Goal: Task Accomplishment & Management: Complete application form

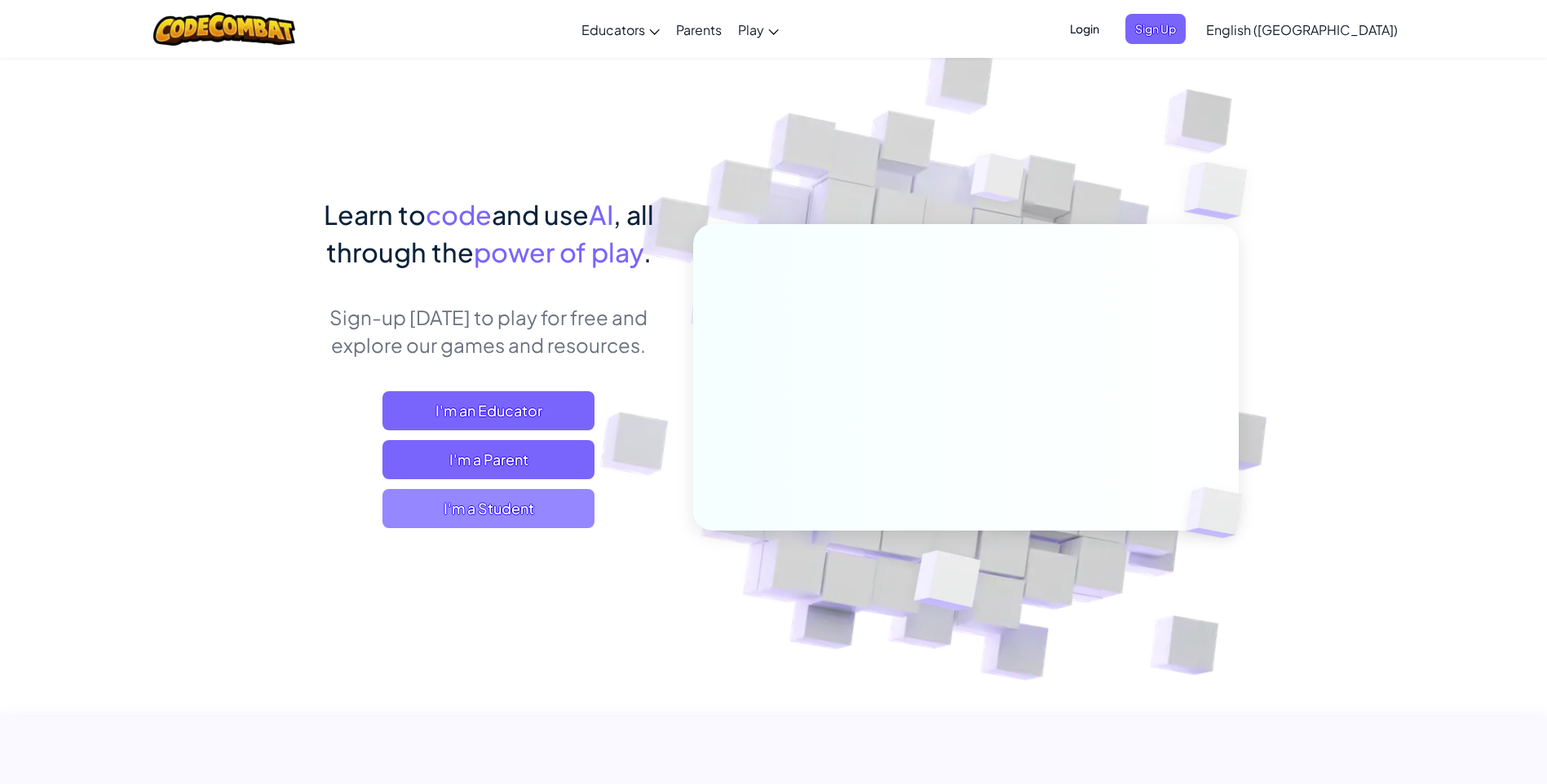
click at [456, 508] on span "I'm a Student" at bounding box center [488, 508] width 212 height 39
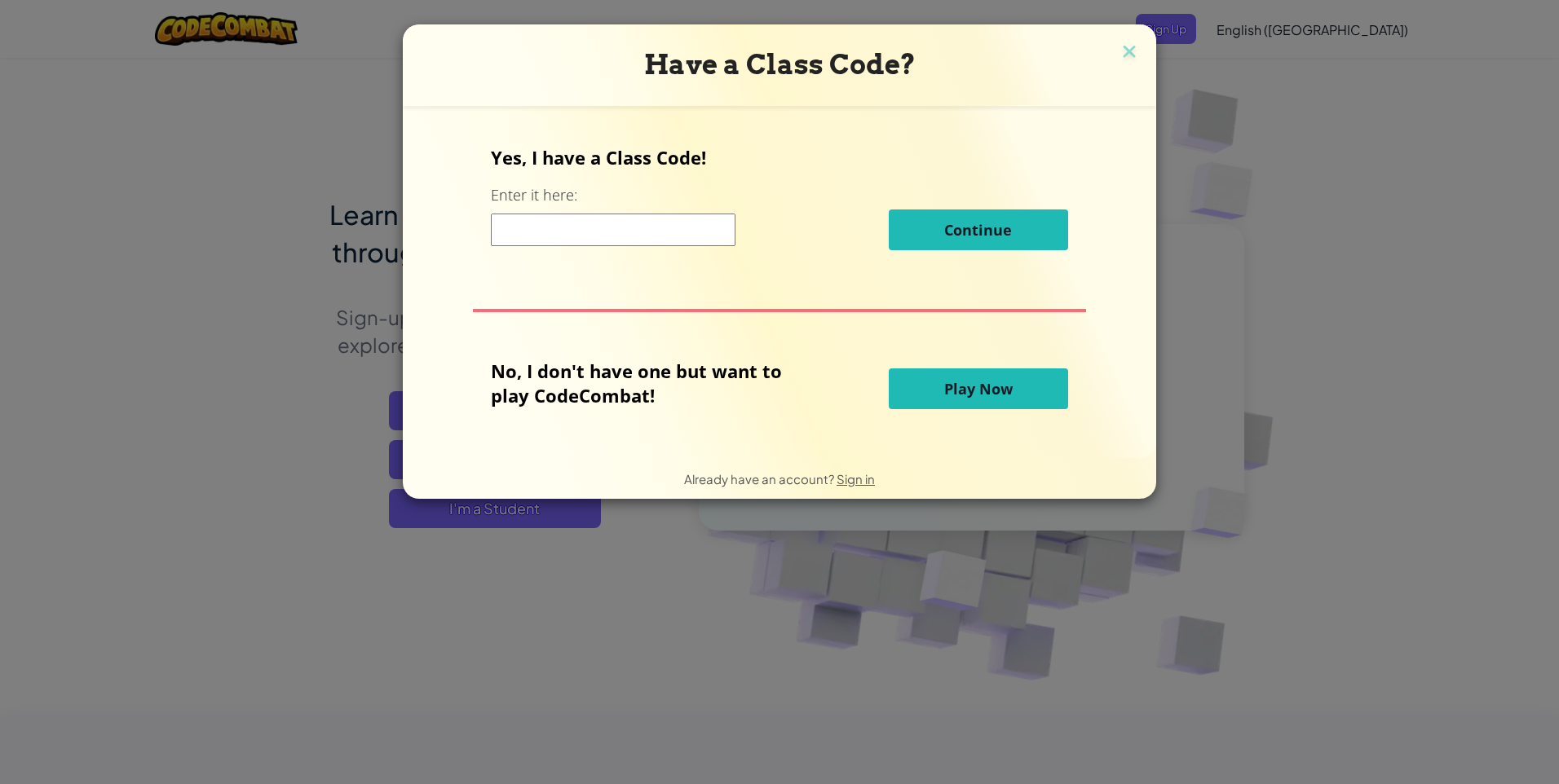
click at [569, 203] on label "Enter it here:" at bounding box center [534, 195] width 86 height 21
click at [588, 231] on input at bounding box center [613, 230] width 244 height 33
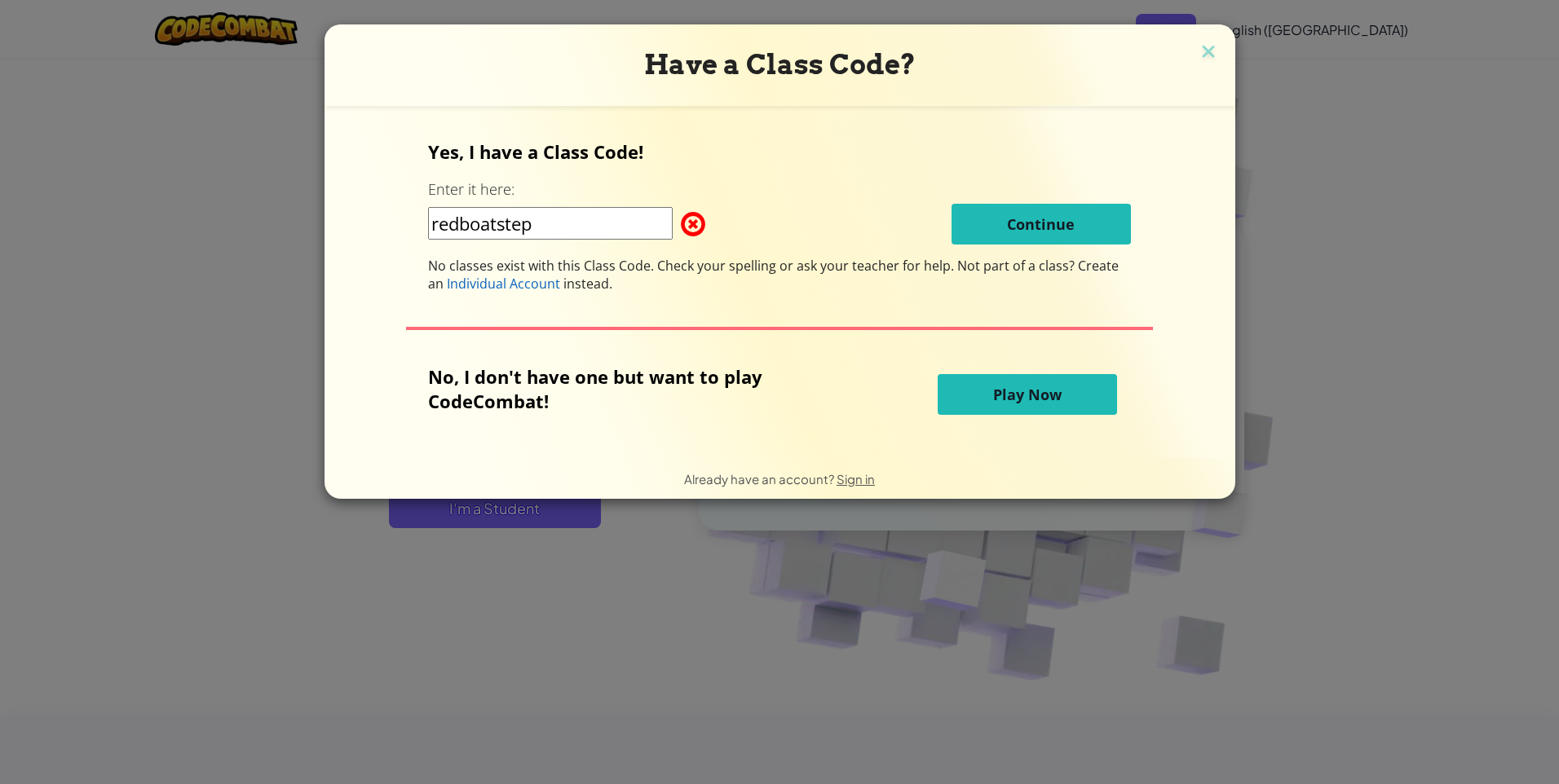
type input "redboatstep"
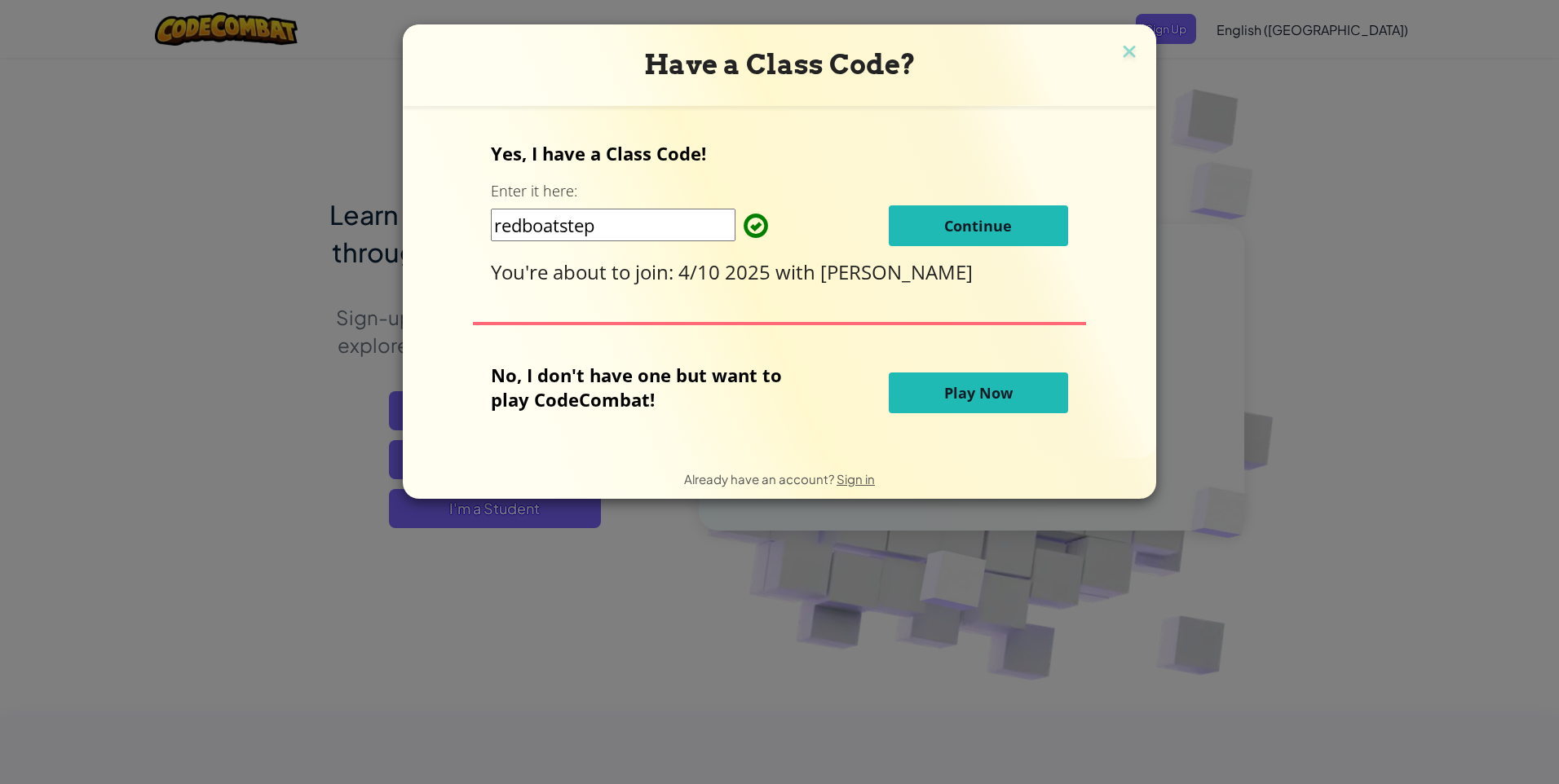
click at [933, 220] on button "Continue" at bounding box center [978, 225] width 179 height 40
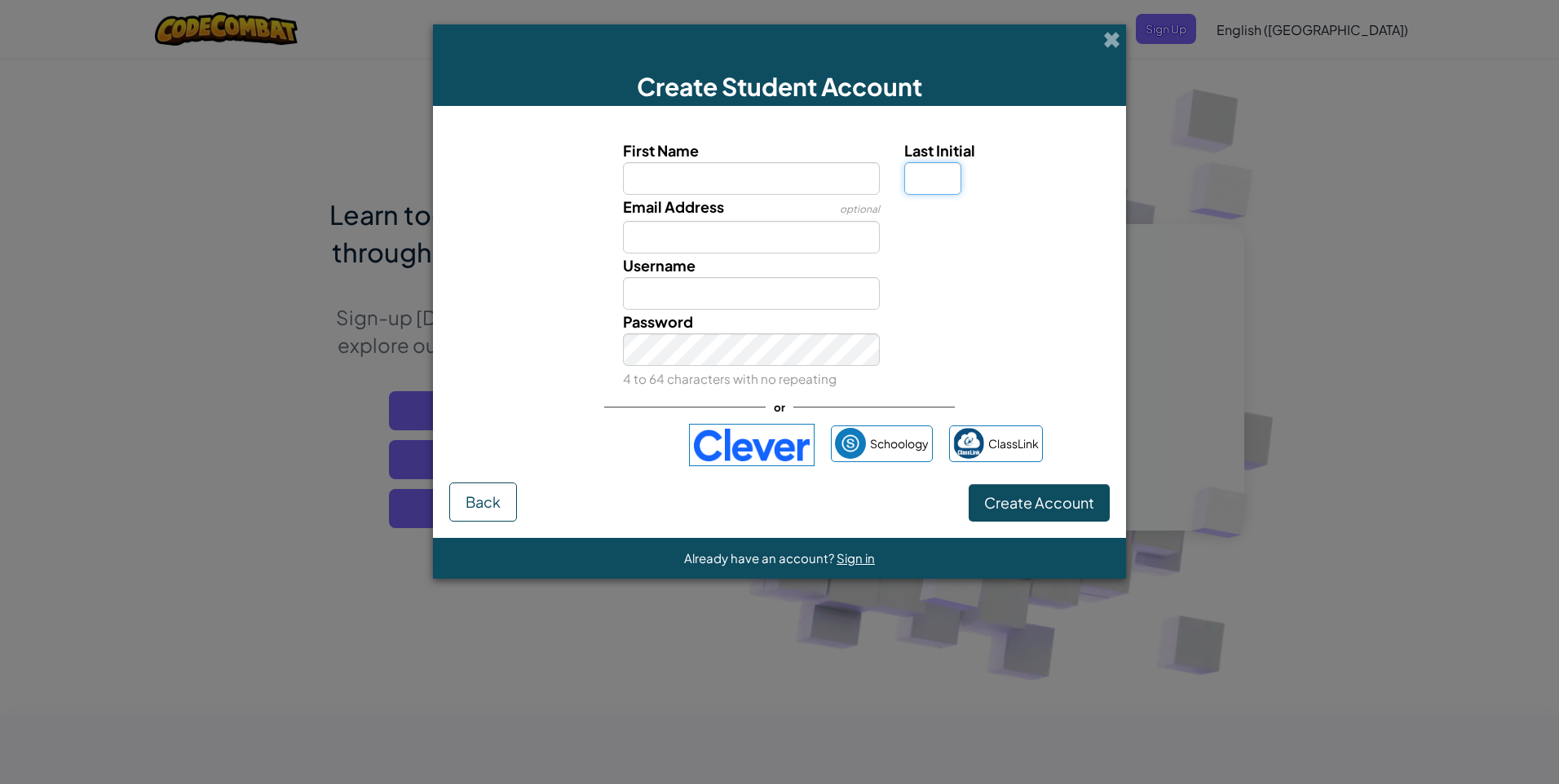
click at [919, 183] on input "Last Initial" at bounding box center [932, 178] width 57 height 33
type input "j"
type input "J"
click at [743, 182] on input "First Name" at bounding box center [752, 178] width 257 height 33
type input "z"
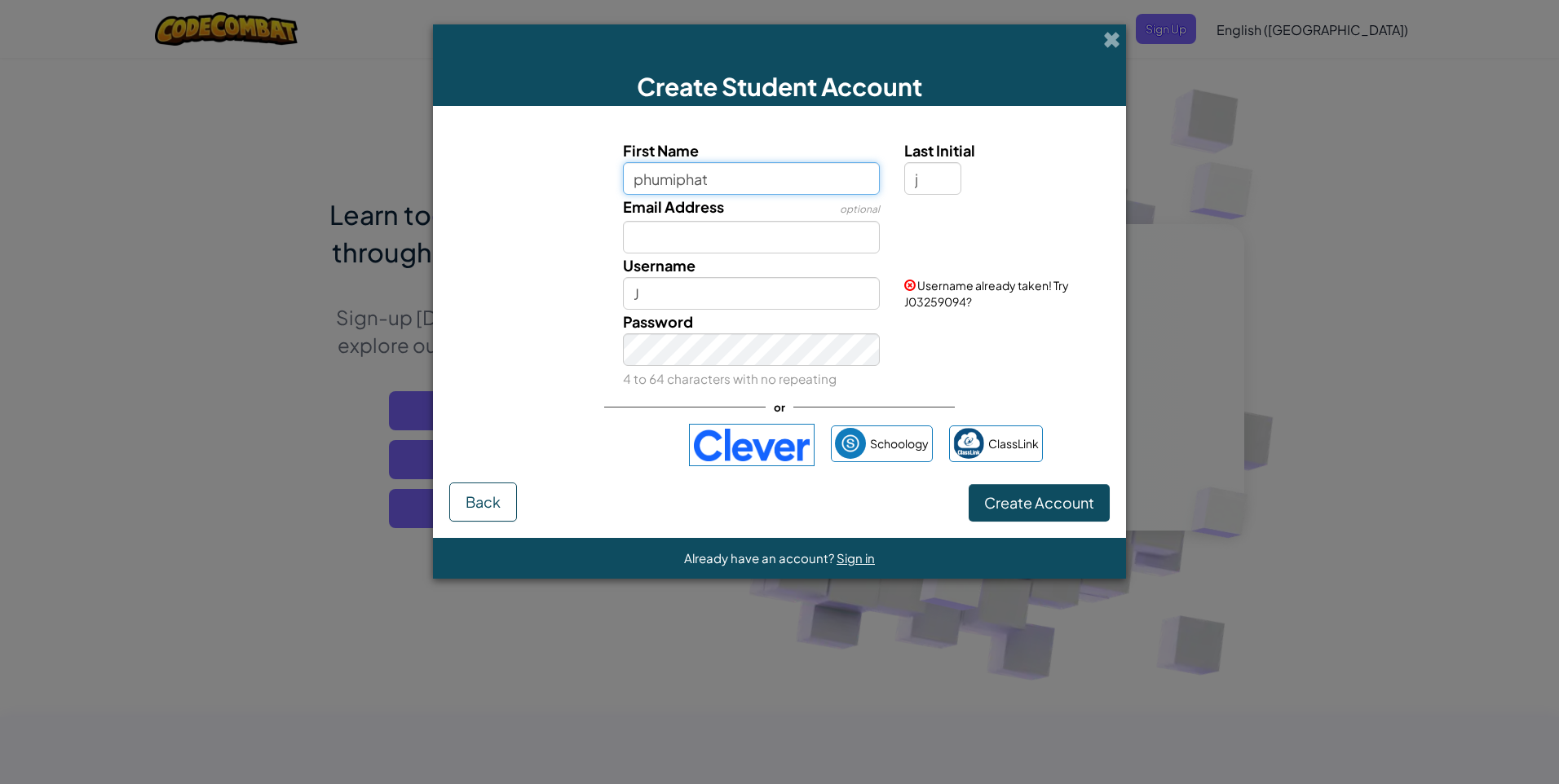
type input "phumiphat"
click at [700, 305] on input "PhumiphatJ" at bounding box center [752, 293] width 257 height 33
click at [737, 292] on input "PhumiphatJ" at bounding box center [752, 293] width 257 height 33
type input "P"
click at [685, 235] on input "Email Address" at bounding box center [752, 238] width 257 height 33
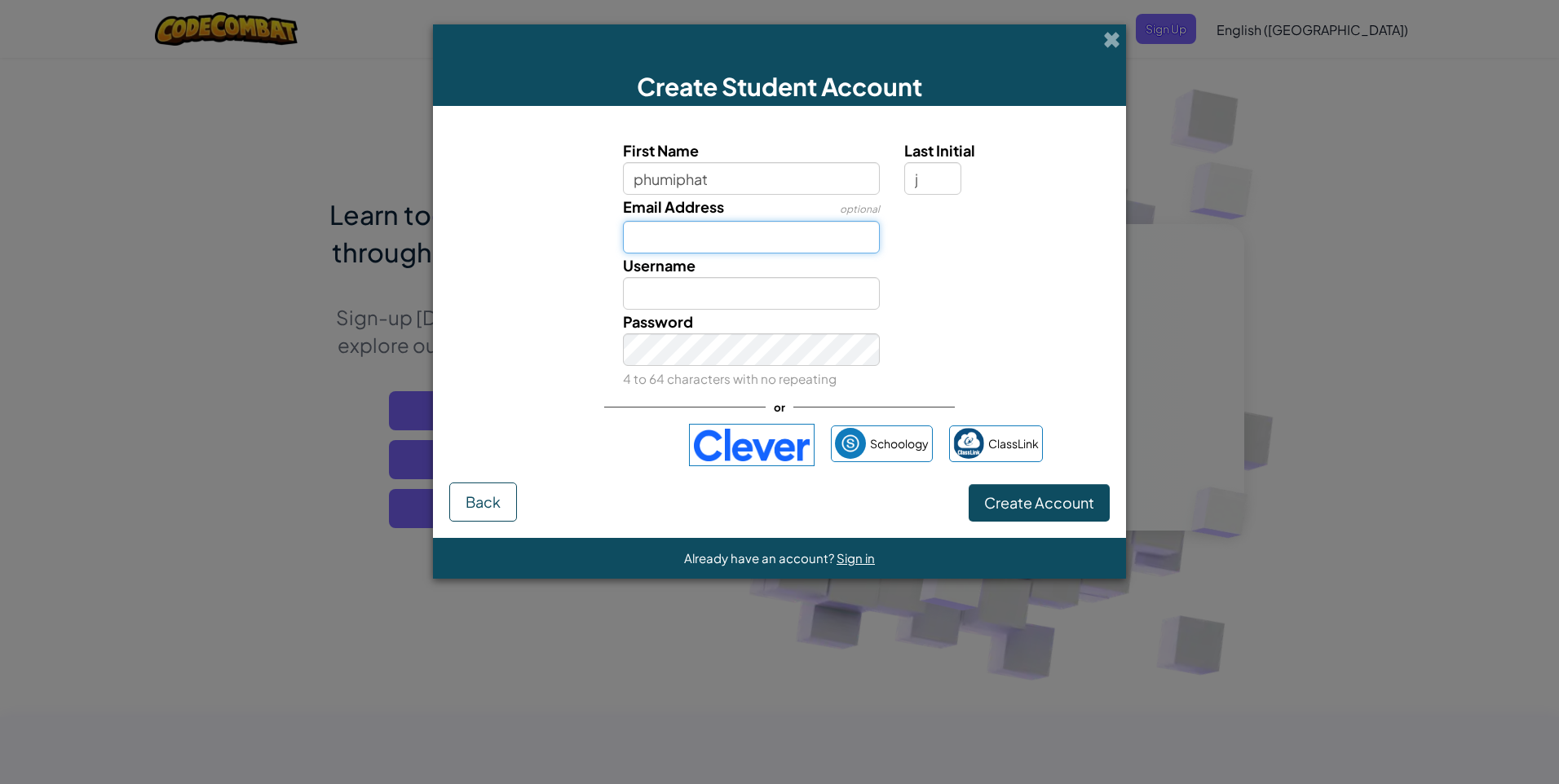
drag, startPoint x: 755, startPoint y: 226, endPoint x: 856, endPoint y: 255, distance: 105.1
click at [798, 255] on div "First Name phumiphat Last Initial j Email Address optional Username Password 4 …" at bounding box center [780, 264] width 653 height 252
click at [842, 252] on input "Email Address" at bounding box center [752, 238] width 257 height 33
type input "181_44051@st.bcc1852.com"
click at [782, 278] on input "Username" at bounding box center [752, 293] width 257 height 33
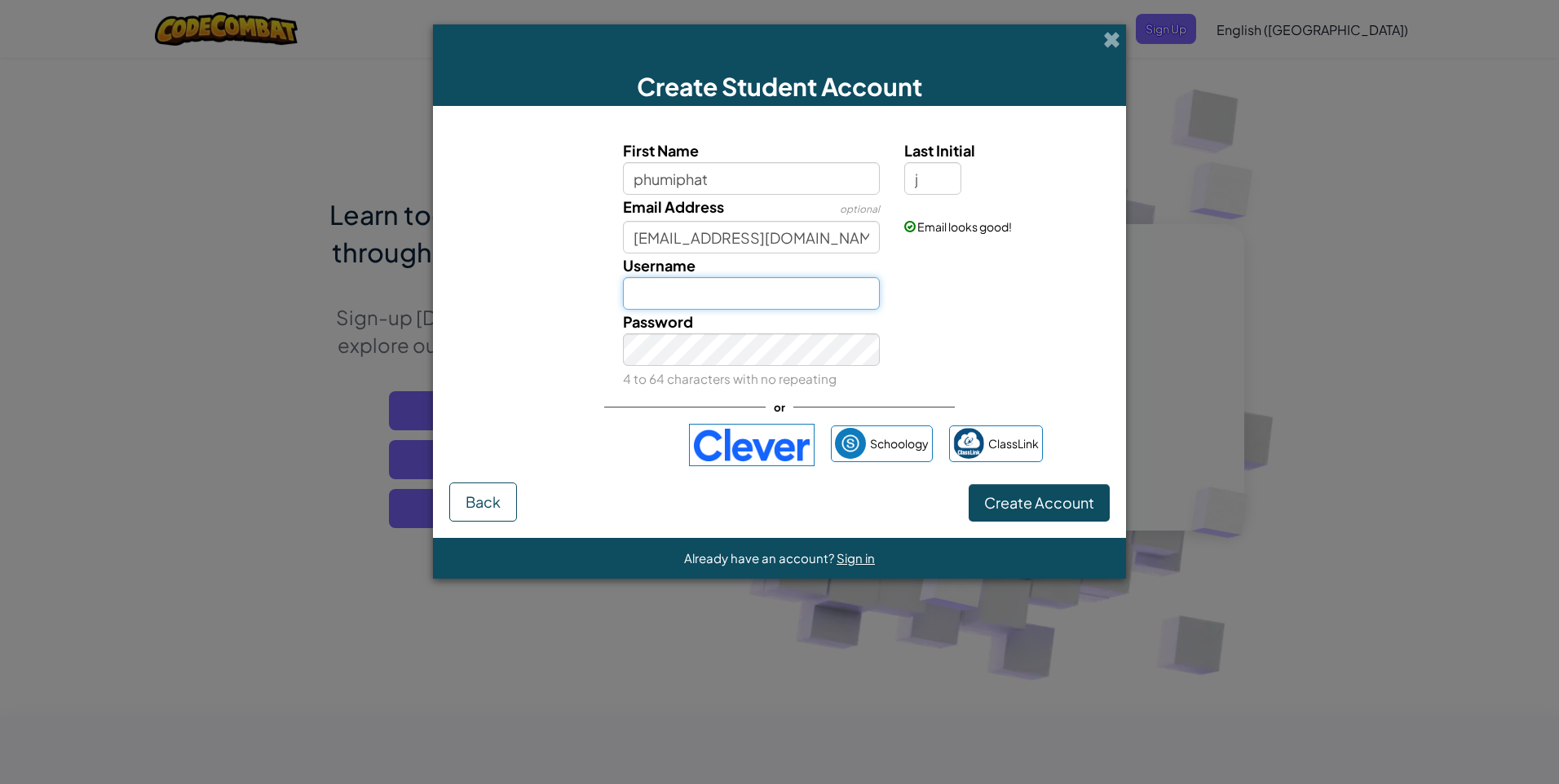
click at [643, 287] on input "Username" at bounding box center [752, 293] width 257 height 33
type input "e"
type input "z"
type input "44051phumiphat"
click at [968, 485] on button "Create Account" at bounding box center [1039, 503] width 141 height 38
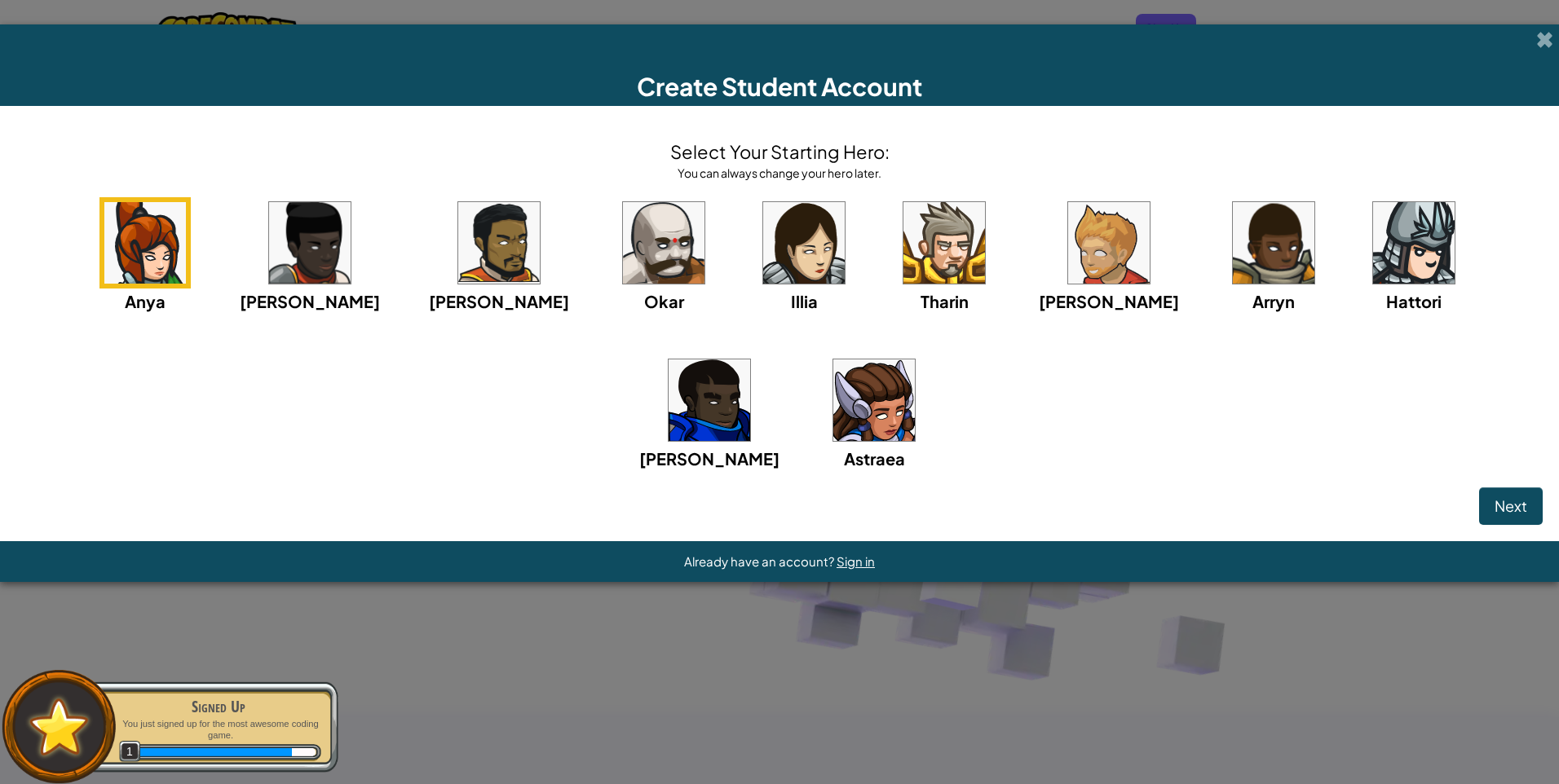
click at [903, 237] on img at bounding box center [943, 243] width 82 height 82
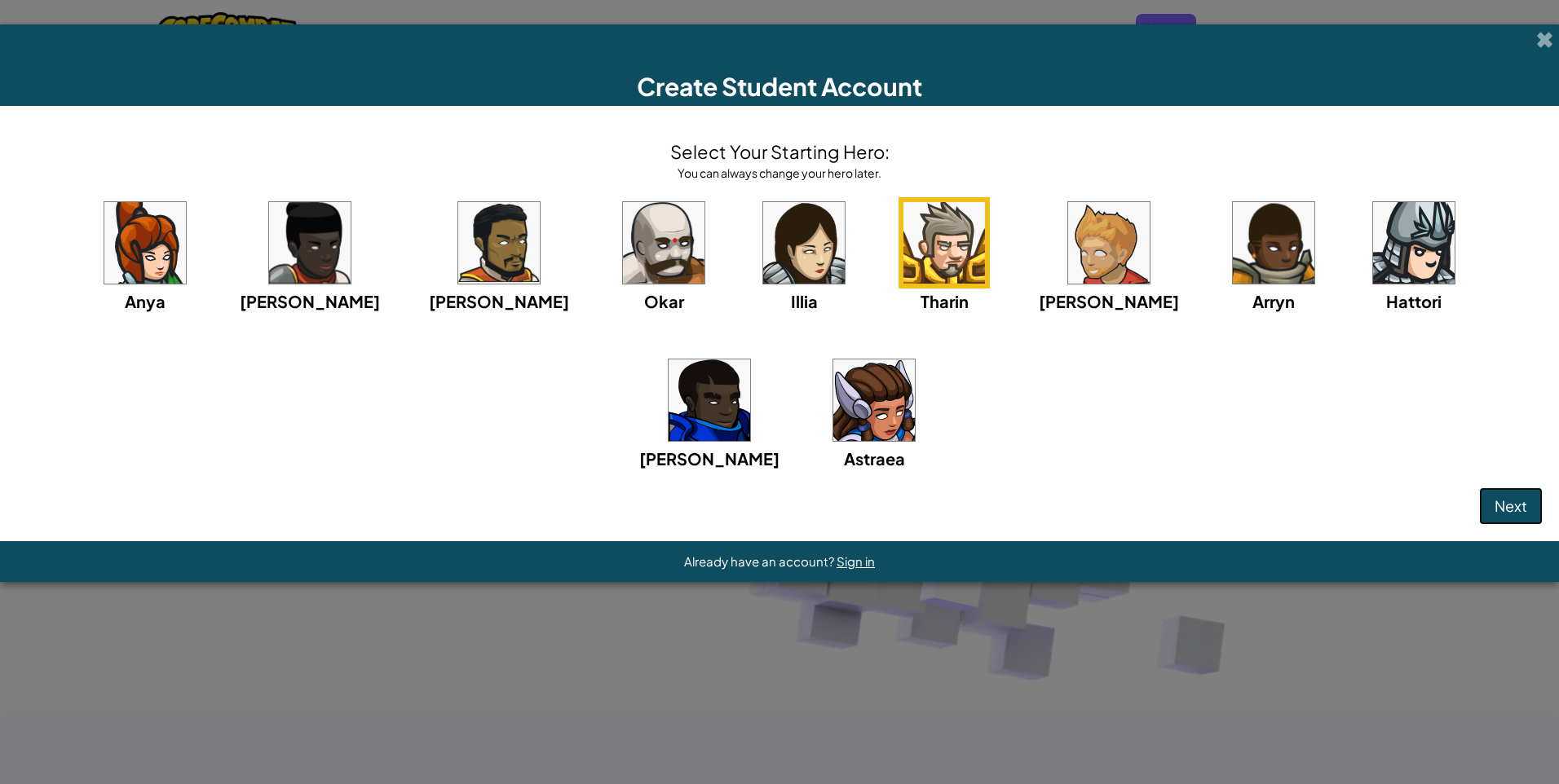
click at [1523, 520] on button "Next" at bounding box center [1511, 506] width 64 height 38
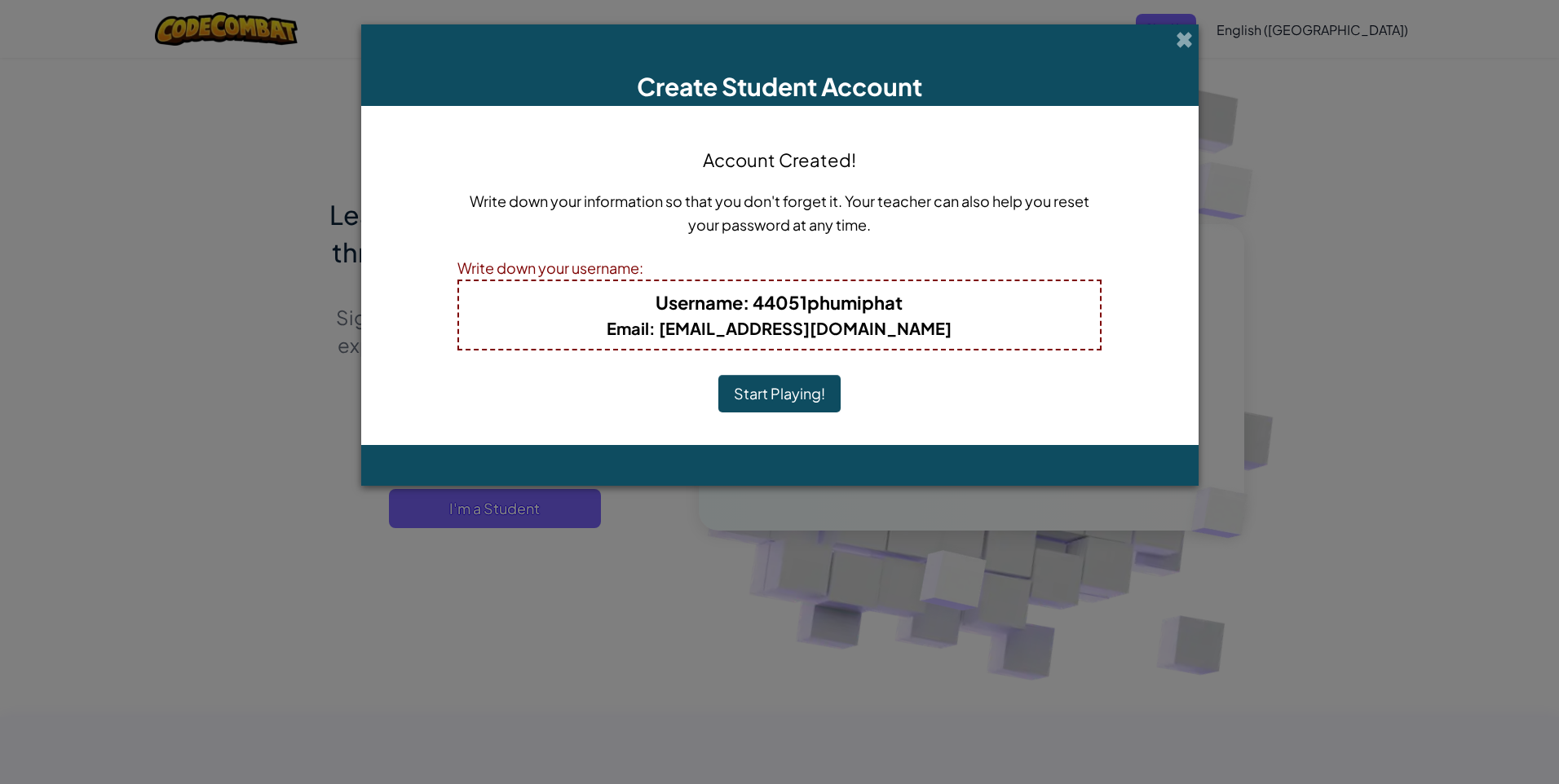
click at [933, 327] on h5 "Email : 181_44051@st.bcc1852.com" at bounding box center [779, 327] width 608 height 25
click at [792, 395] on button "Start Playing!" at bounding box center [779, 394] width 122 height 38
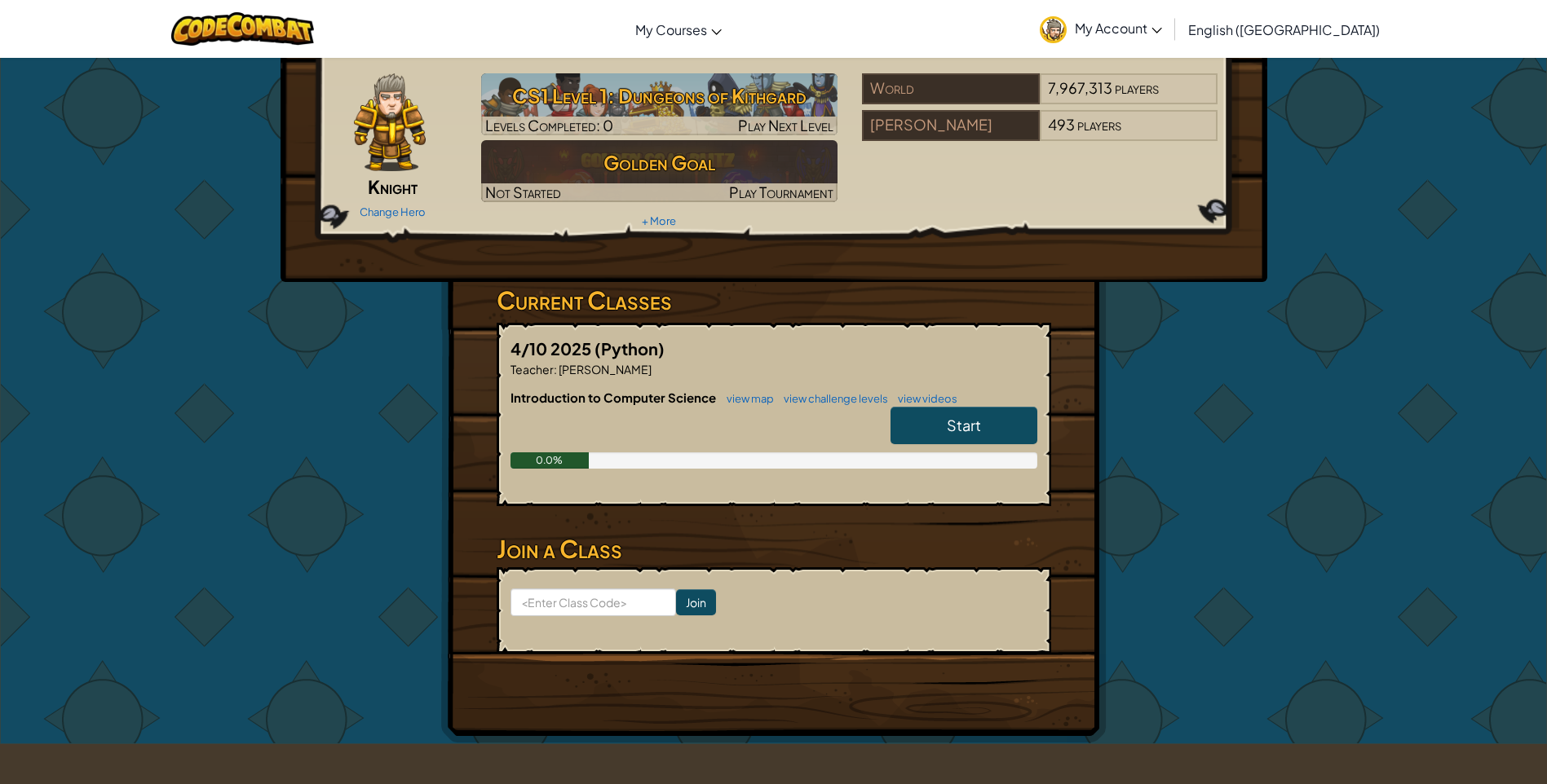
scroll to position [82, 0]
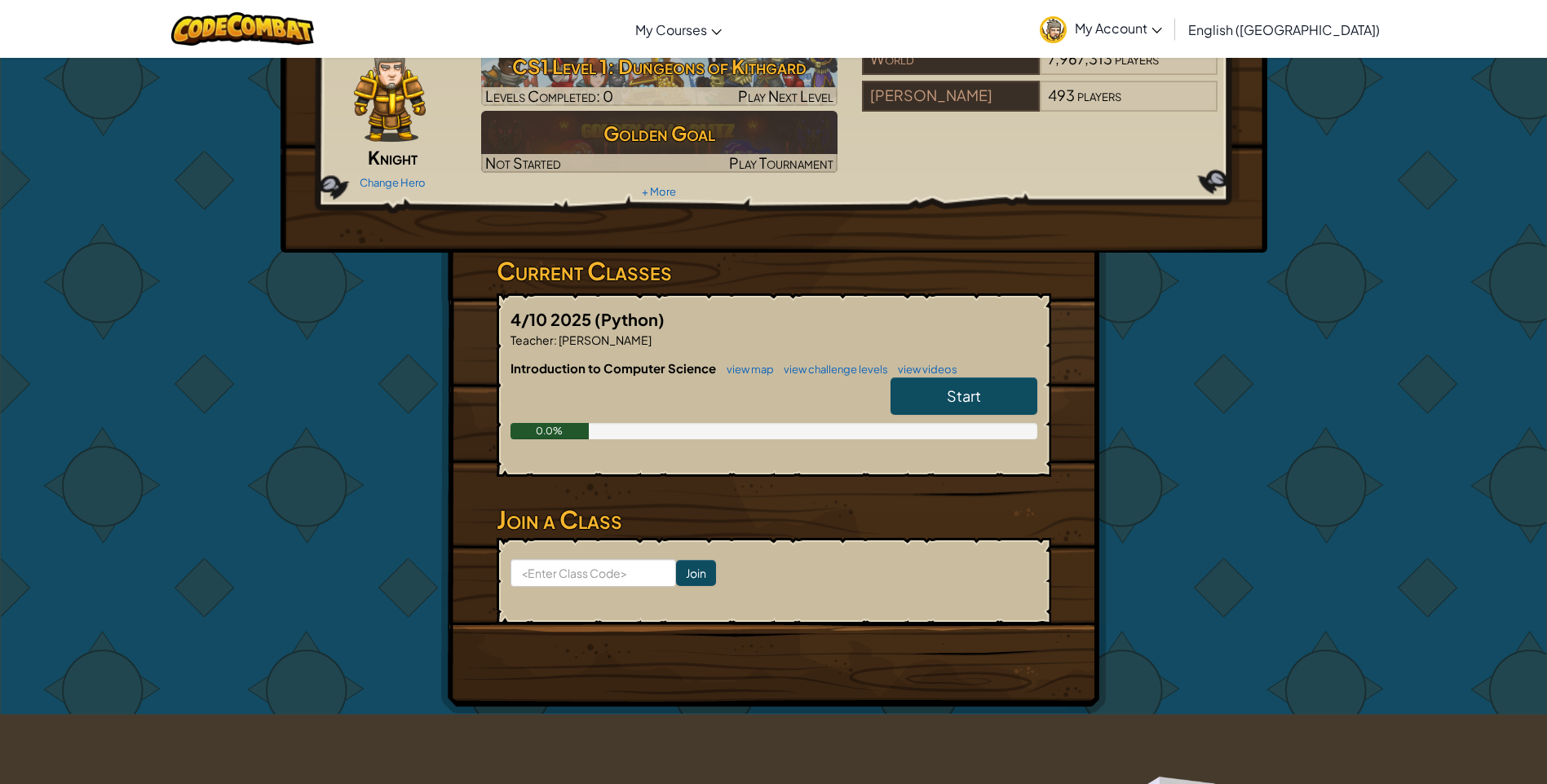
click at [959, 408] on link "Start" at bounding box center [963, 396] width 146 height 38
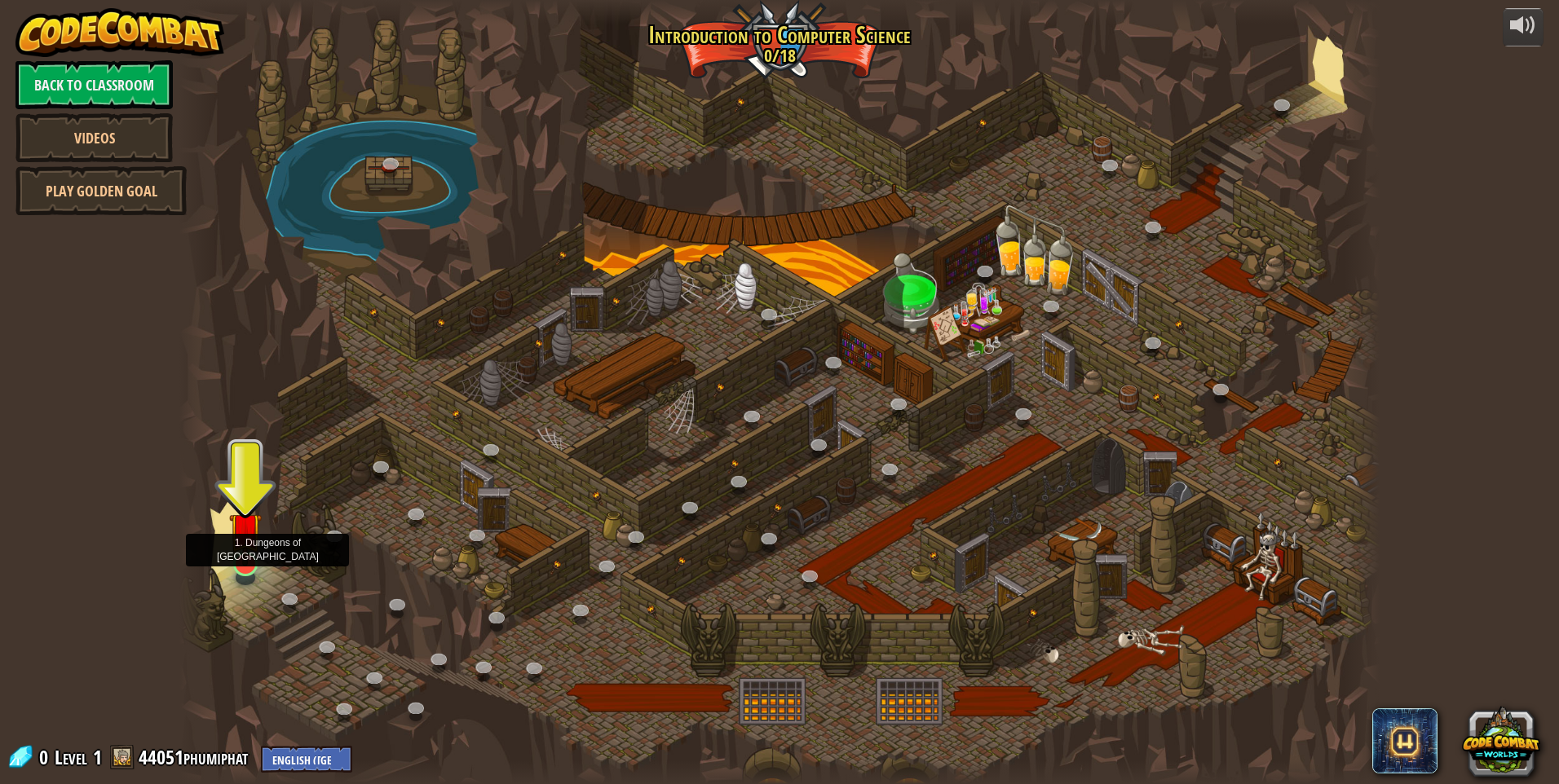
click at [234, 547] on img at bounding box center [245, 528] width 33 height 74
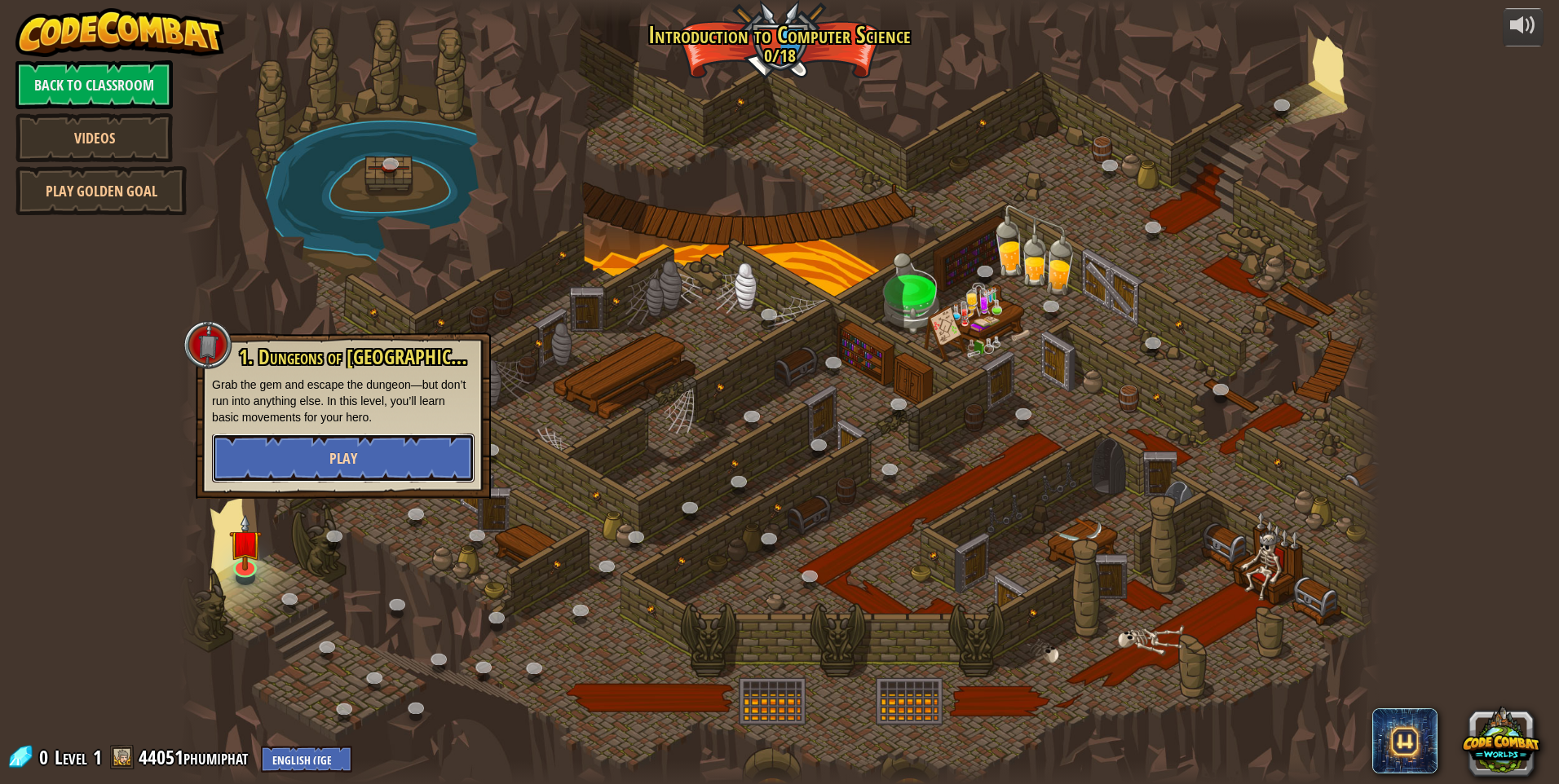
click at [382, 456] on button "Play" at bounding box center [343, 458] width 263 height 49
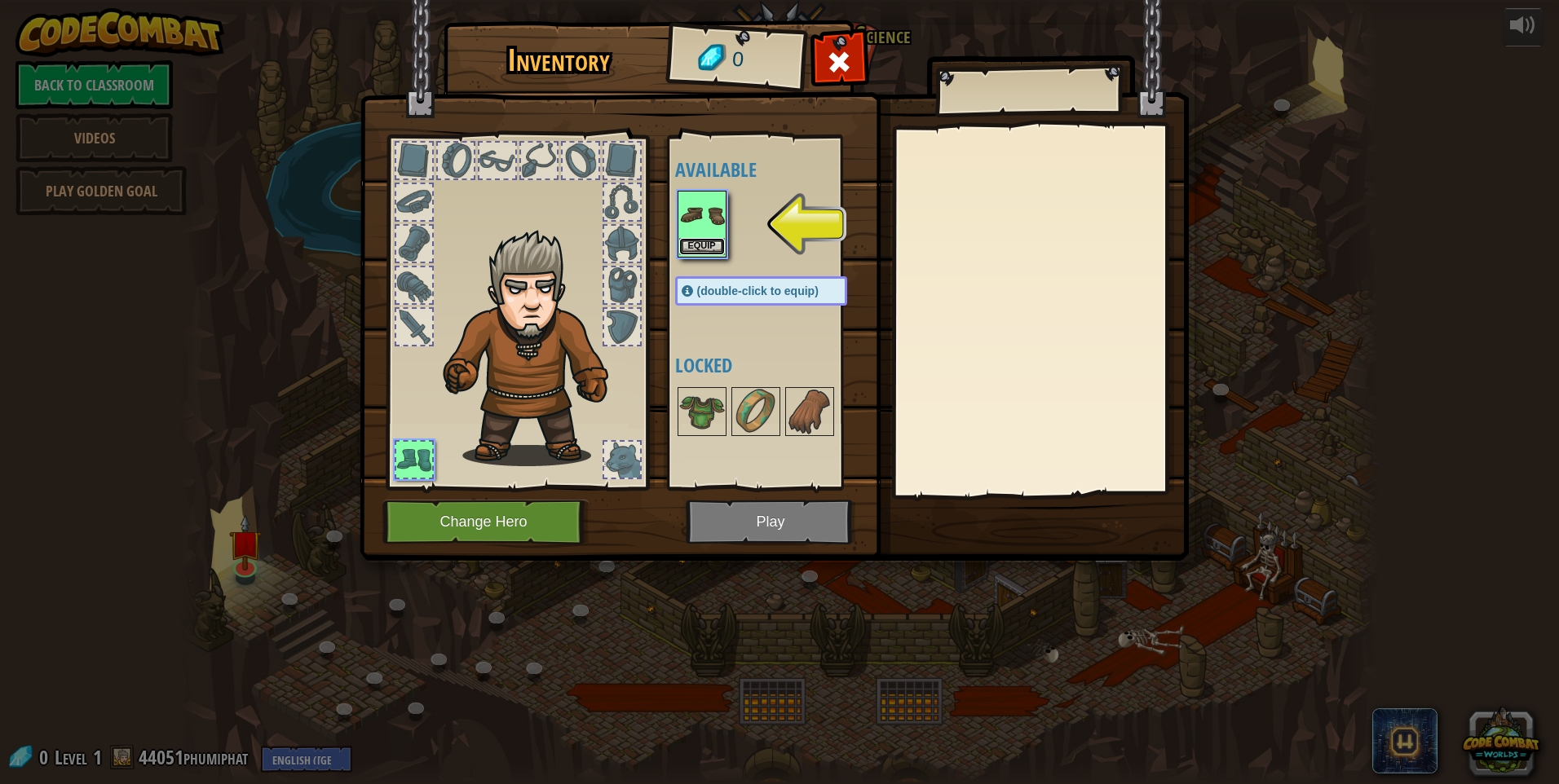
click at [700, 250] on button "Equip" at bounding box center [702, 247] width 46 height 17
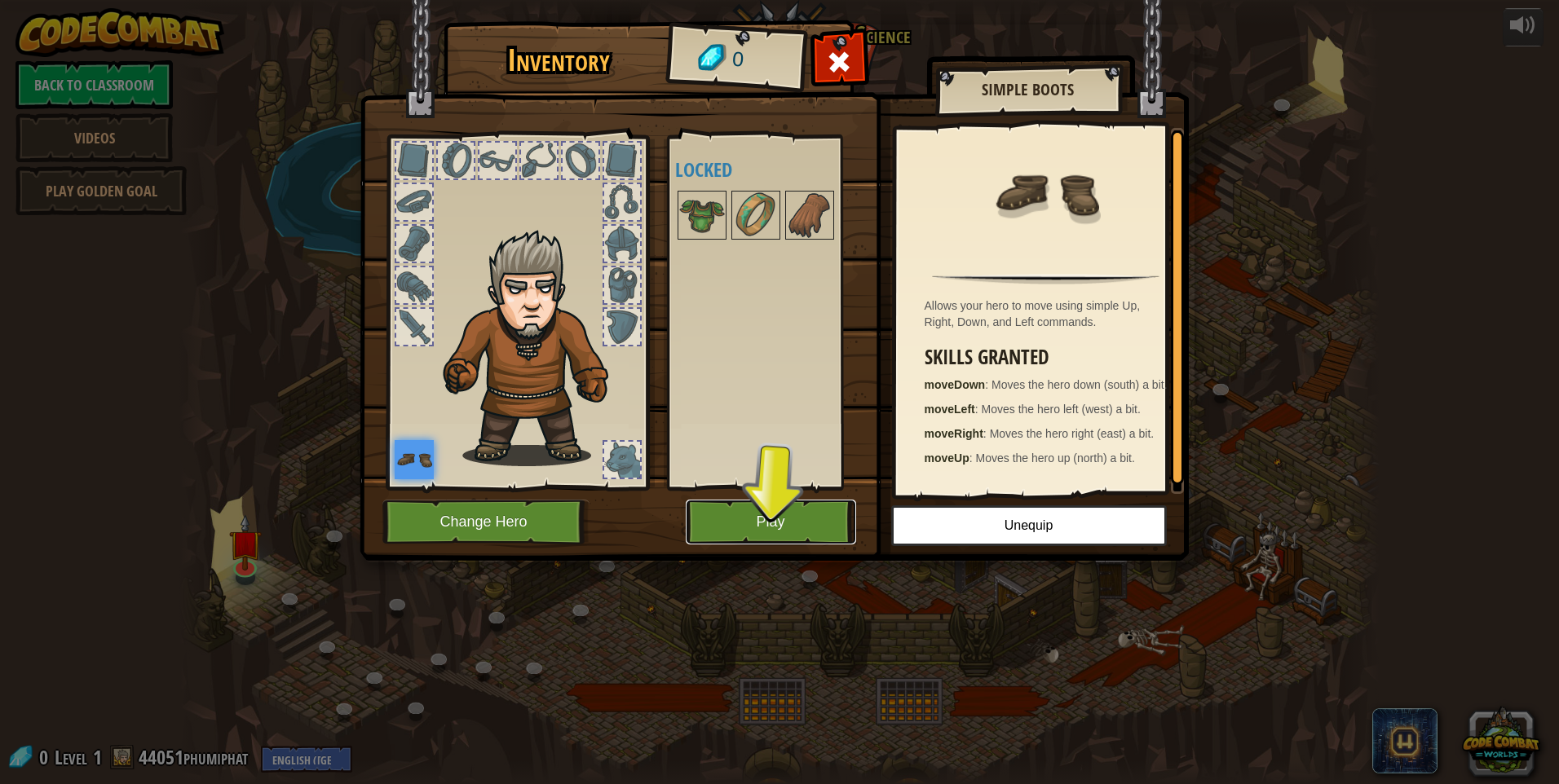
click at [748, 503] on button "Play" at bounding box center [770, 522] width 170 height 45
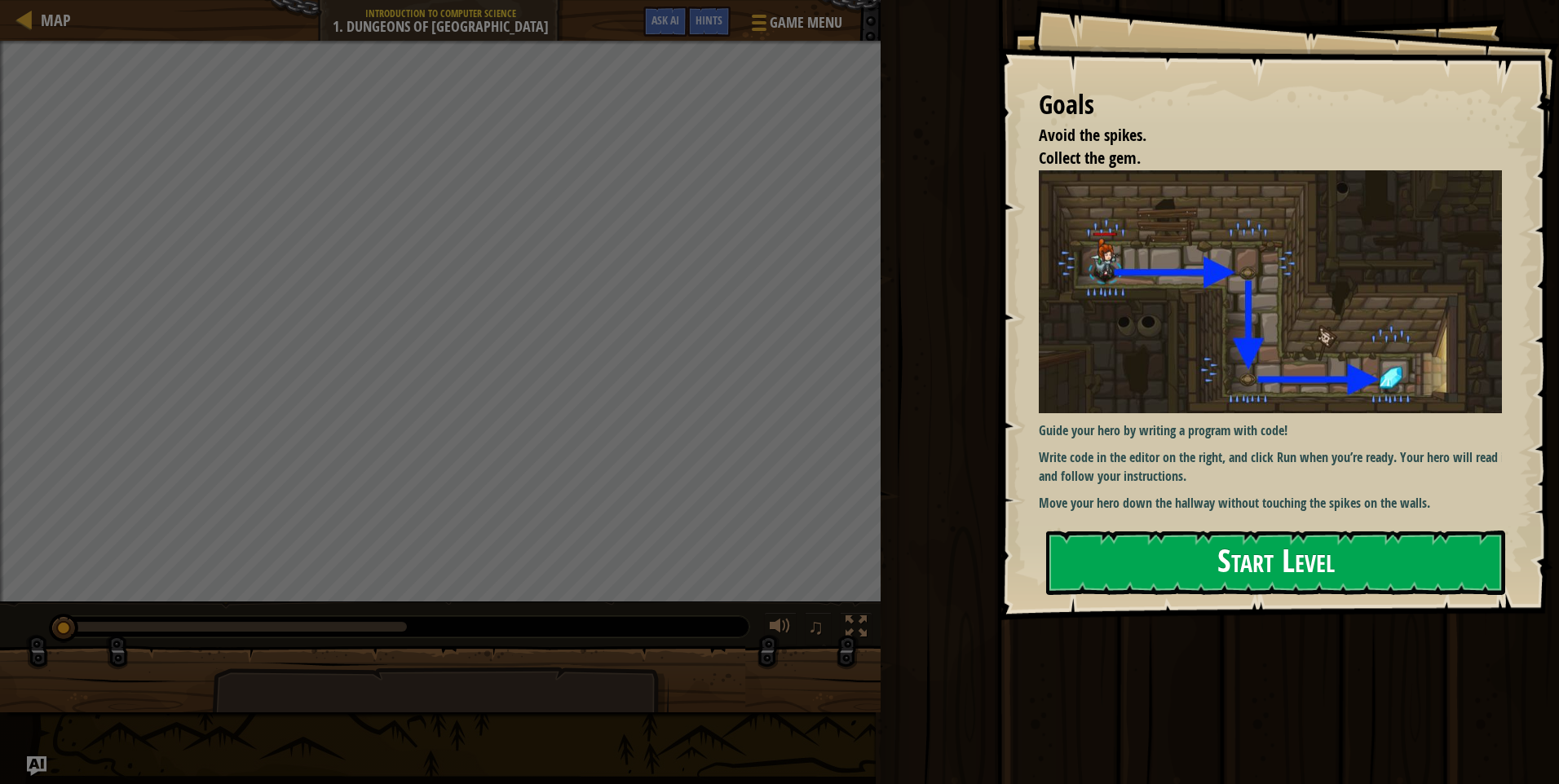
click at [1133, 584] on button "Start Level" at bounding box center [1275, 563] width 459 height 65
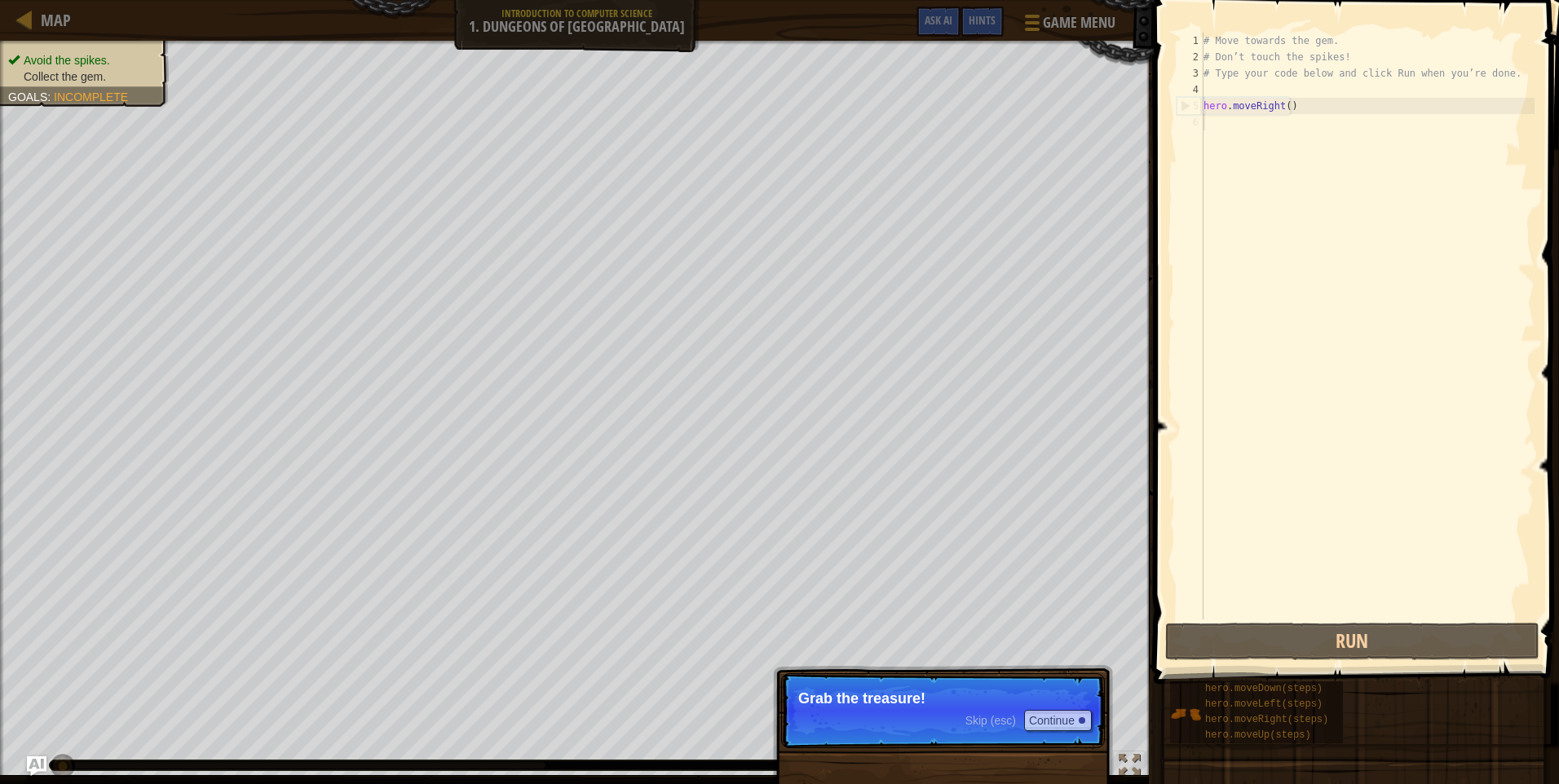
click at [830, 710] on p "Skip (esc) Continue Grab the treasure!" at bounding box center [943, 710] width 324 height 75
click at [1065, 718] on button "Continue" at bounding box center [1057, 720] width 68 height 22
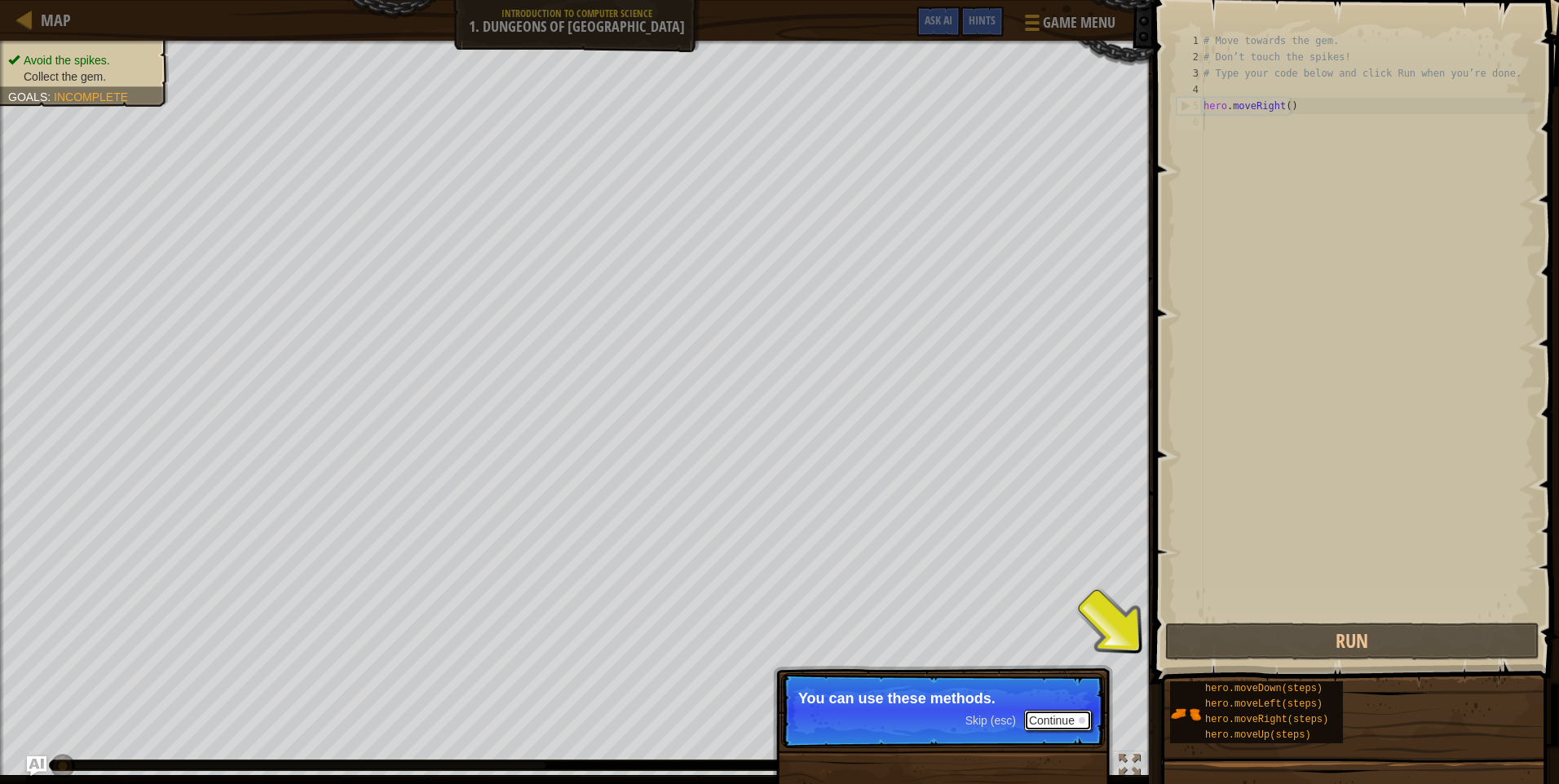
click at [1054, 718] on button "Continue" at bounding box center [1057, 720] width 68 height 22
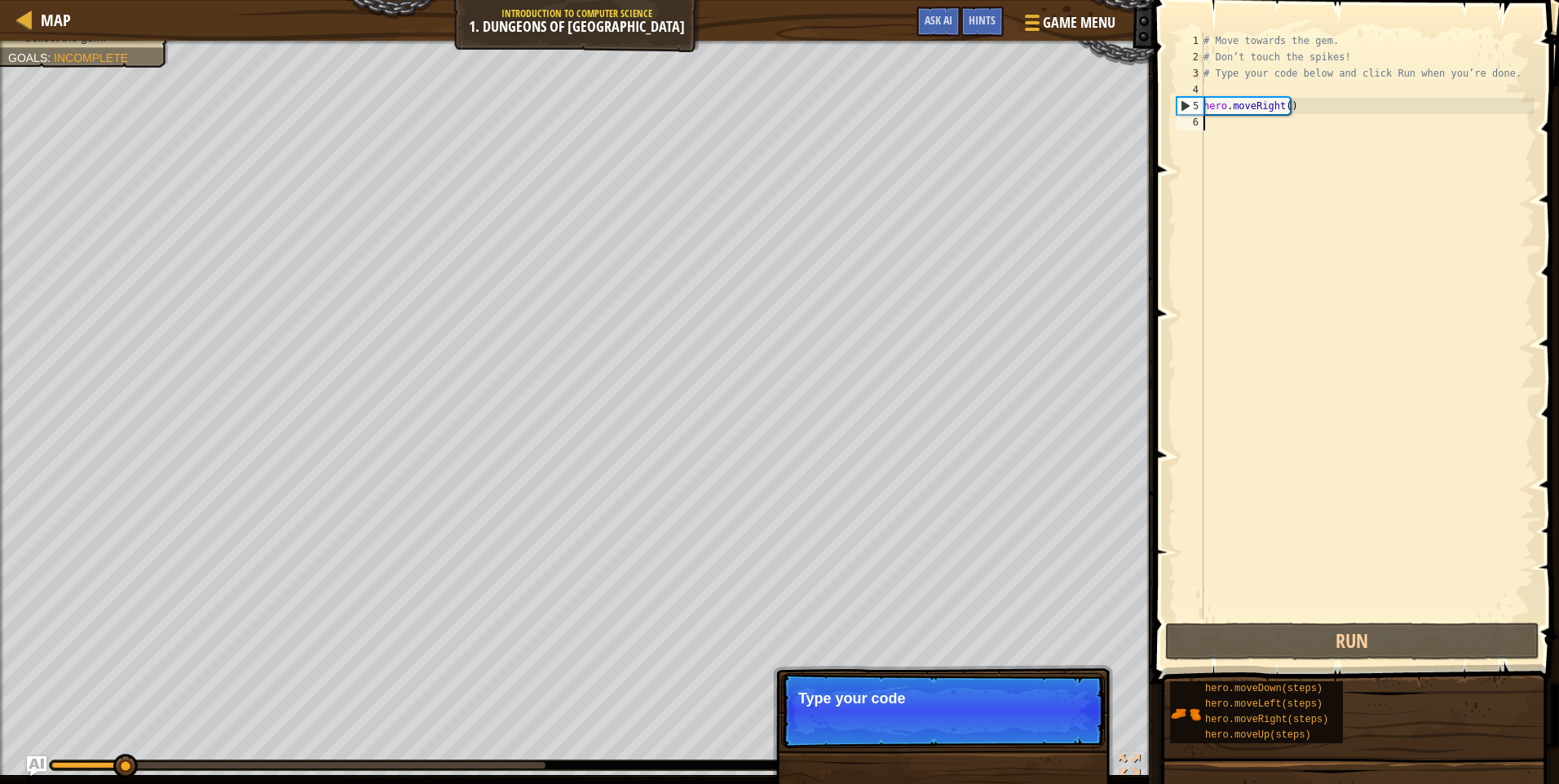
click at [1054, 718] on p "Skip (esc) Continue Type your code" at bounding box center [943, 710] width 324 height 75
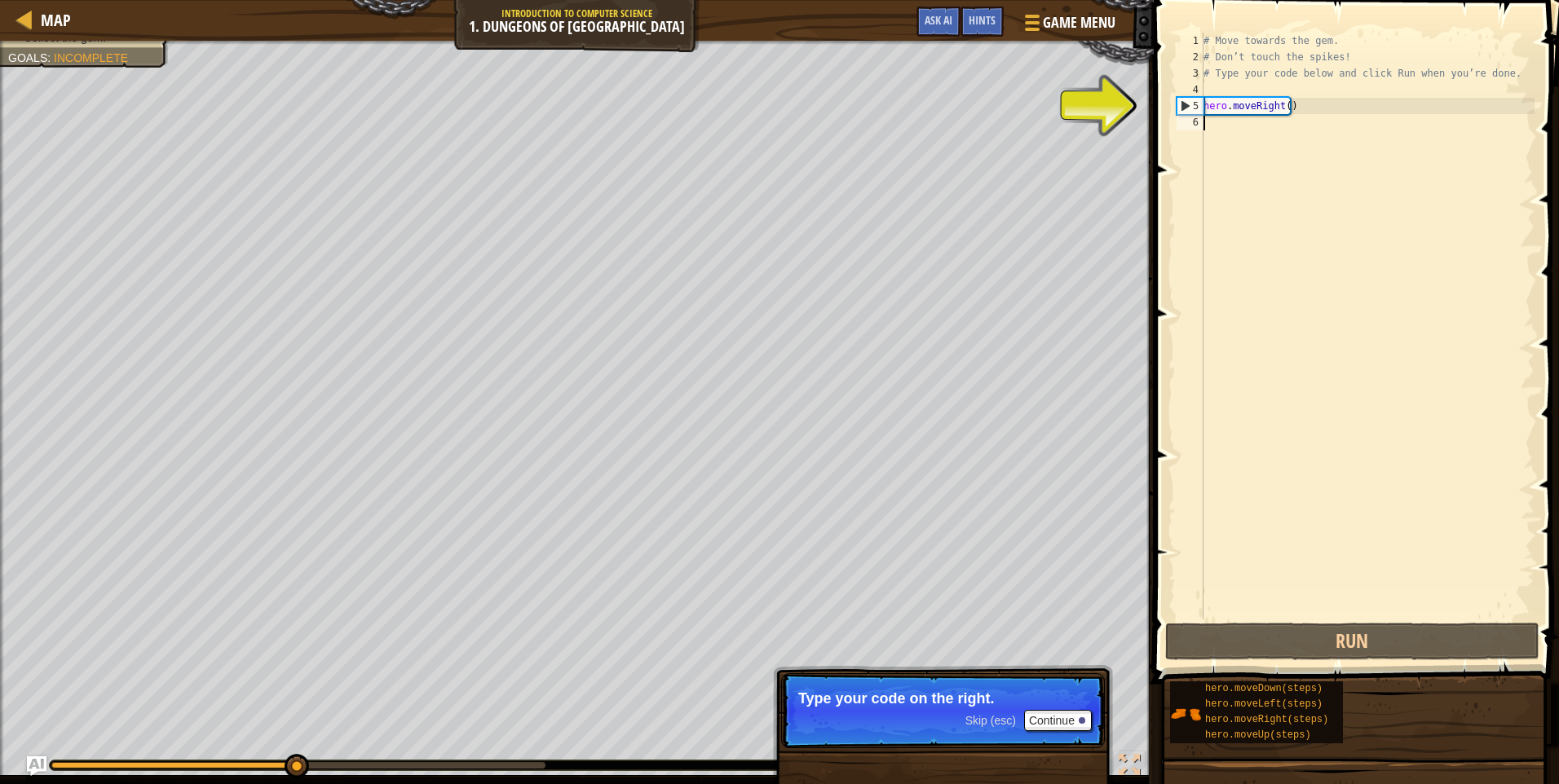
click at [1010, 725] on span "Skip (esc)" at bounding box center [990, 720] width 51 height 13
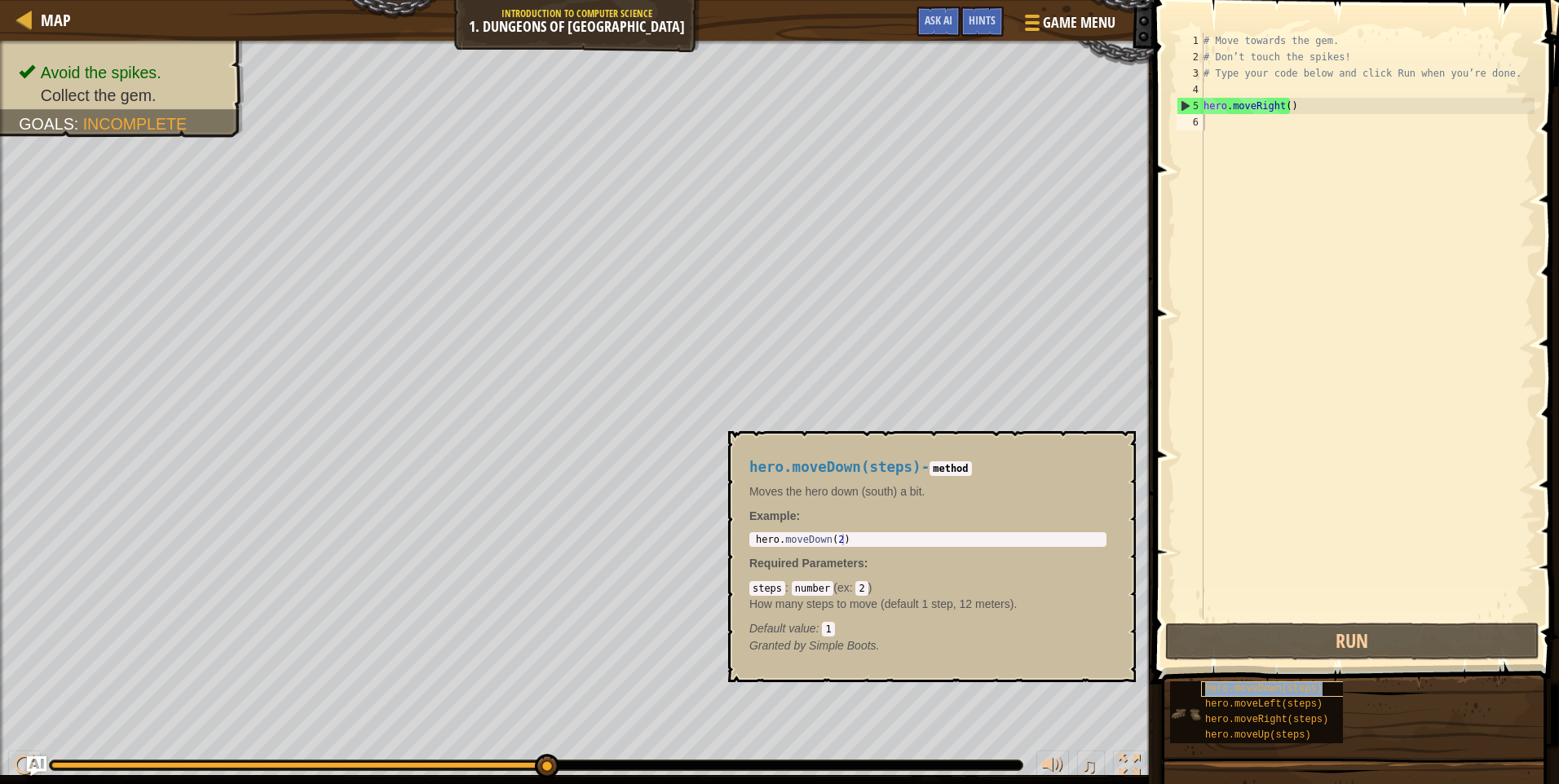
click at [1278, 691] on span "hero.moveDown(steps)" at bounding box center [1264, 688] width 117 height 11
type textarea "hero.moveDown(steps)"
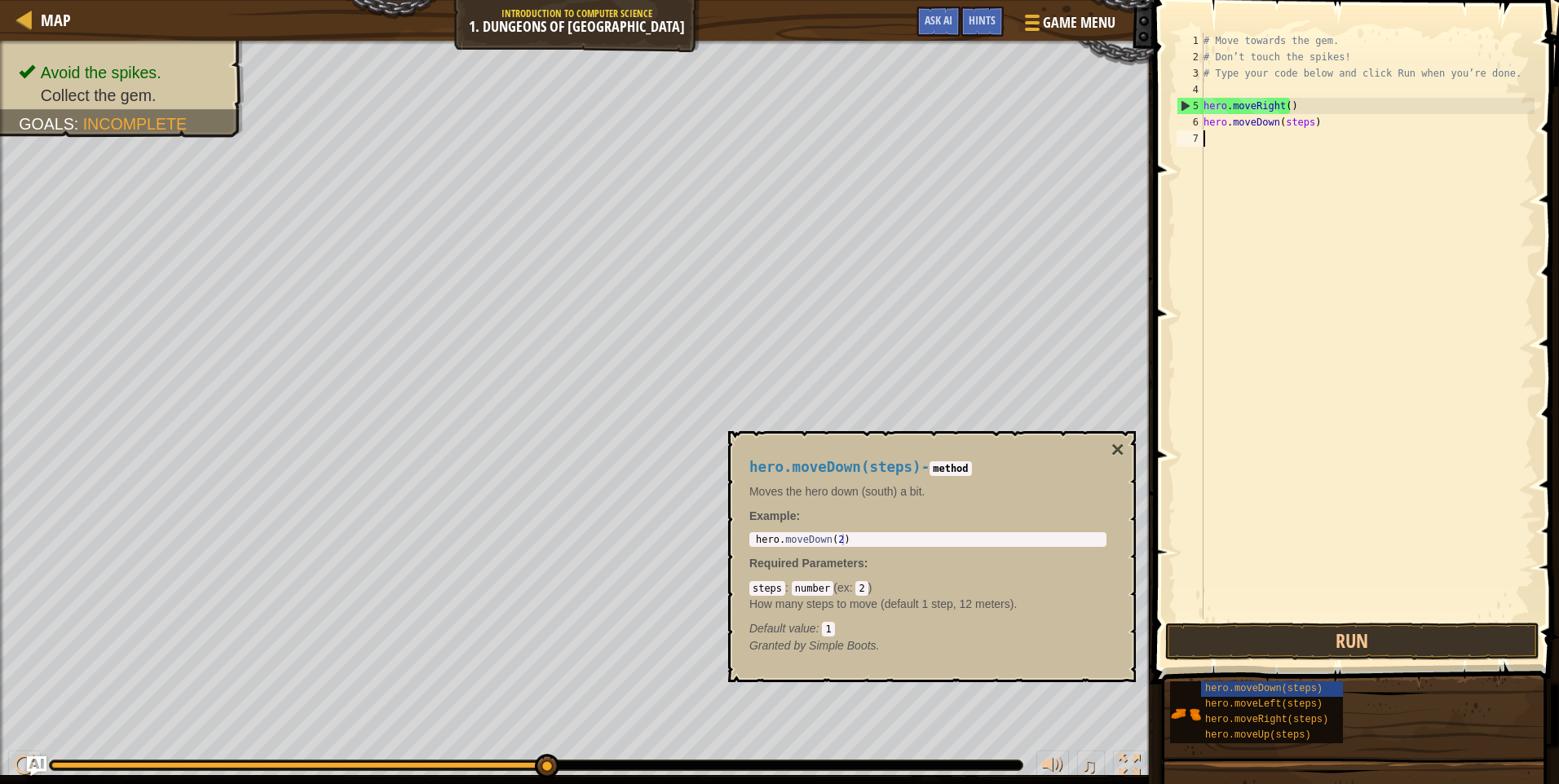
click at [1270, 408] on div "# Move towards the gem. # Don’t touch the spikes! # Type your code below and cl…" at bounding box center [1367, 343] width 334 height 620
click at [1230, 685] on span "hero.moveDown(steps)" at bounding box center [1264, 688] width 117 height 11
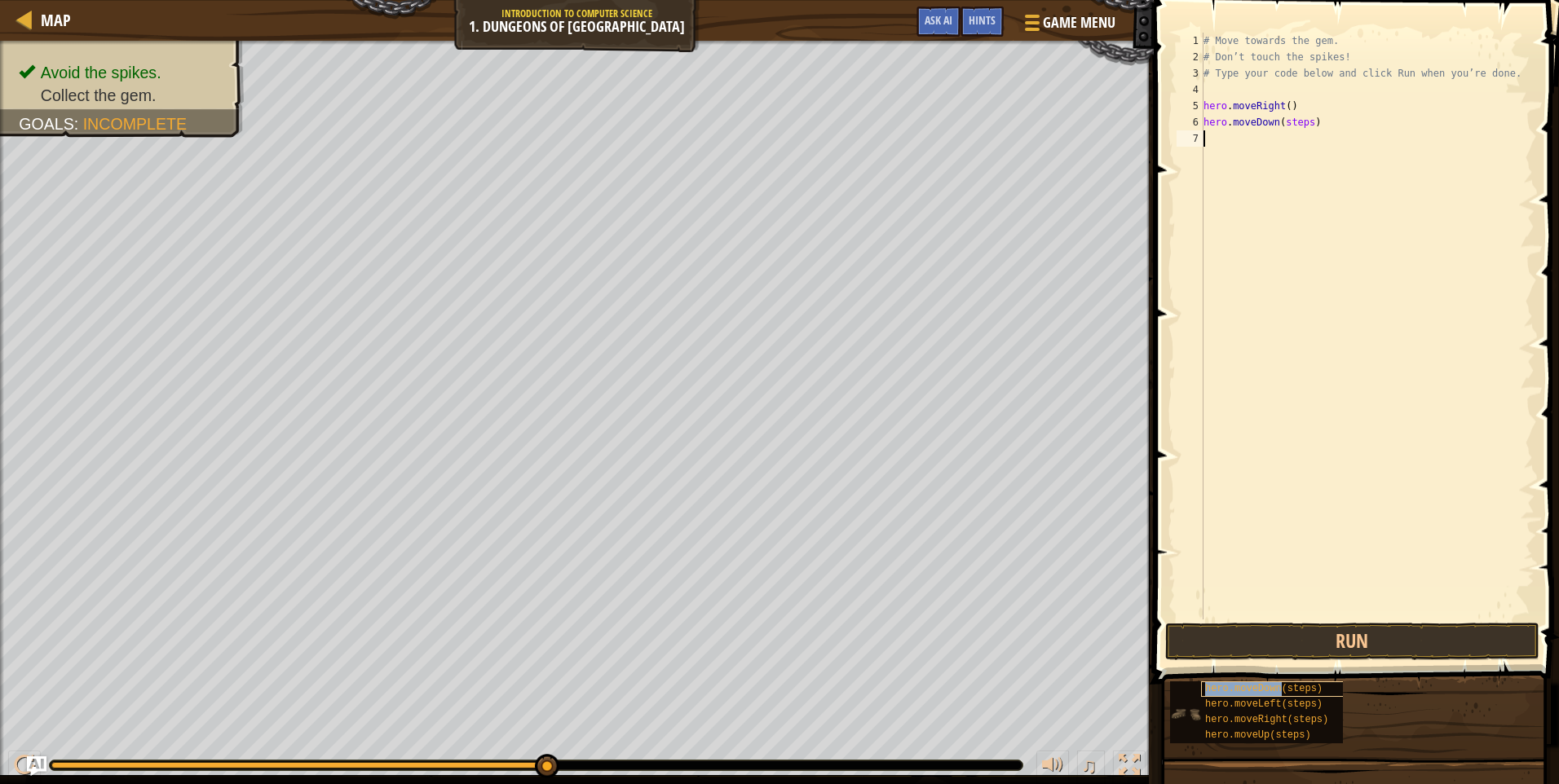
click at [1230, 682] on div "hero.moveDown(steps)" at bounding box center [1278, 689] width 156 height 15
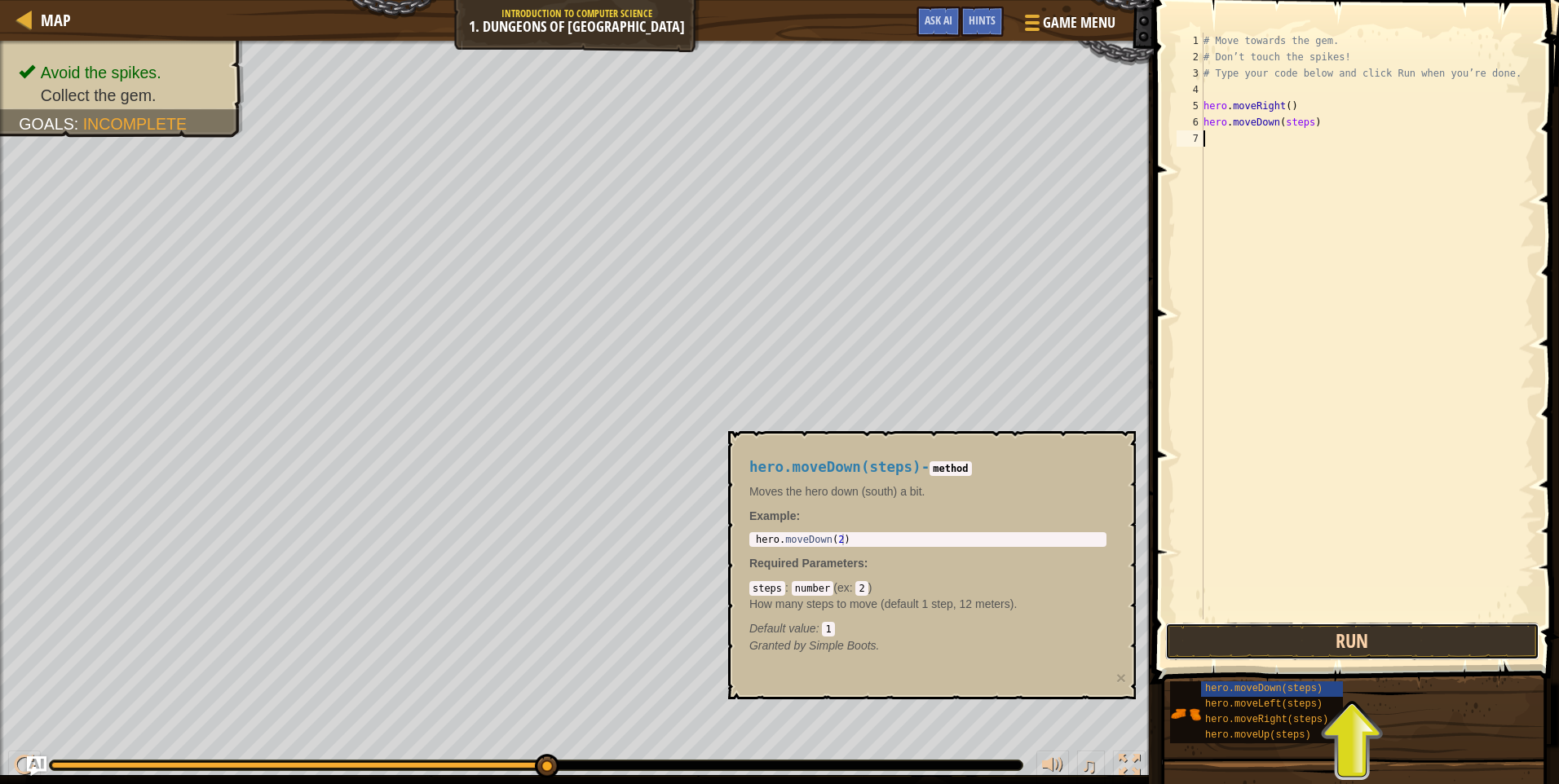
click at [1296, 643] on button "Run" at bounding box center [1352, 642] width 374 height 38
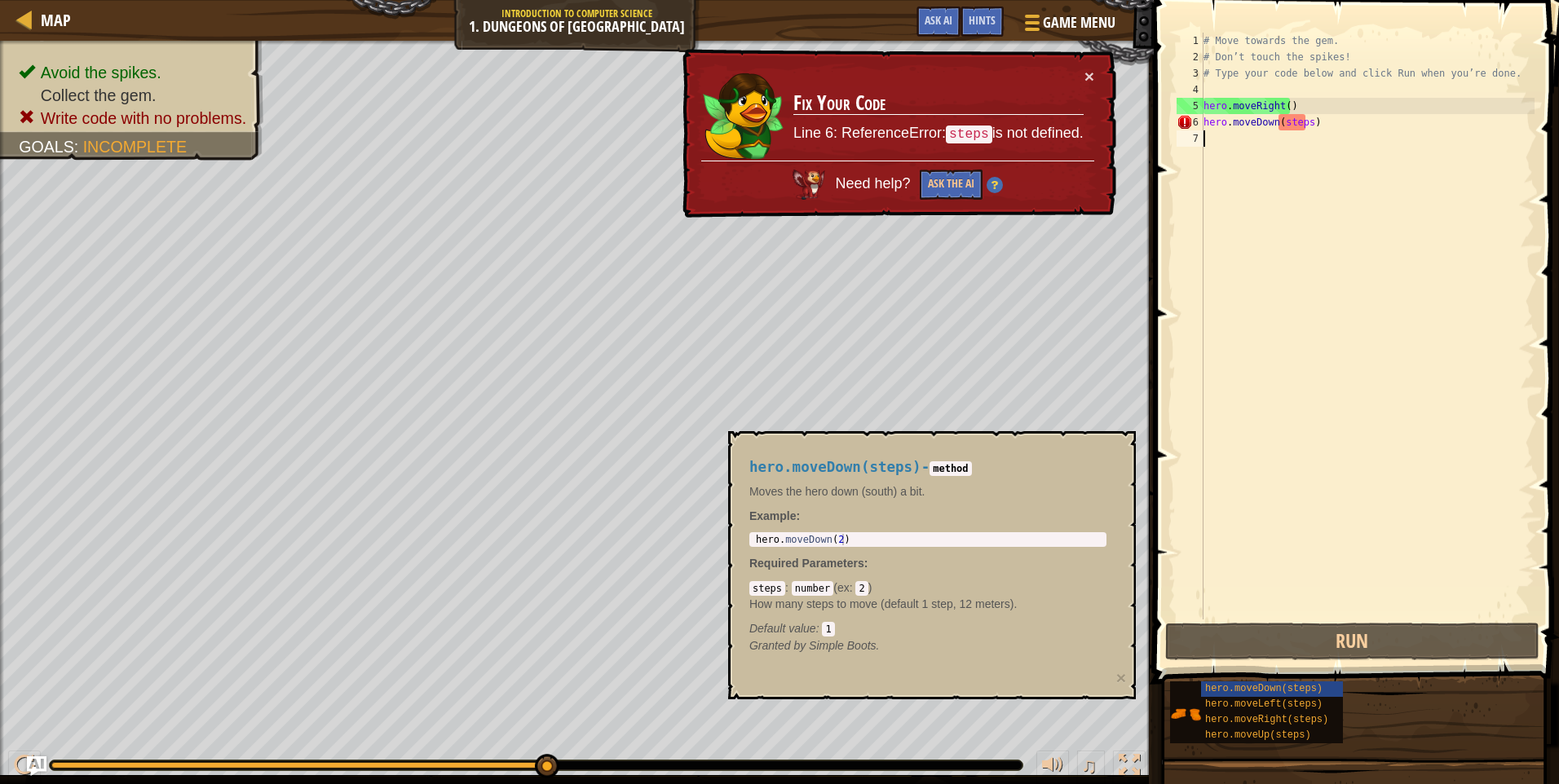
click at [1305, 123] on div "# Move towards the gem. # Don’t touch the spikes! # Type your code below and cl…" at bounding box center [1367, 343] width 334 height 620
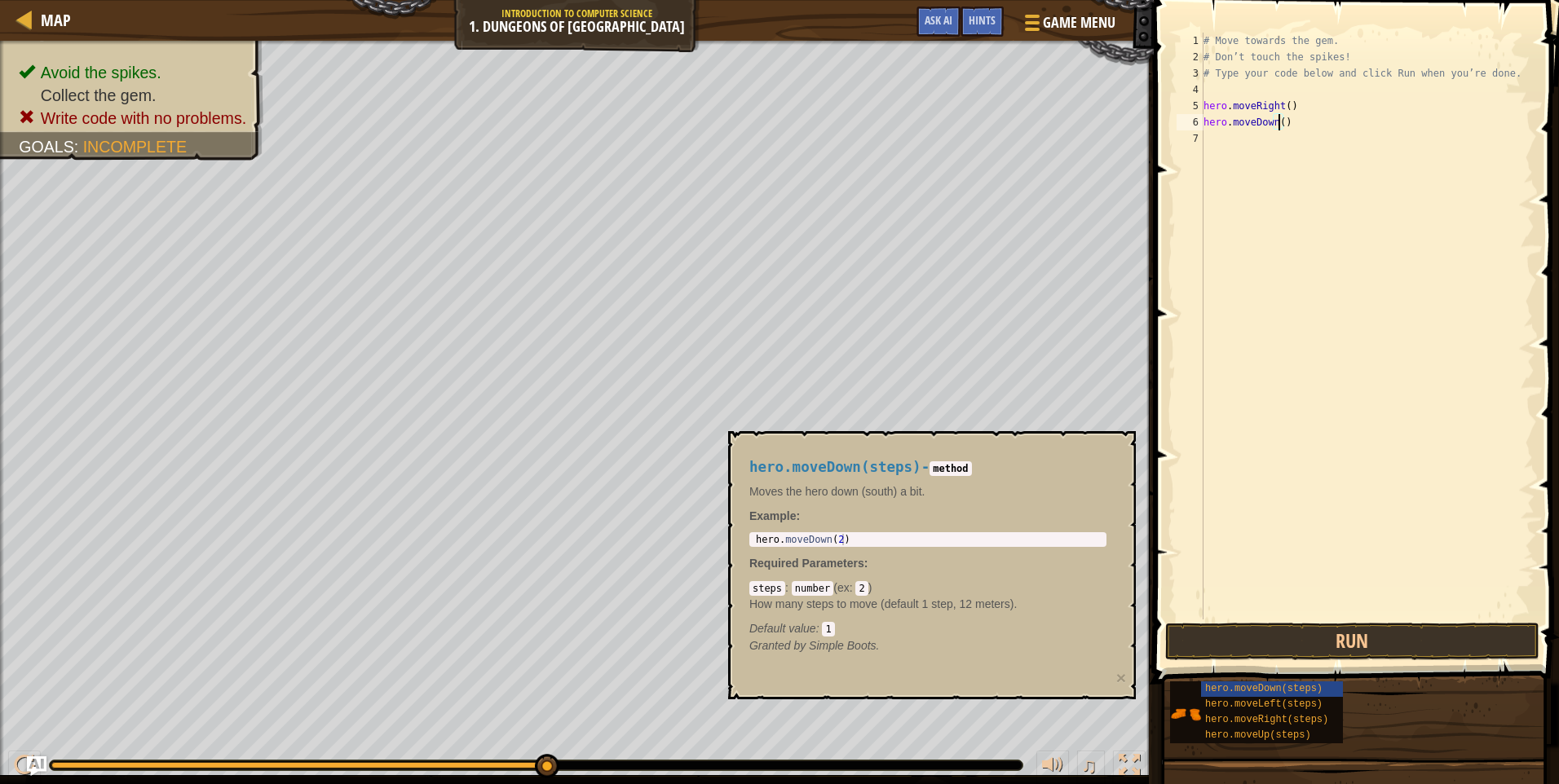
type textarea "hero.moveDown(4)"
click at [1352, 645] on button "Run" at bounding box center [1352, 642] width 374 height 38
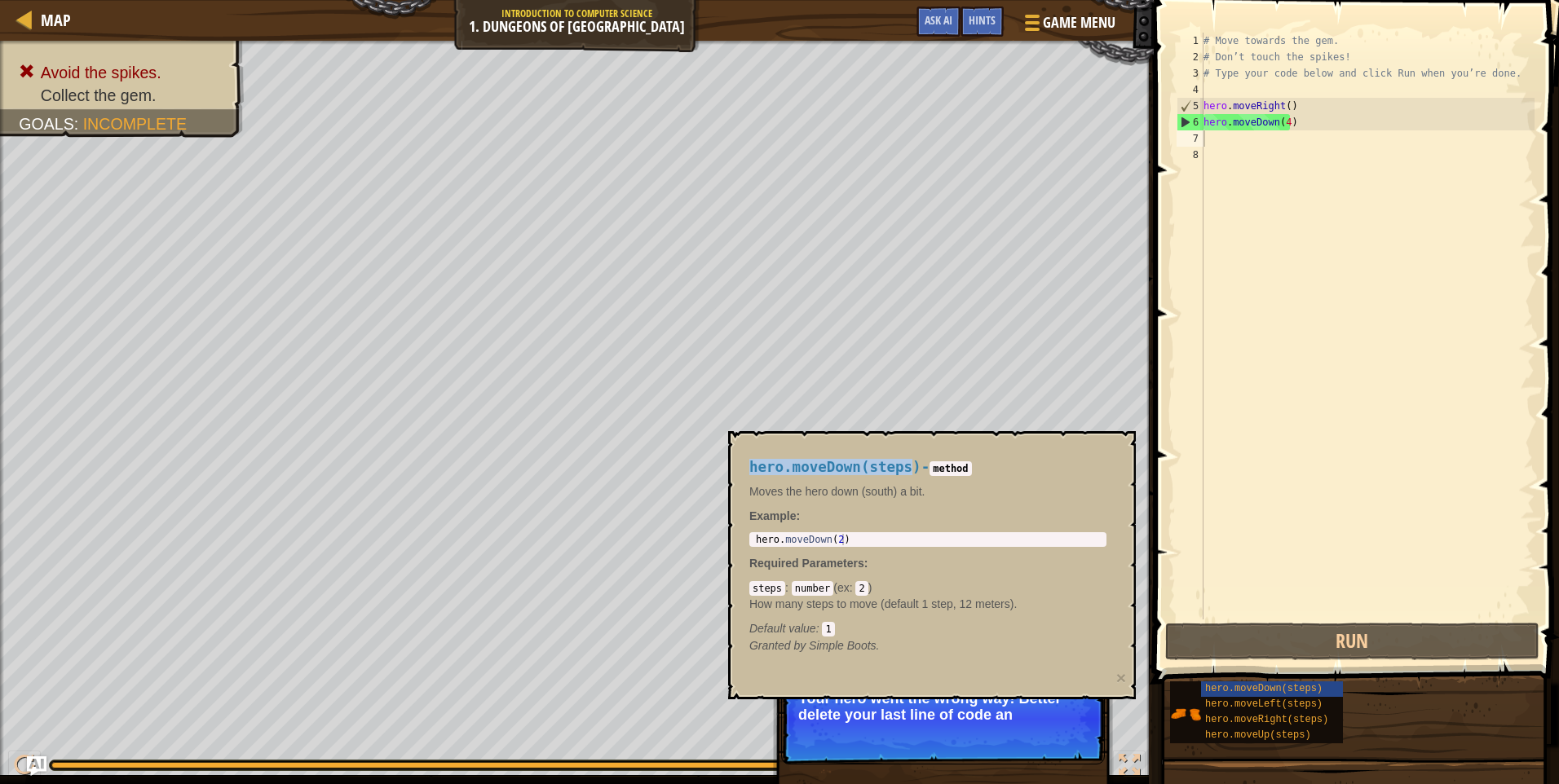
click at [881, 0] on body "Map Introduction to Computer Science 1. Dungeons of Kithgard Game Menu Done Hin…" at bounding box center [779, 0] width 1559 height 0
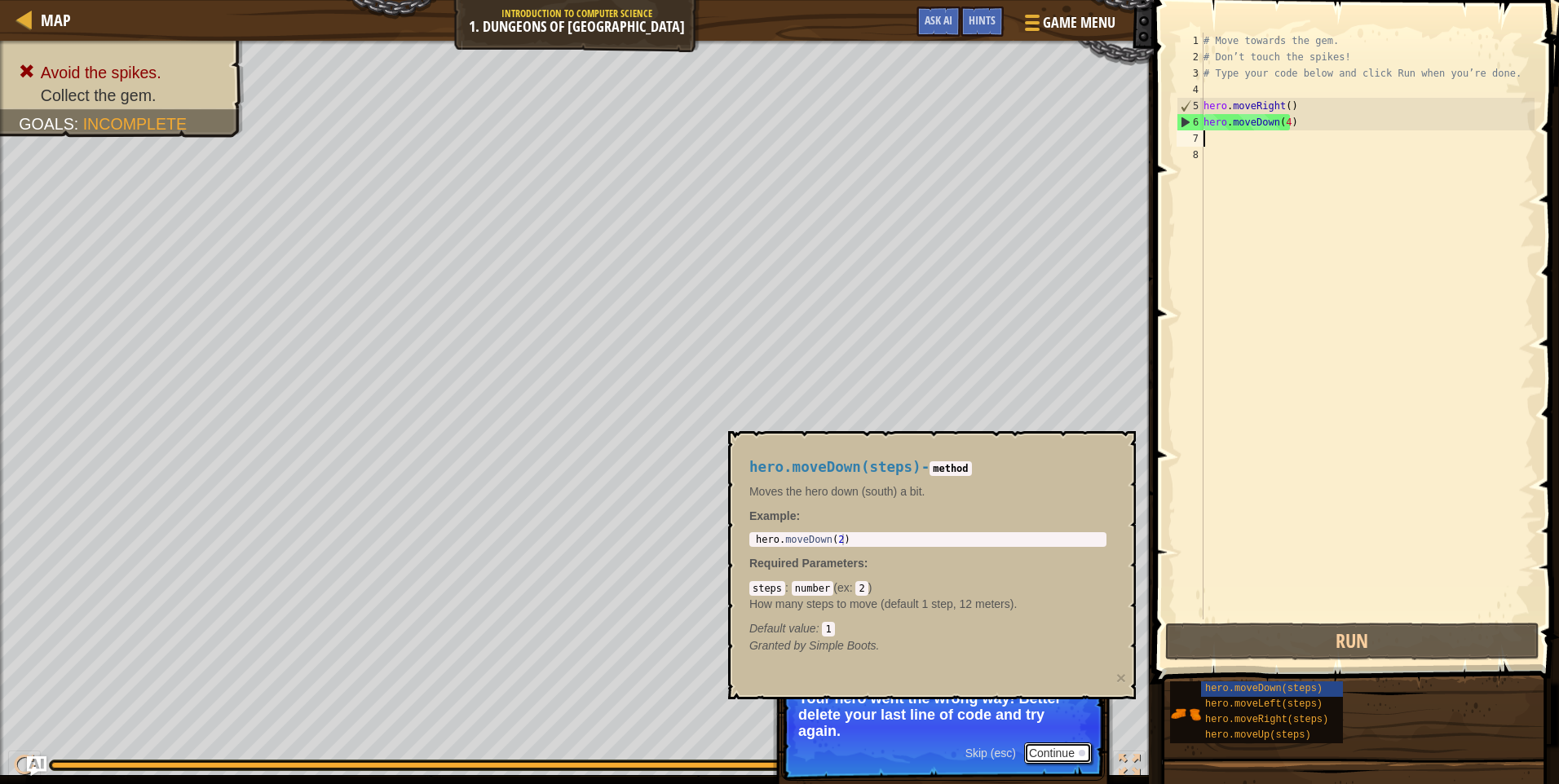
click at [1068, 751] on button "Continue" at bounding box center [1057, 753] width 68 height 22
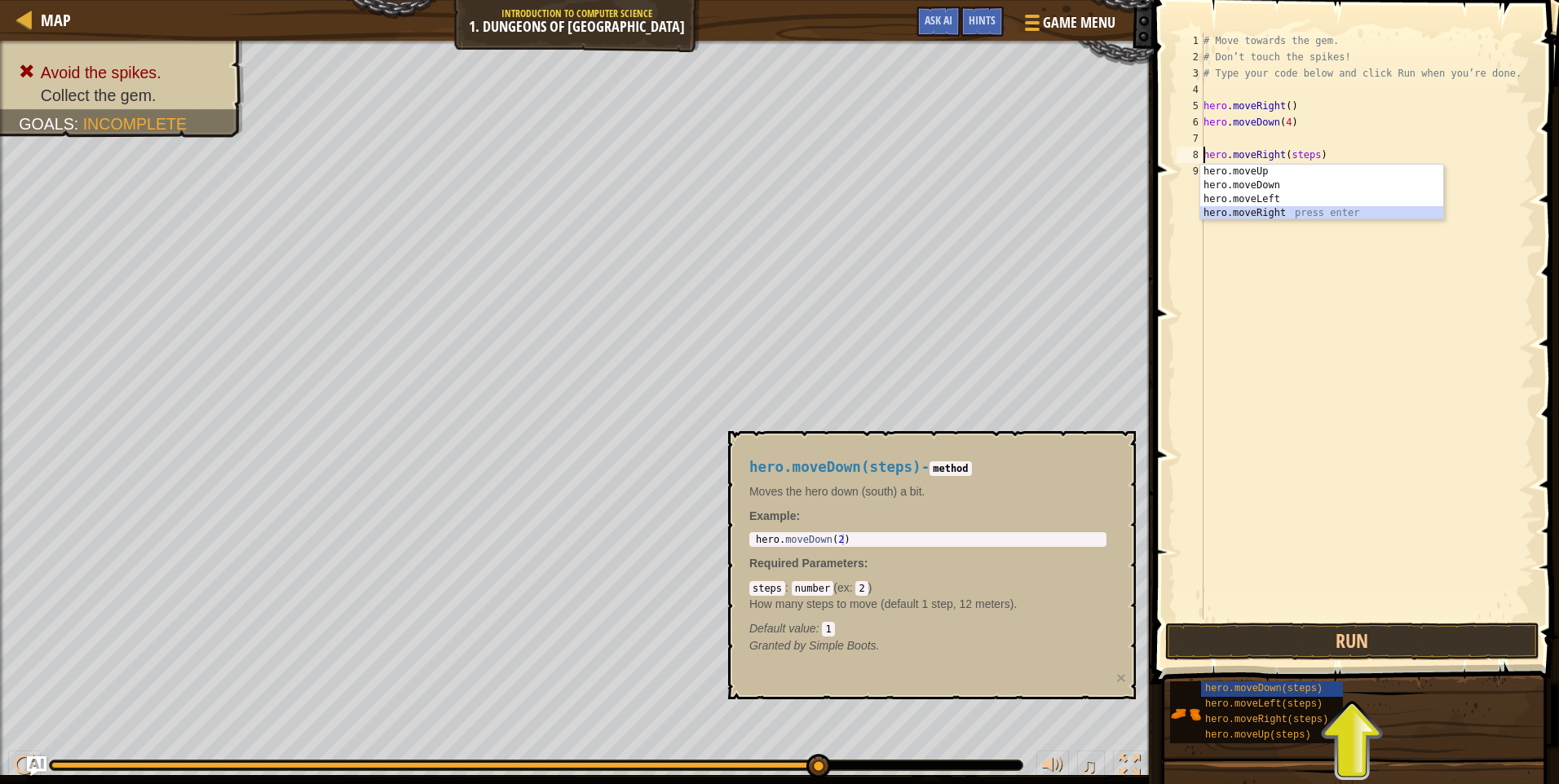
click at [1275, 210] on div "hero.moveUp press enter hero.moveDown press enter hero.moveLeft press enter her…" at bounding box center [1321, 206] width 243 height 83
drag, startPoint x: 1227, startPoint y: 161, endPoint x: 1228, endPoint y: 145, distance: 16.0
click at [1228, 145] on div "# Move towards the gem. # Don’t touch the spikes! # Type your code below and cl…" at bounding box center [1367, 343] width 334 height 620
type textarea "hero.moveRight().moveRight(steps)"
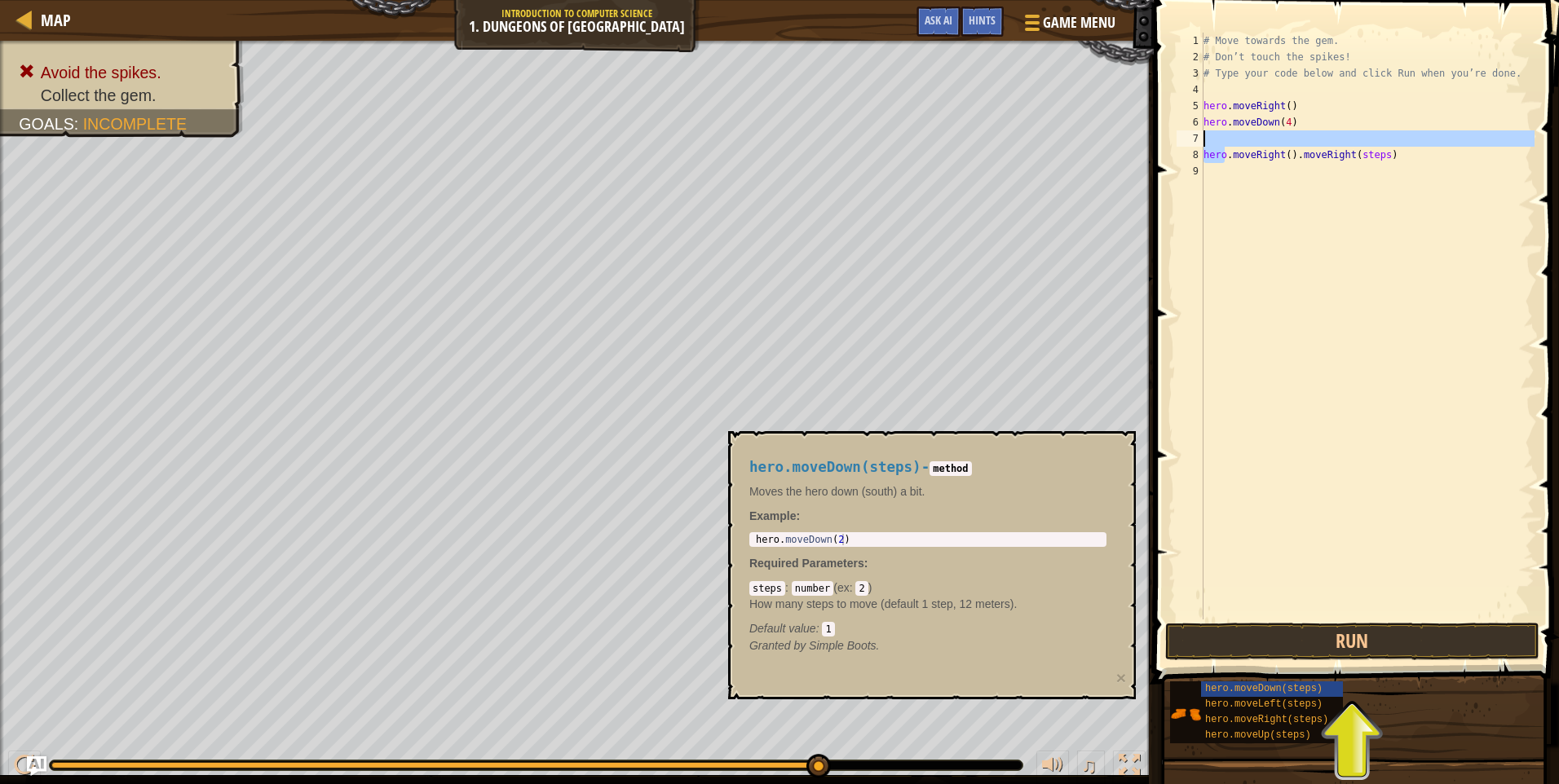
click at [1416, 213] on div "# Move towards the gem. # Don’t touch the spikes! # Type your code below and cl…" at bounding box center [1367, 343] width 334 height 620
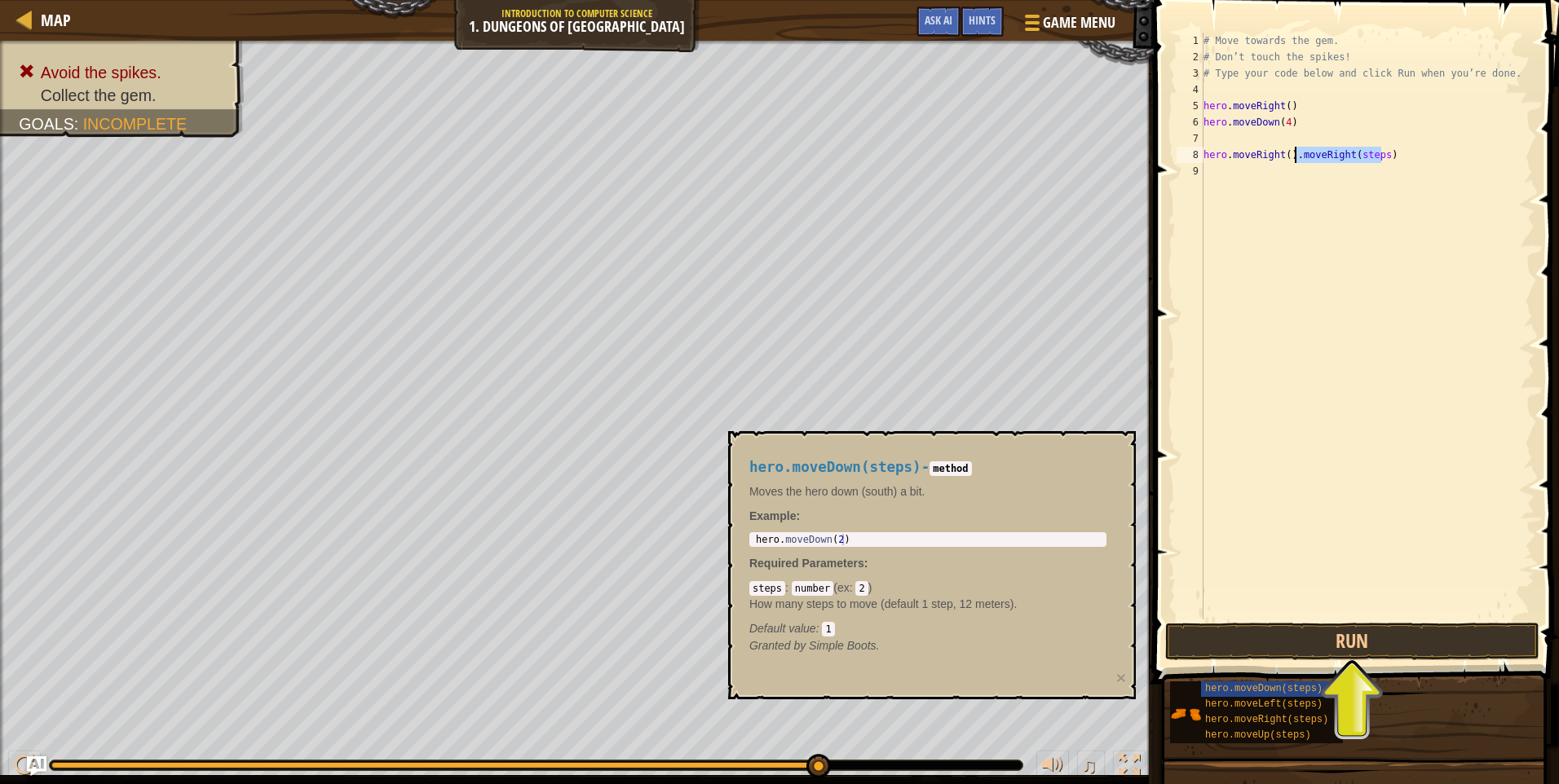
drag, startPoint x: 1386, startPoint y: 161, endPoint x: 1293, endPoint y: 151, distance: 93.5
click at [1293, 151] on div "# Move towards the gem. # Don’t touch the spikes! # Type your code below and cl…" at bounding box center [1367, 343] width 334 height 620
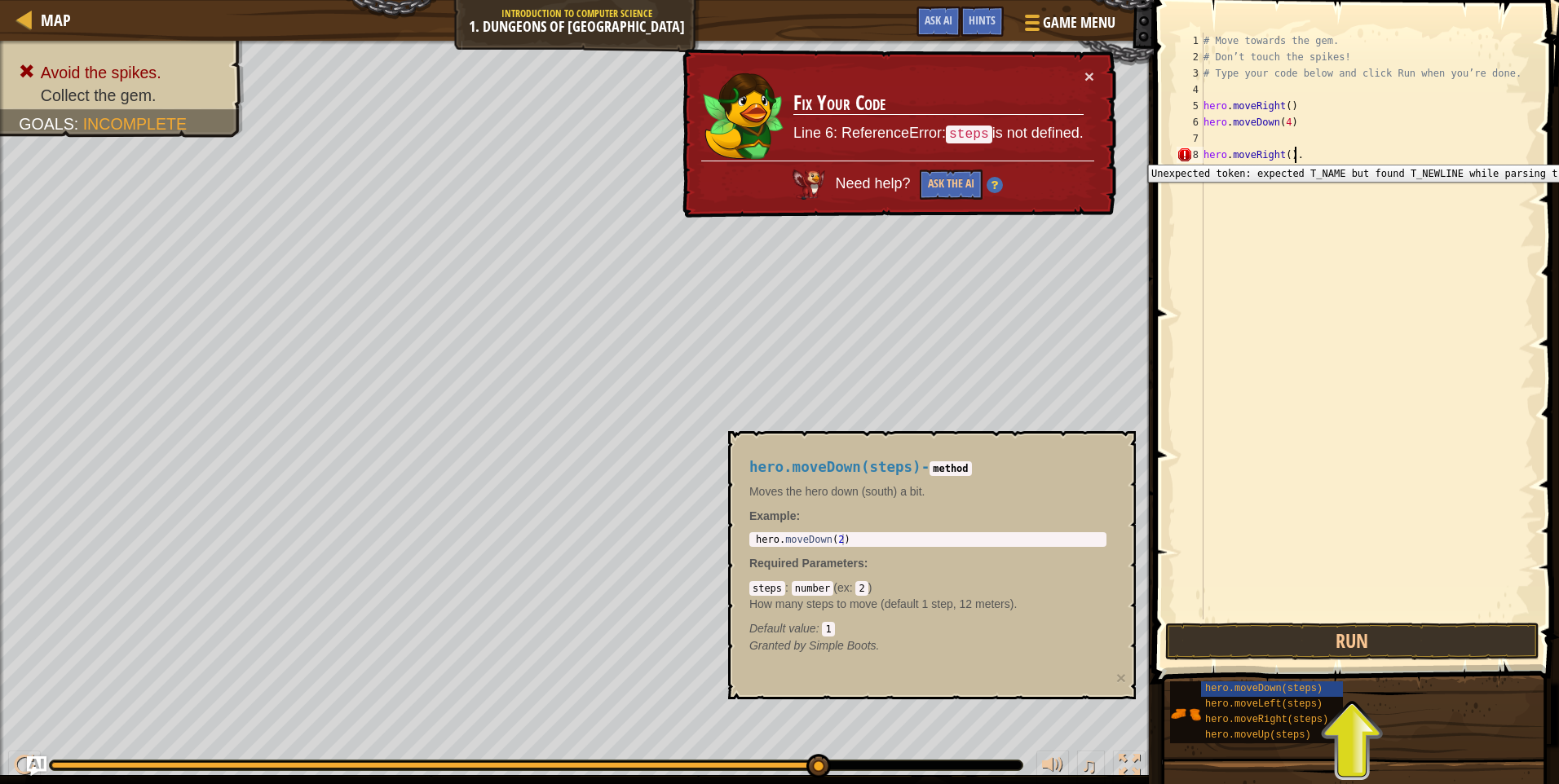
click at [1182, 151] on div "8" at bounding box center [1190, 154] width 27 height 16
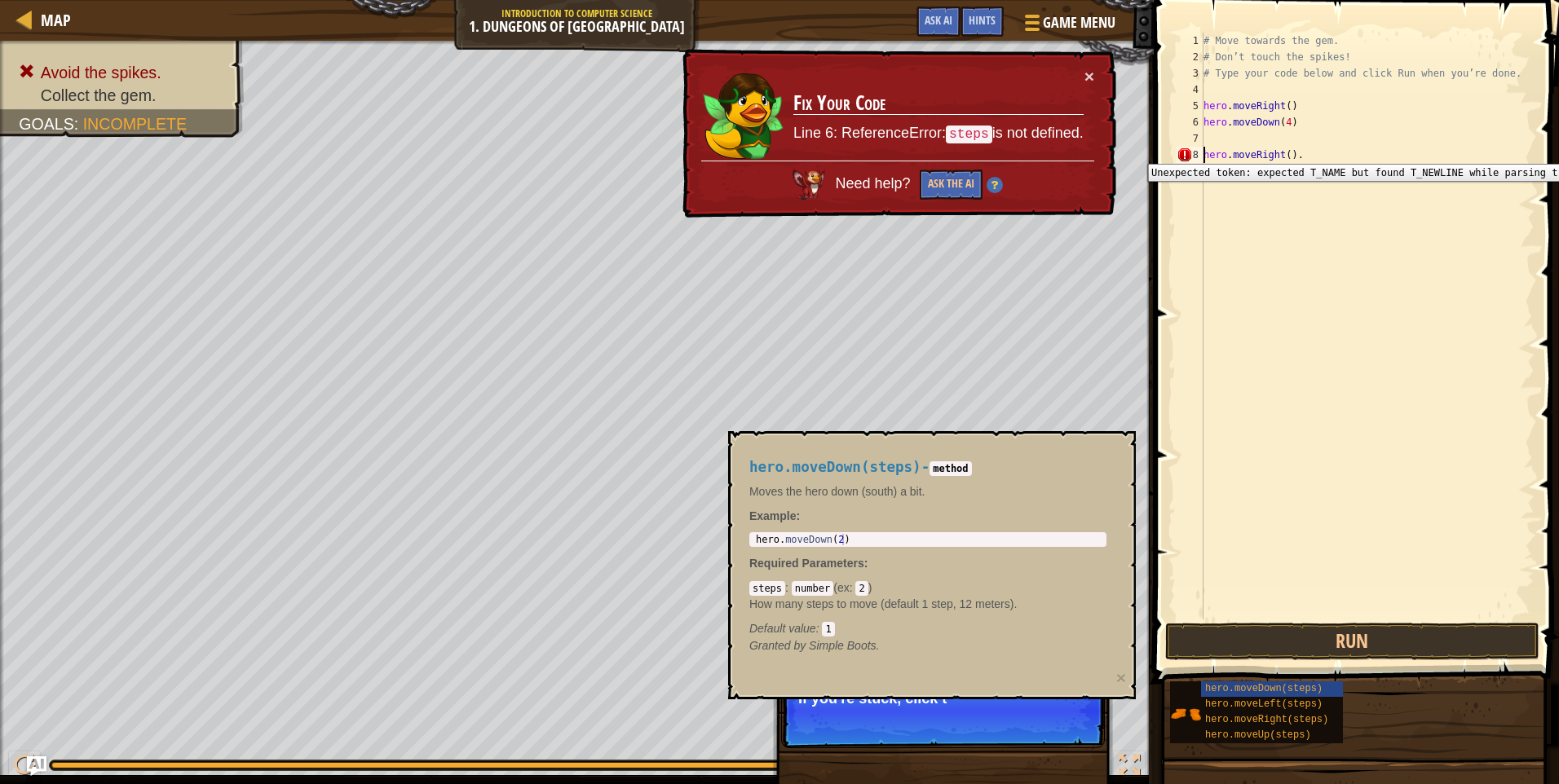
click at [1182, 151] on div "8" at bounding box center [1190, 154] width 27 height 16
type textarea "hero.moveRight()."
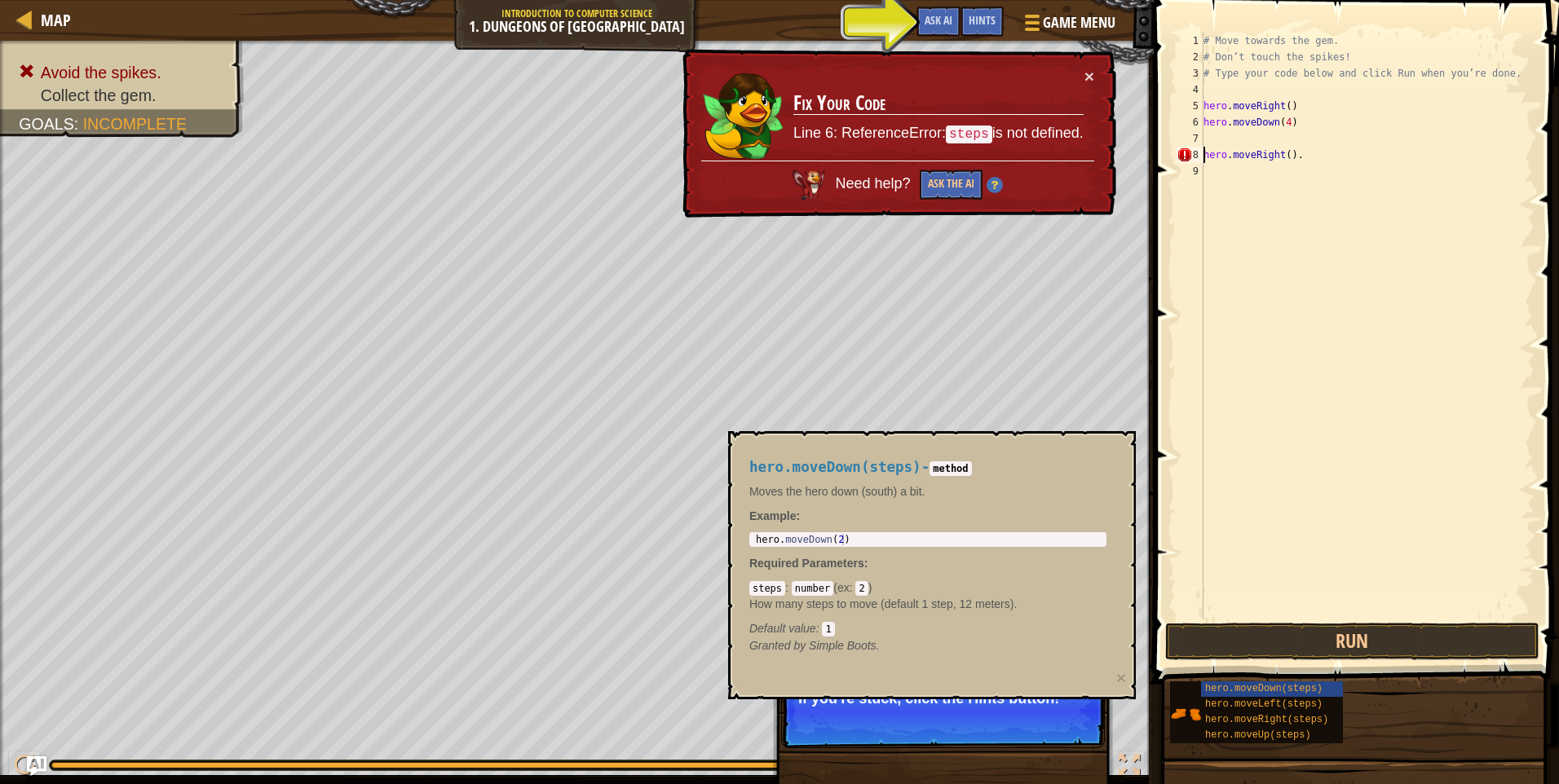
click at [1299, 266] on div "# Move towards the gem. # Don’t touch the spikes! # Type your code below and cl…" at bounding box center [1367, 343] width 334 height 620
click at [981, 22] on span "Hints" at bounding box center [981, 20] width 27 height 15
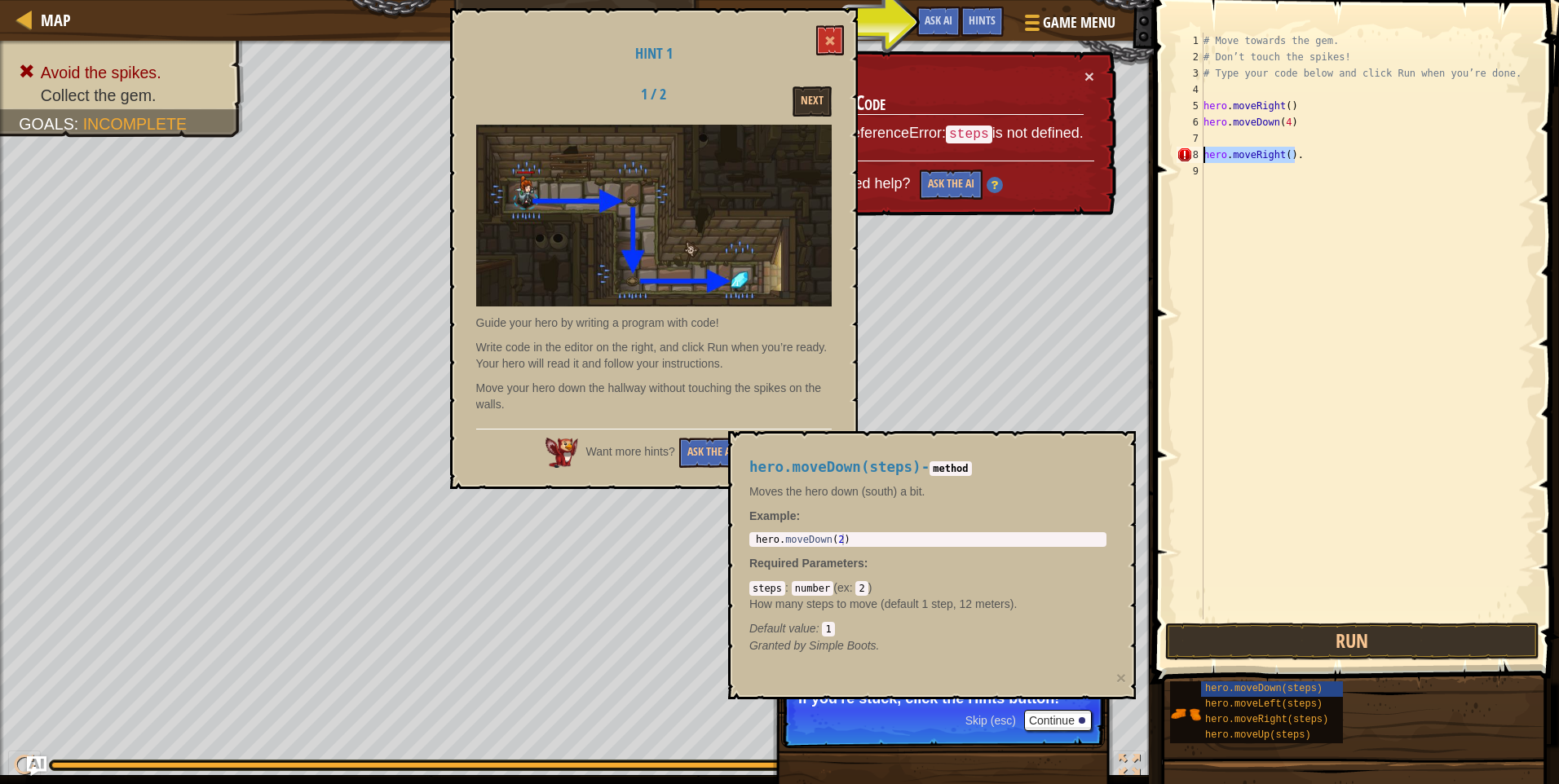
drag, startPoint x: 1293, startPoint y: 157, endPoint x: 1200, endPoint y: 161, distance: 93.1
click at [1200, 161] on div "1 2 3 4 5 6 7 8 9 # Move towards the gem. # Don’t touch the spikes! # Type your…" at bounding box center [1354, 326] width 362 height 587
type textarea "hero.moveRight()."
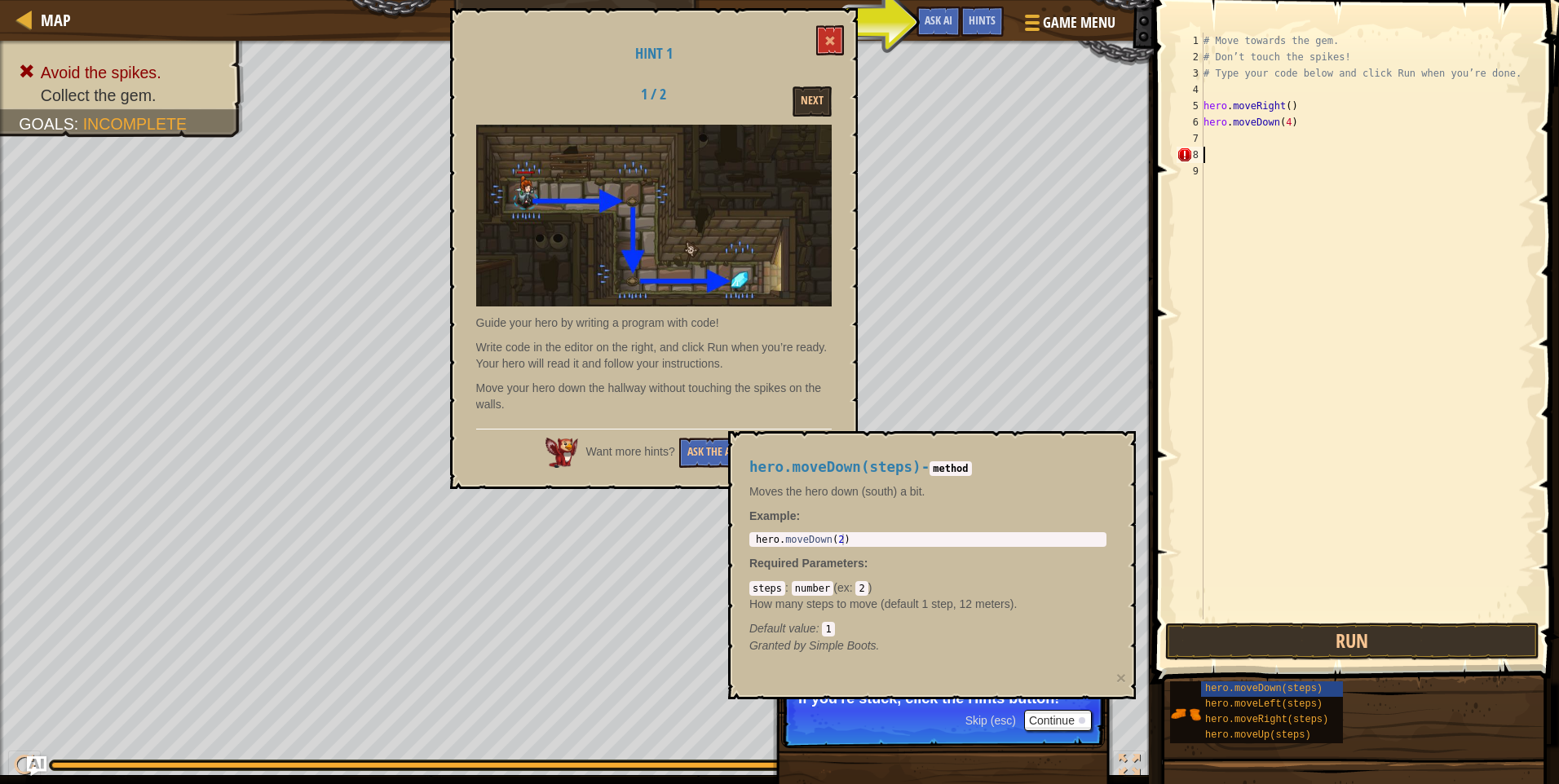
click at [1306, 216] on div "# Move towards the gem. # Don’t touch the spikes! # Type your code below and cl…" at bounding box center [1367, 343] width 334 height 620
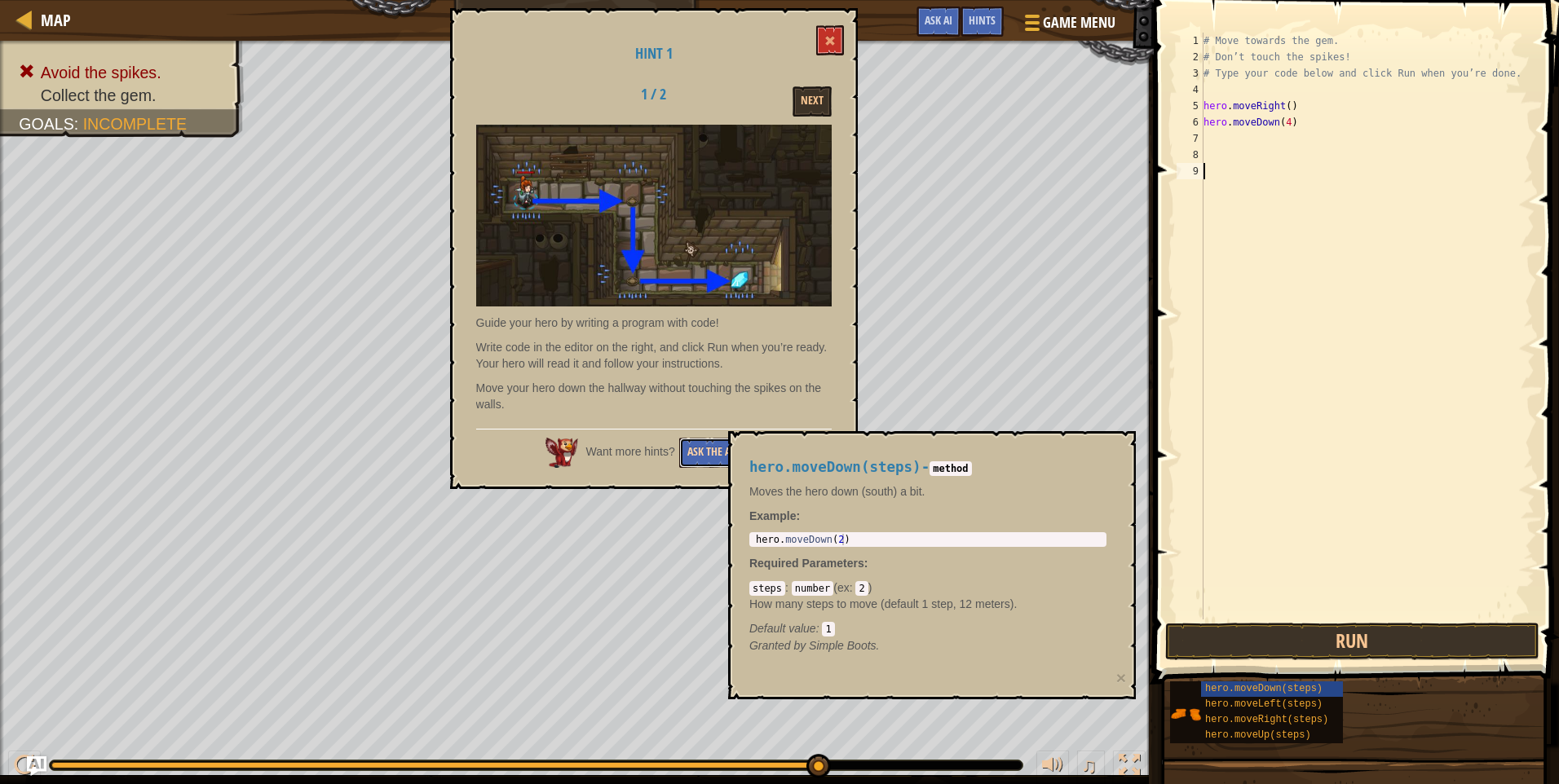
click at [692, 463] on button "Ask the AI" at bounding box center [710, 453] width 63 height 30
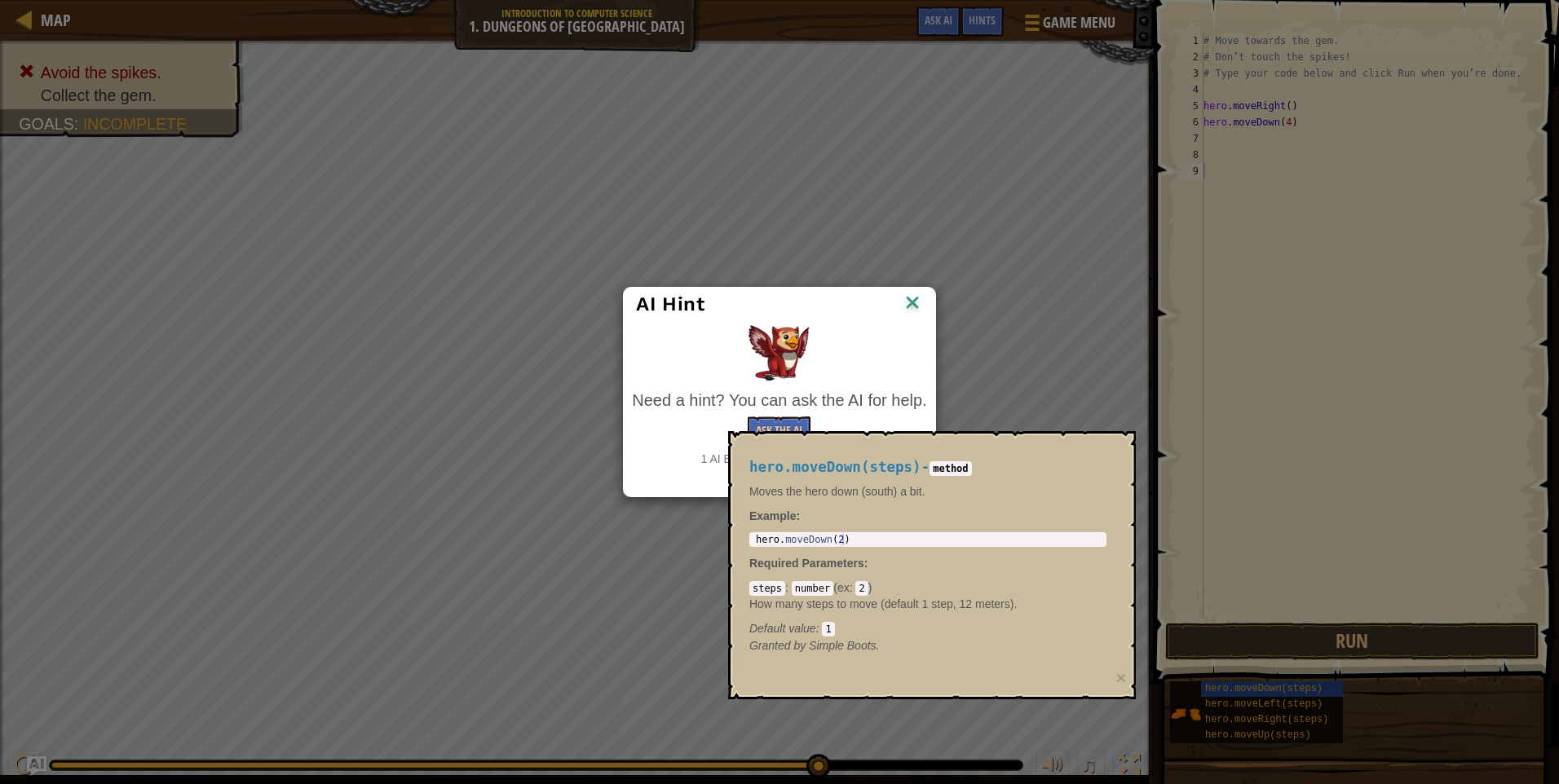
click at [917, 306] on img at bounding box center [912, 304] width 22 height 24
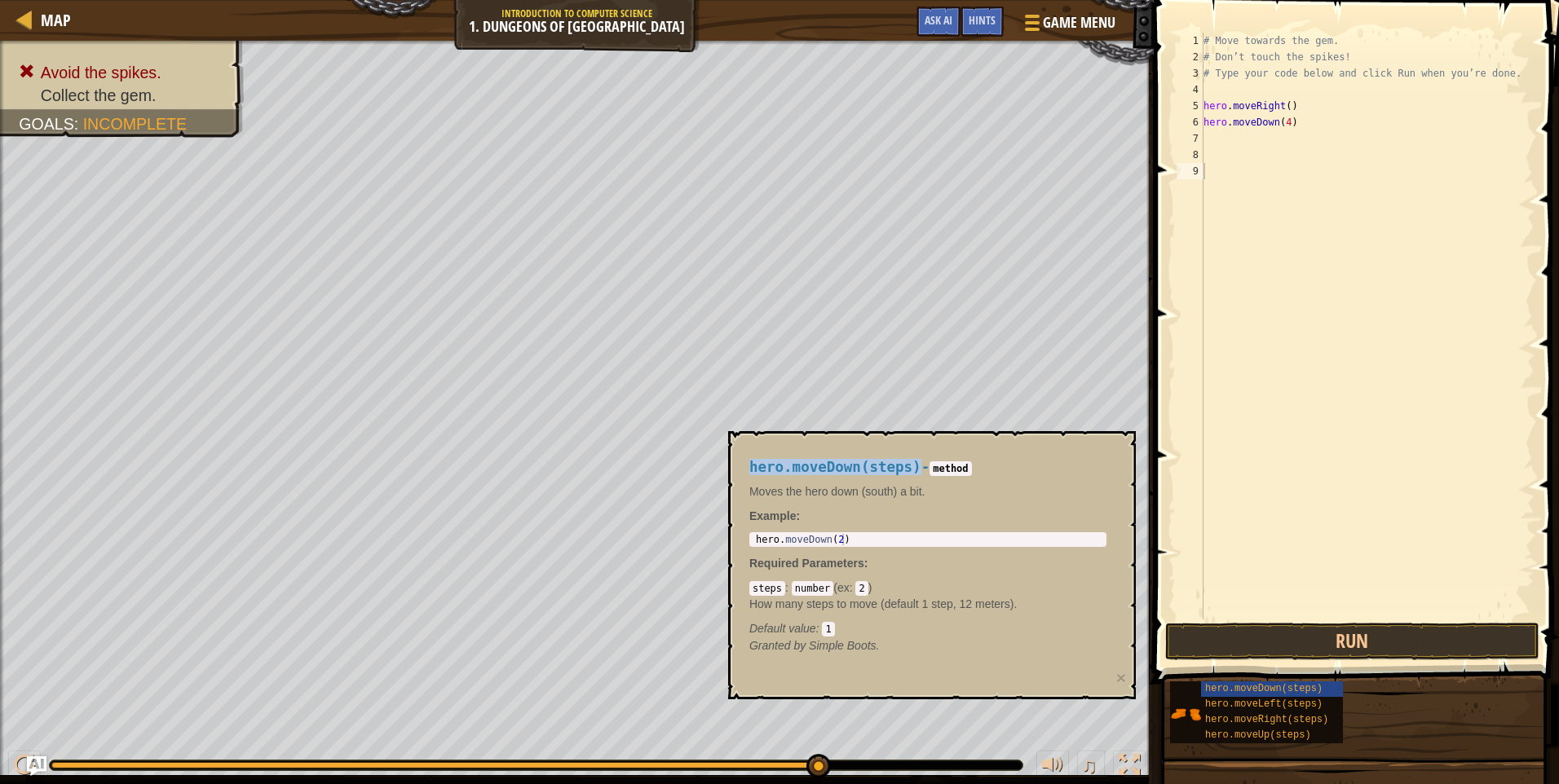
click at [840, 0] on body "Map Introduction to Computer Science 1. Dungeons of Kithgard Game Menu Done Hin…" at bounding box center [779, 0] width 1559 height 0
click at [931, 500] on div "hero.moveDown(steps) - method Moves the hero down (south) a bit. Example : 1 he…" at bounding box center [927, 556] width 380 height 225
click at [1285, 117] on div "# Move towards the gem. # Don’t touch the spikes! # Type your code below and cl…" at bounding box center [1367, 343] width 334 height 620
type textarea "hero.moveDown(2)"
click at [1278, 649] on button "Run" at bounding box center [1352, 642] width 374 height 38
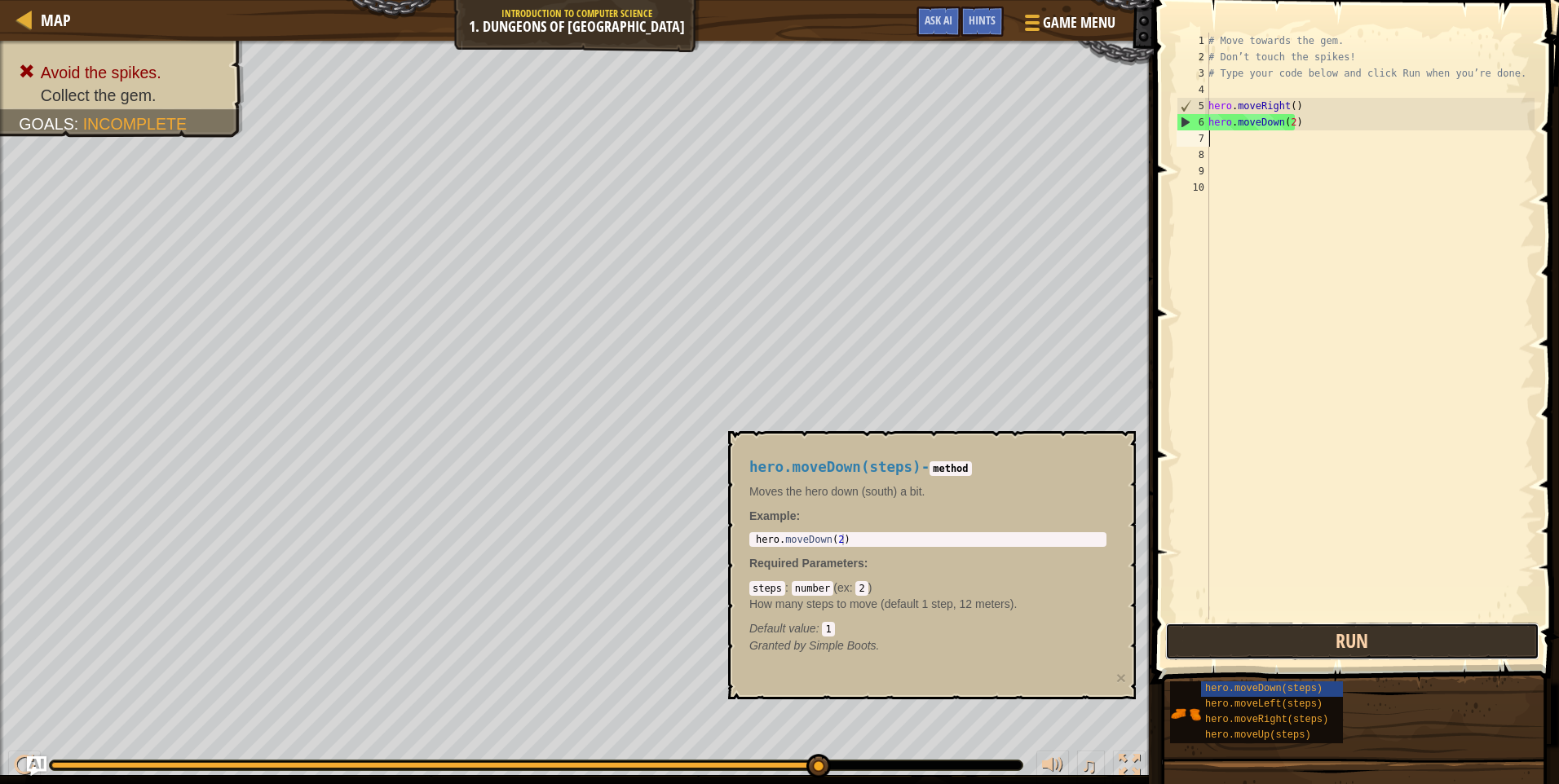
click at [1318, 657] on button "Run" at bounding box center [1352, 642] width 374 height 38
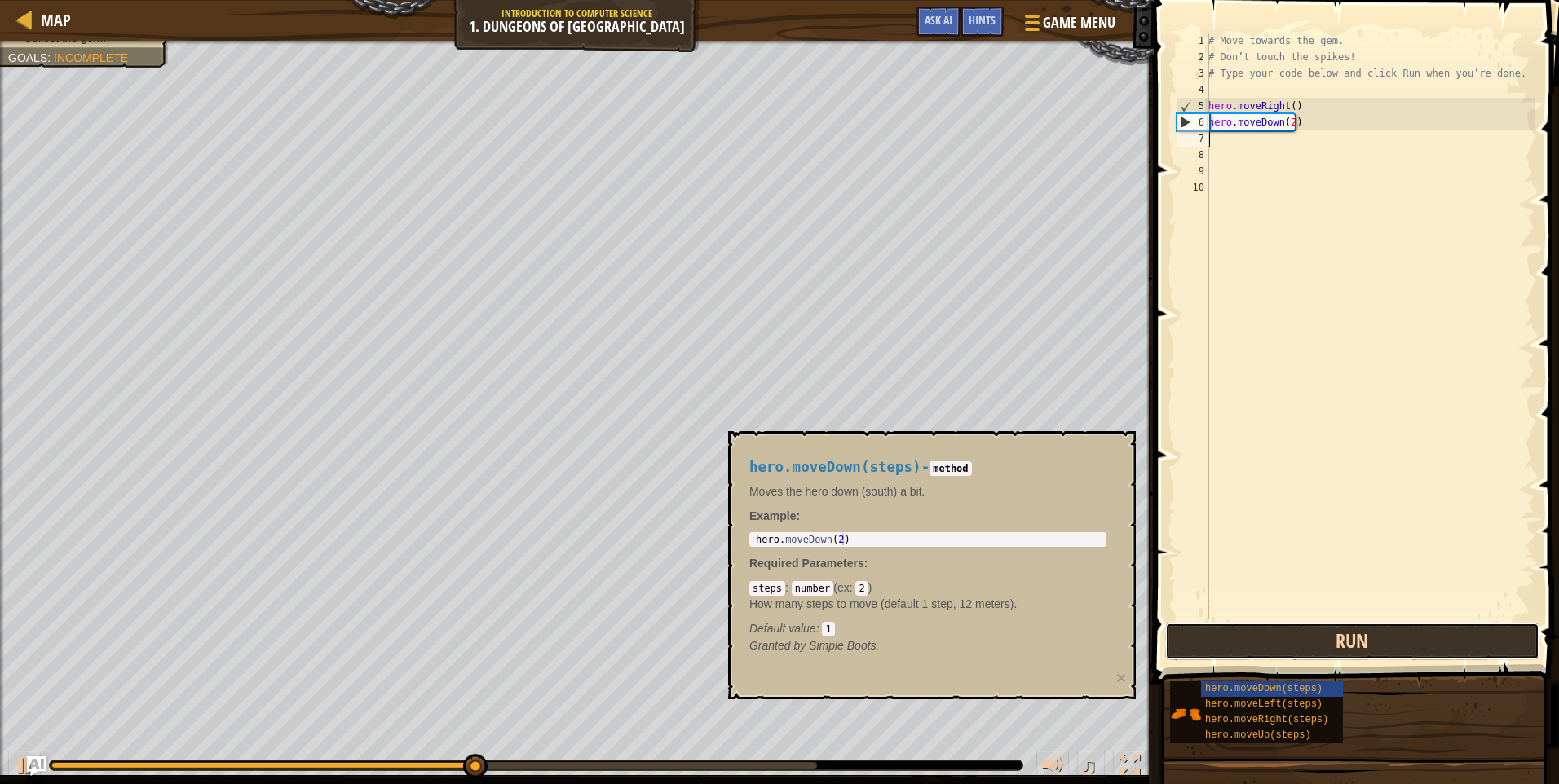
click at [1318, 657] on button "Run" at bounding box center [1352, 642] width 374 height 38
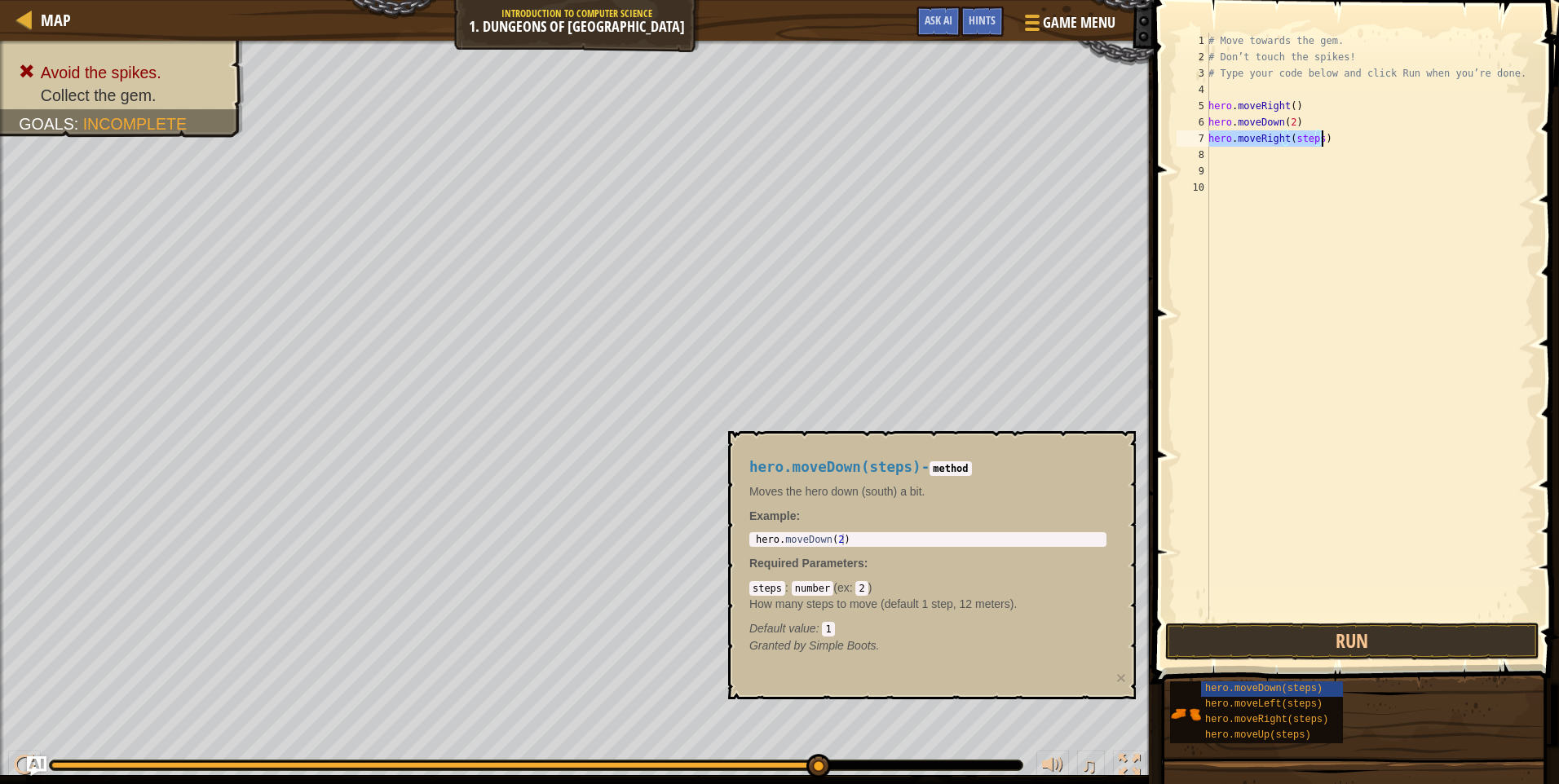
click at [1312, 139] on div "# Move towards the gem. # Don’t touch the spikes! # Type your code below and cl…" at bounding box center [1370, 326] width 330 height 587
click at [1315, 137] on div "# Move towards the gem. # Don’t touch the spikes! # Type your code below and cl…" at bounding box center [1370, 343] width 330 height 620
type textarea "hero.moveRight(4)"
click at [1353, 651] on button "Run" at bounding box center [1352, 642] width 374 height 38
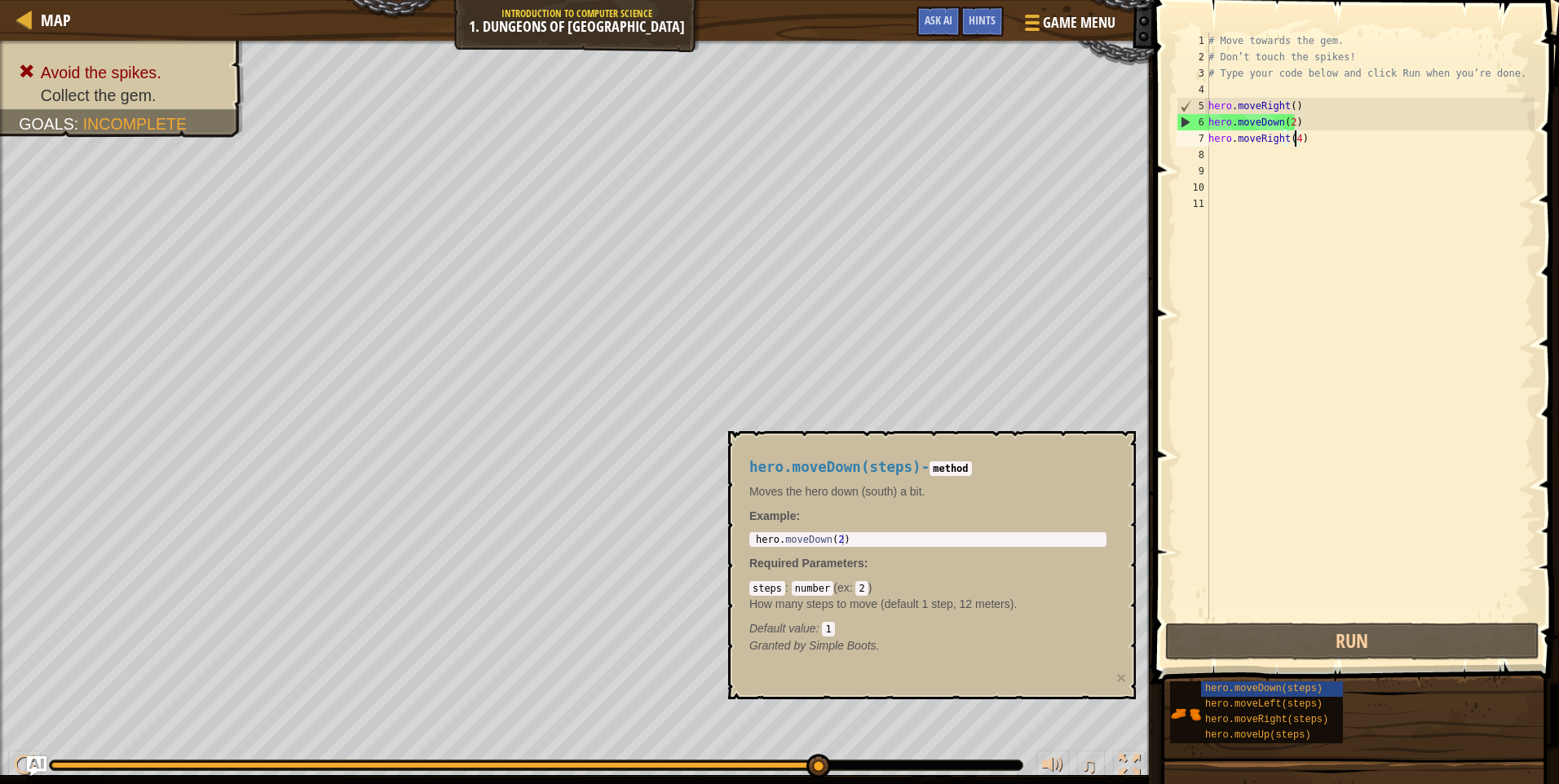
click at [1295, 143] on div "# Move towards the gem. # Don’t touch the spikes! # Type your code below and cl…" at bounding box center [1370, 343] width 330 height 620
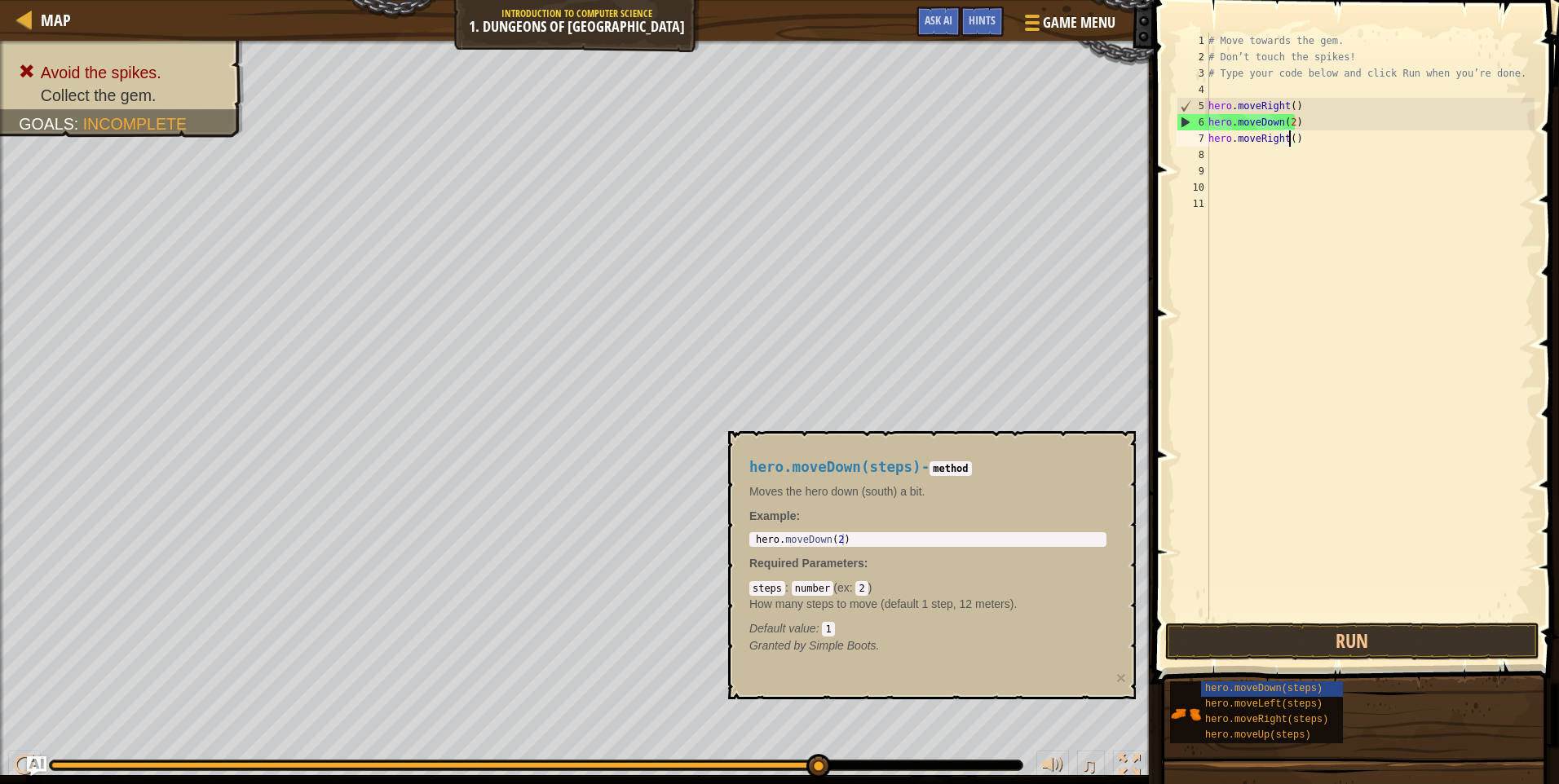
type textarea "hero.moveRight(2)"
click at [1370, 623] on button "Run" at bounding box center [1352, 642] width 374 height 38
click at [1362, 644] on button "Run" at bounding box center [1352, 642] width 374 height 38
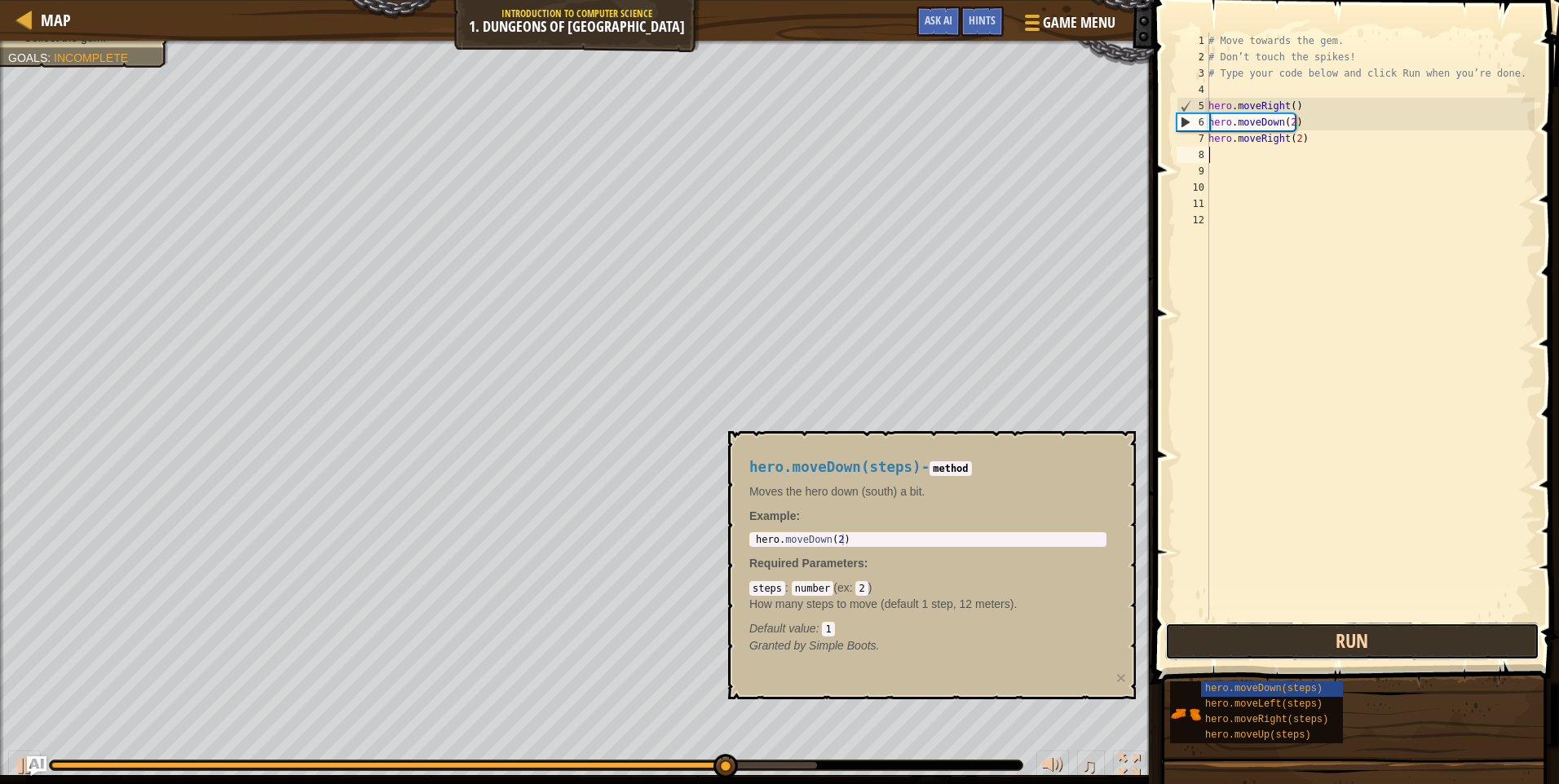
click at [1362, 644] on button "Run" at bounding box center [1352, 642] width 374 height 38
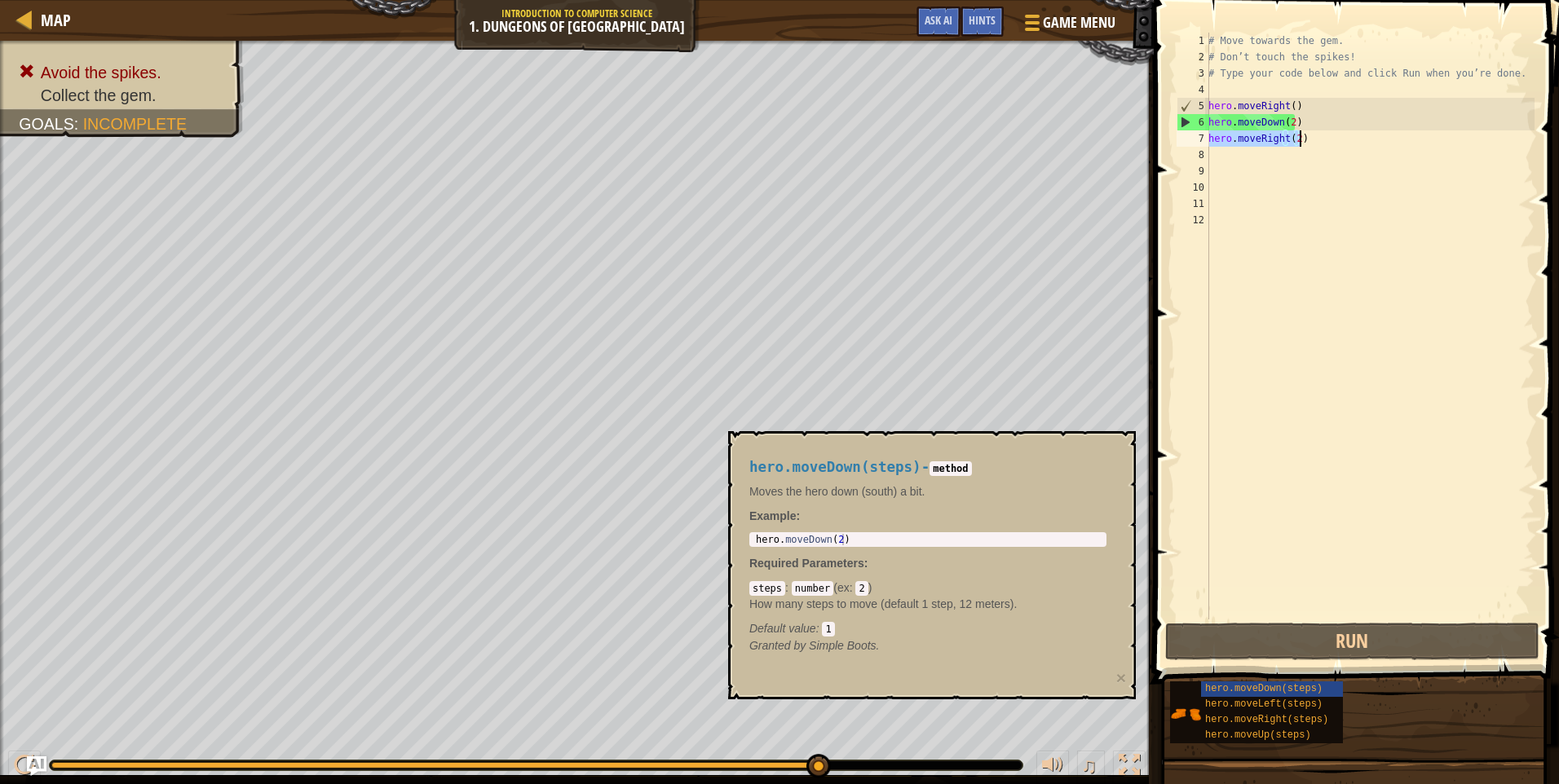
drag, startPoint x: 1210, startPoint y: 140, endPoint x: 1316, endPoint y: 137, distance: 106.0
click at [1316, 137] on div "# Move towards the gem. # Don’t touch the spikes! # Type your code below and cl…" at bounding box center [1370, 343] width 330 height 620
type textarea "hero.moveRight(2)"
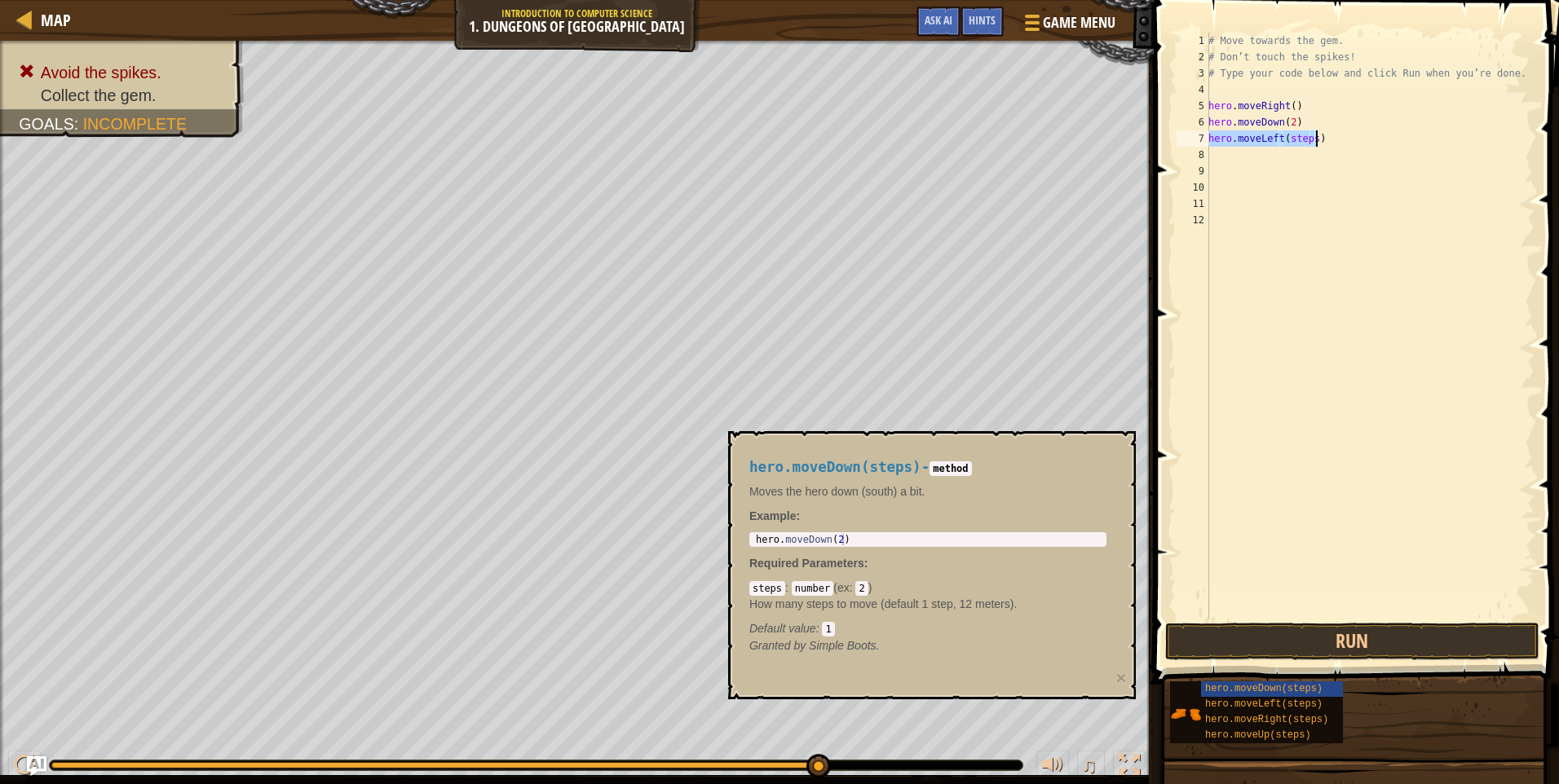
click at [1315, 135] on div "# Move towards the gem. # Don’t touch the spikes! # Type your code below and cl…" at bounding box center [1370, 326] width 330 height 587
click at [1308, 135] on div "# Move towards the gem. # Don’t touch the spikes! # Type your code below and cl…" at bounding box center [1370, 343] width 330 height 620
type textarea "hero.moveLeft(2)"
click at [1355, 635] on button "Run" at bounding box center [1352, 642] width 374 height 38
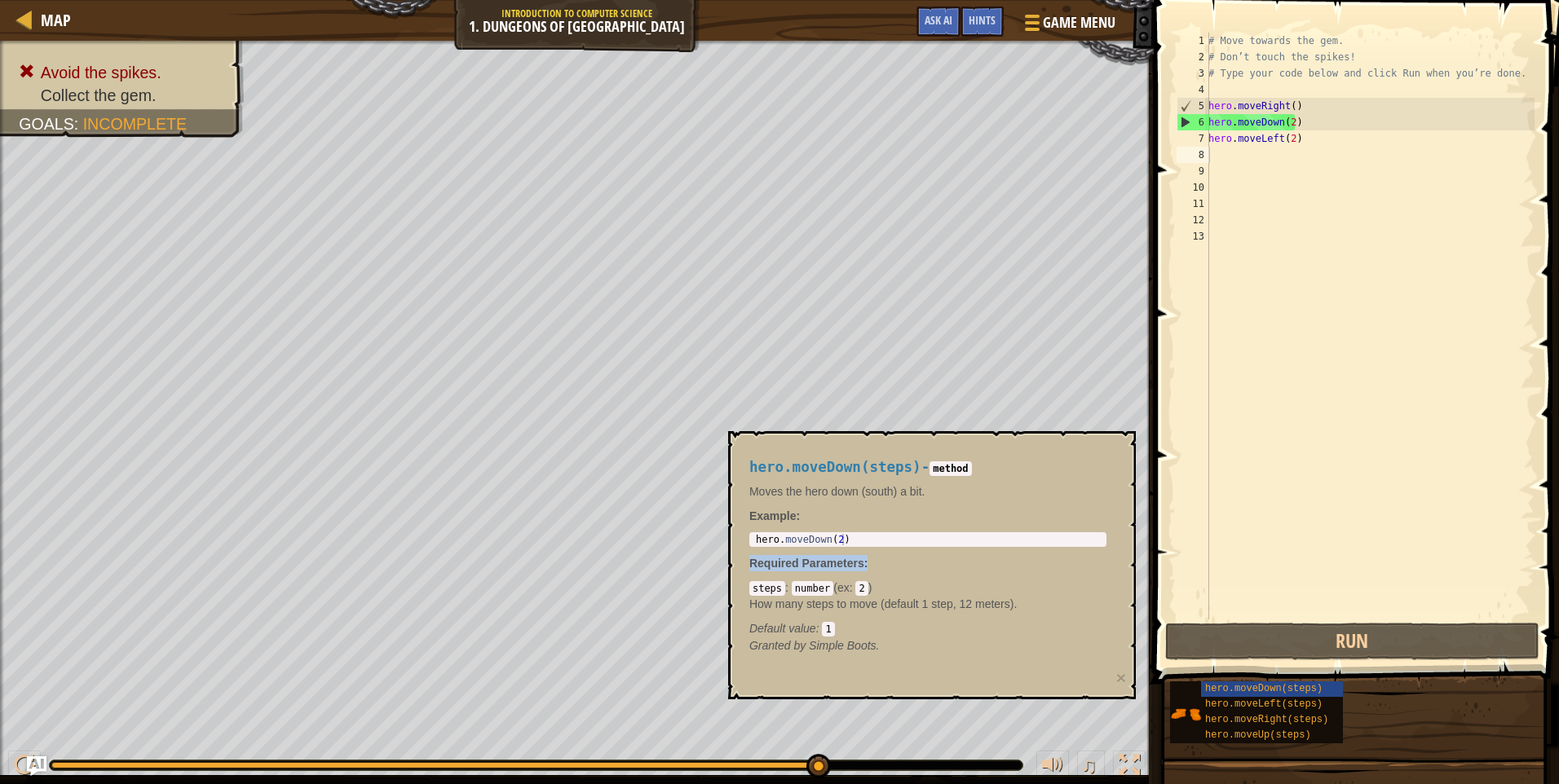
drag, startPoint x: 974, startPoint y: 519, endPoint x: 1044, endPoint y: 565, distance: 83.8
click at [1044, 565] on div "hero.moveDown(steps) - method Moves the hero down (south) a bit. Example : 1 he…" at bounding box center [927, 556] width 380 height 225
drag, startPoint x: 1044, startPoint y: 565, endPoint x: 1038, endPoint y: 524, distance: 41.4
click at [1038, 524] on p "Example :" at bounding box center [927, 515] width 357 height 16
click at [979, 22] on span "Hints" at bounding box center [981, 20] width 27 height 15
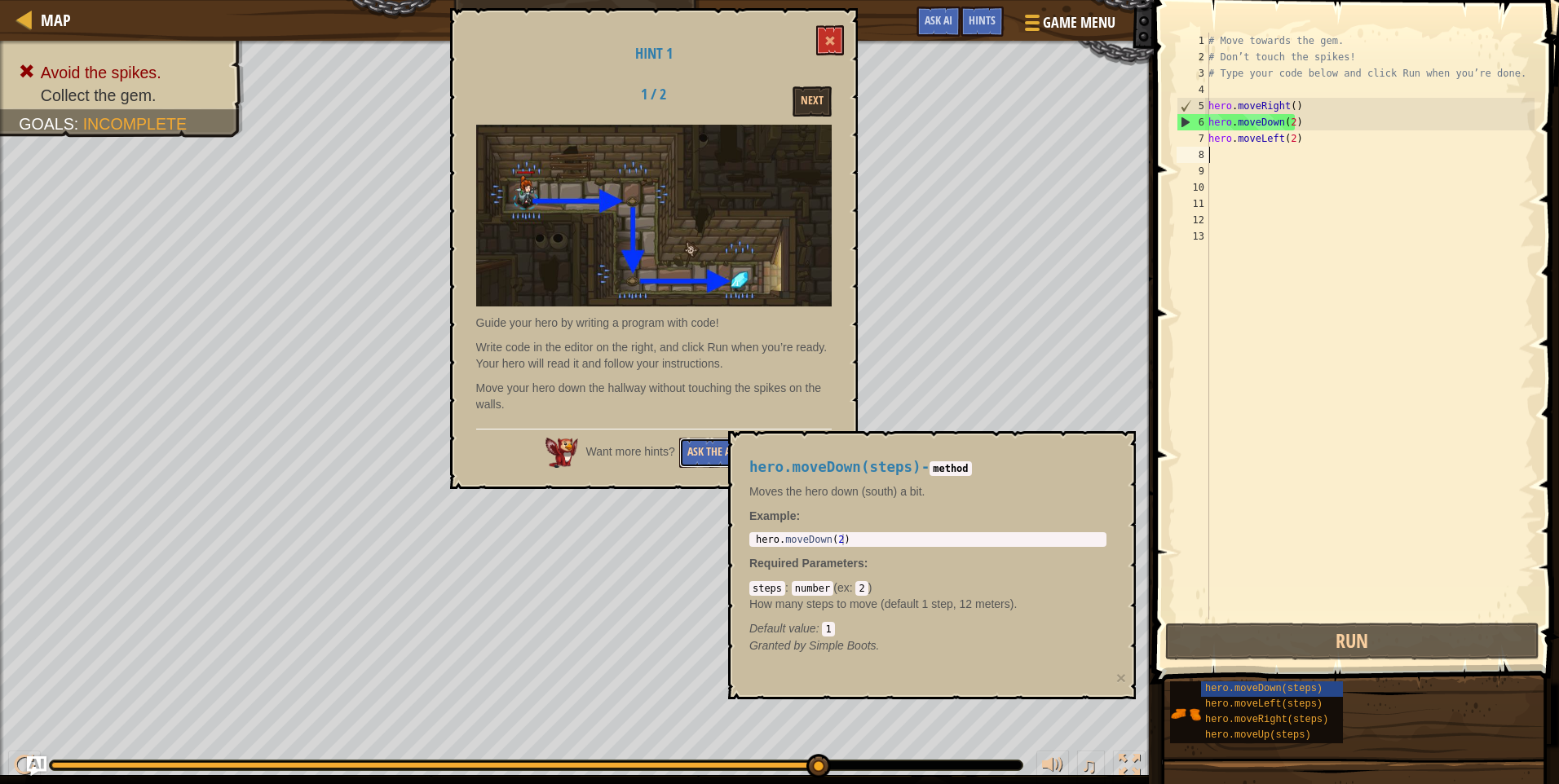
click at [696, 450] on button "Ask the AI" at bounding box center [710, 453] width 63 height 30
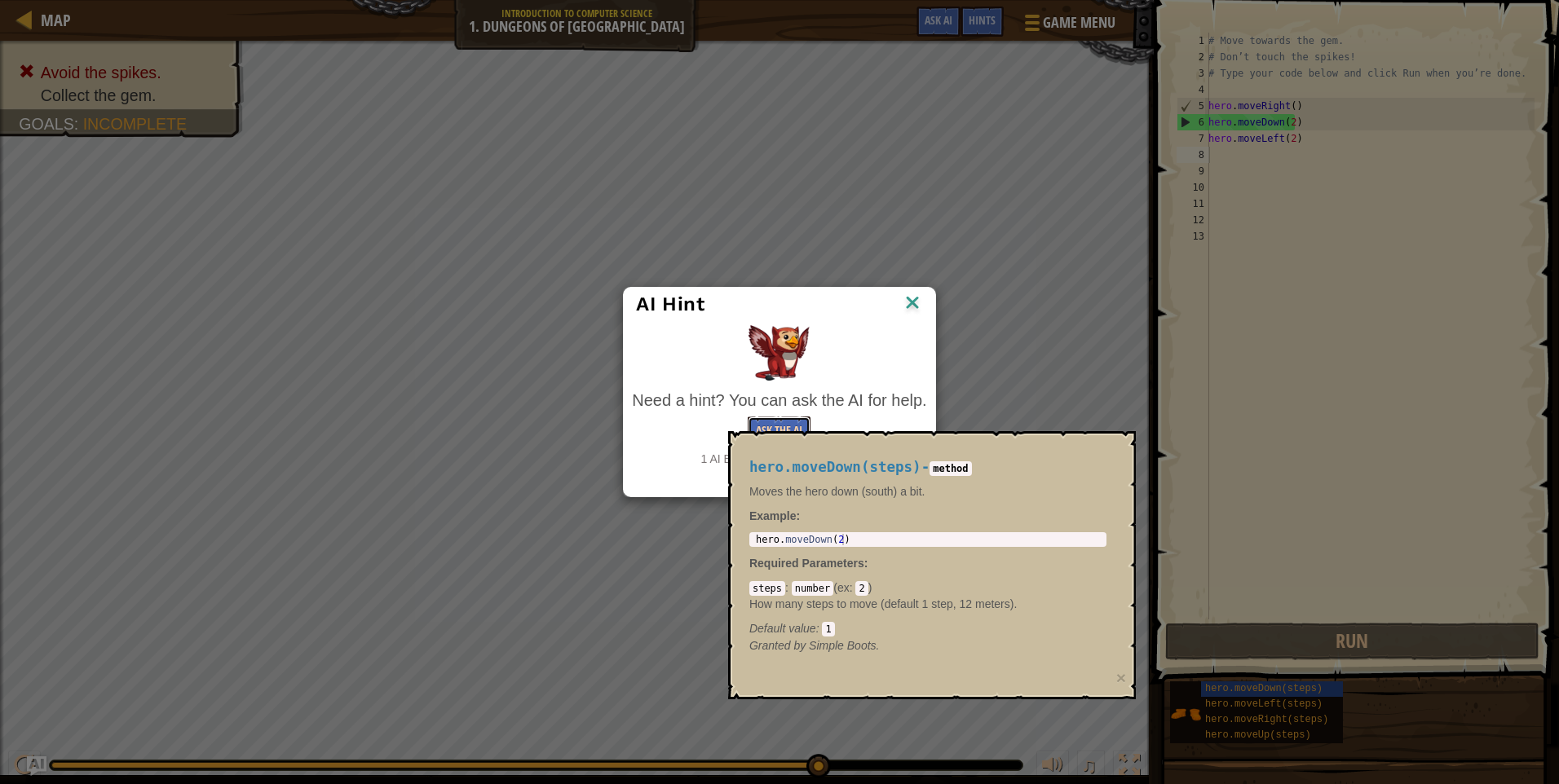
click at [789, 425] on button "Ask the AI" at bounding box center [778, 431] width 63 height 30
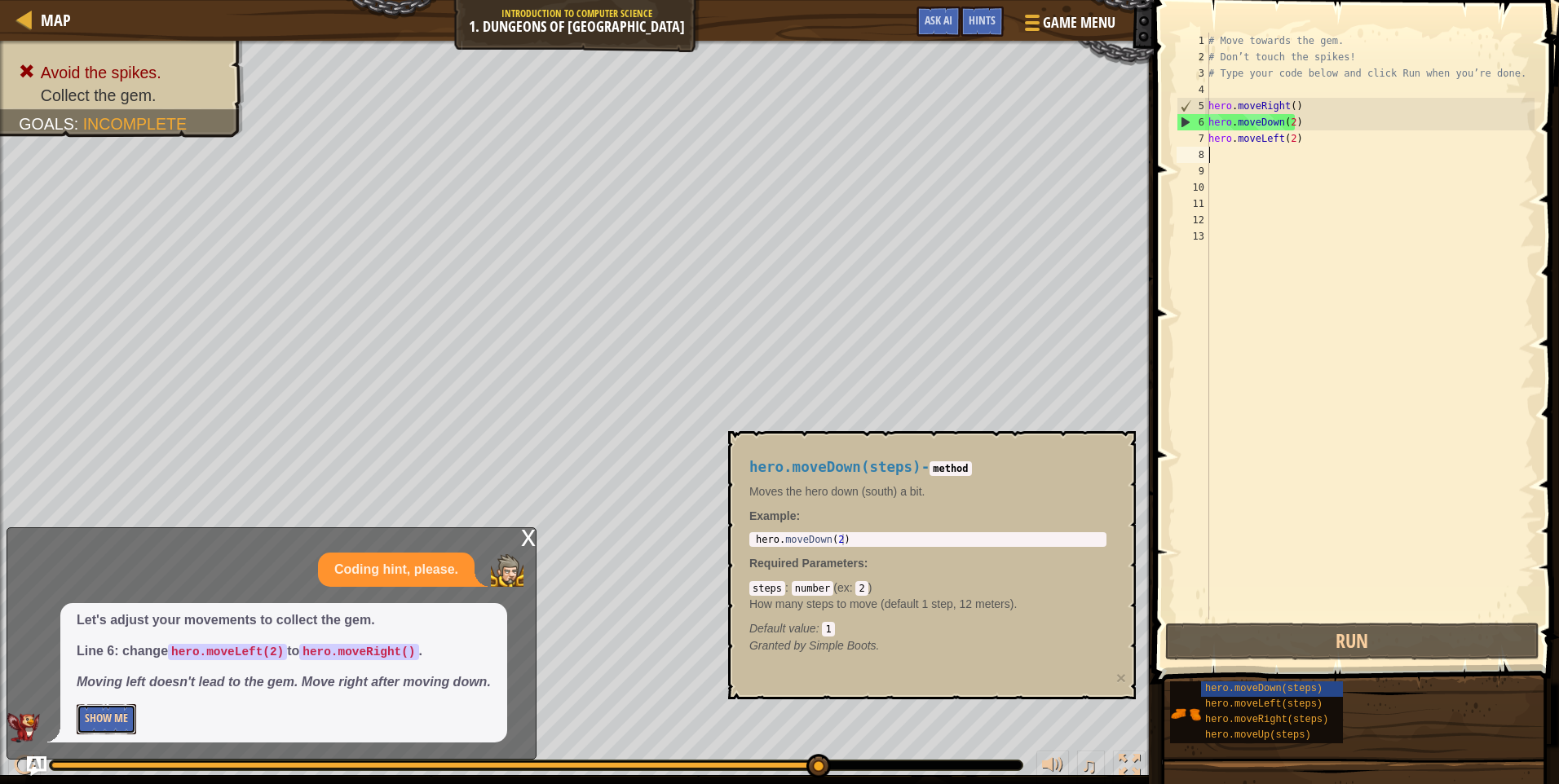
click at [113, 724] on button "Show Me" at bounding box center [106, 719] width 59 height 30
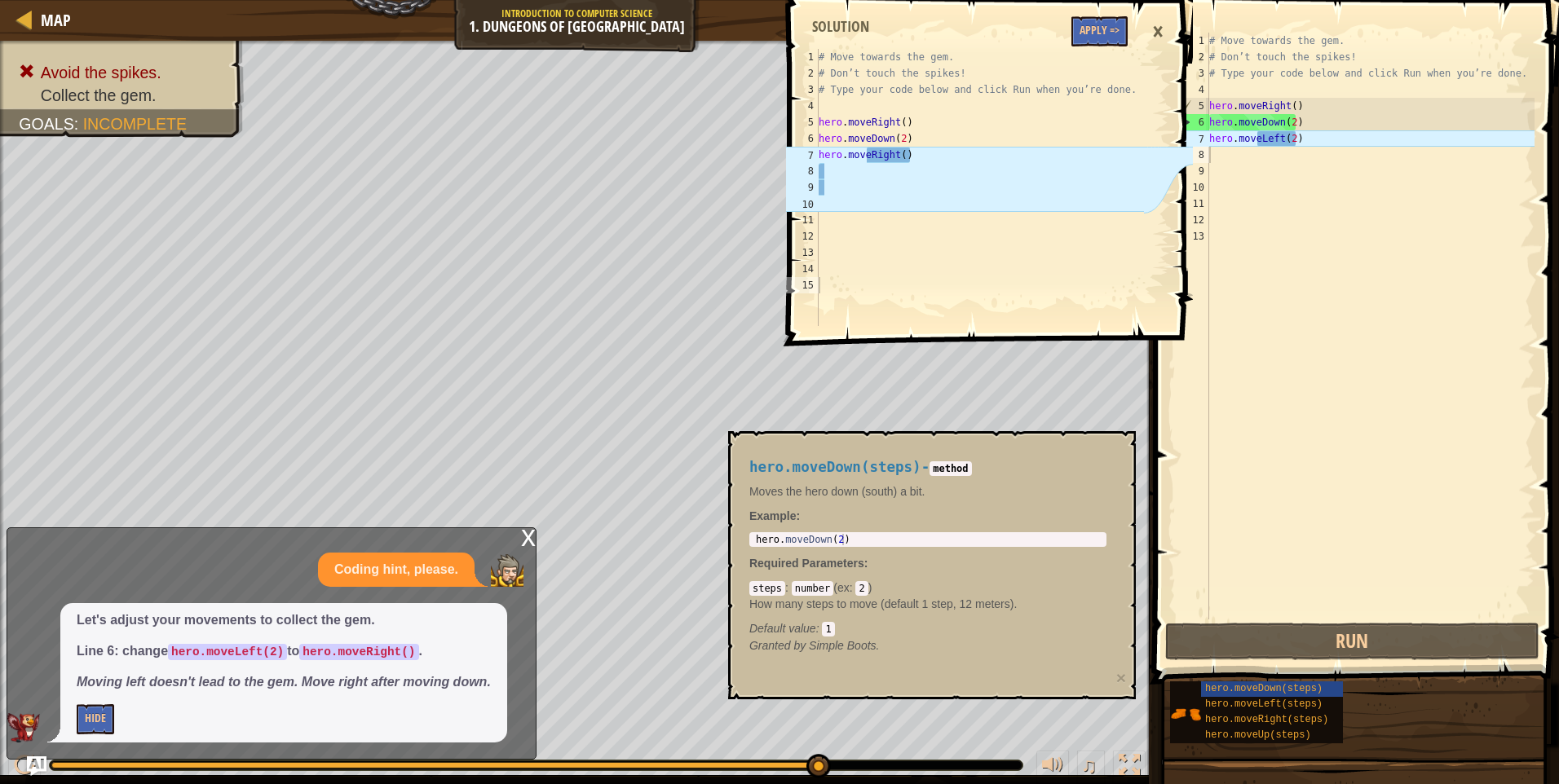
click at [1290, 119] on div "# Move towards the gem. # Don’t touch the spikes! # Type your code below and cl…" at bounding box center [1370, 343] width 329 height 620
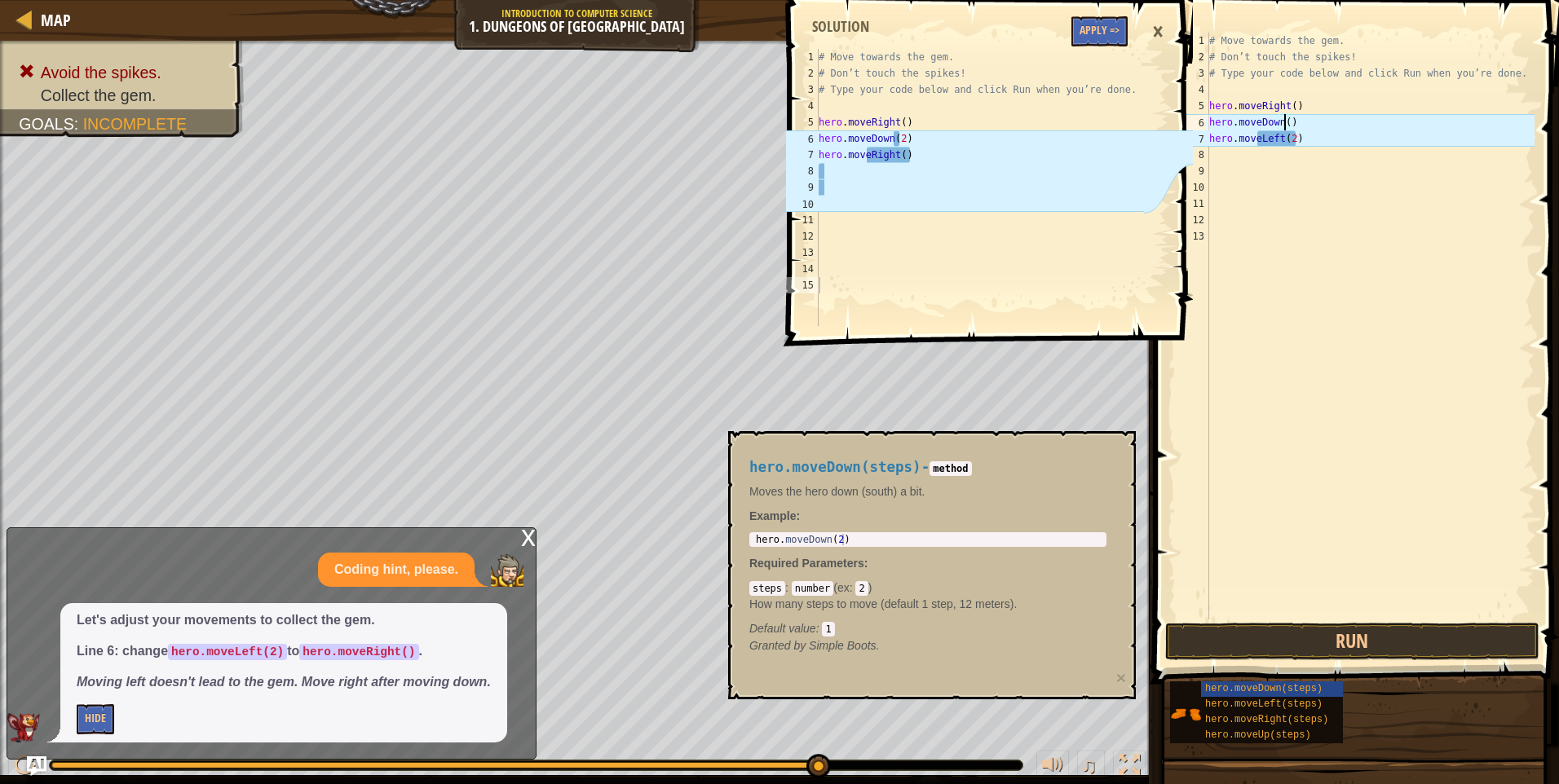
type textarea "hero.moveDown(1)"
click at [1301, 206] on div "# Move towards the gem. # Don’t touch the spikes! # Type your code below and cl…" at bounding box center [1370, 343] width 329 height 620
click at [1411, 630] on button "Run" at bounding box center [1352, 642] width 374 height 38
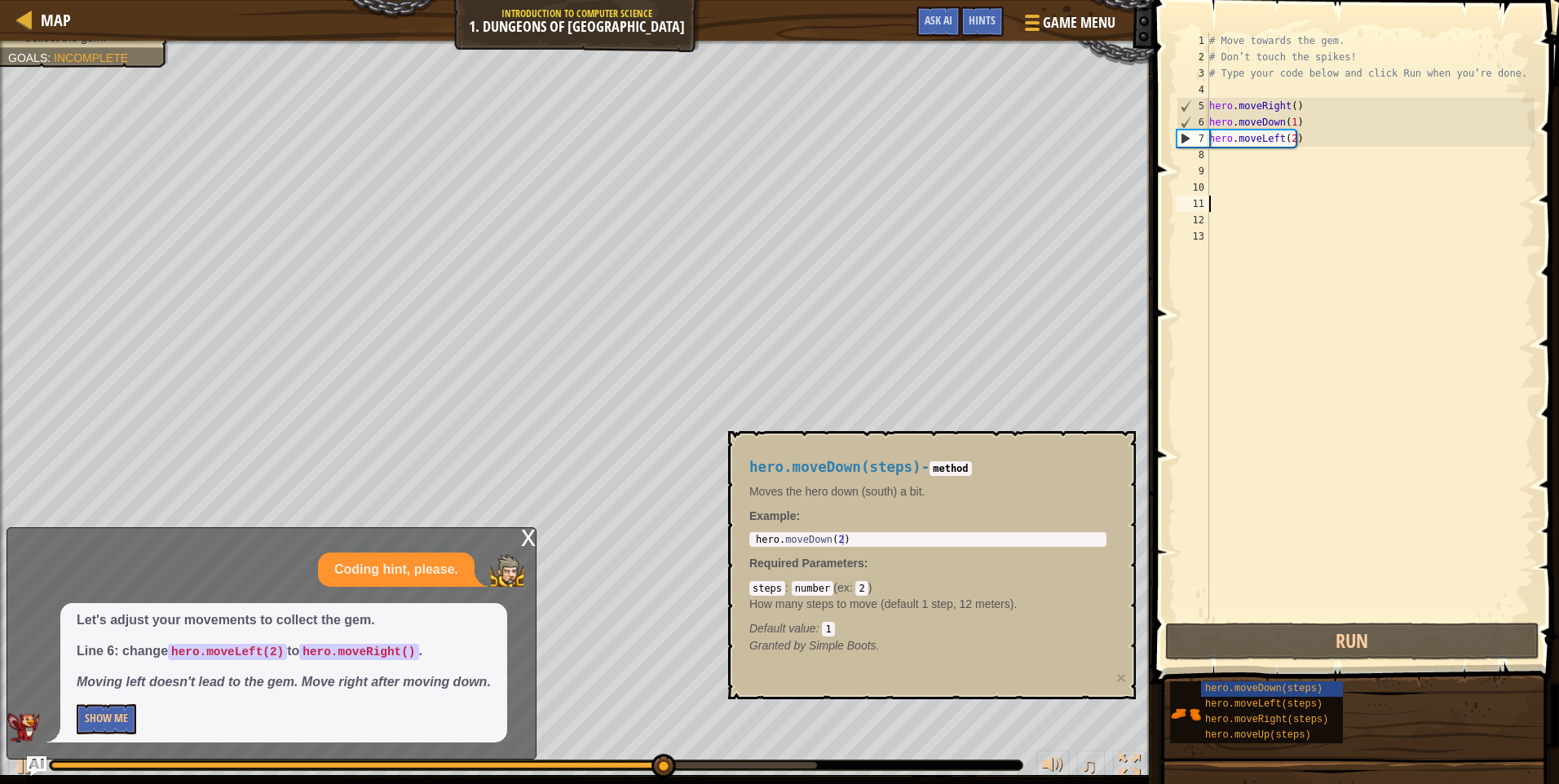
click at [535, 558] on div "x Coding hint, please. Let's adjust your movements to collect the gem. Line 6: …" at bounding box center [272, 644] width 530 height 232
click at [534, 545] on div "x" at bounding box center [528, 536] width 15 height 16
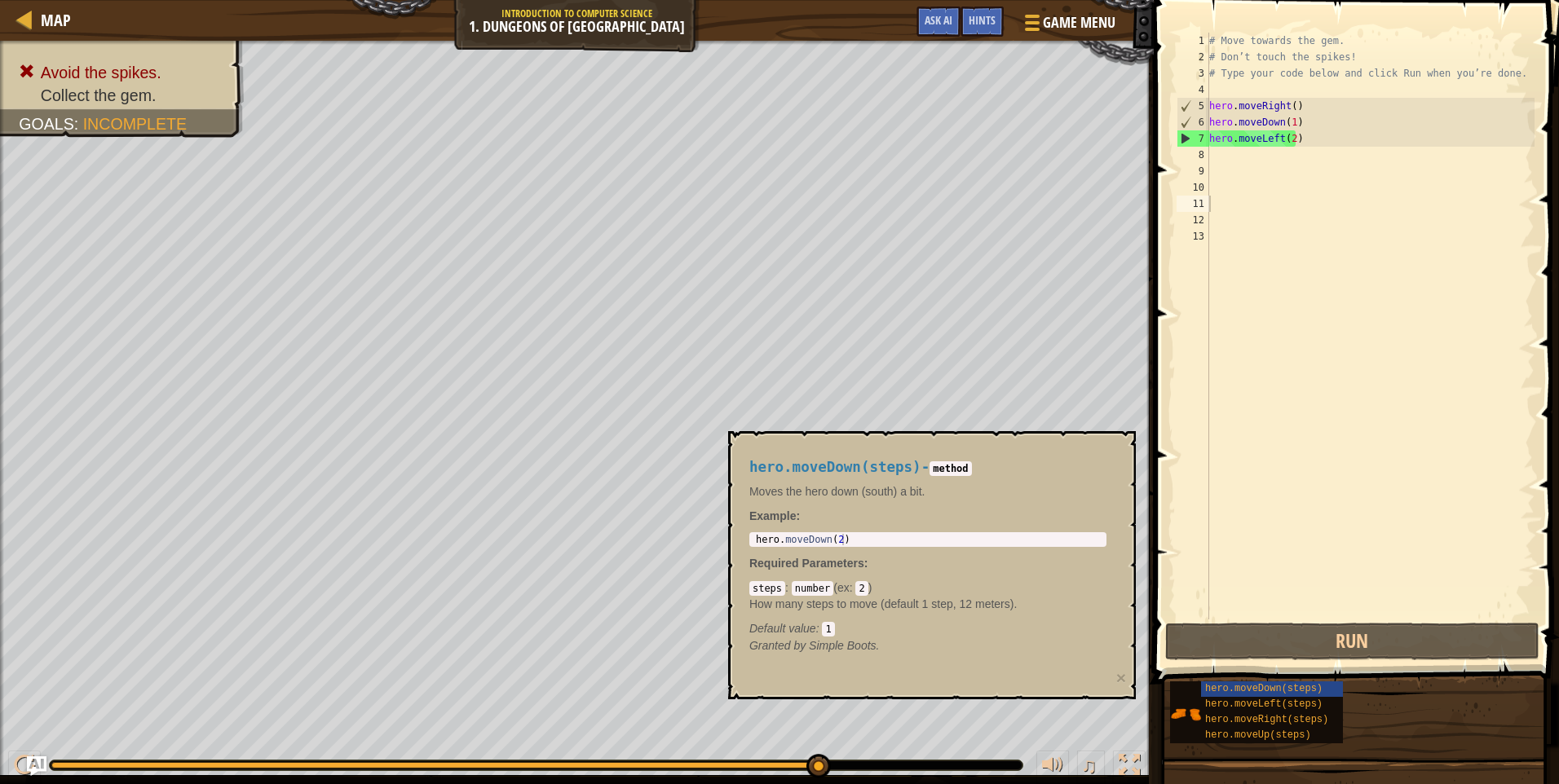
click at [1286, 142] on div "# Move towards the gem. # Don’t touch the spikes! # Type your code below and cl…" at bounding box center [1370, 343] width 329 height 620
click at [1292, 143] on div "# Move towards the gem. # Don’t touch the spikes! # Type your code below and cl…" at bounding box center [1370, 343] width 329 height 620
drag, startPoint x: 1238, startPoint y: 142, endPoint x: 1255, endPoint y: 142, distance: 17.0
click at [1255, 142] on div "# Move towards the gem. # Don’t touch the spikes! # Type your code below and cl…" at bounding box center [1370, 343] width 329 height 620
type textarea "hero.Left(2)"
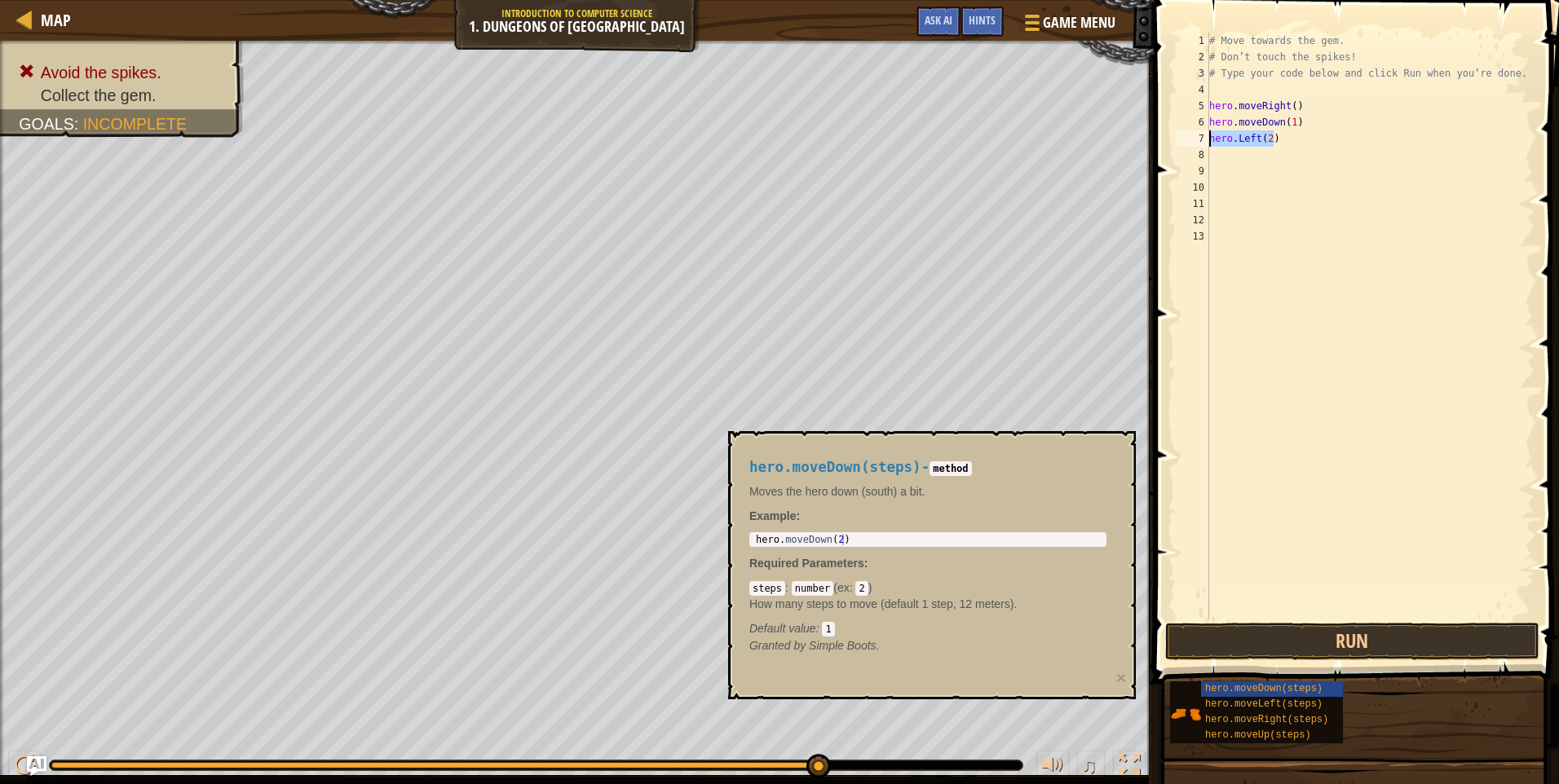
drag, startPoint x: 1284, startPoint y: 140, endPoint x: 1184, endPoint y: 139, distance: 100.0
click at [1184, 139] on div "1 2 3 4 5 6 7 8 9 10 11 12 13 # Move towards the gem. # Don’t touch the spikes!…" at bounding box center [1354, 326] width 362 height 587
click at [1316, 140] on div "# Move towards the gem. # Don’t touch the spikes! # Type your code below and cl…" at bounding box center [1370, 326] width 329 height 587
click at [1319, 140] on div "# Move towards the gem. # Don’t touch the spikes! # Type your code below and cl…" at bounding box center [1370, 343] width 329 height 620
type textarea "hero.moveRight(2)"
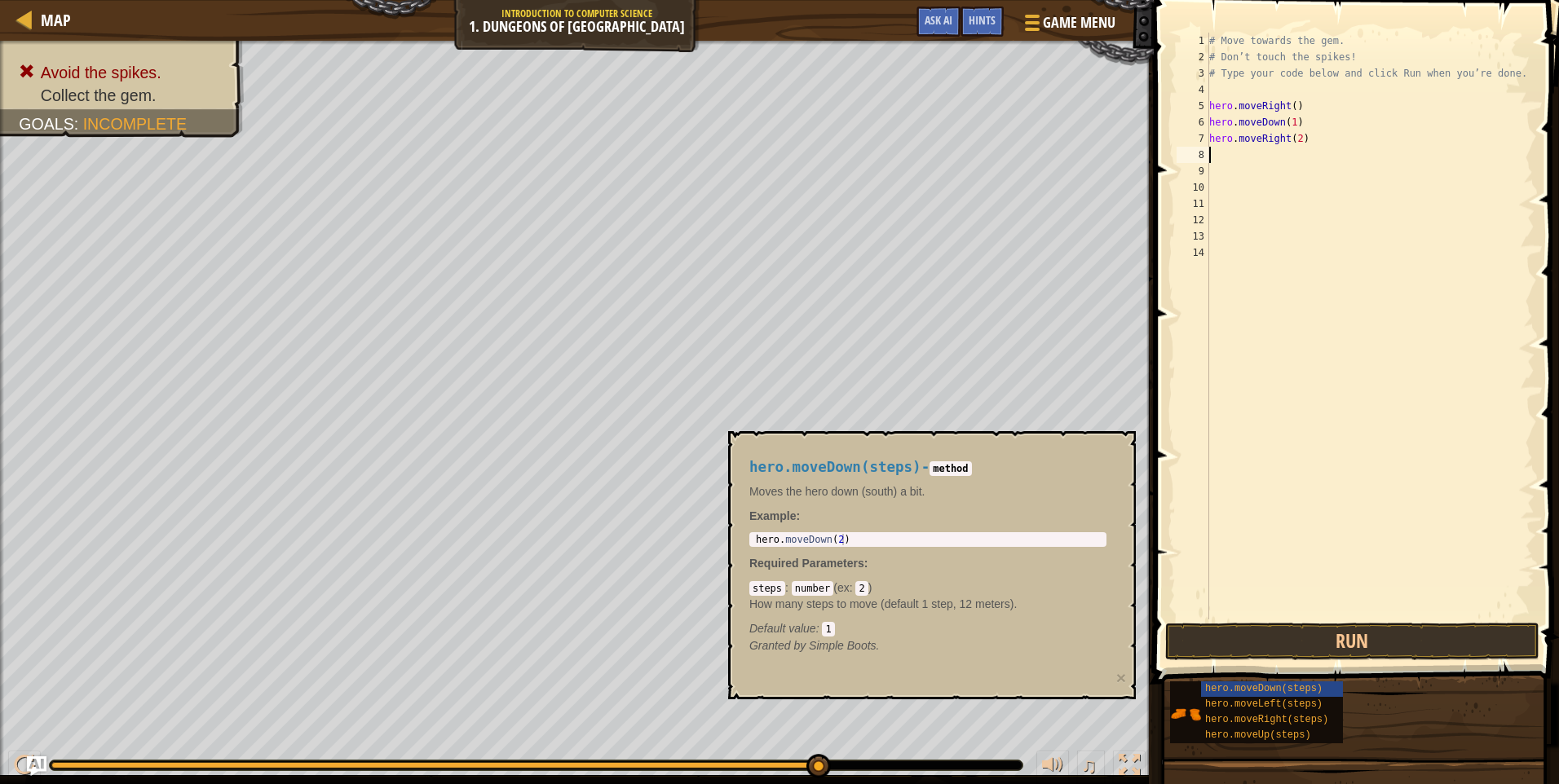
click at [1331, 650] on button "Run" at bounding box center [1352, 642] width 374 height 38
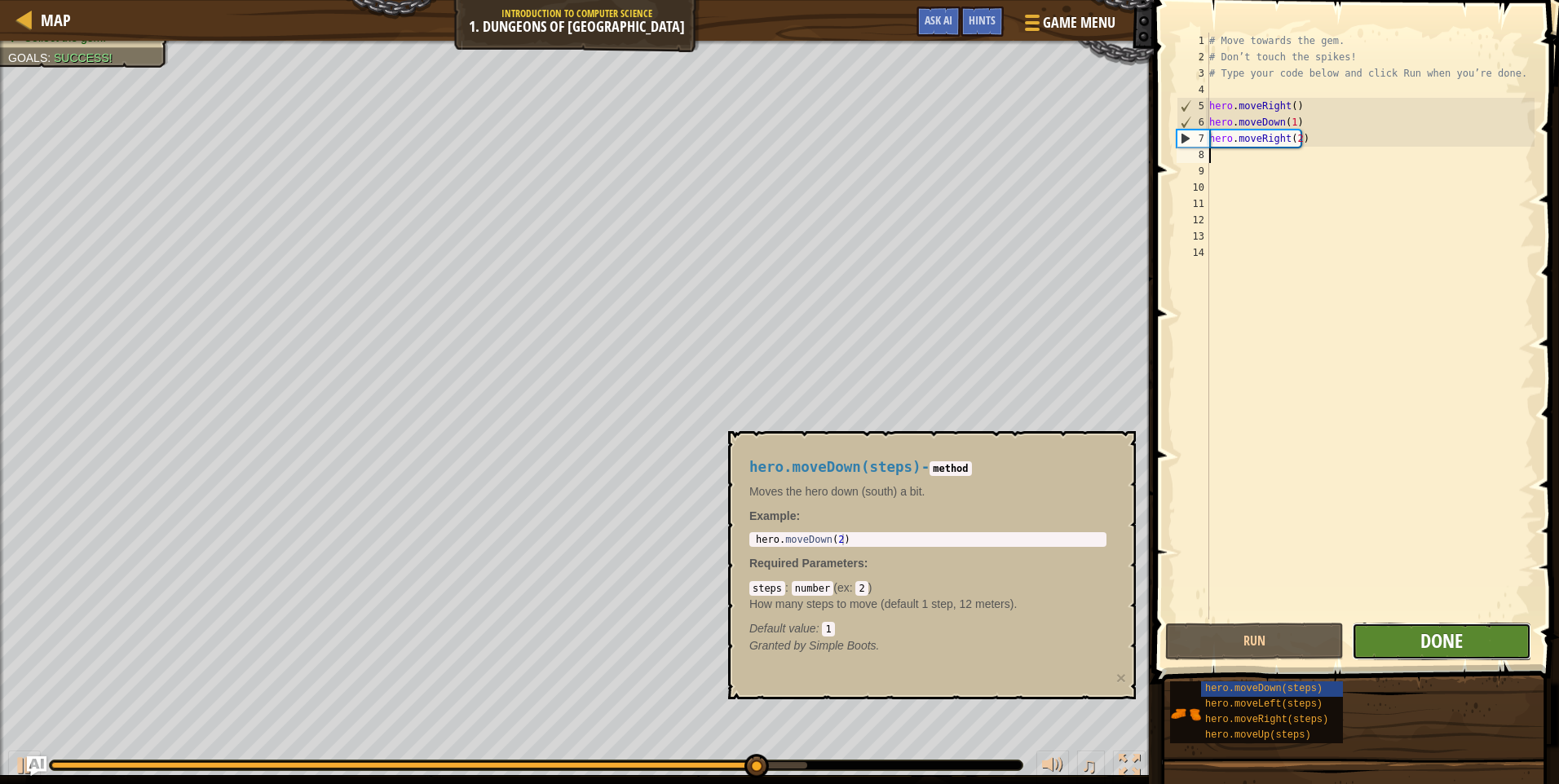
click at [1427, 639] on span "Done" at bounding box center [1441, 640] width 42 height 26
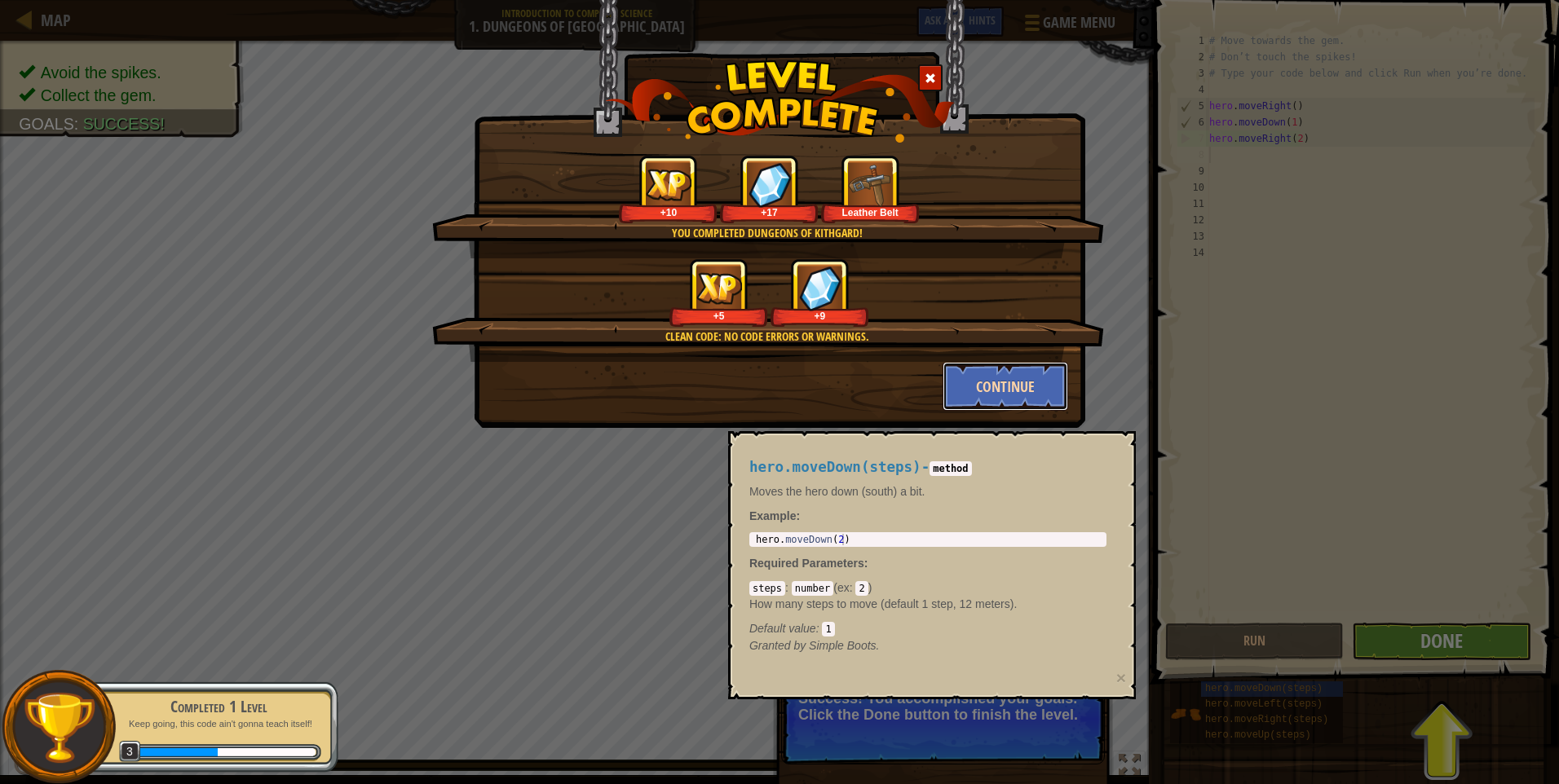
click at [1024, 388] on button "Continue" at bounding box center [1005, 386] width 127 height 49
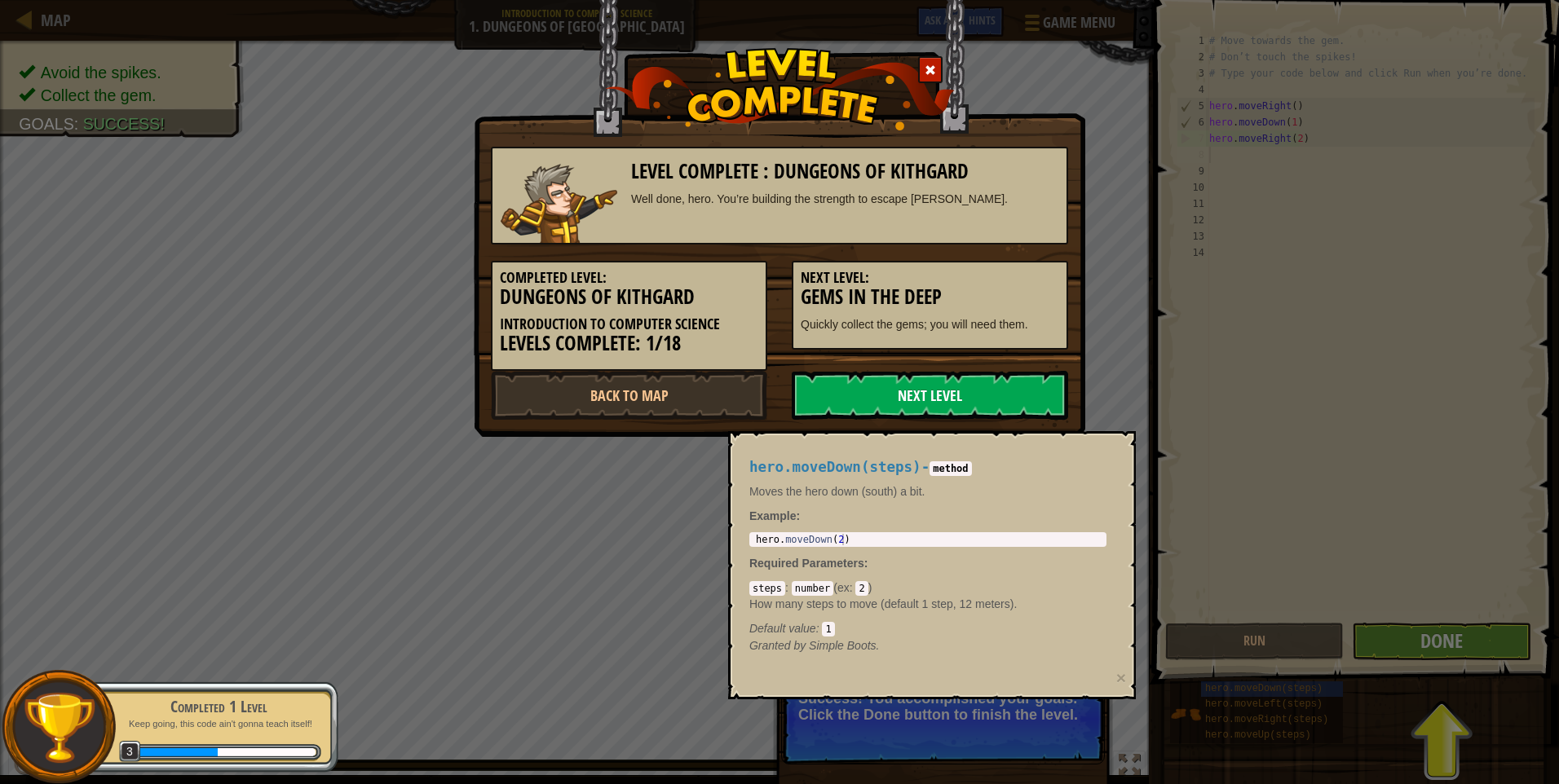
click at [1022, 391] on link "Next Level" at bounding box center [930, 395] width 276 height 49
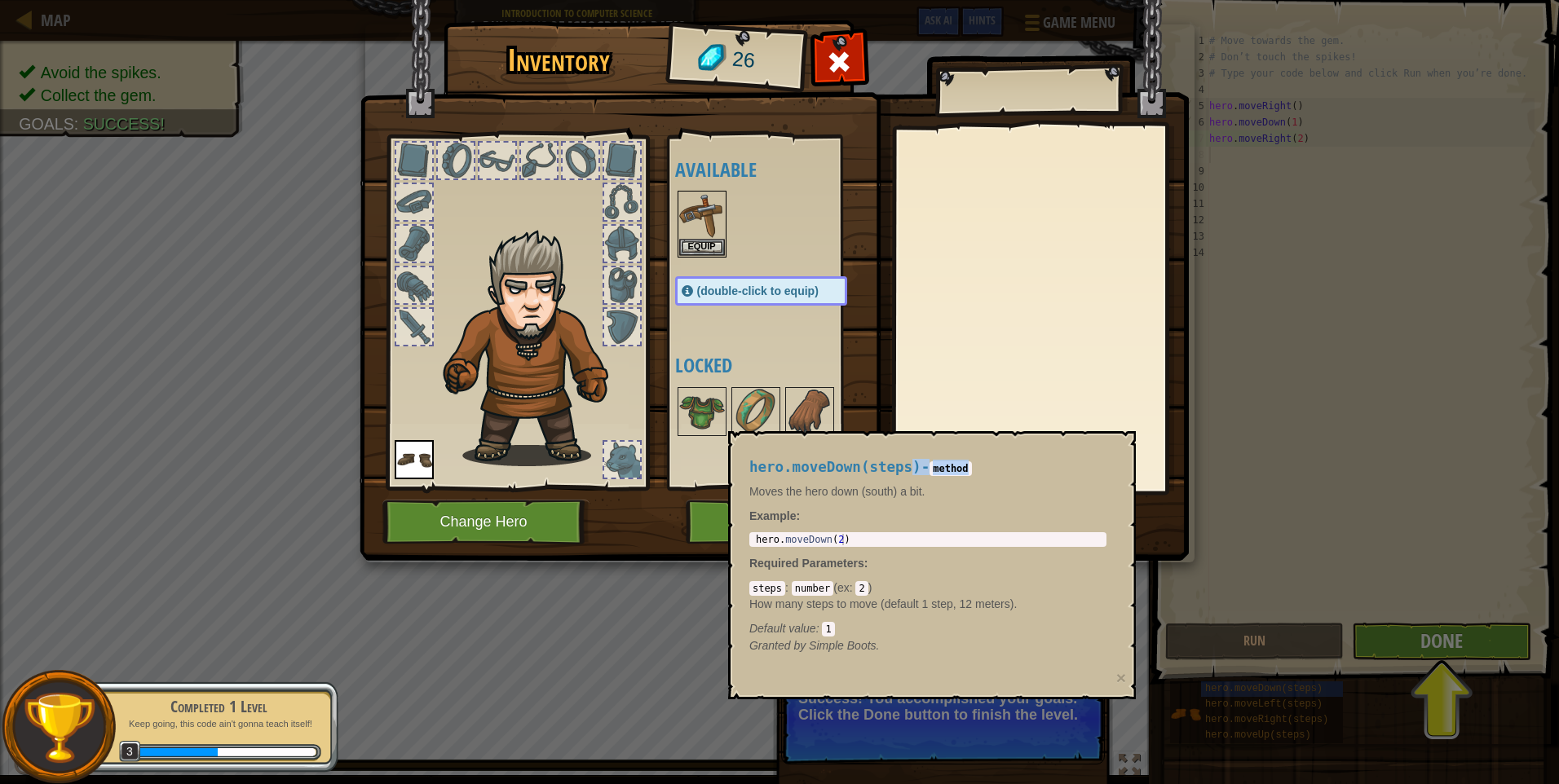
drag, startPoint x: 900, startPoint y: 467, endPoint x: 1008, endPoint y: 461, distance: 108.2
click at [1008, 461] on h4 "hero.moveDown(steps) - method" at bounding box center [927, 467] width 357 height 15
click at [596, 681] on div "Inventory 26 Available Equip Equip (double-click to equip) Locked Equip Unequip…" at bounding box center [779, 392] width 1559 height 784
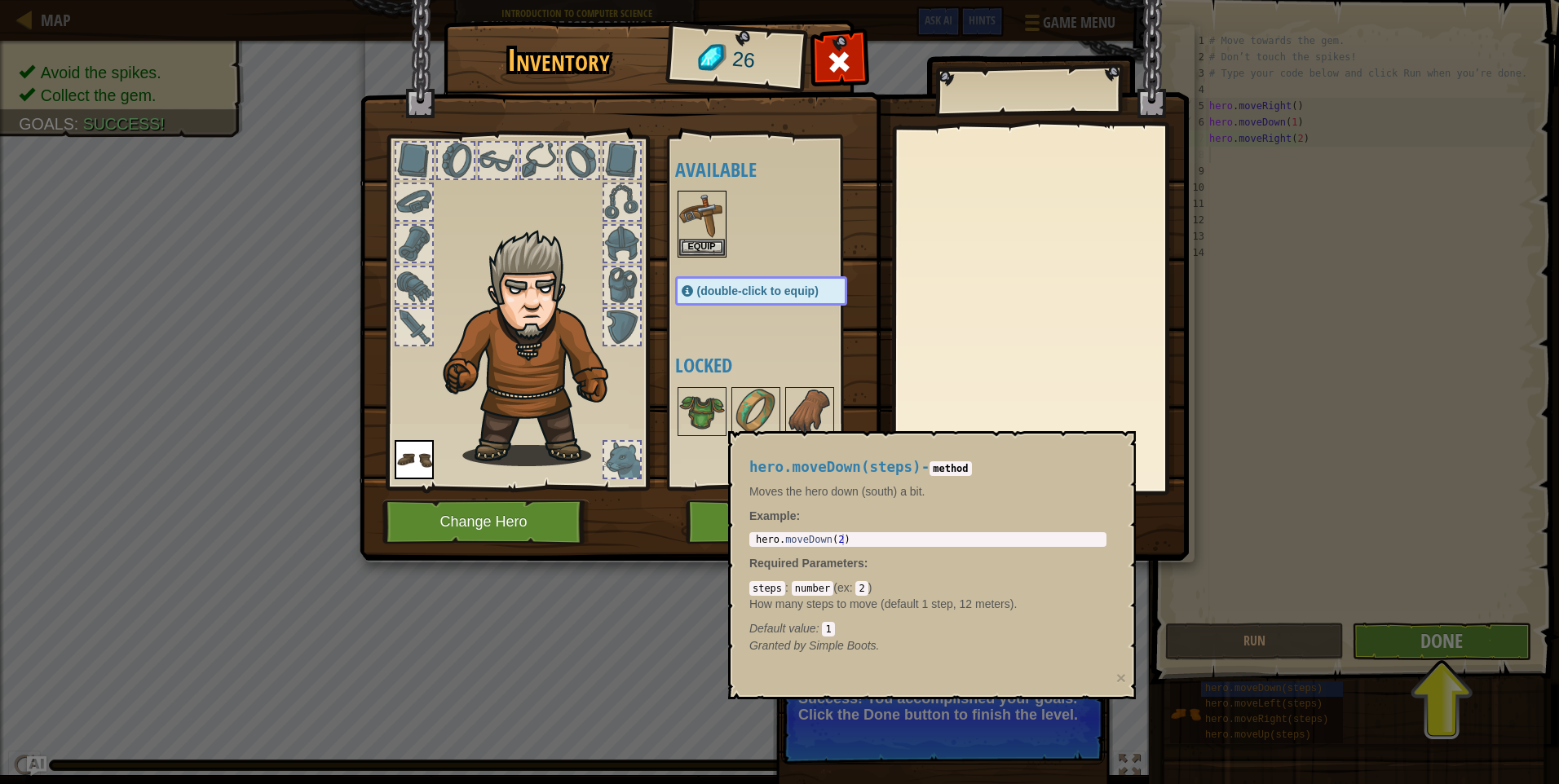
click at [1025, 481] on div "hero.moveDown(steps) - method Moves the hero down (south) a bit. Example : 1 he…" at bounding box center [927, 556] width 380 height 225
click at [1024, 497] on p "Moves the hero down (south) a bit." at bounding box center [927, 491] width 357 height 16
click at [1001, 497] on p "Moves the hero down (south) a bit." at bounding box center [927, 491] width 357 height 16
click at [741, 441] on div "hero.moveDown(steps) - method Moves the hero down (south) a bit. Example : 1 he…" at bounding box center [932, 565] width 408 height 269
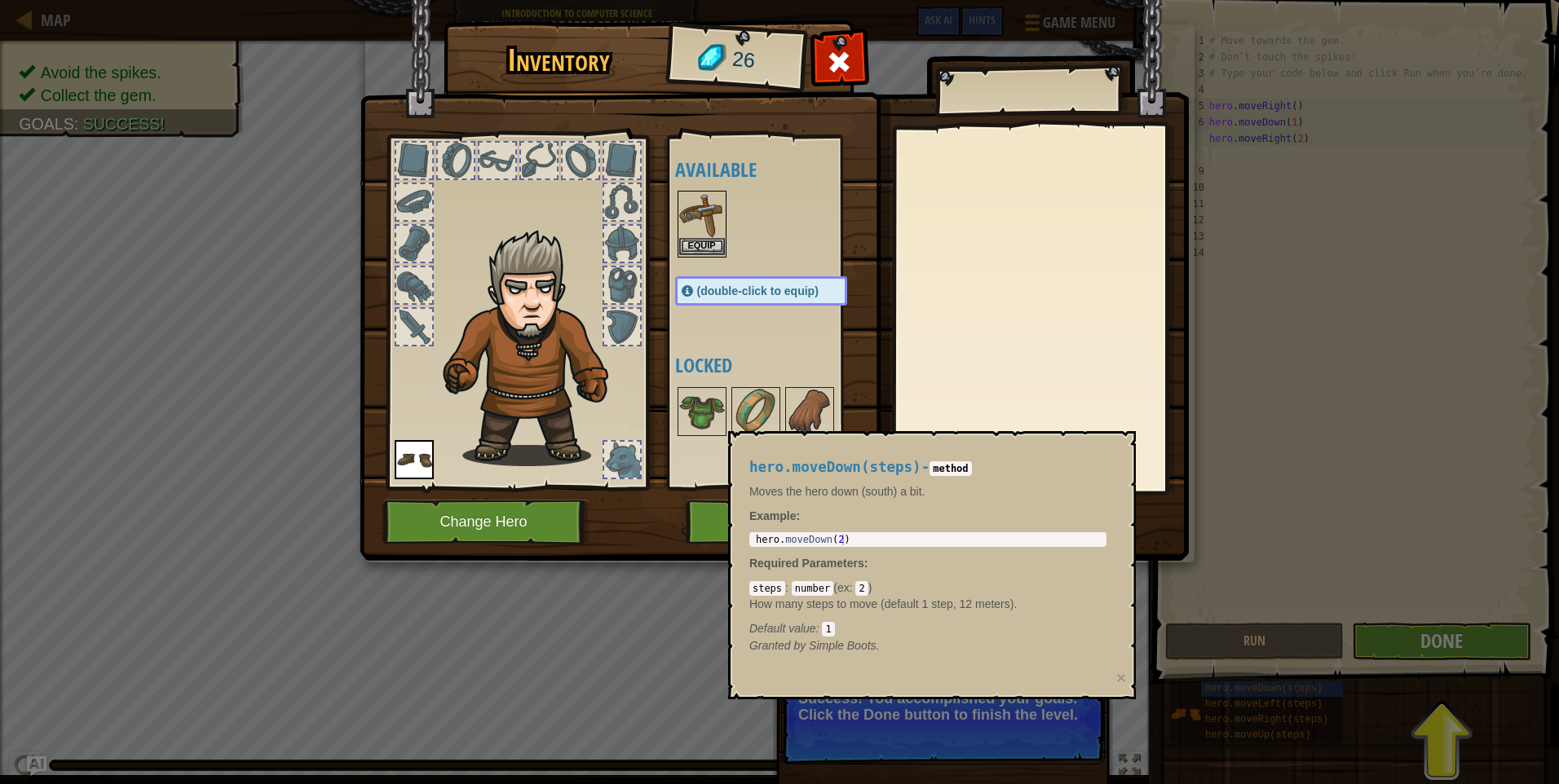
click at [714, 235] on img at bounding box center [702, 214] width 46 height 46
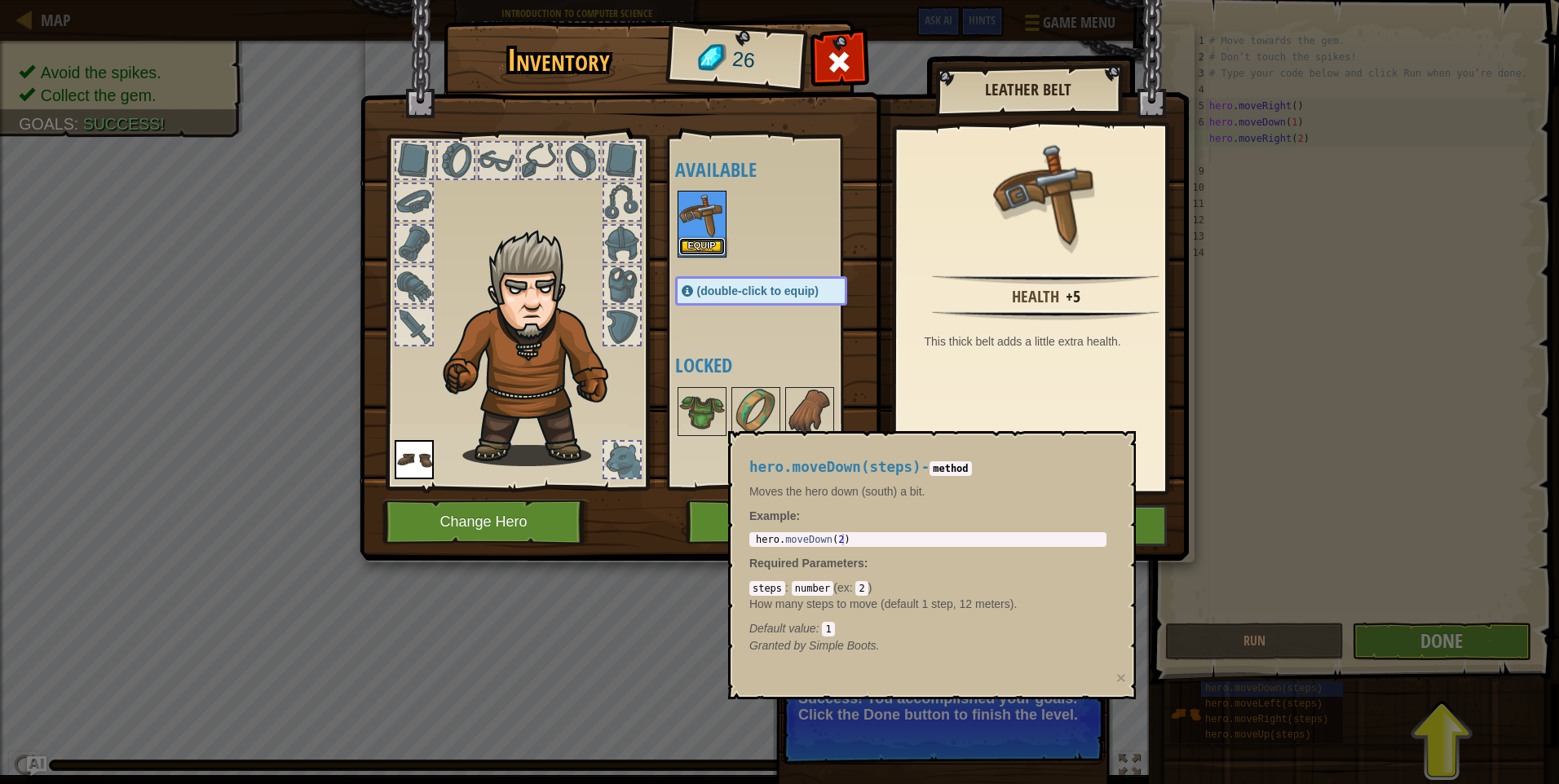
click at [708, 245] on button "Equip" at bounding box center [702, 247] width 46 height 17
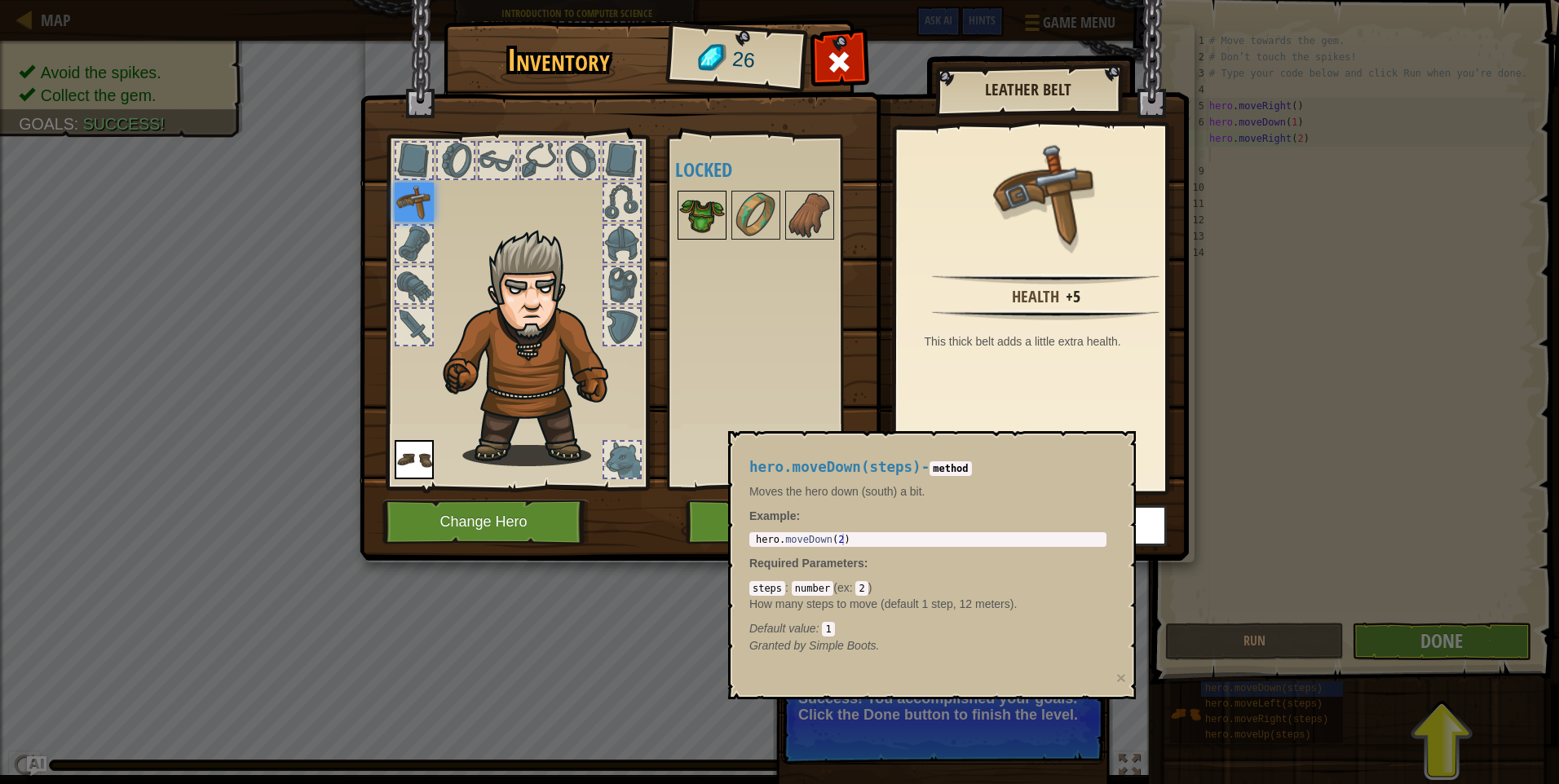
click at [690, 202] on img at bounding box center [702, 214] width 46 height 46
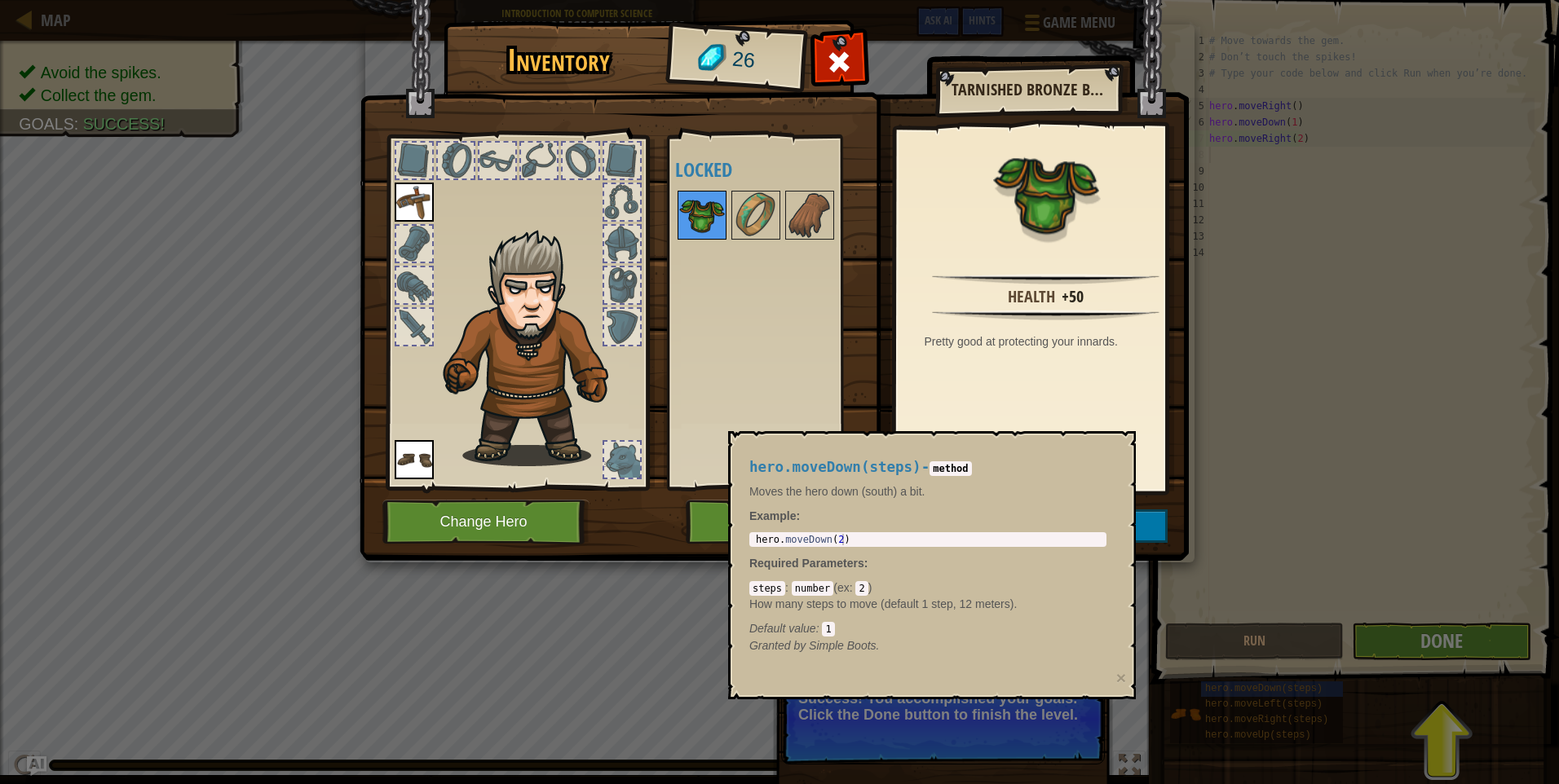
click at [710, 222] on img at bounding box center [702, 214] width 46 height 46
click at [770, 218] on img at bounding box center [755, 214] width 46 height 46
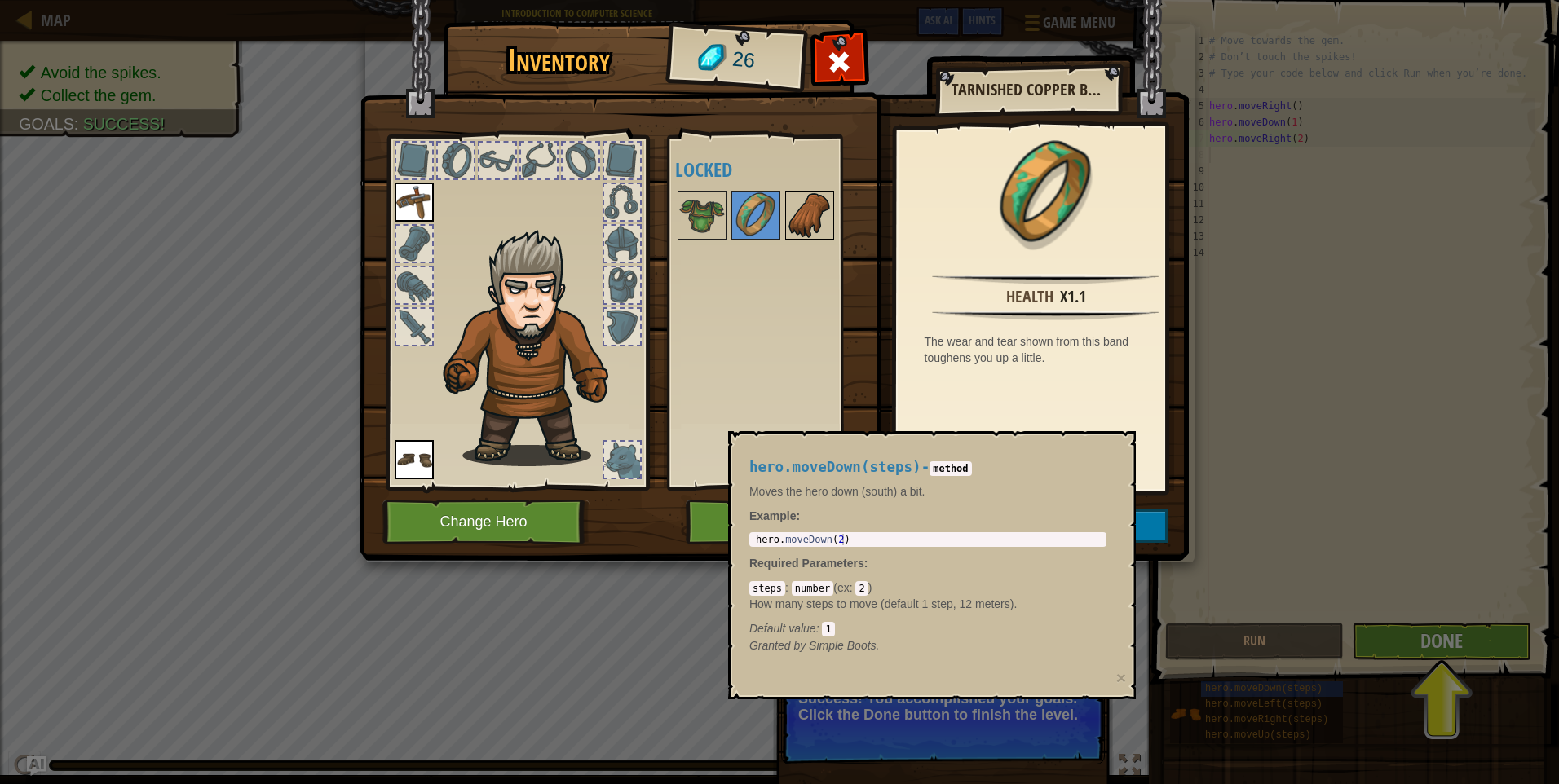
click at [829, 226] on img at bounding box center [809, 214] width 46 height 46
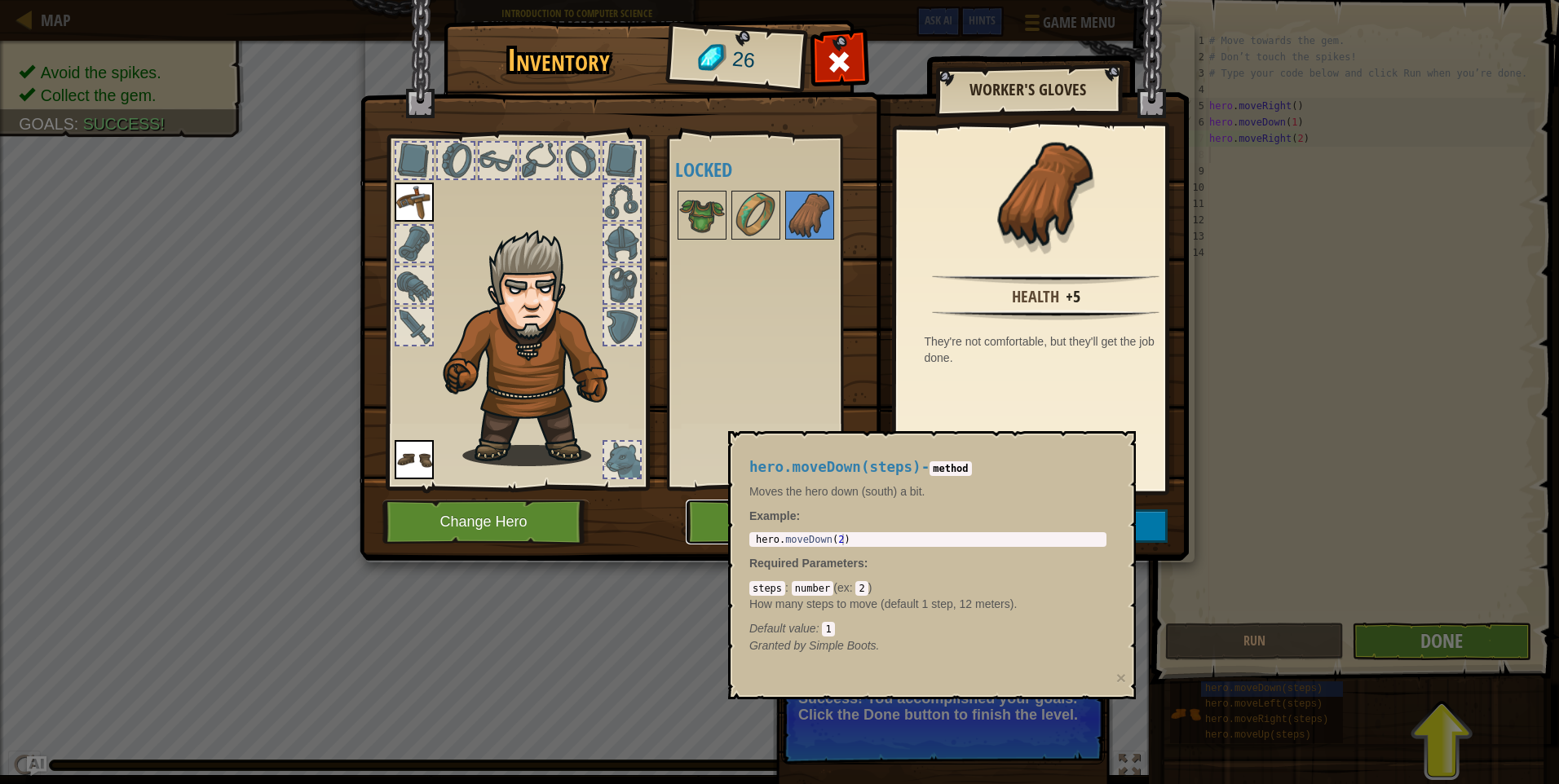
click at [713, 507] on button "Play" at bounding box center [770, 522] width 170 height 45
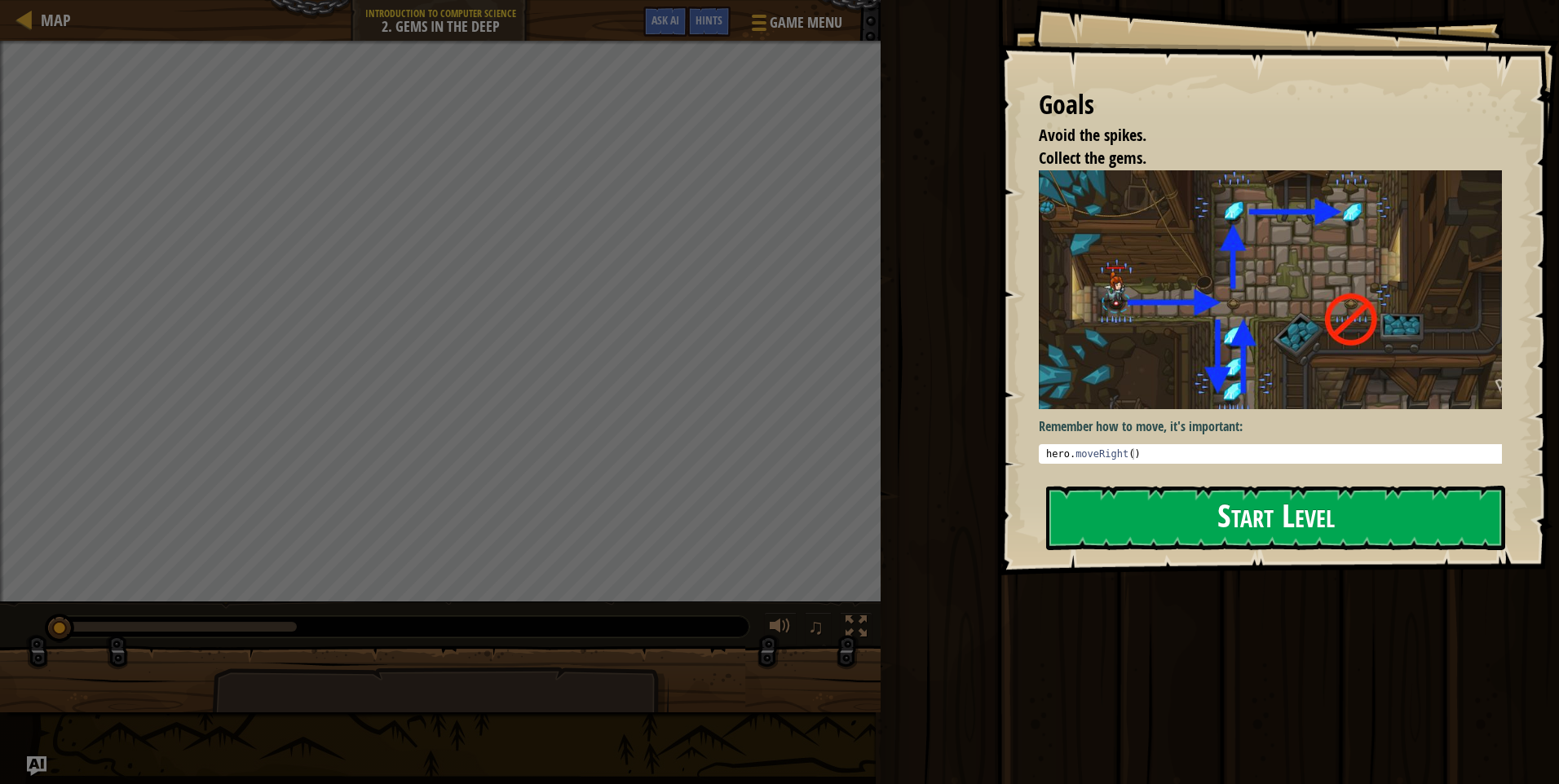
click at [1189, 518] on button "Start Level" at bounding box center [1275, 517] width 459 height 65
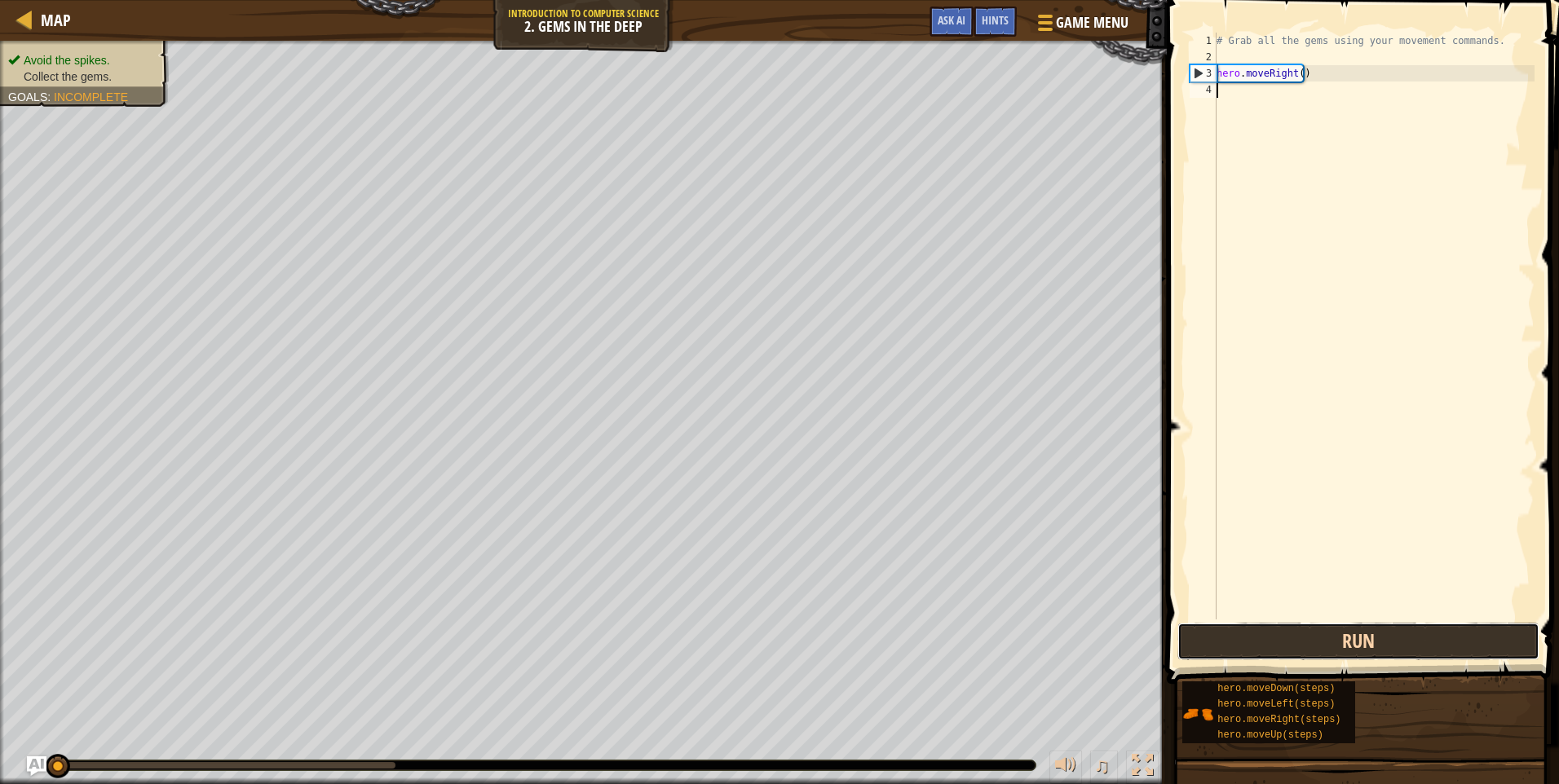
click at [1330, 651] on button "Run" at bounding box center [1358, 642] width 362 height 38
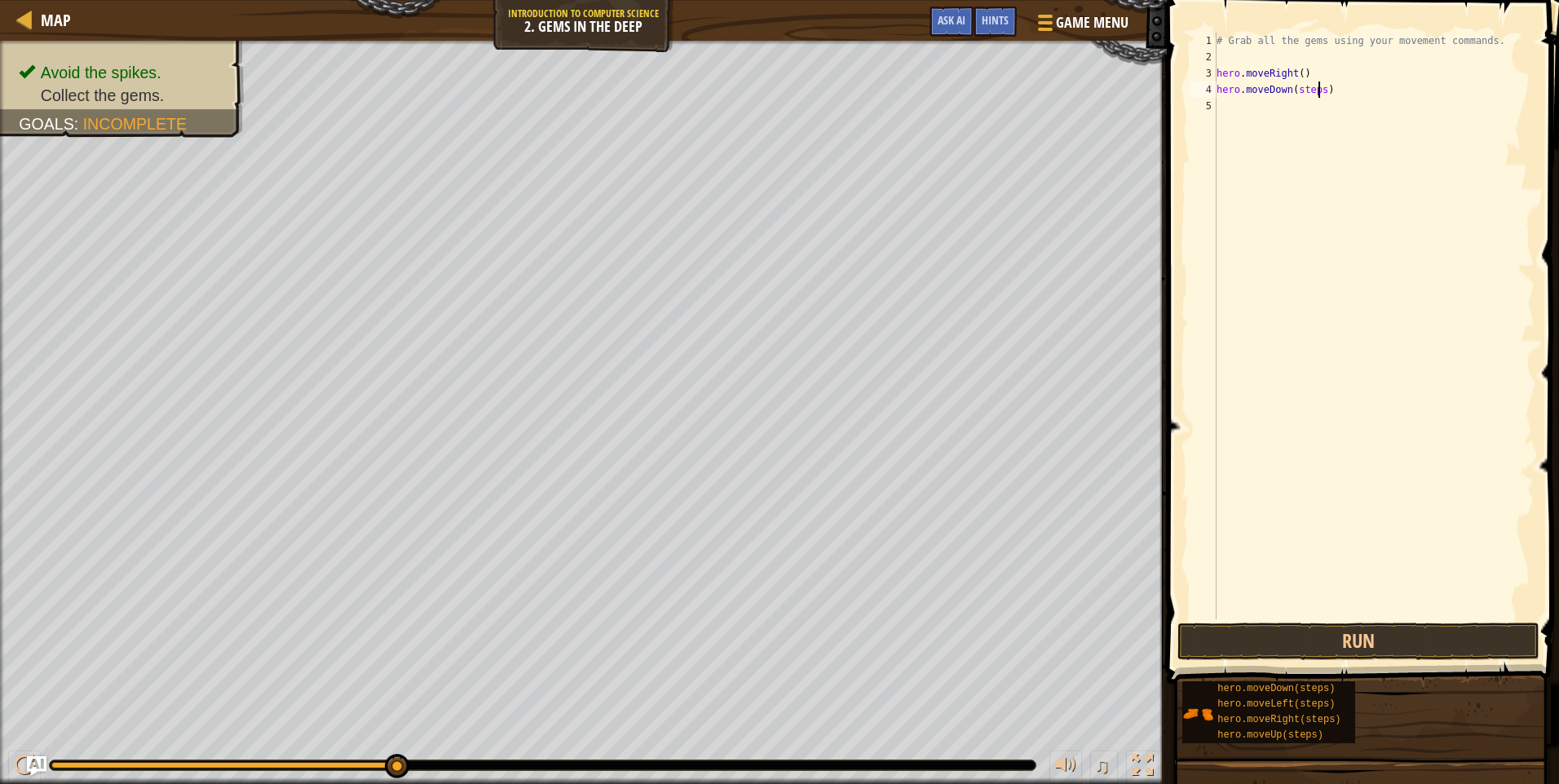
click at [1316, 96] on div "# Grab all the gems using your movement commands. hero . moveRight ( ) hero . m…" at bounding box center [1373, 343] width 321 height 620
click at [1304, 95] on div "# Grab all the gems using your movement commands. hero . moveRight ( ) hero . m…" at bounding box center [1373, 343] width 321 height 620
type textarea "h"
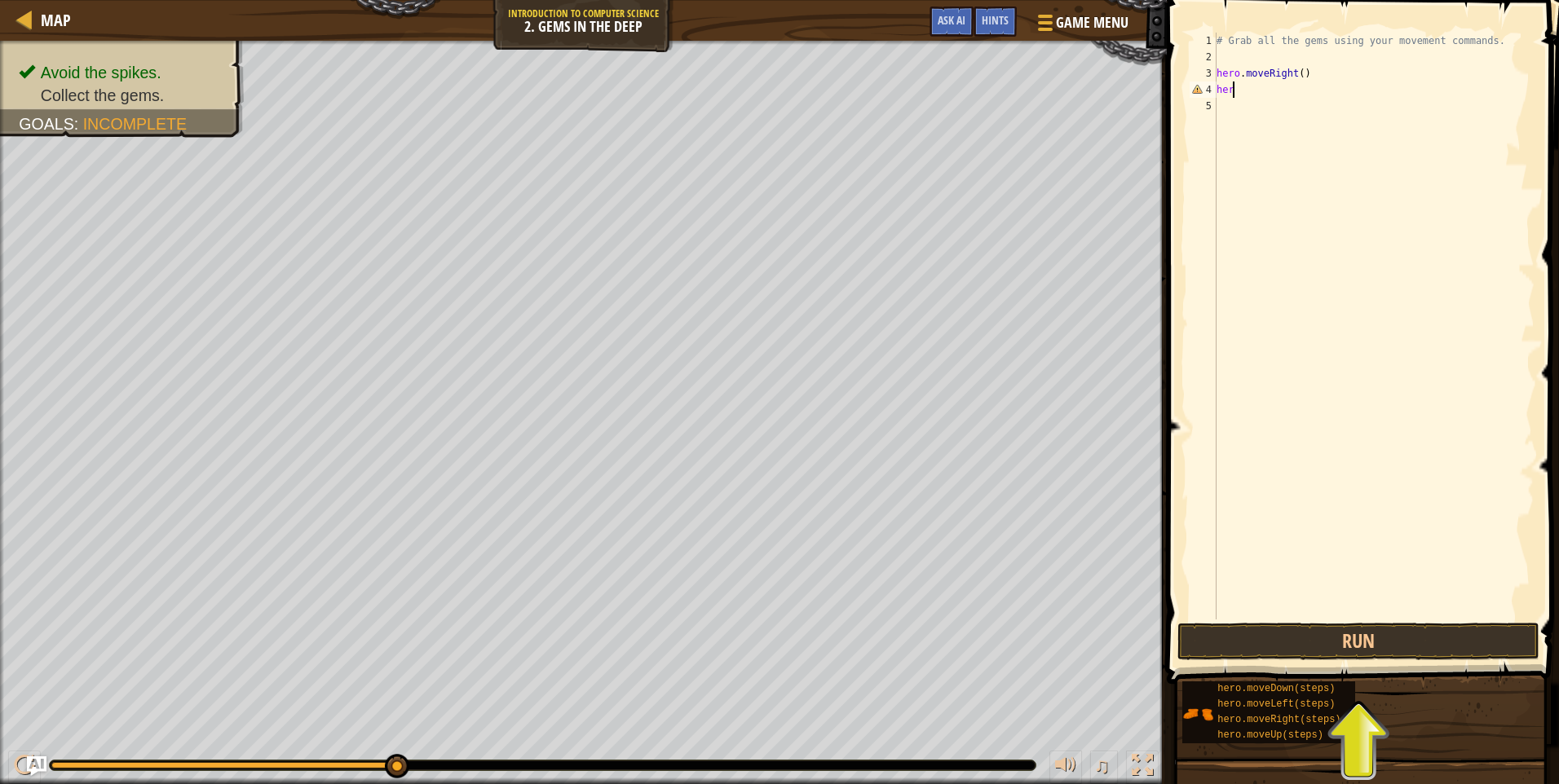
scroll to position [8, 0]
click at [1315, 94] on div "# Grab all the gems using your movement commands. hero . moveRight ( ) hero . m…" at bounding box center [1373, 326] width 321 height 587
type textarea "hero.moveDown(3)"
click at [1313, 649] on button "Run" at bounding box center [1358, 642] width 362 height 38
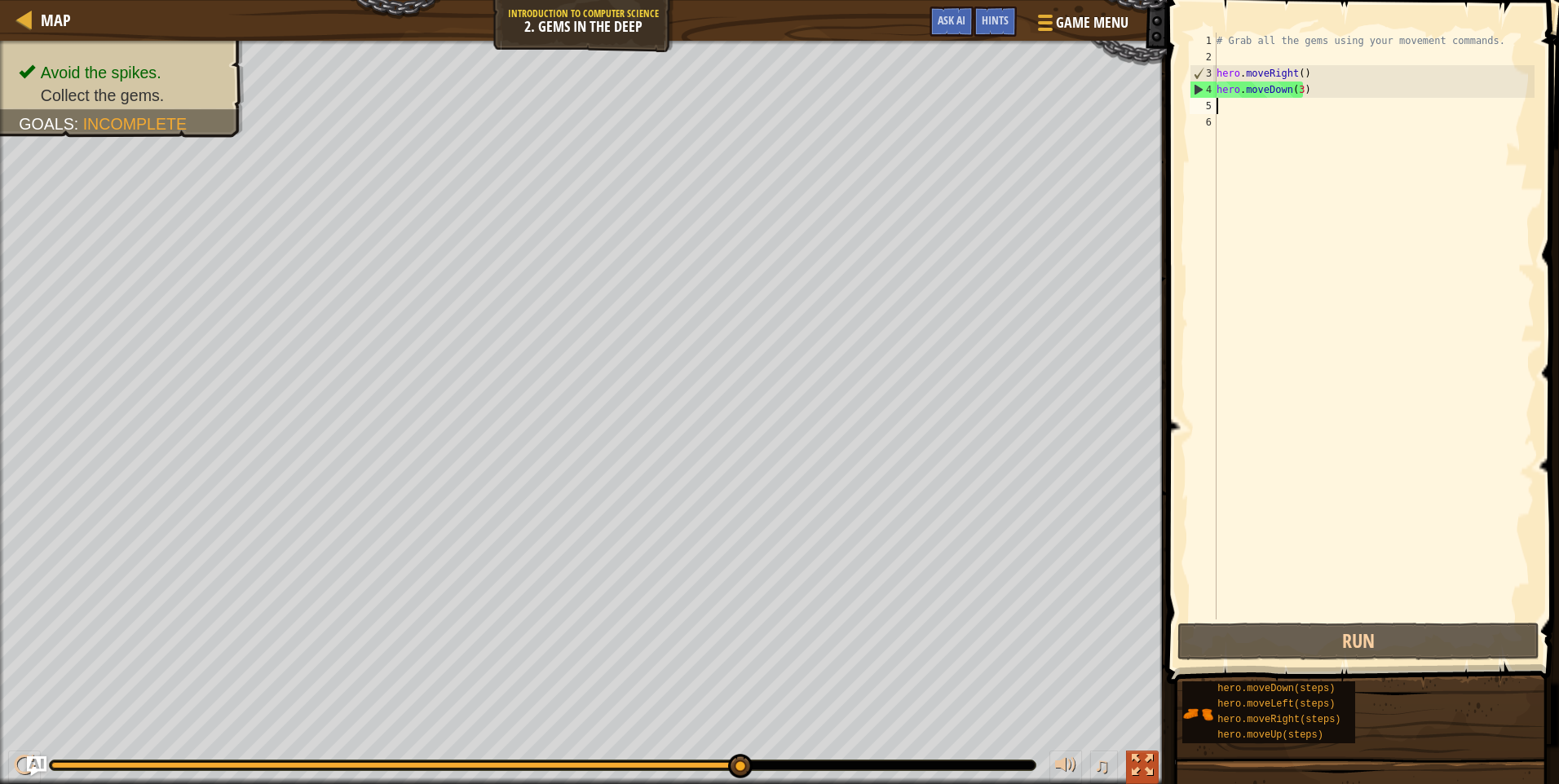
click at [1148, 777] on button at bounding box center [1142, 767] width 33 height 34
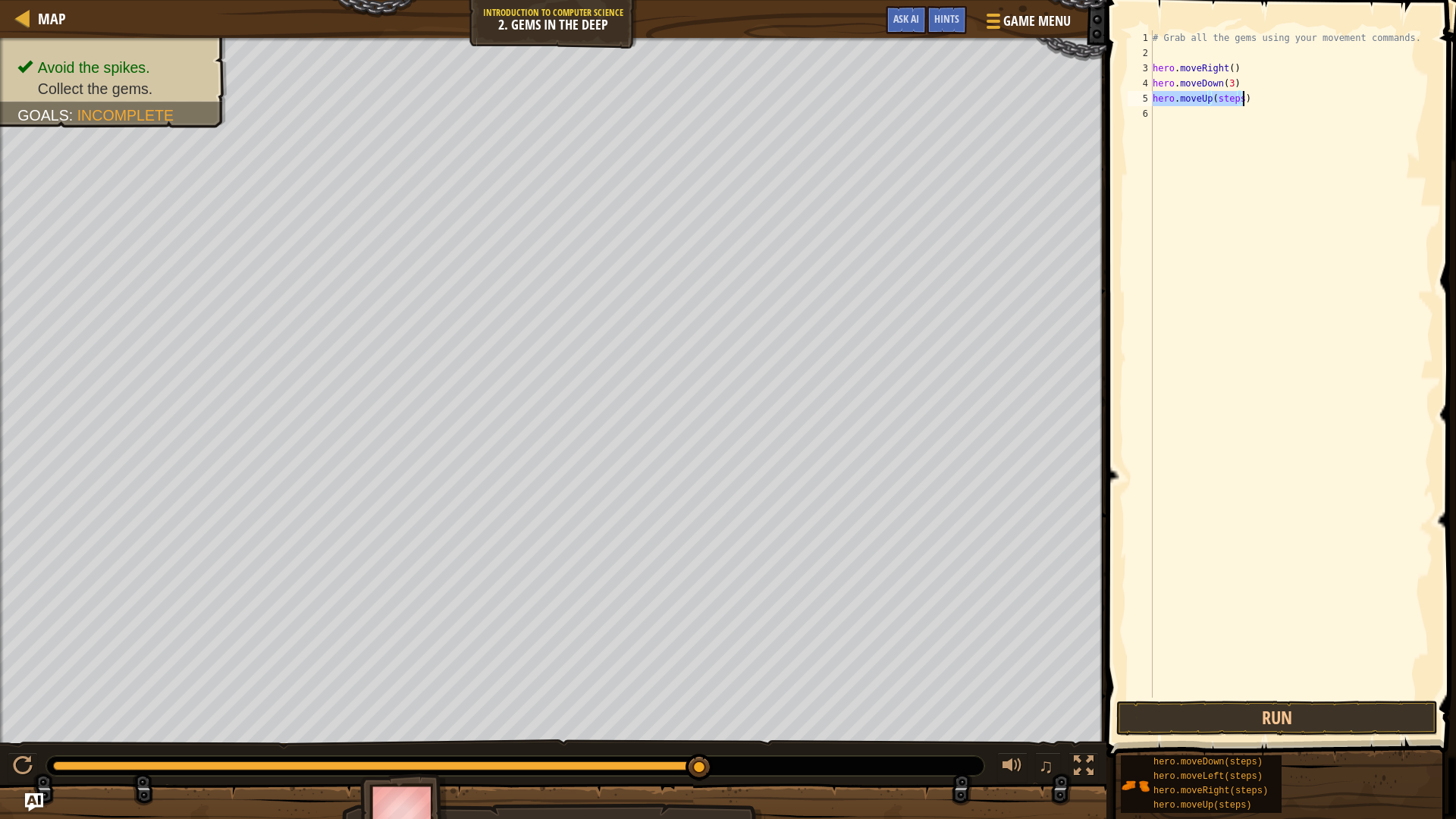
click at [1236, 100] on div "# Grab all the gems using your movement commands. hero . moveRight ( ) hero . m…" at bounding box center [1292, 363] width 284 height 667
type textarea "hero.moveUp(5)"
click at [1293, 711] on button "Run" at bounding box center [1277, 718] width 322 height 35
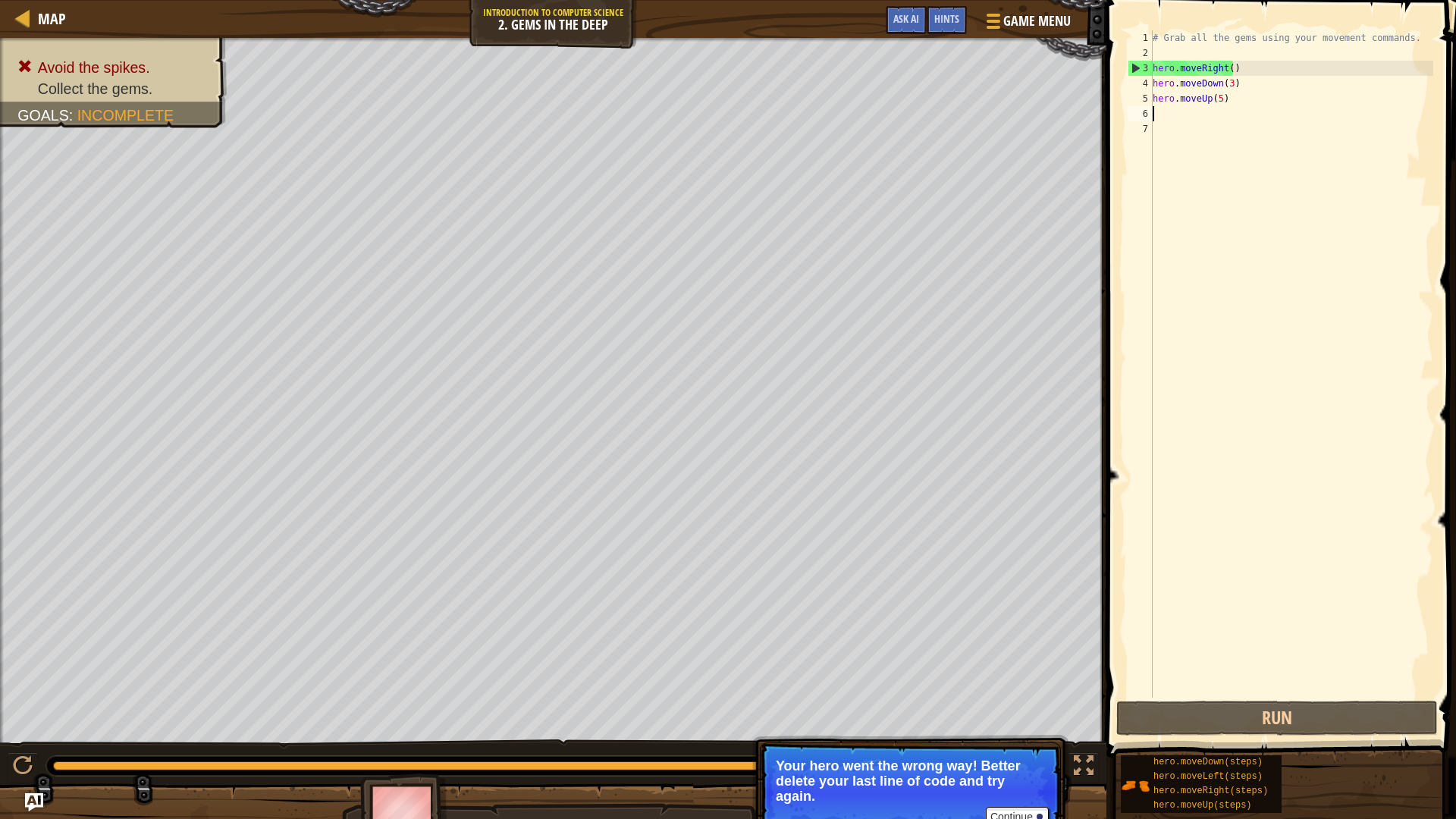
click at [22, 729] on div at bounding box center [553, 821] width 1107 height 76
click at [30, 729] on img "Ask AI" at bounding box center [34, 802] width 20 height 20
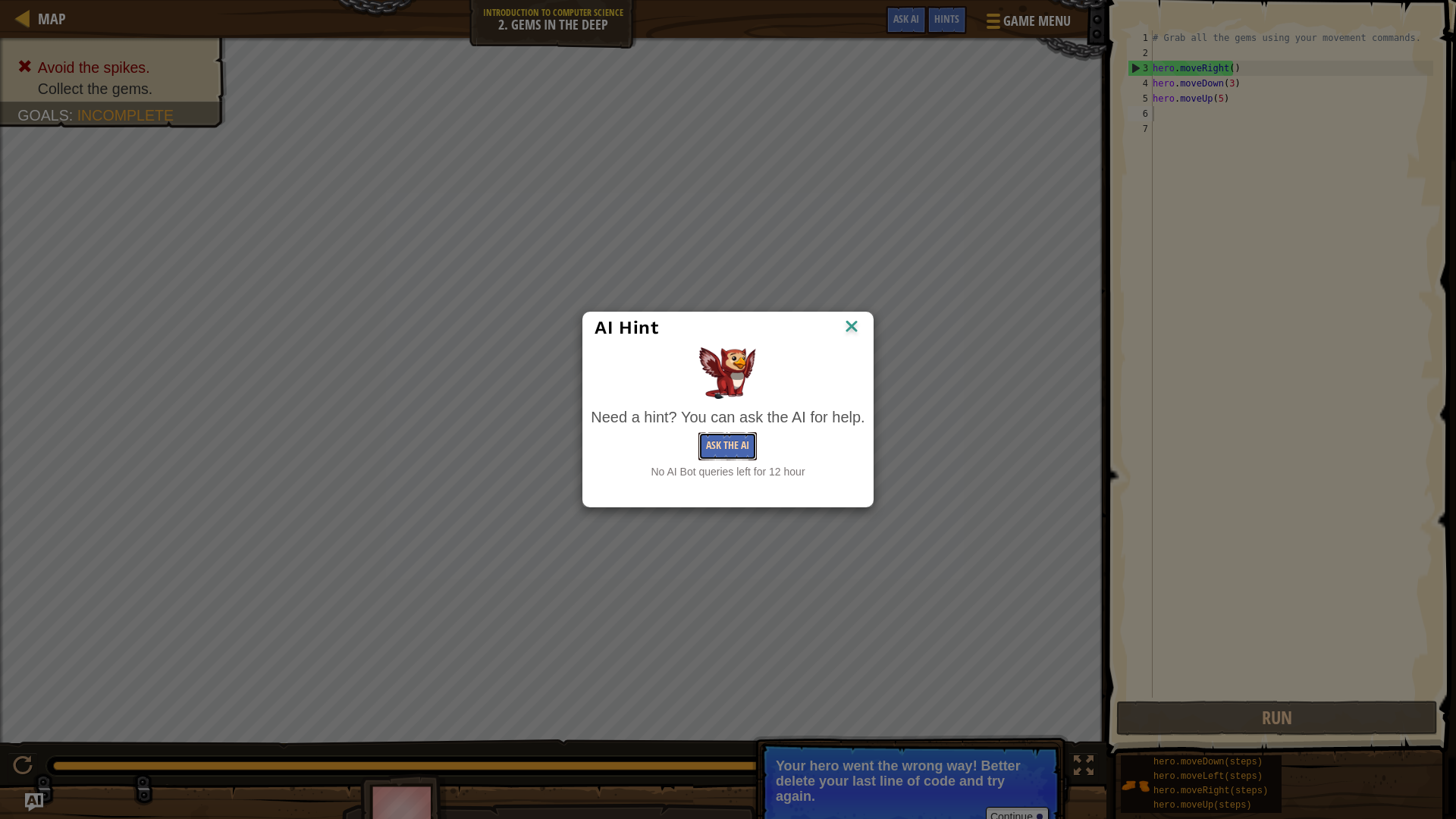
click at [728, 441] on button "Ask the AI" at bounding box center [727, 446] width 58 height 28
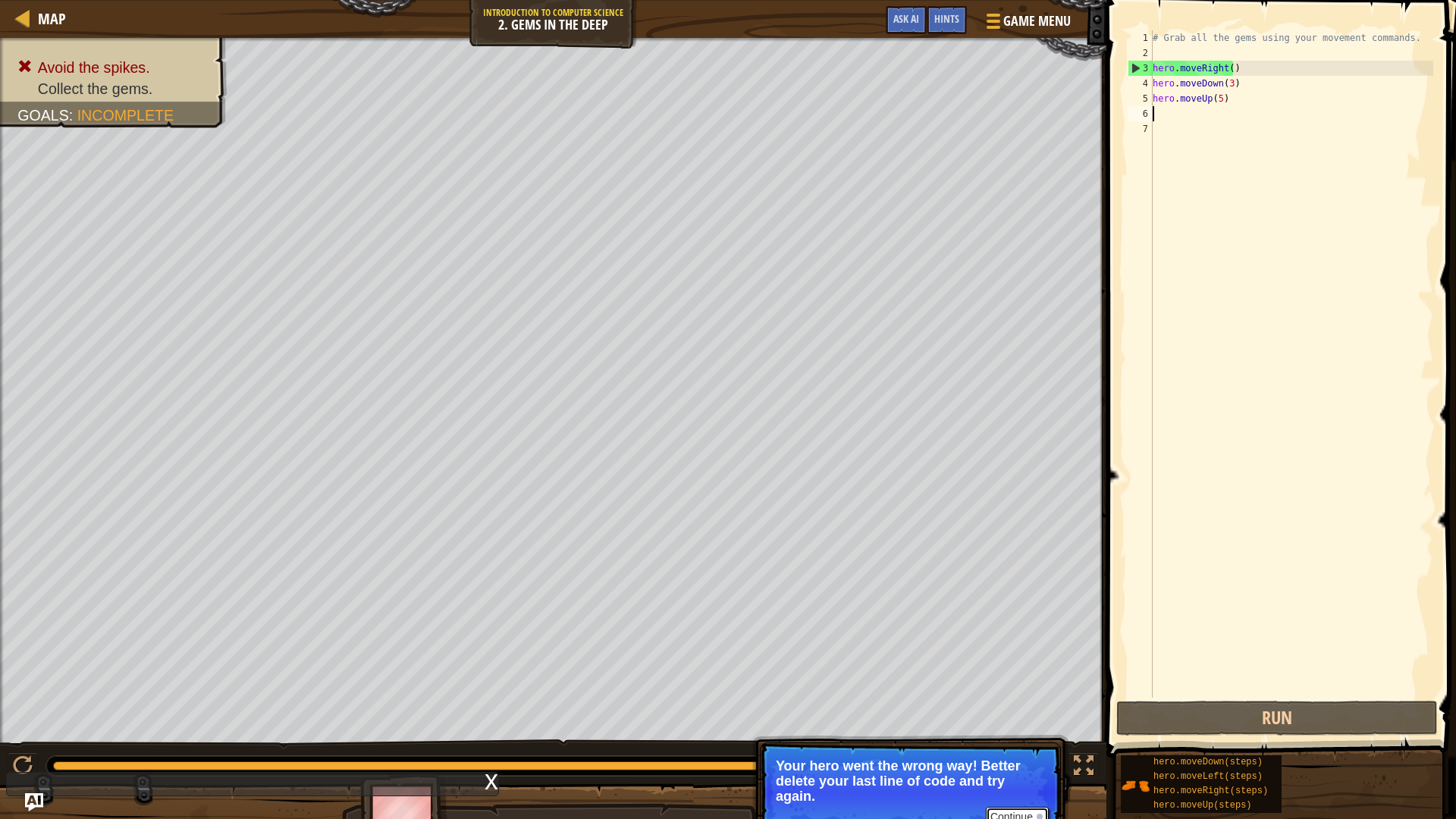
click at [1020, 729] on button "Continue" at bounding box center [1017, 817] width 63 height 20
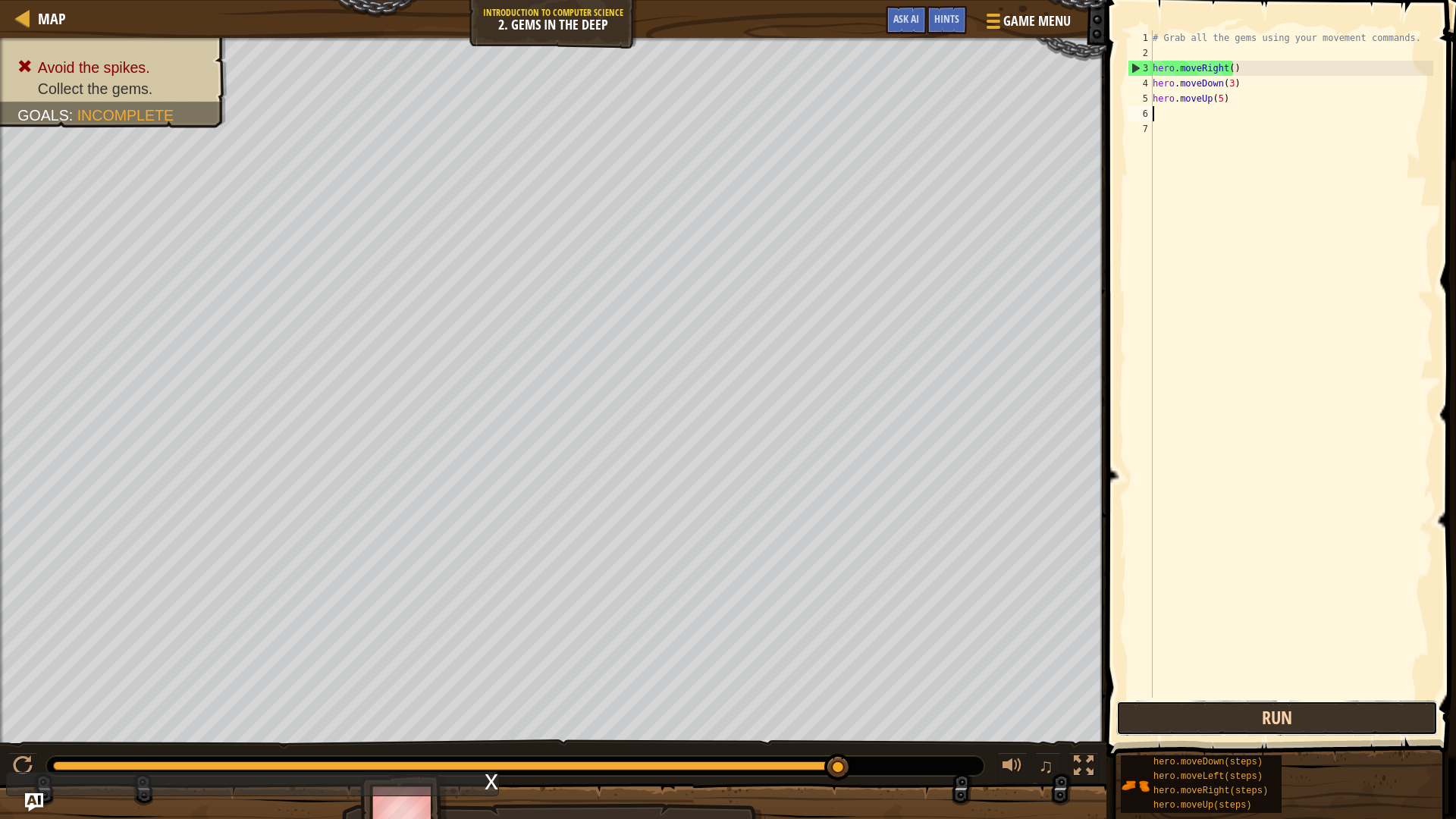
click at [1328, 729] on button "Run" at bounding box center [1277, 718] width 322 height 35
click at [1222, 103] on div "# Grab all the gems using your movement commands. hero . moveRight ( ) hero . m…" at bounding box center [1292, 379] width 284 height 697
click at [1218, 103] on div "# Grab all the gems using your movement commands. hero . moveRight ( ) hero . m…" at bounding box center [1292, 379] width 284 height 697
type textarea "hero.moveUp(3)"
click at [1307, 721] on button "Run" at bounding box center [1277, 718] width 322 height 35
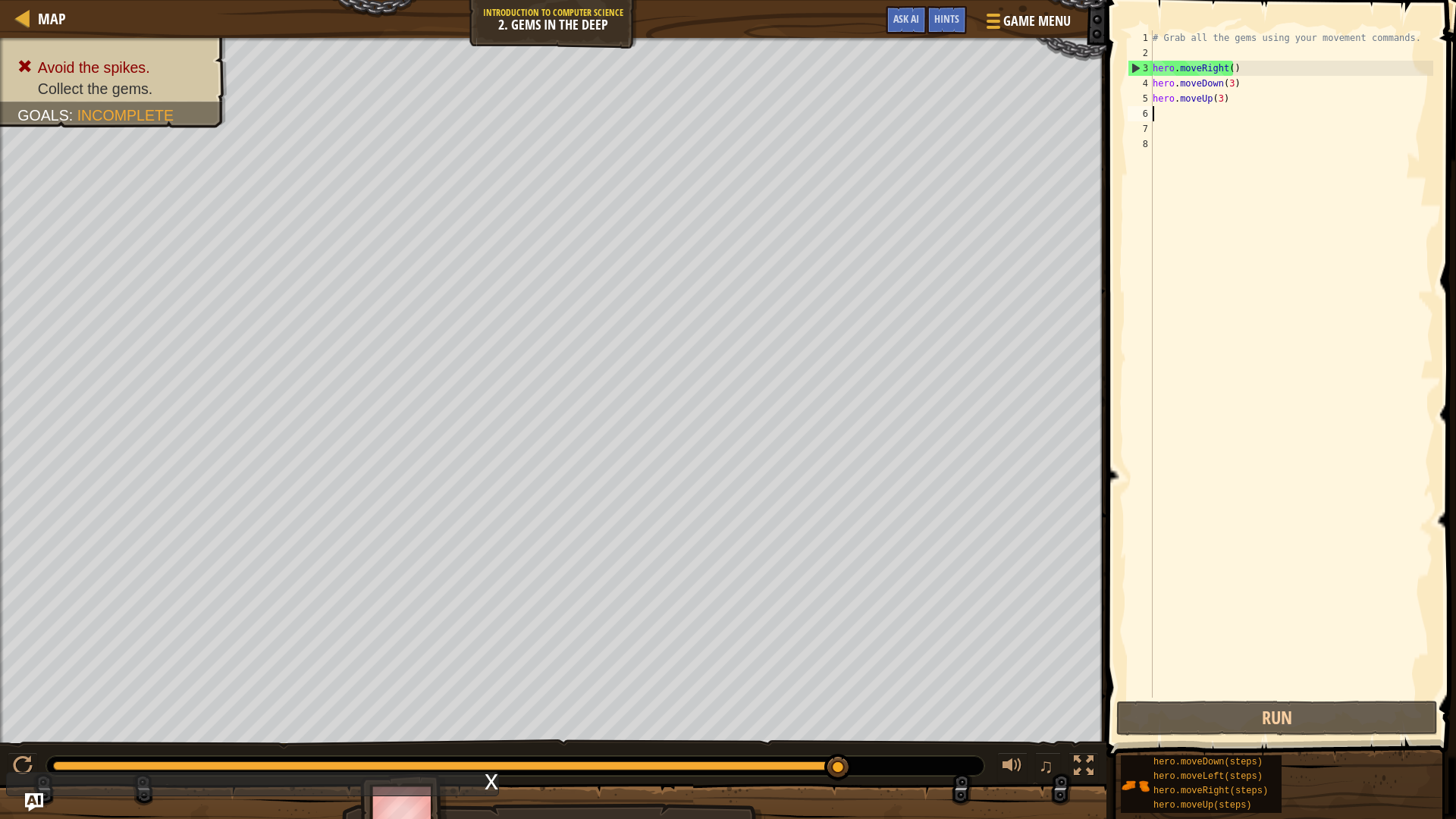
click at [1218, 101] on div "# Grab all the gems using your movement commands. hero . moveRight ( ) hero . m…" at bounding box center [1292, 379] width 284 height 697
type textarea "hero.moveUp(2)"
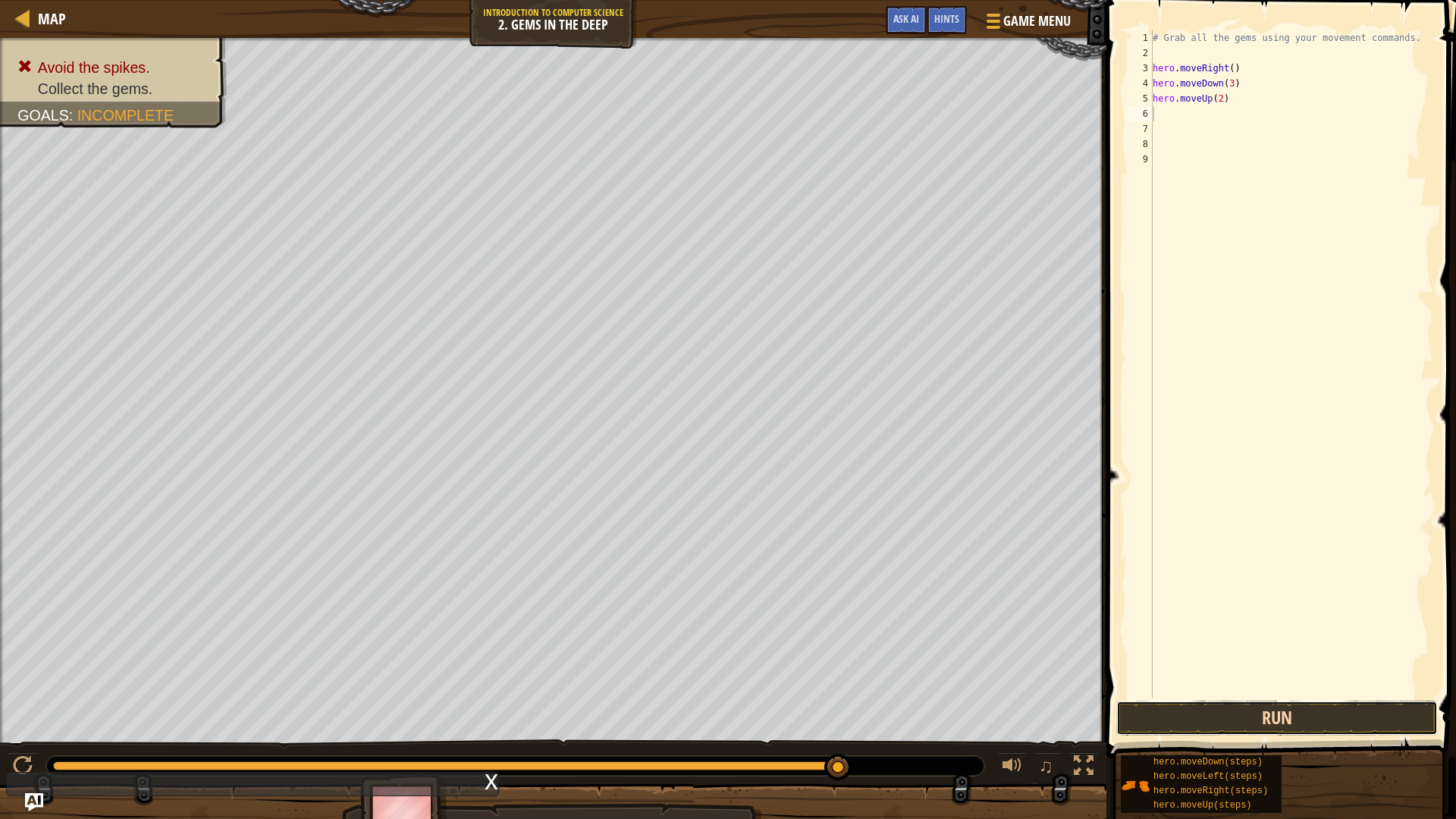
click at [1229, 720] on button "Run" at bounding box center [1277, 718] width 322 height 35
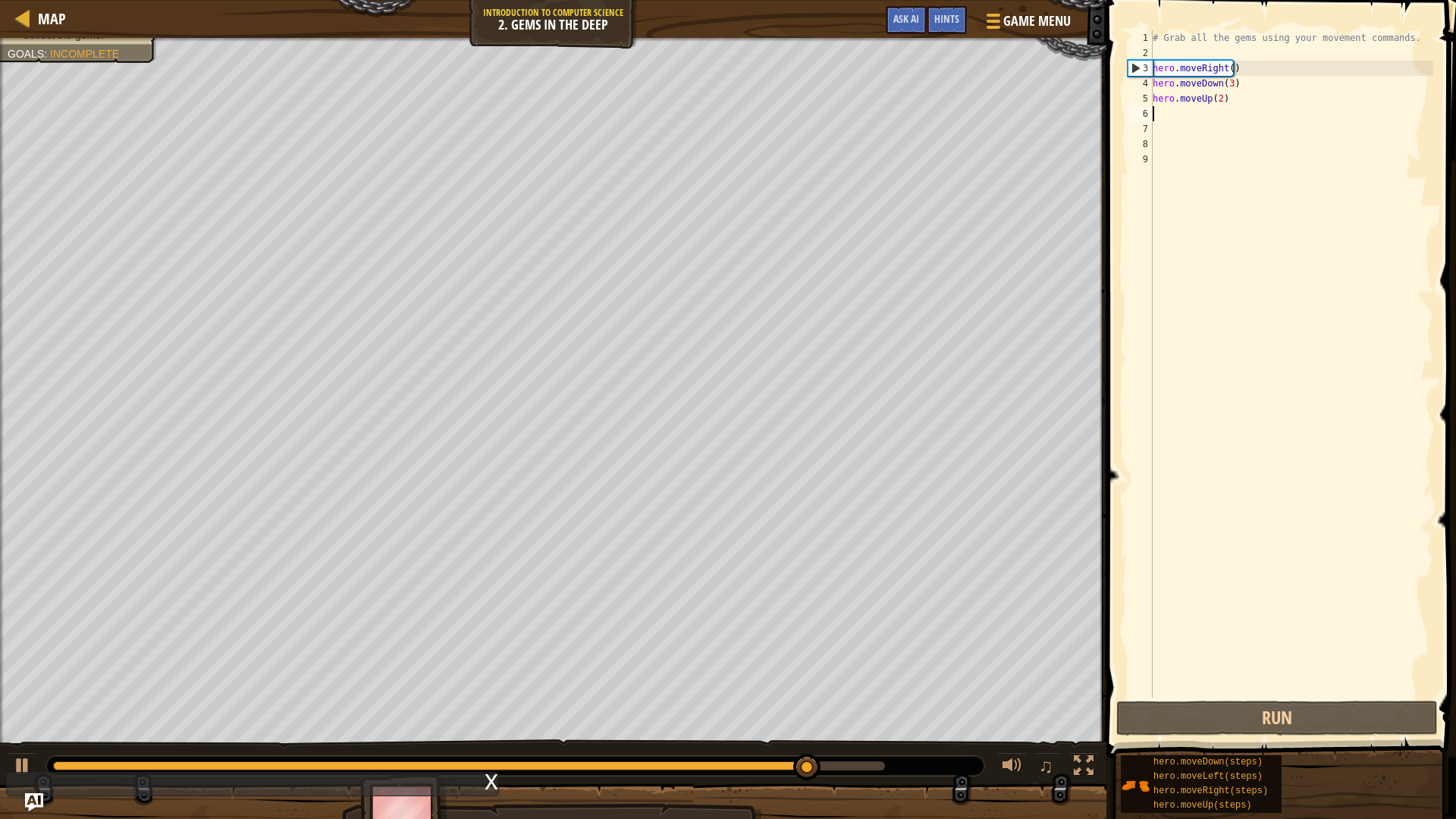
click at [1226, 84] on div "# Grab all the gems using your movement commands. hero . moveRight ( ) hero . m…" at bounding box center [1292, 379] width 284 height 697
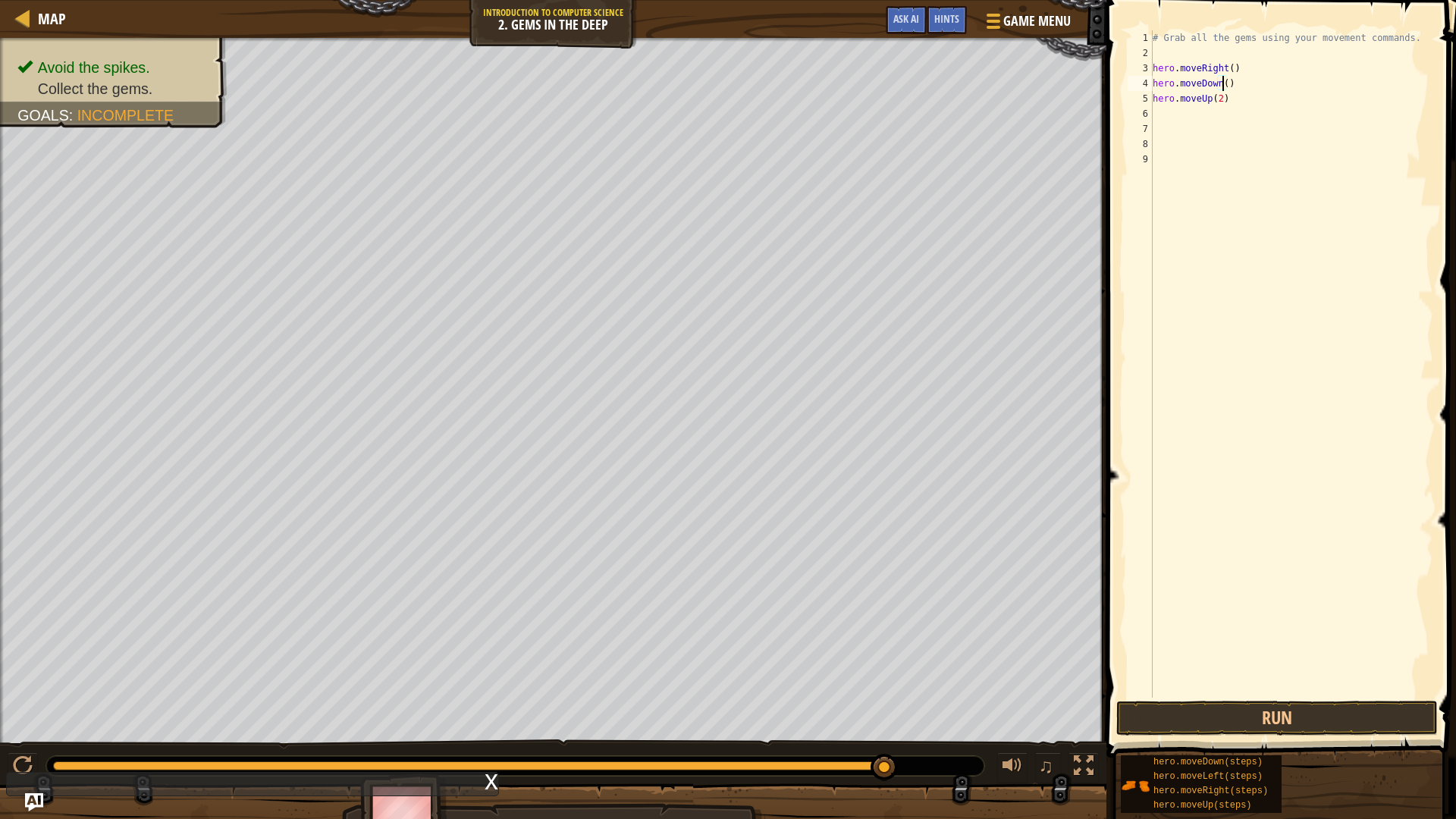
type textarea "hero.moveDown(2)"
click at [1279, 714] on button "Run" at bounding box center [1277, 718] width 322 height 35
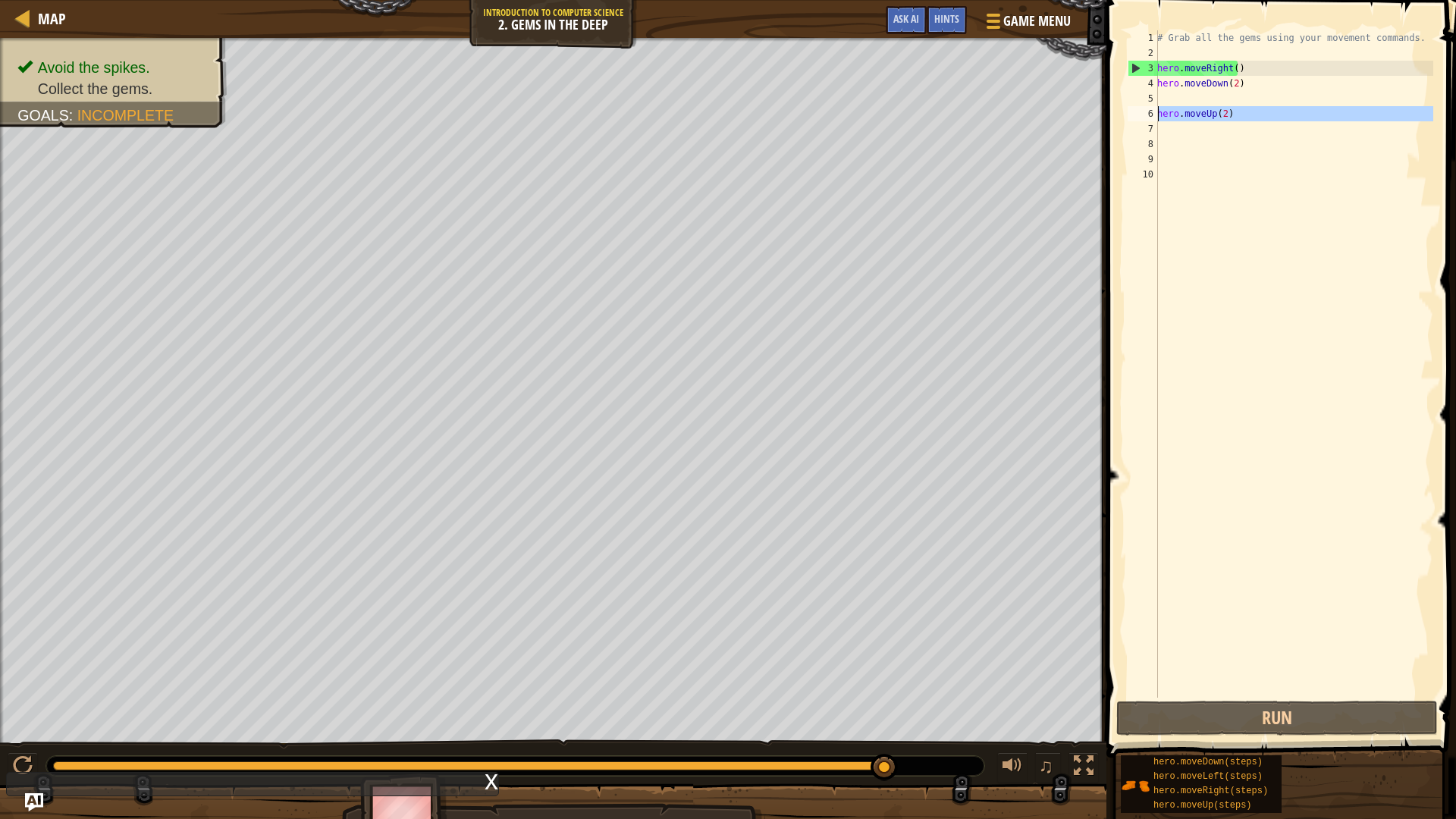
drag, startPoint x: 1224, startPoint y: 122, endPoint x: 1127, endPoint y: 117, distance: 97.1
click at [1127, 117] on div "1 2 3 4 5 6 7 8 9 10 # Grab all the gems using your movement commands. hero . m…" at bounding box center [1278, 363] width 308 height 667
type textarea "hero.moveUp(2)"
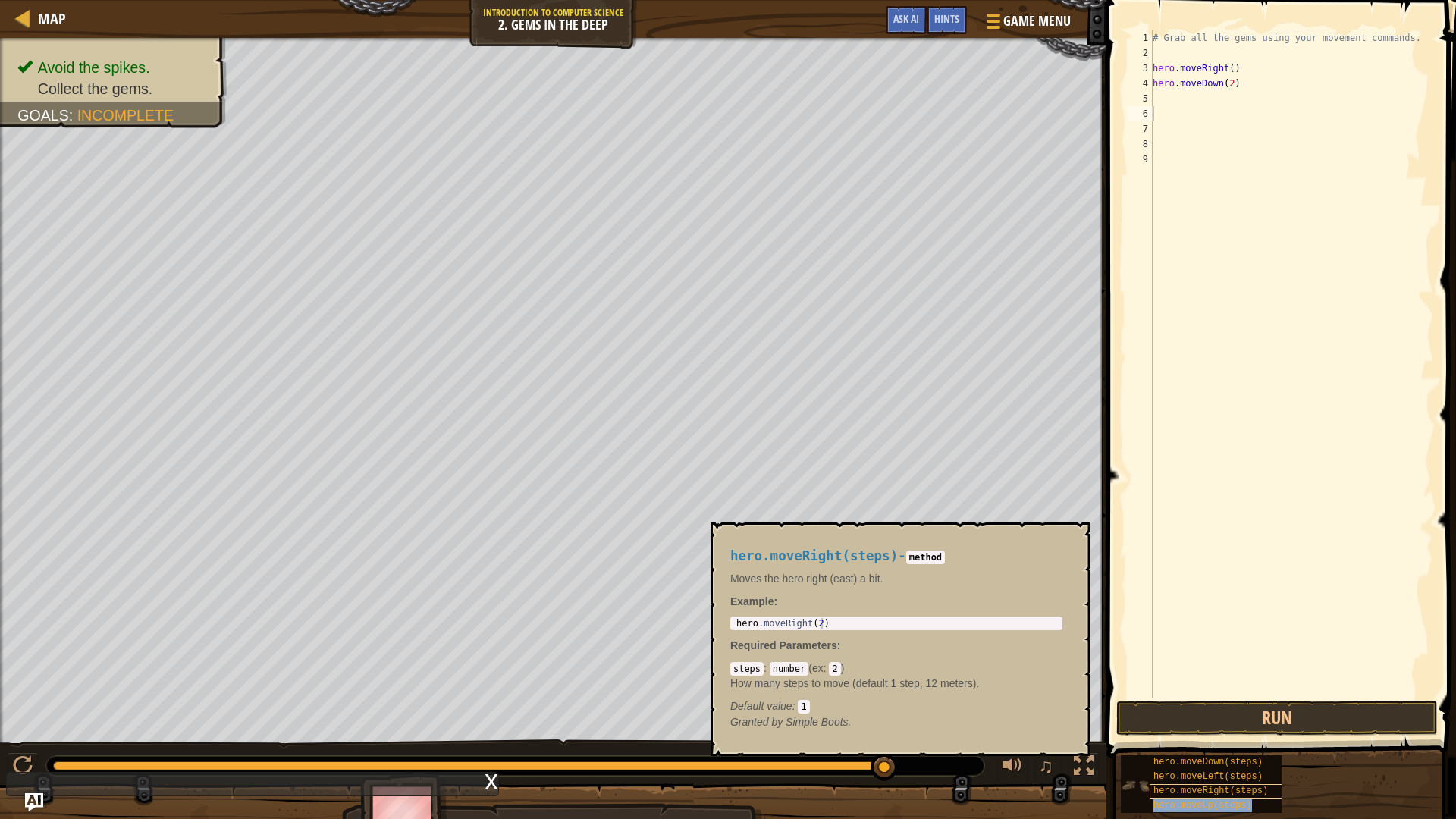
type textarea "hero.moveUp(steps)"
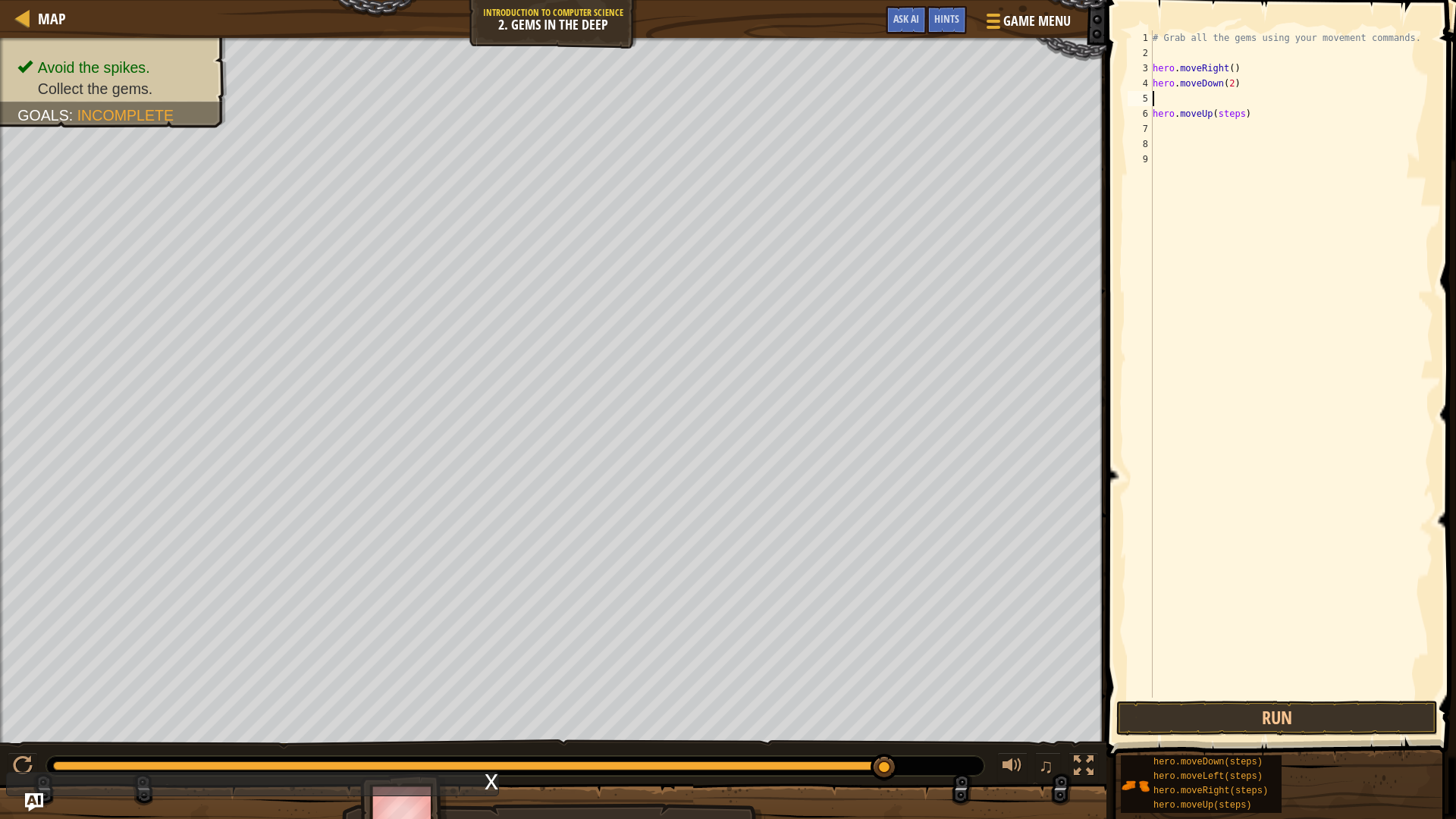
click at [1179, 106] on div "# Grab all the gems using your movement commands. hero . moveRight ( ) hero . m…" at bounding box center [1292, 379] width 284 height 697
click at [1238, 96] on div "# Grab all the gems using your movement commands. hero . moveRight ( ) hero . m…" at bounding box center [1292, 363] width 284 height 667
type textarea "hero.moveUp(2)"
click at [1329, 230] on div "# Grab all the gems using your movement commands. hero . moveRight ( ) hero . m…" at bounding box center [1292, 379] width 284 height 697
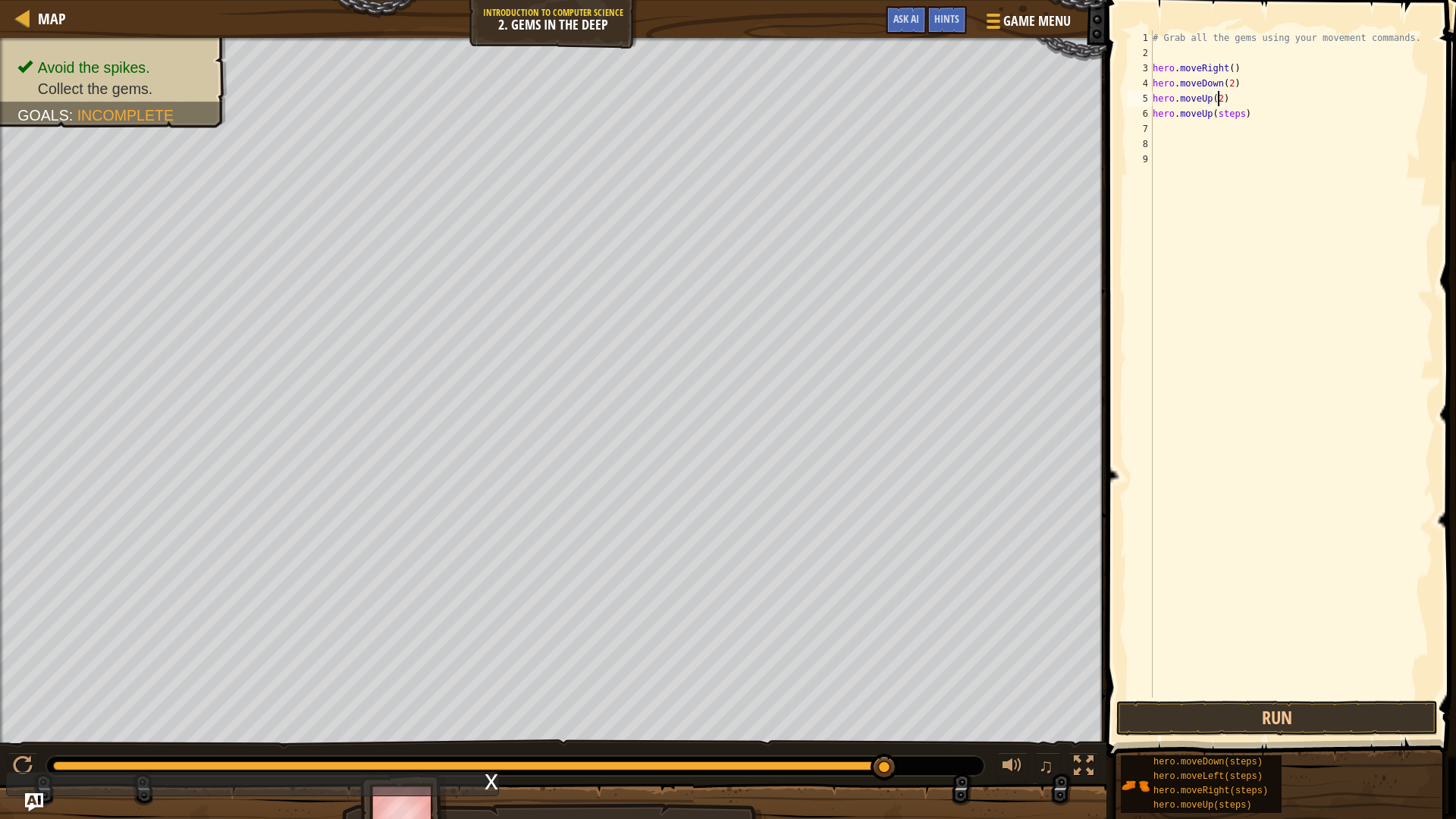
scroll to position [7, 0]
drag, startPoint x: 1242, startPoint y: 113, endPoint x: 1208, endPoint y: 112, distance: 34.0
click at [1208, 112] on div "# Grab all the gems using your movement commands. hero . moveRight ( ) hero . m…" at bounding box center [1292, 379] width 284 height 697
type textarea "h"
click at [1254, 110] on div "# Grab all the gems using your movement commands. hero . moveRight ( ) hero . m…" at bounding box center [1292, 363] width 284 height 667
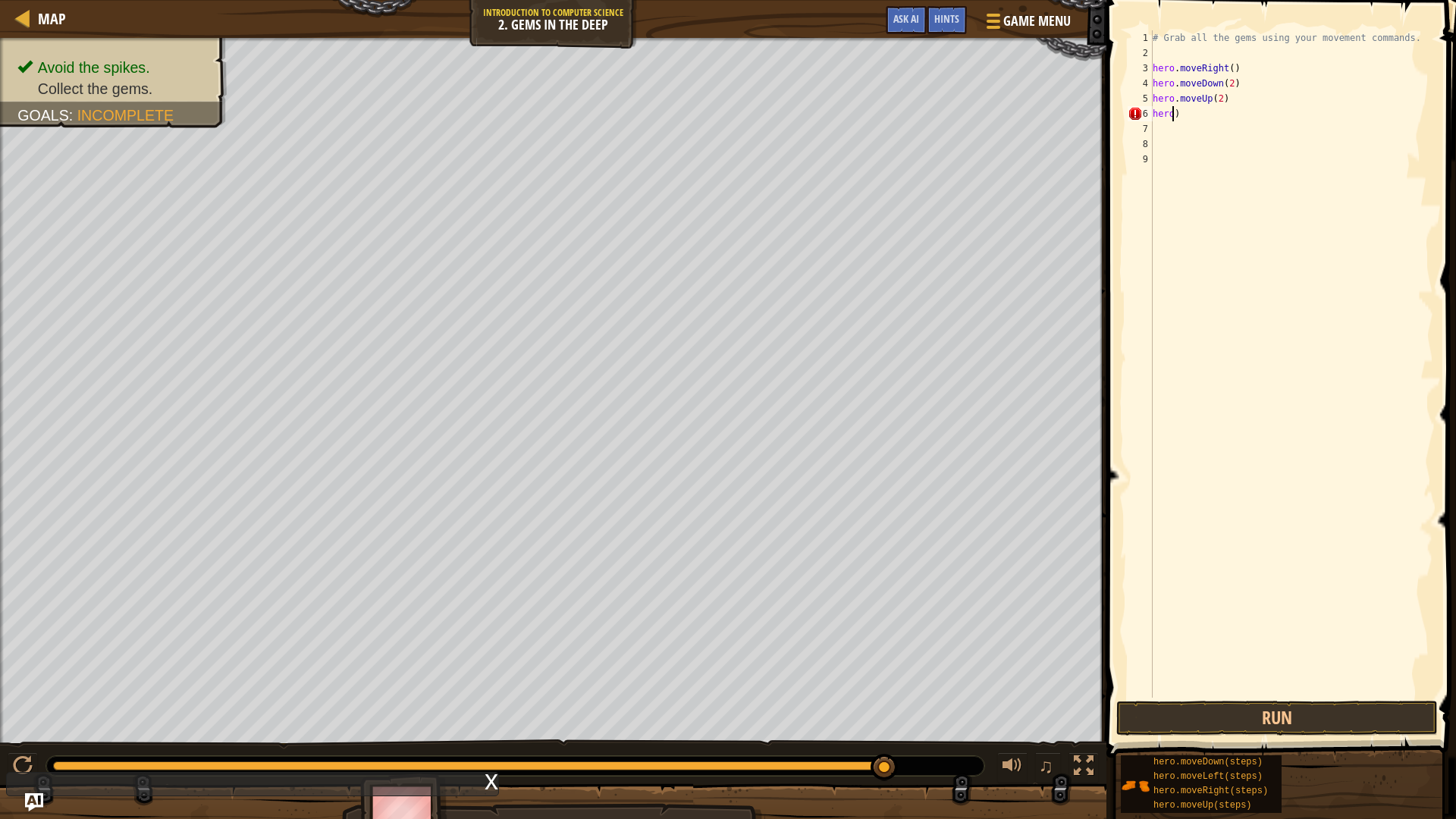
type textarea ")"
click at [1191, 122] on div "# Grab all the gems using your movement commands. hero . moveRight ( ) hero . m…" at bounding box center [1292, 379] width 284 height 697
type textarea ")"
click at [1250, 110] on div "# Grab all the gems using your movement commands. hero . moveRight ( ) hero . m…" at bounding box center [1292, 363] width 284 height 667
click at [1237, 113] on div "# Grab all the gems using your movement commands. hero . moveRight ( ) hero . m…" at bounding box center [1292, 379] width 284 height 697
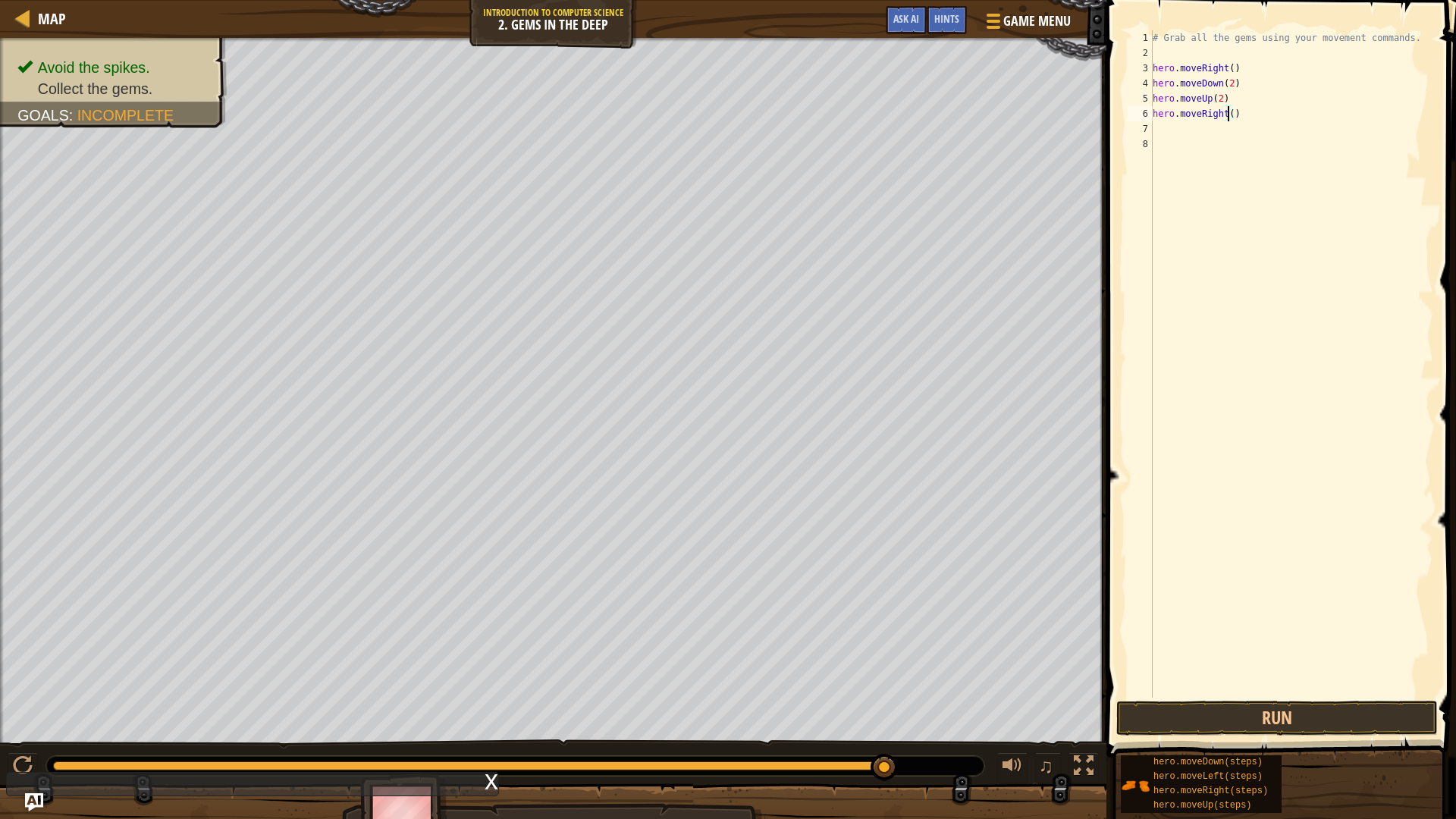
type textarea "hero.moveRight(2)"
click at [1391, 723] on button "Run" at bounding box center [1277, 718] width 322 height 35
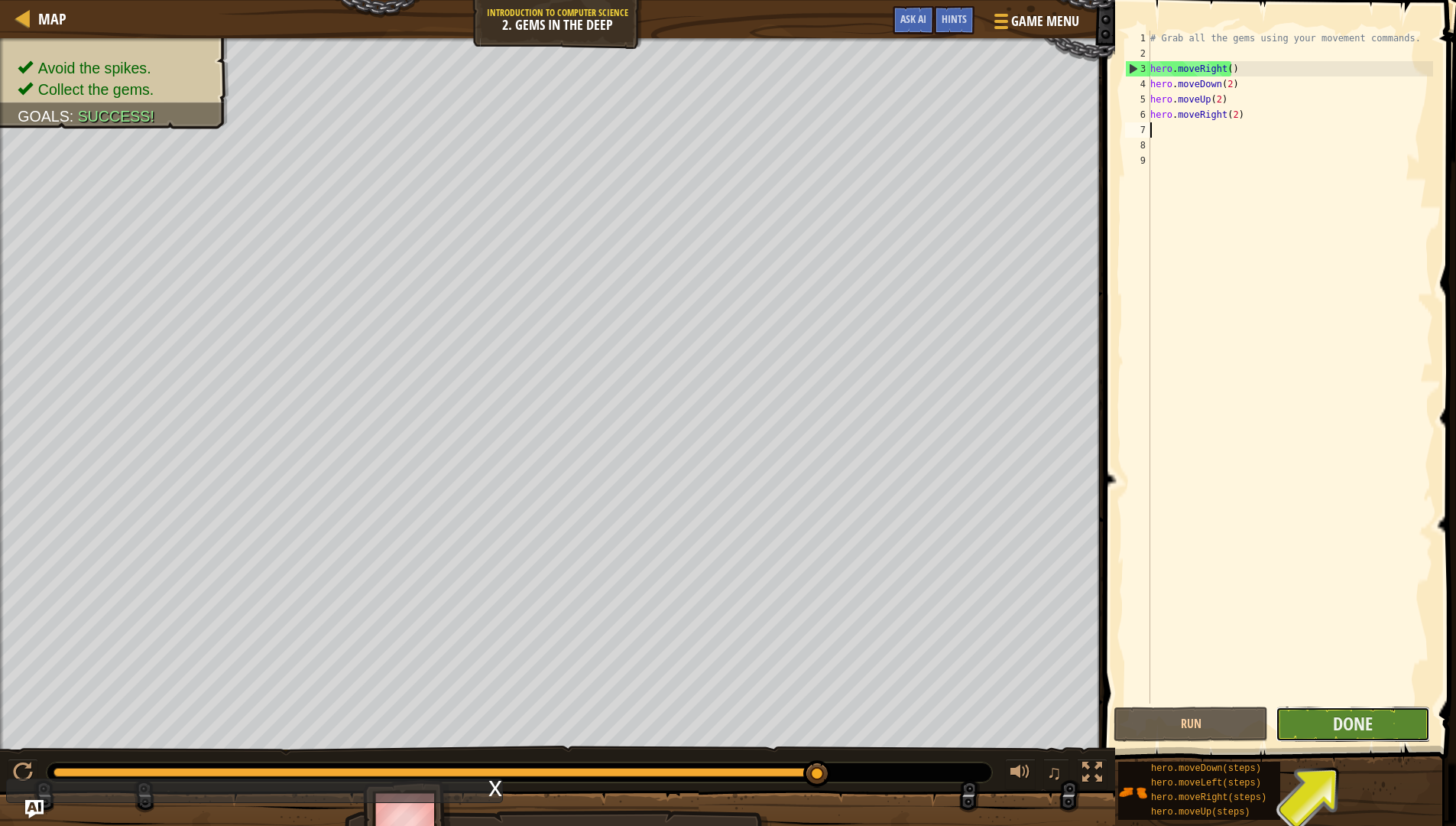
click at [1378, 716] on button "Done" at bounding box center [1353, 724] width 154 height 36
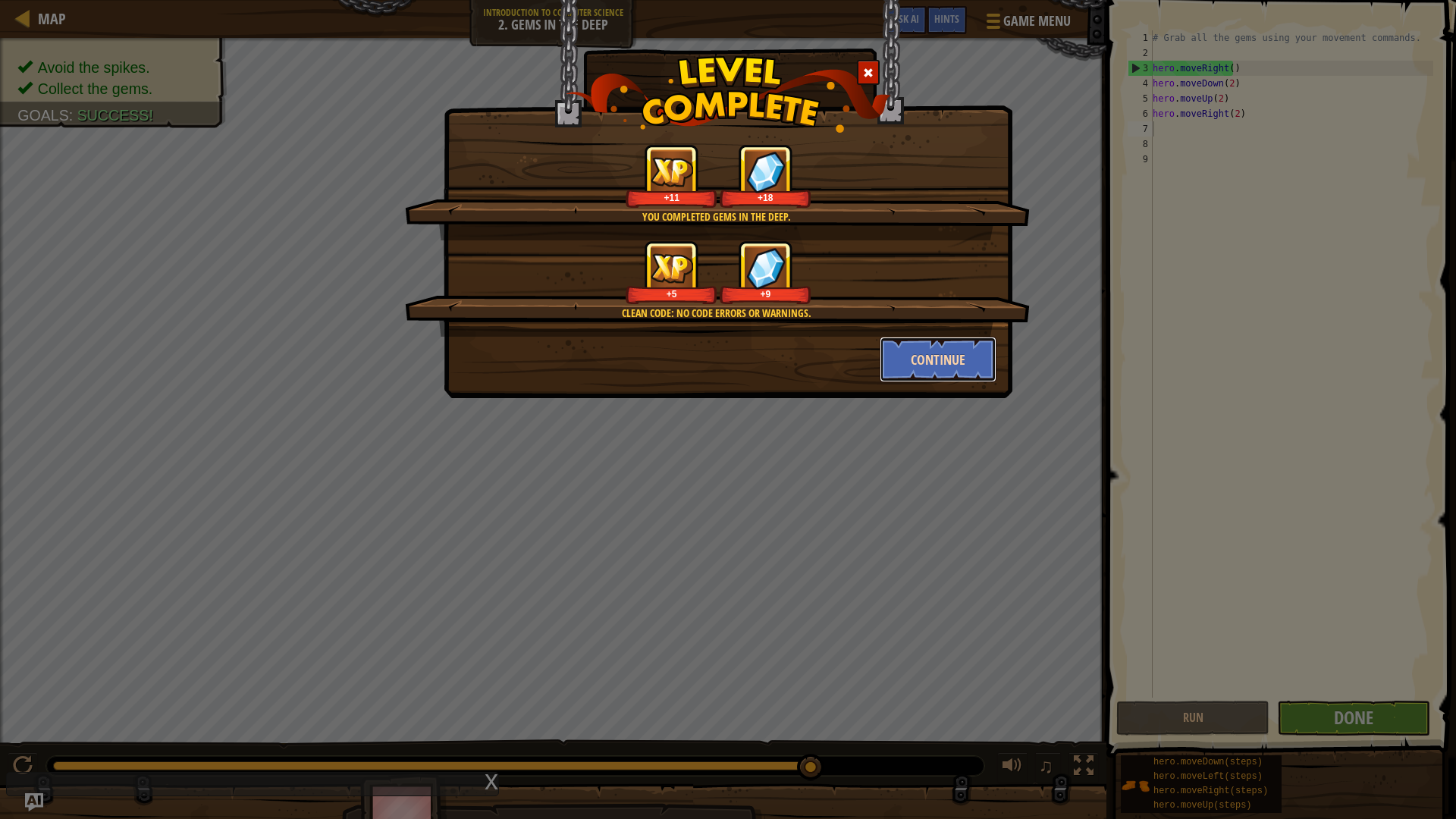
click at [950, 356] on button "Continue" at bounding box center [939, 359] width 118 height 46
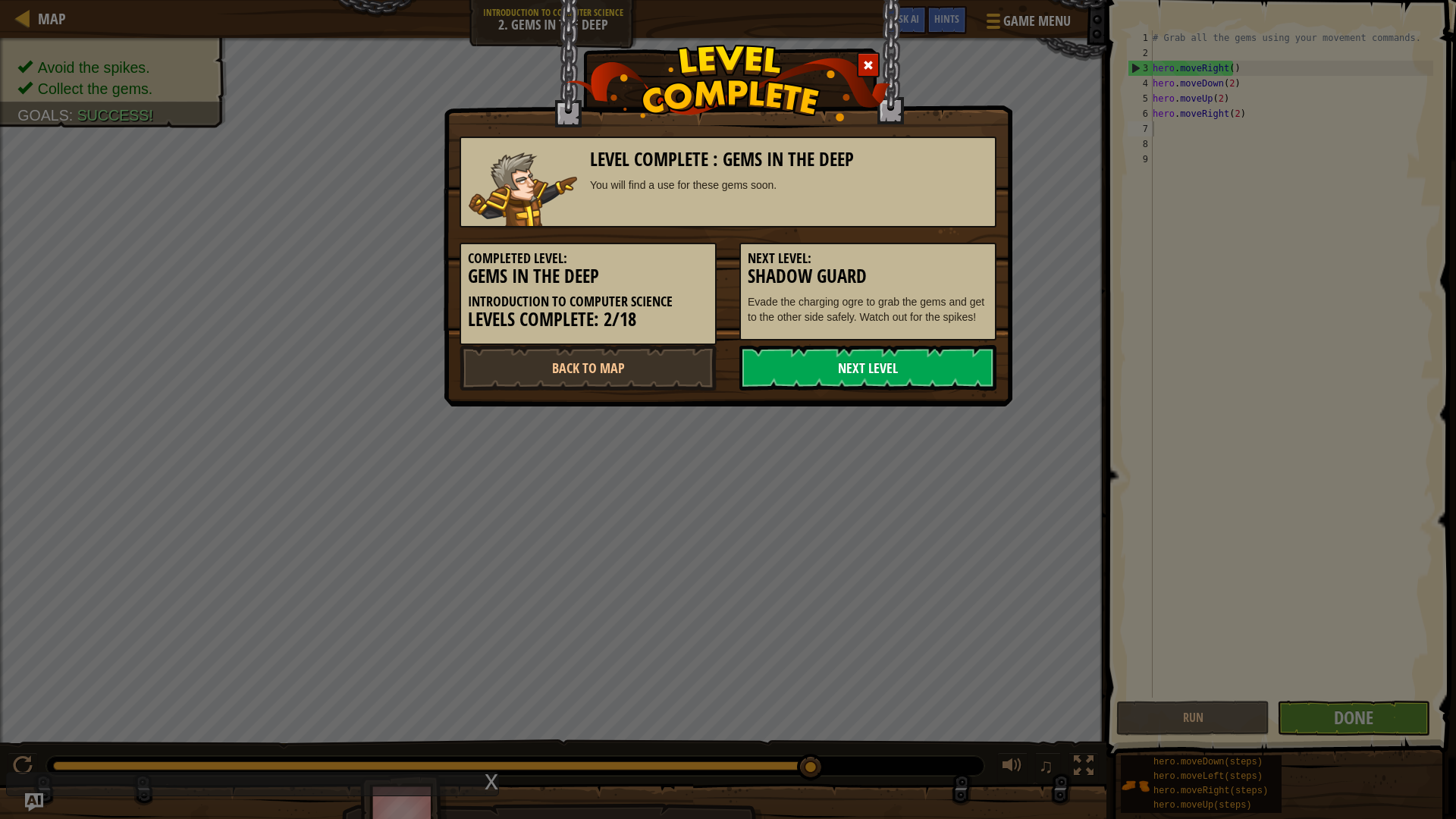
click at [911, 362] on link "Next Level" at bounding box center [867, 367] width 257 height 46
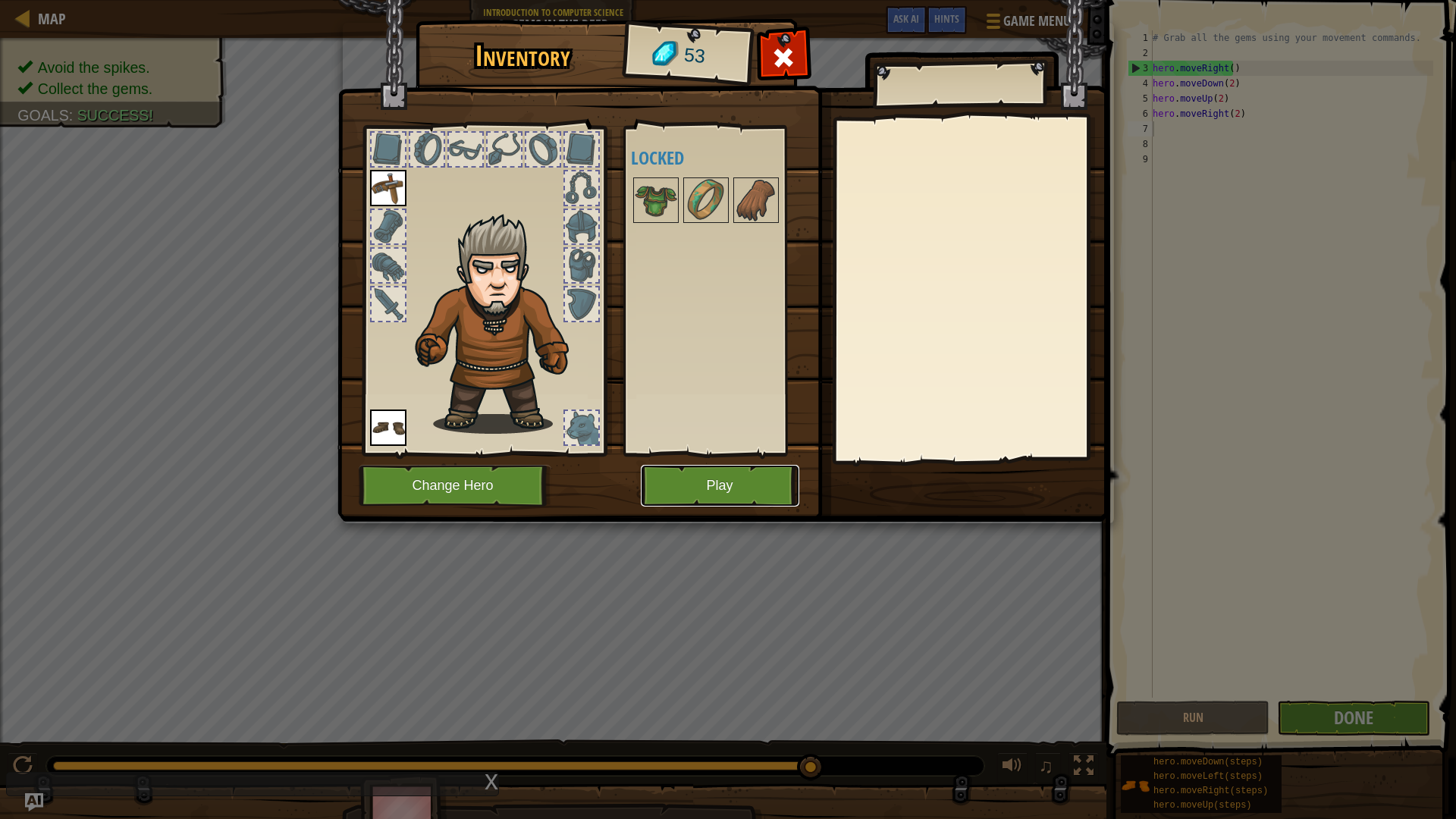
click at [732, 488] on button "Play" at bounding box center [720, 486] width 159 height 42
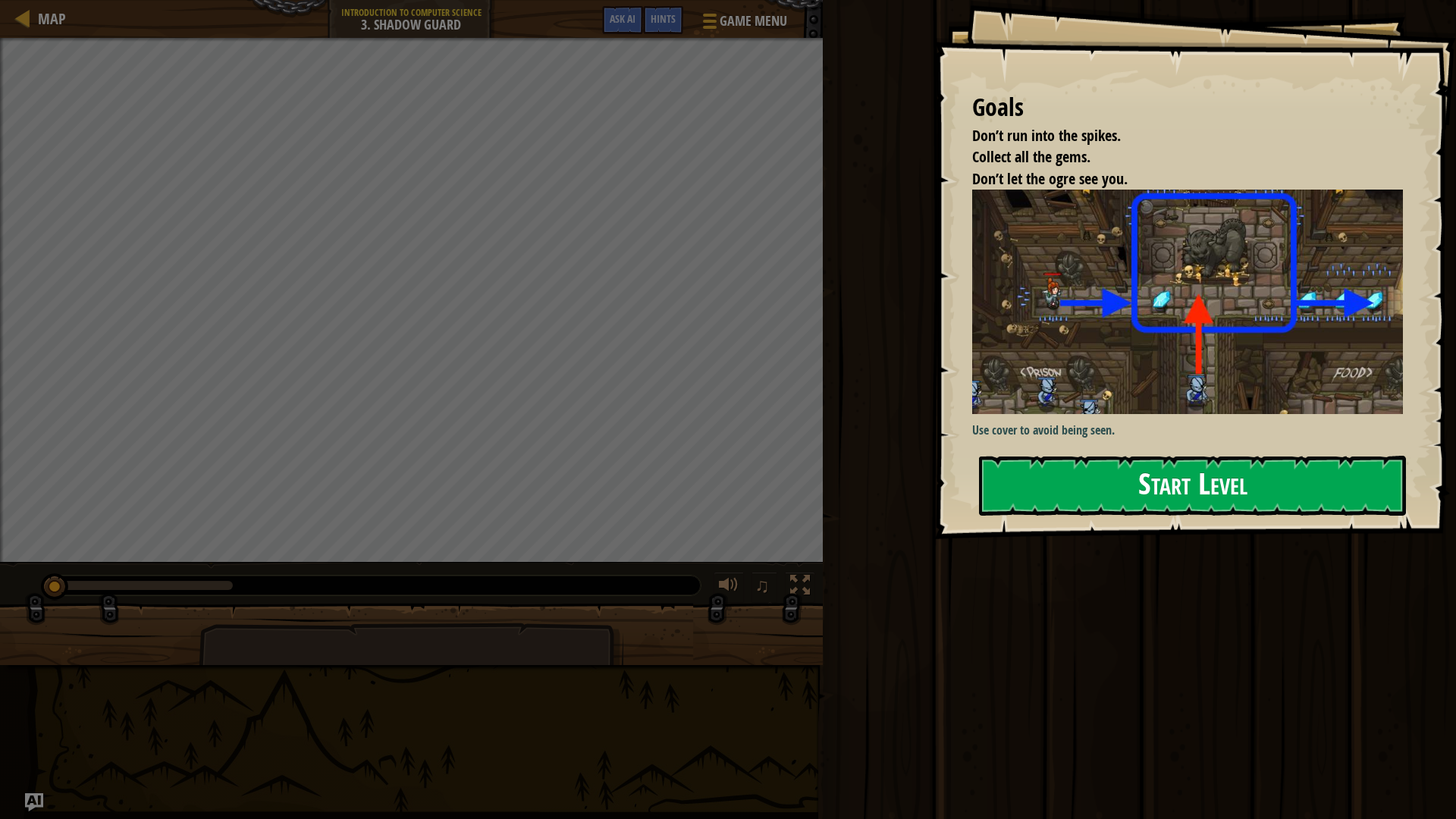
click at [1136, 477] on button "Start Level" at bounding box center [1193, 485] width 427 height 60
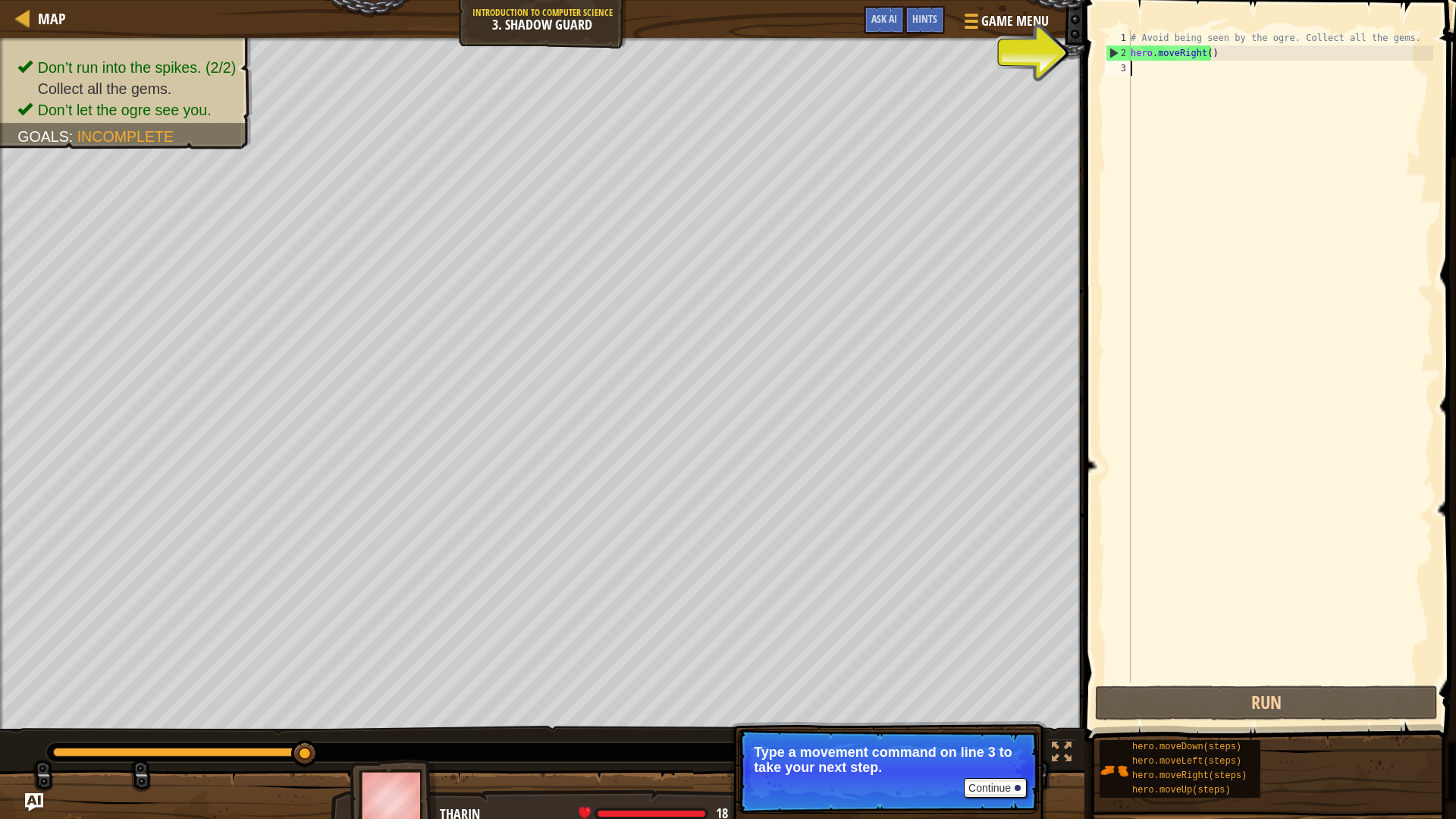
click at [650, 729] on div "Don’t run into the spikes. (2/2) Collect all the gems. Don’t let the ogre see y…" at bounding box center [728, 435] width 1456 height 794
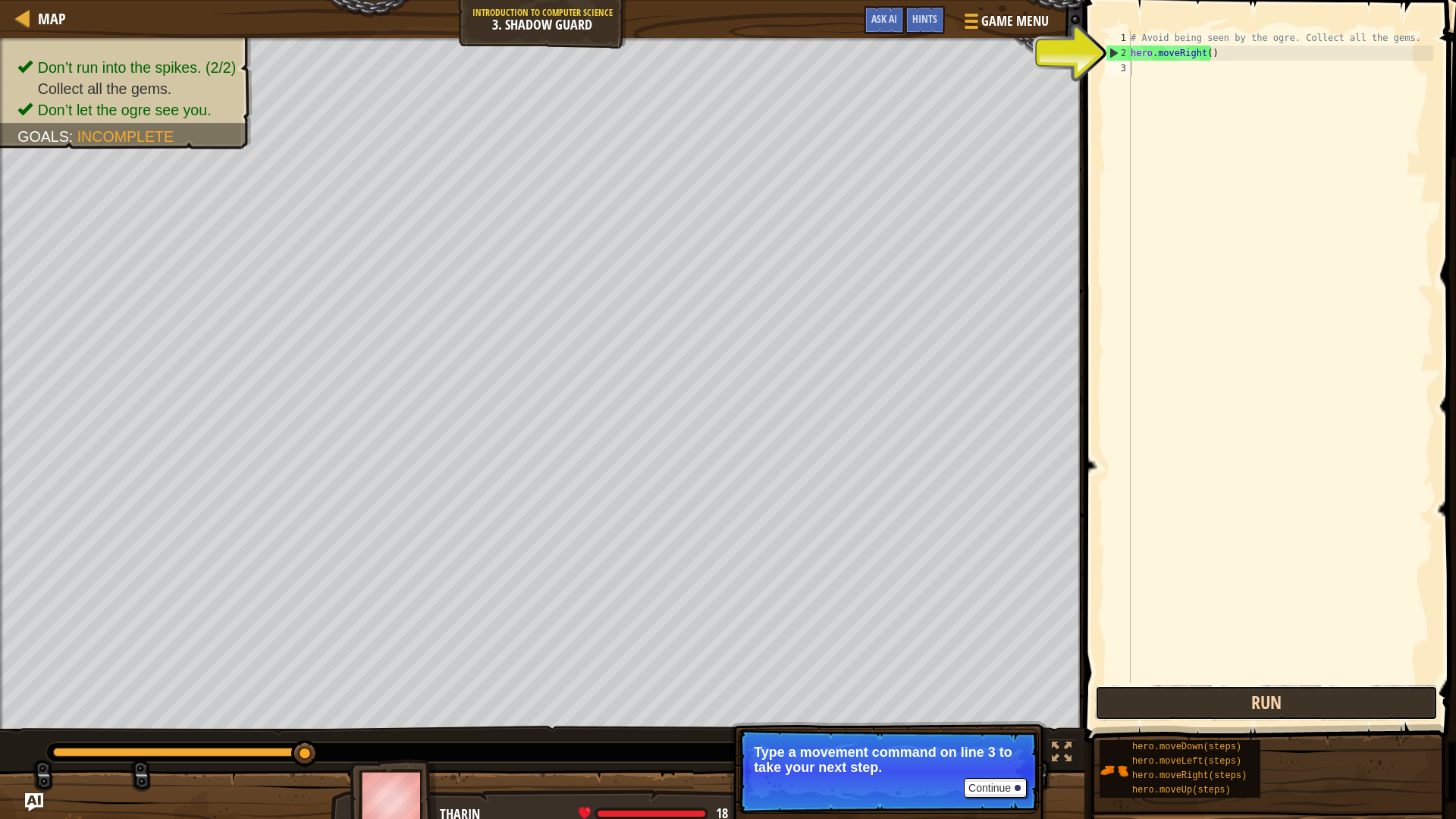
click at [1264, 702] on button "Run" at bounding box center [1267, 703] width 343 height 35
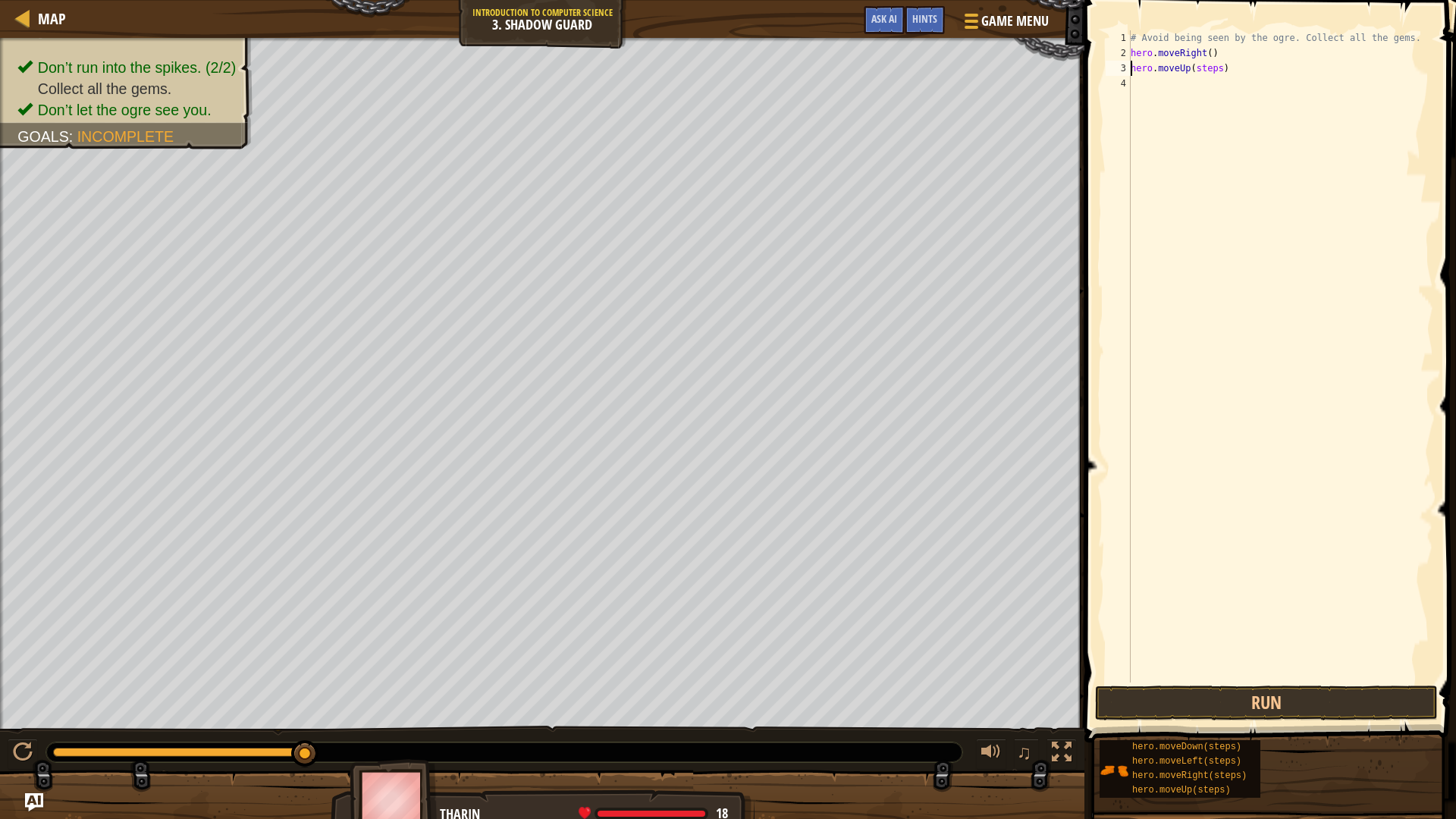
click at [1215, 70] on div "# Avoid being seen by the ogre. Collect all the gems. hero . moveRight ( ) hero…" at bounding box center [1281, 371] width 306 height 682
type textarea "hero.moveUp(2)"
click at [1233, 707] on button "Run" at bounding box center [1267, 703] width 343 height 35
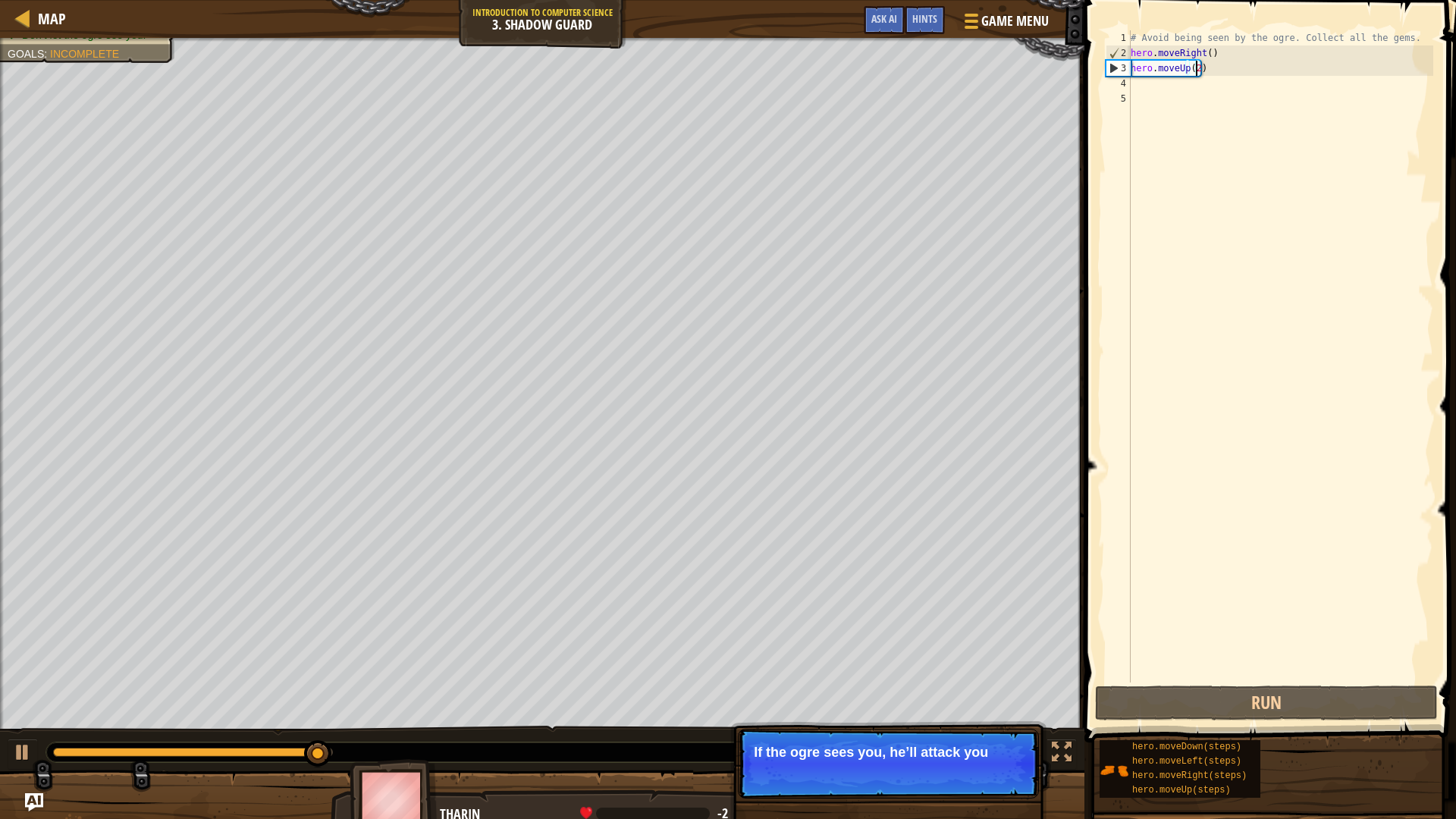
click at [1197, 67] on div "# Avoid being seen by the ogre. Collect all the gems. hero . moveRight ( ) hero…" at bounding box center [1281, 371] width 306 height 682
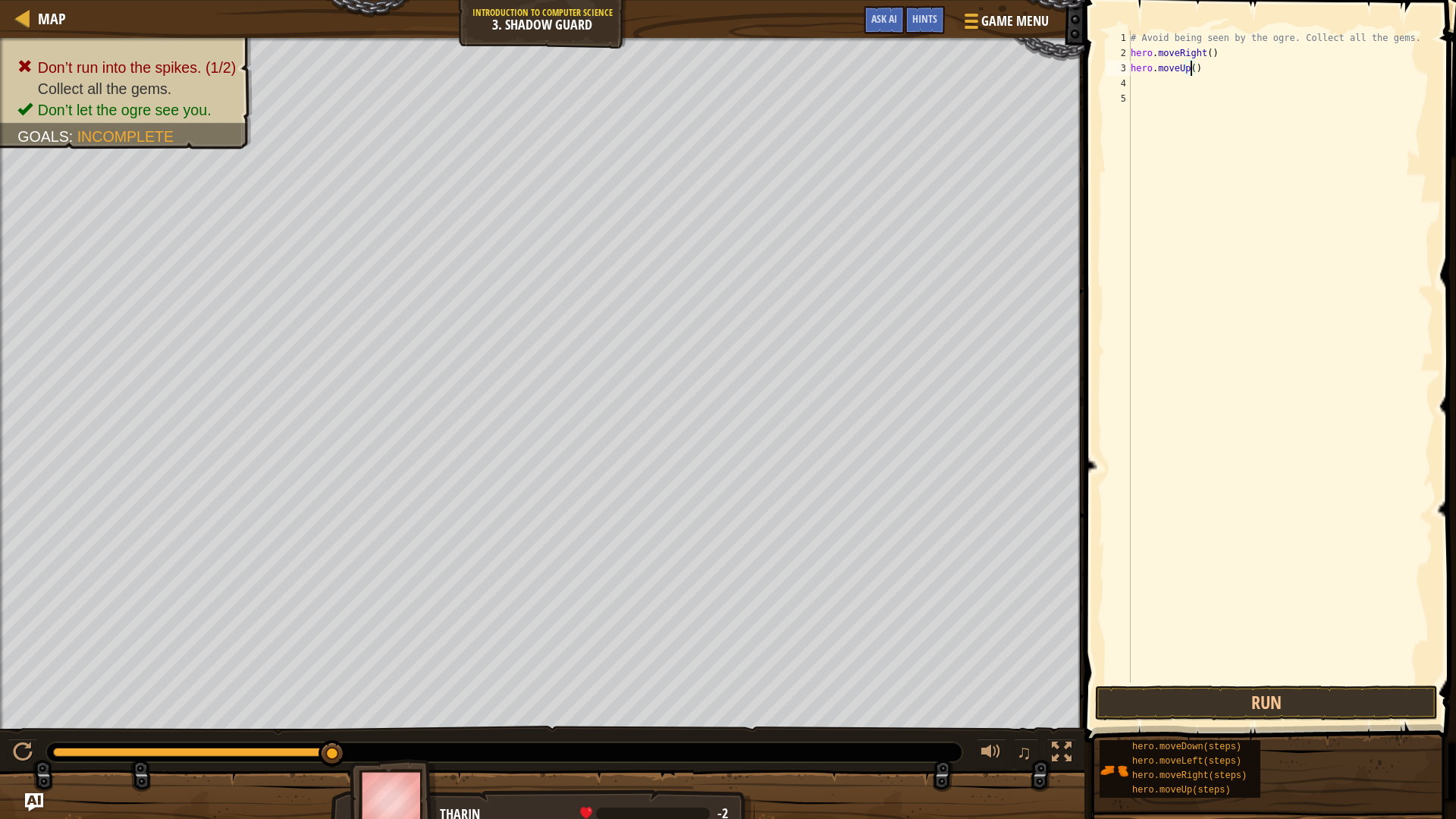
type textarea "hero.moveUp(1)"
click at [1334, 689] on button "Run" at bounding box center [1267, 703] width 343 height 35
click at [1229, 82] on div "# Avoid being seen by the ogre. Collect all the gems. hero . moveRight ( ) hero…" at bounding box center [1281, 356] width 306 height 652
type textarea "hero.moveRight(2)"
click at [1297, 699] on button "Run" at bounding box center [1267, 703] width 343 height 35
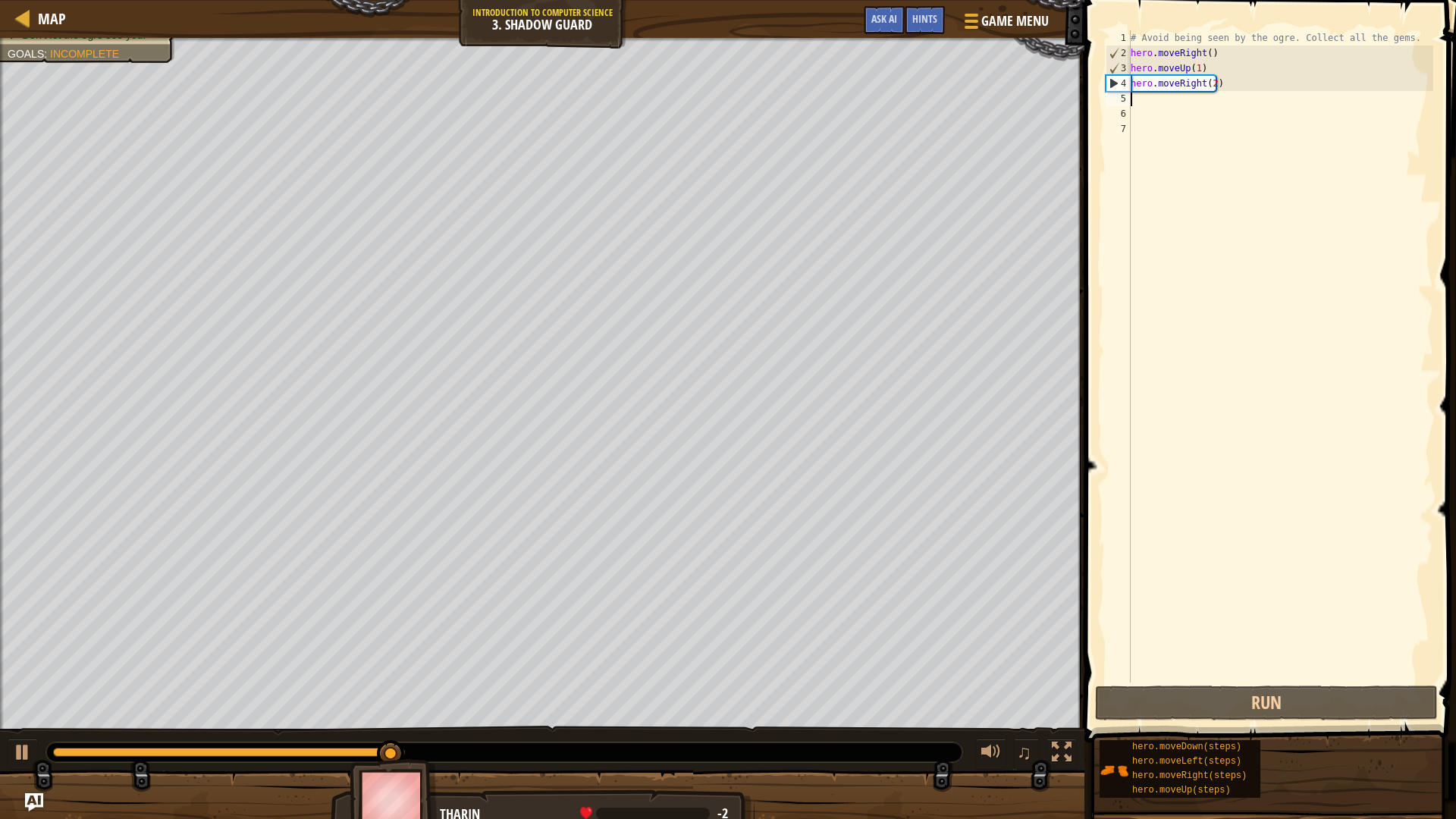
click at [1209, 92] on div "# Avoid being seen by the ogre. Collect all the gems. hero . moveRight ( ) hero…" at bounding box center [1281, 371] width 306 height 682
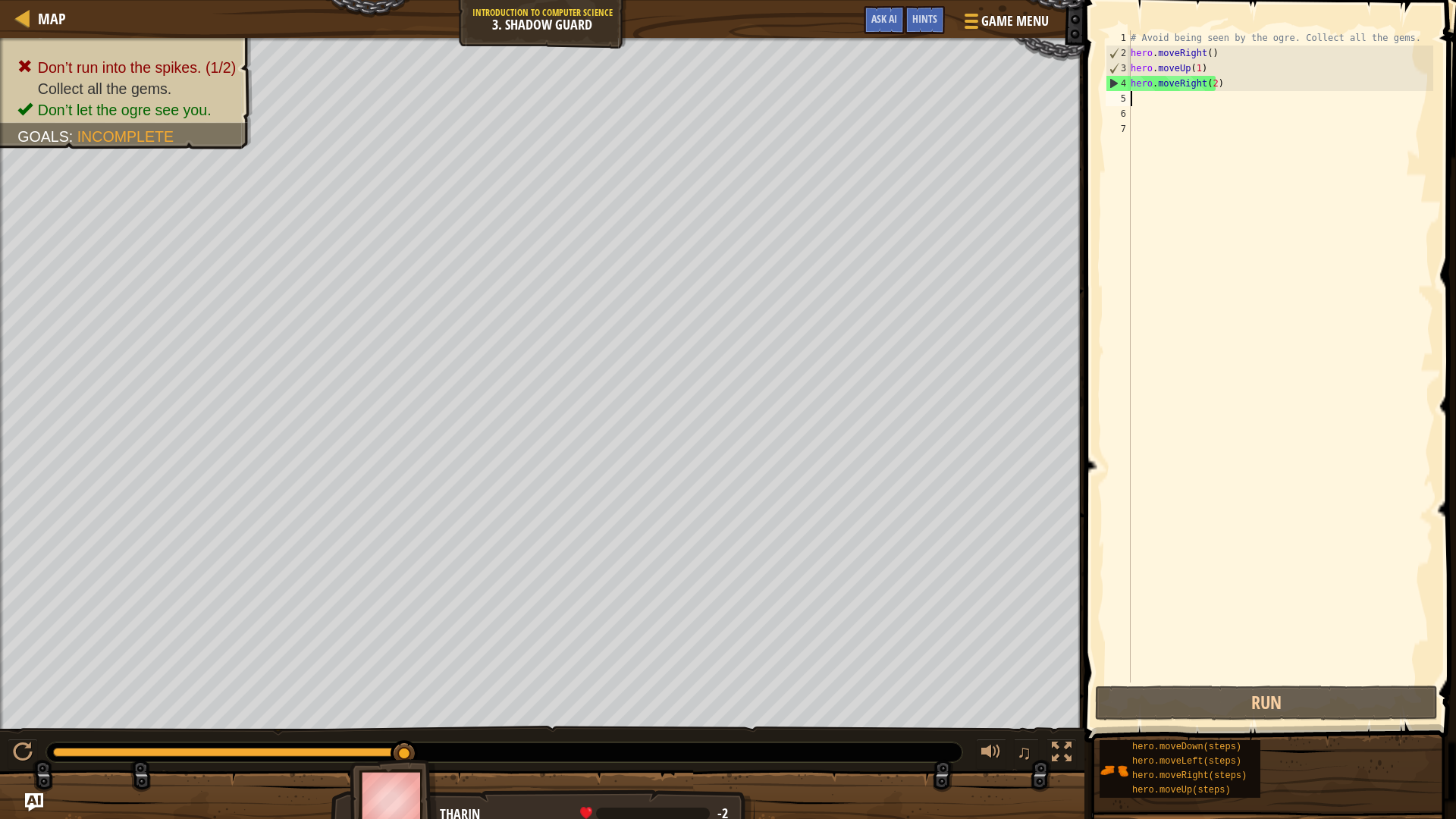
click at [1209, 92] on div "# Avoid being seen by the ogre. Collect all the gems. hero . moveRight ( ) hero…" at bounding box center [1281, 371] width 306 height 682
click at [1213, 91] on div "# Avoid being seen by the ogre. Collect all the gems. hero . moveRight ( ) hero…" at bounding box center [1281, 371] width 306 height 682
click at [1210, 82] on div "# Avoid being seen by the ogre. Collect all the gems. hero . moveRight ( ) hero…" at bounding box center [1281, 371] width 306 height 682
type textarea "hero.moveRight(1)"
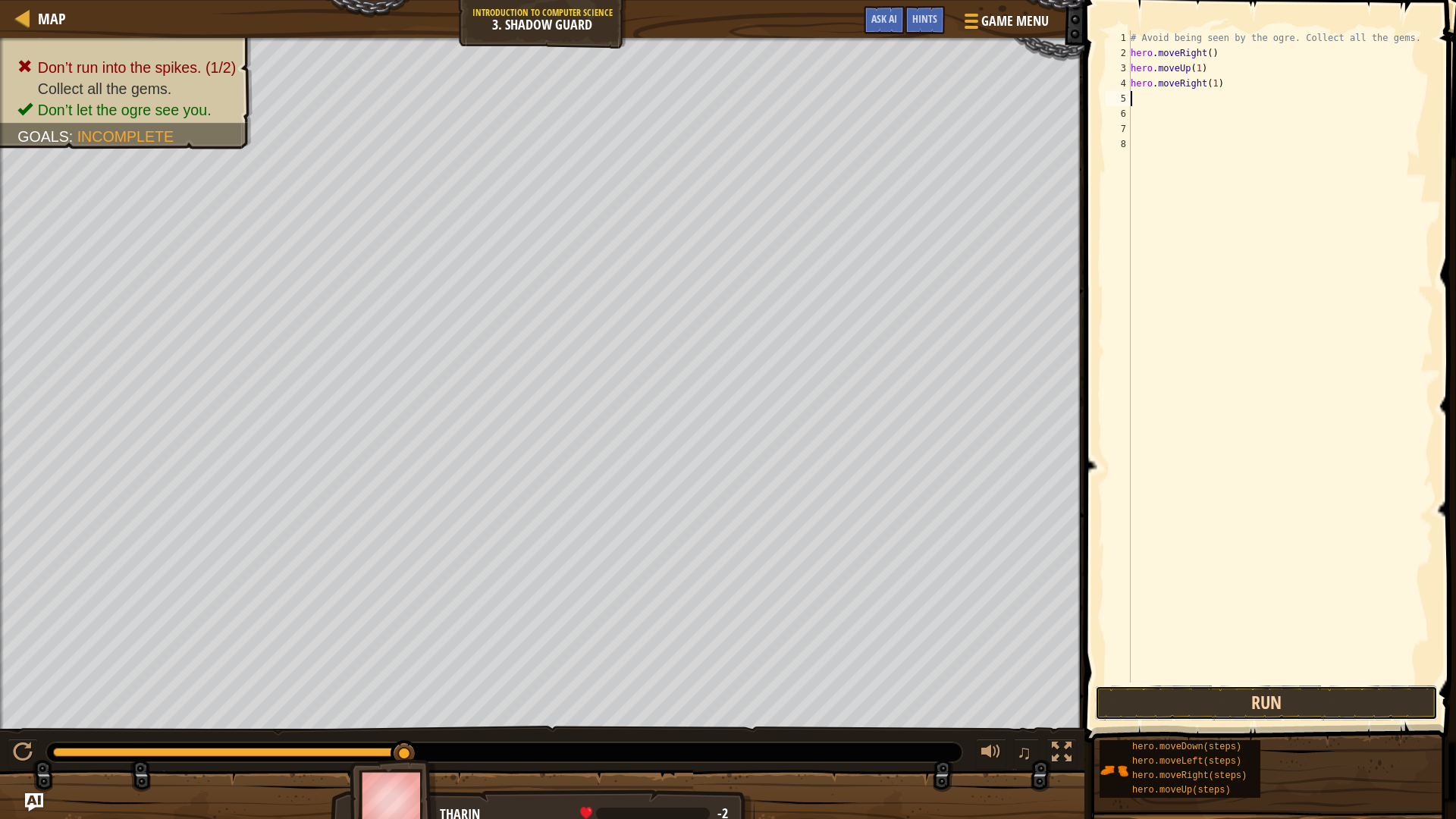
click at [1206, 717] on button "Run" at bounding box center [1267, 703] width 343 height 35
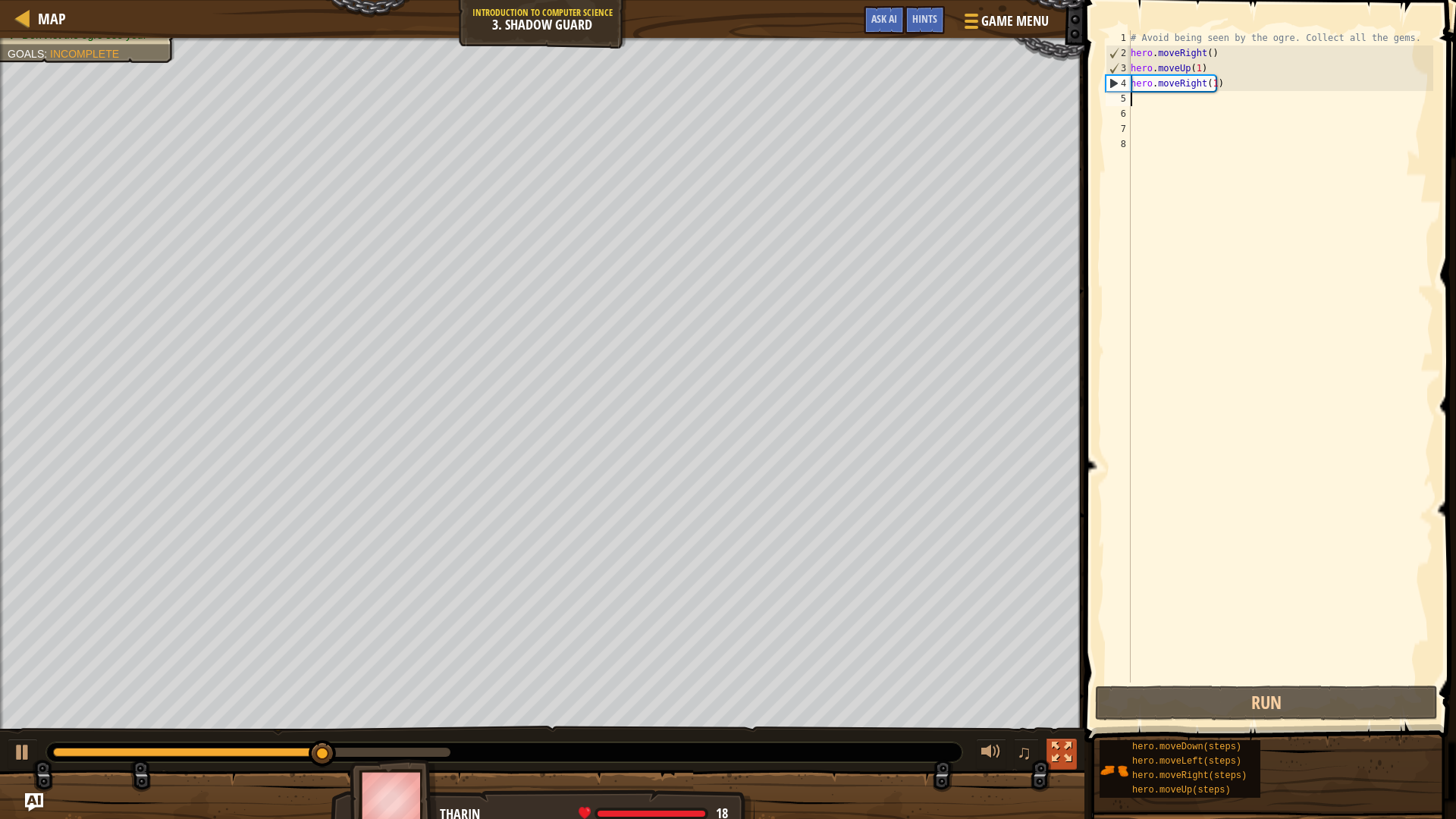
click at [1060, 729] on div at bounding box center [1062, 752] width 20 height 20
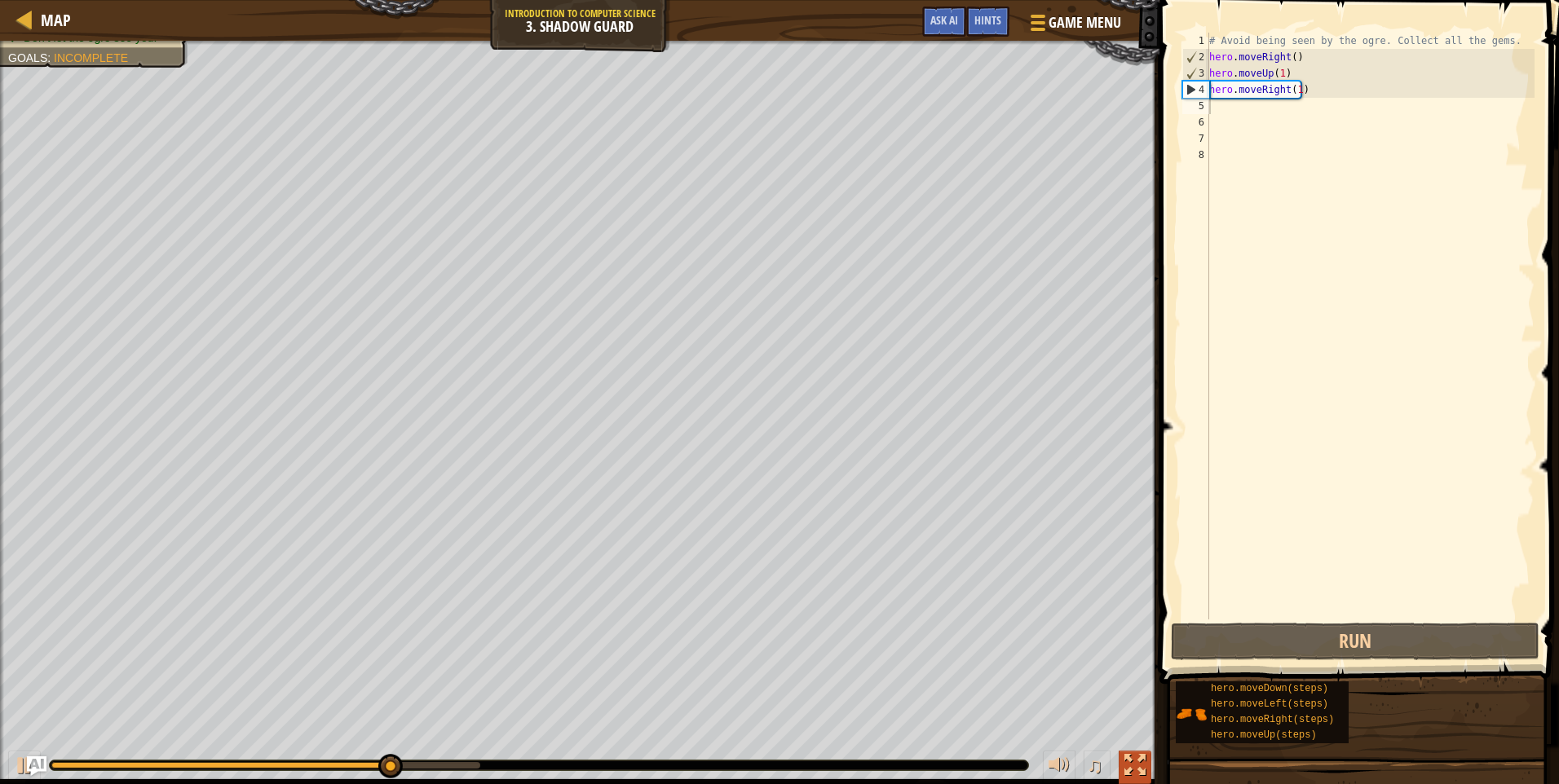
click at [1135, 774] on div at bounding box center [1135, 765] width 22 height 22
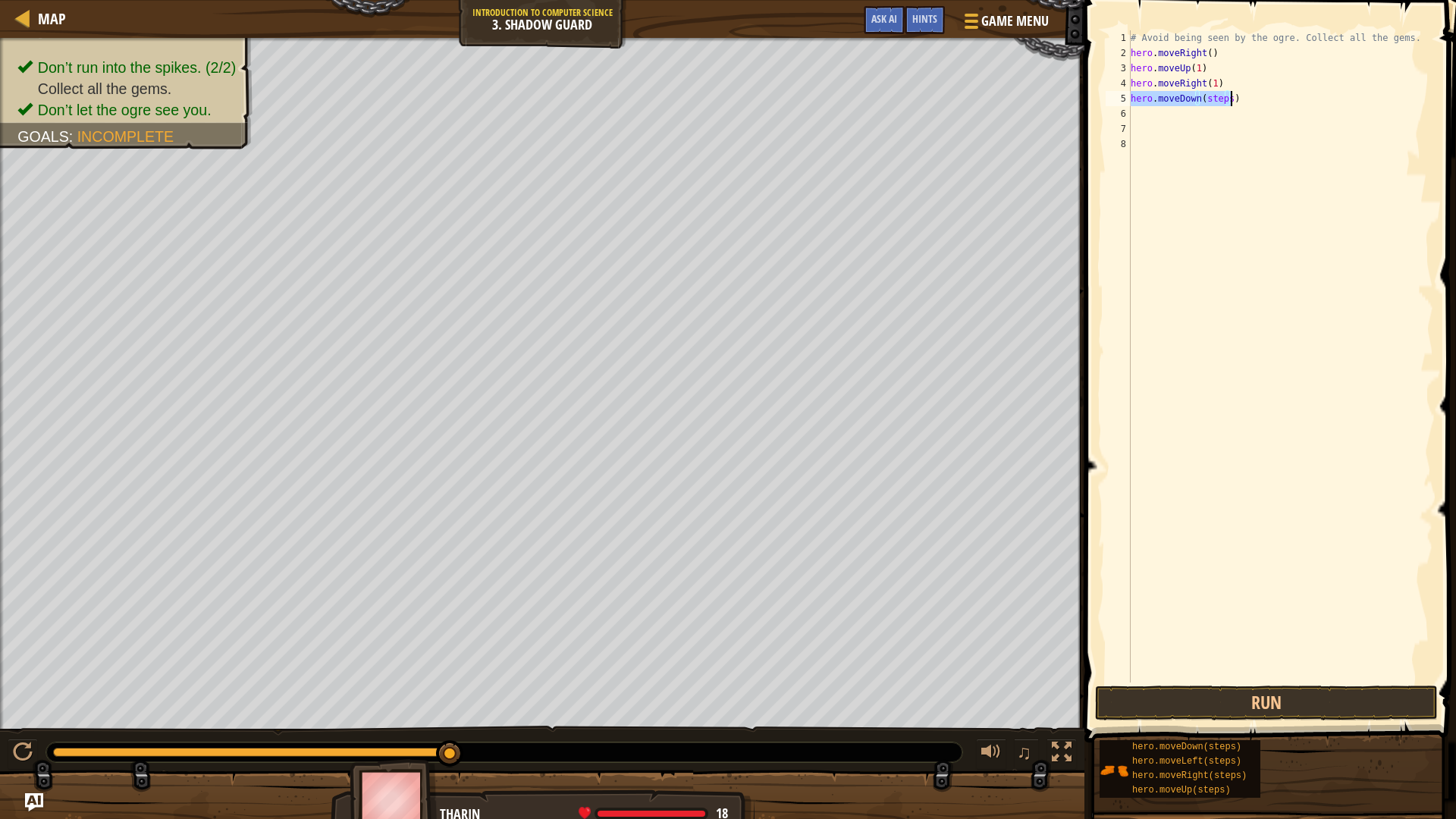
click at [1221, 102] on div "# Avoid being seen by the ogre. Collect all the gems. hero . moveRight ( ) hero…" at bounding box center [1281, 356] width 306 height 652
click at [1223, 102] on div "# Avoid being seen by the ogre. Collect all the gems. hero . moveRight ( ) hero…" at bounding box center [1281, 371] width 306 height 682
click at [1224, 102] on div "# Avoid being seen by the ogre. Collect all the gems. hero . moveRight ( ) hero…" at bounding box center [1281, 371] width 306 height 682
type textarea "hero.moveDown(1)"
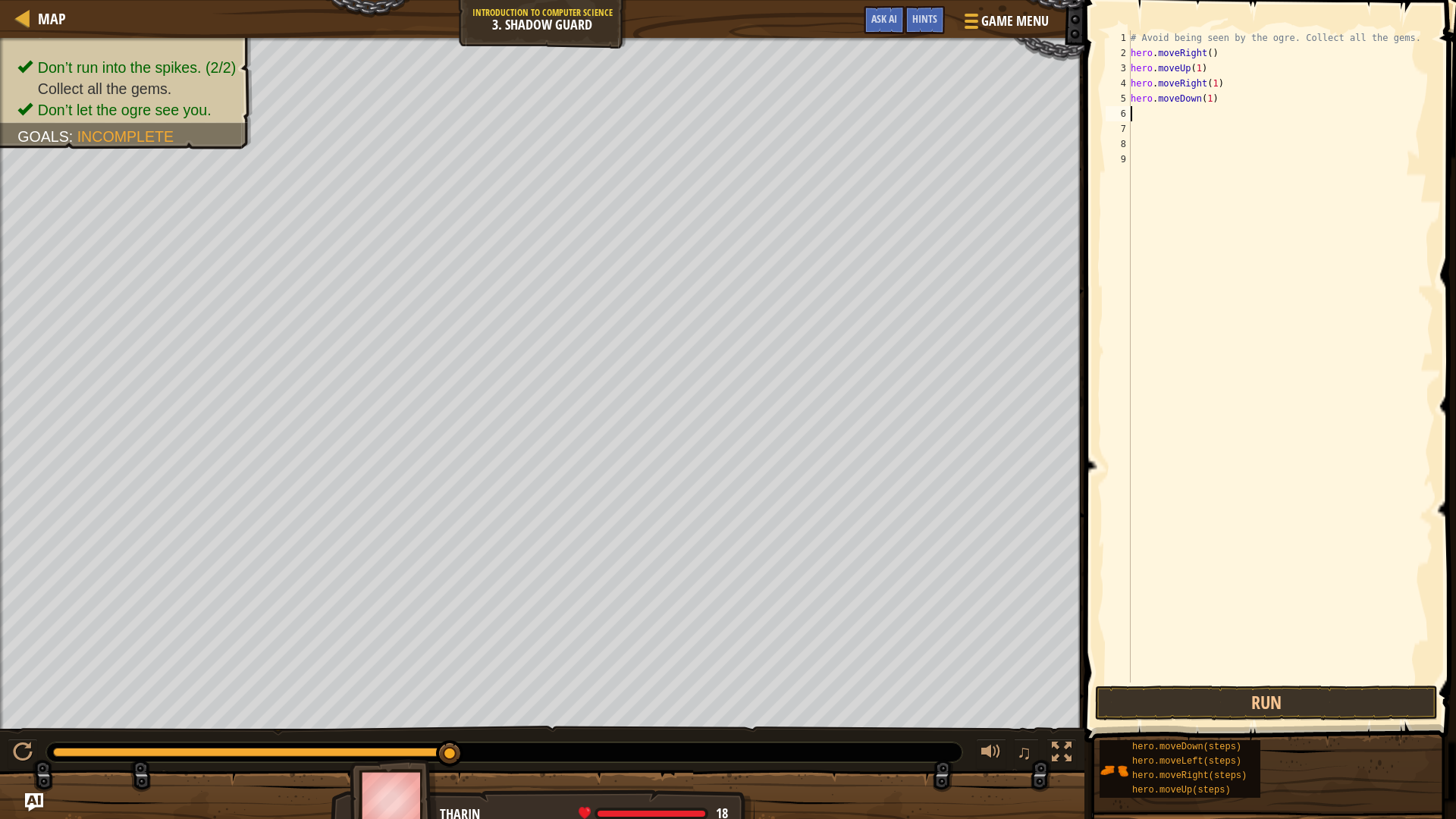
scroll to position [7, 0]
click at [1237, 110] on div "# Avoid being seen by the ogre. Collect all the gems. hero . moveRight ( ) hero…" at bounding box center [1281, 356] width 306 height 652
click at [1231, 110] on div "# Avoid being seen by the ogre. Collect all the gems. hero . moveRight ( ) hero…" at bounding box center [1281, 371] width 306 height 682
type textarea "hero.moveRight(2)"
click at [1206, 689] on button "Run" at bounding box center [1267, 703] width 343 height 35
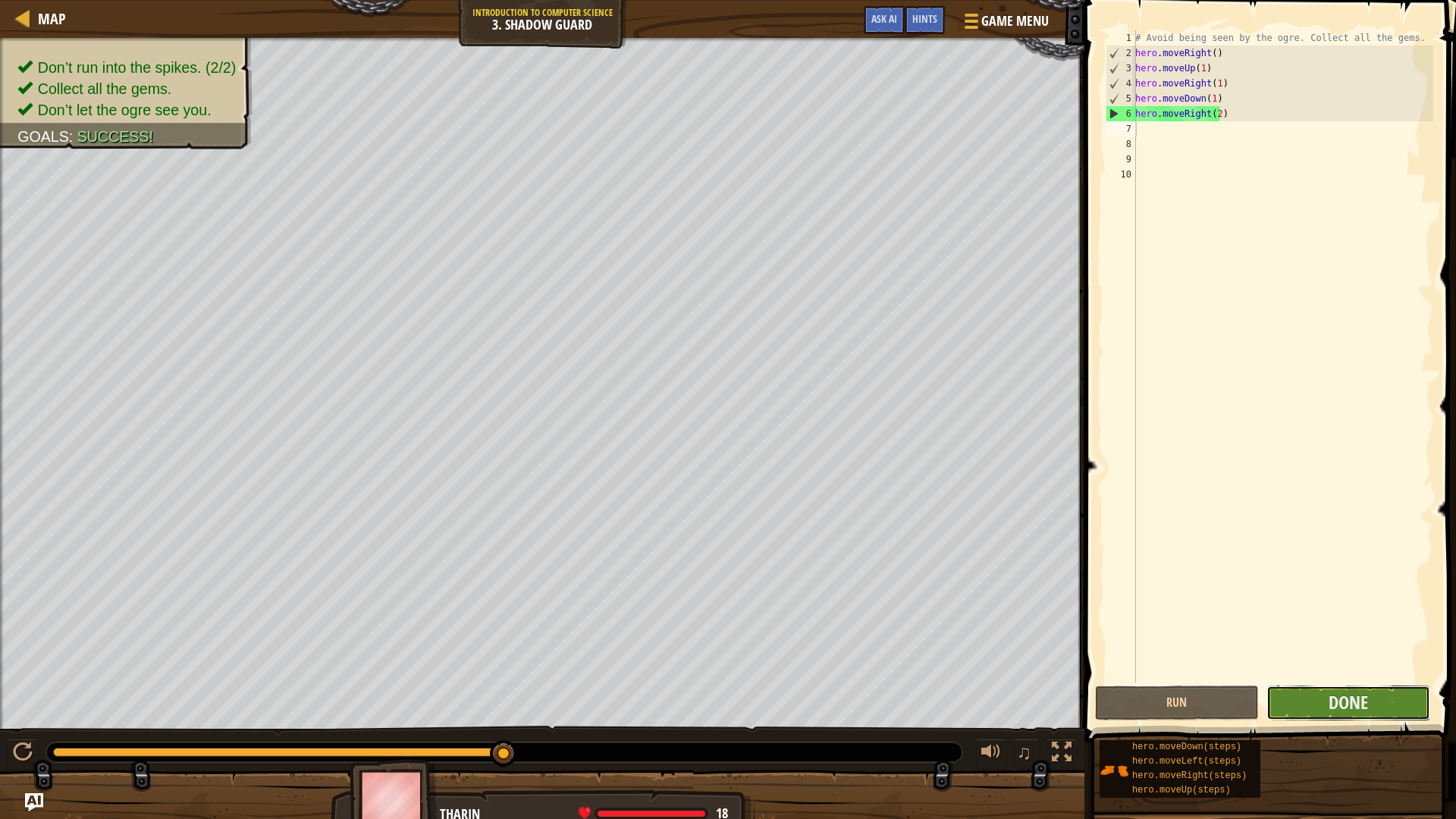
click at [1337, 718] on button "Done" at bounding box center [1349, 703] width 164 height 35
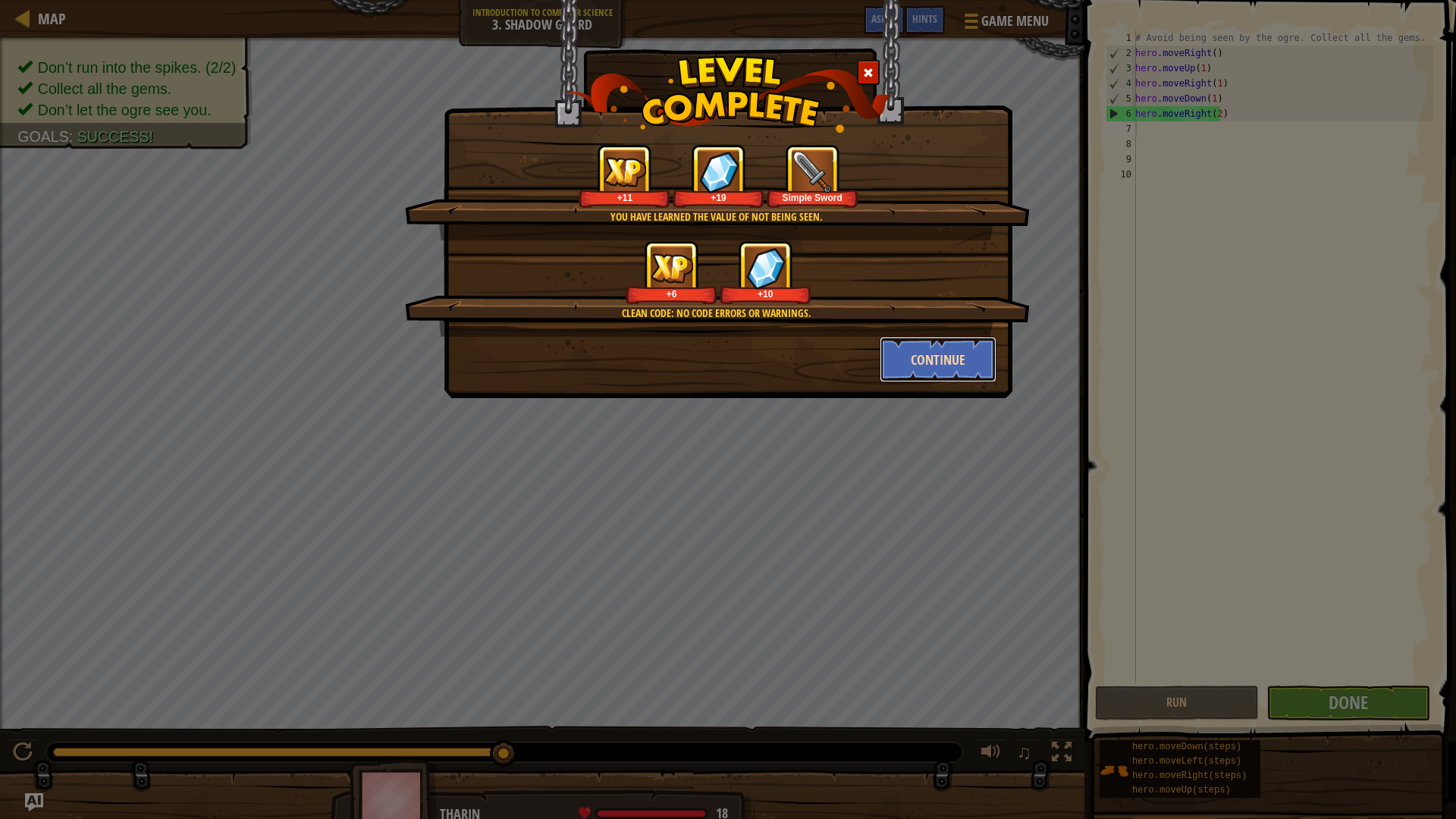
click at [948, 366] on button "Continue" at bounding box center [939, 359] width 118 height 46
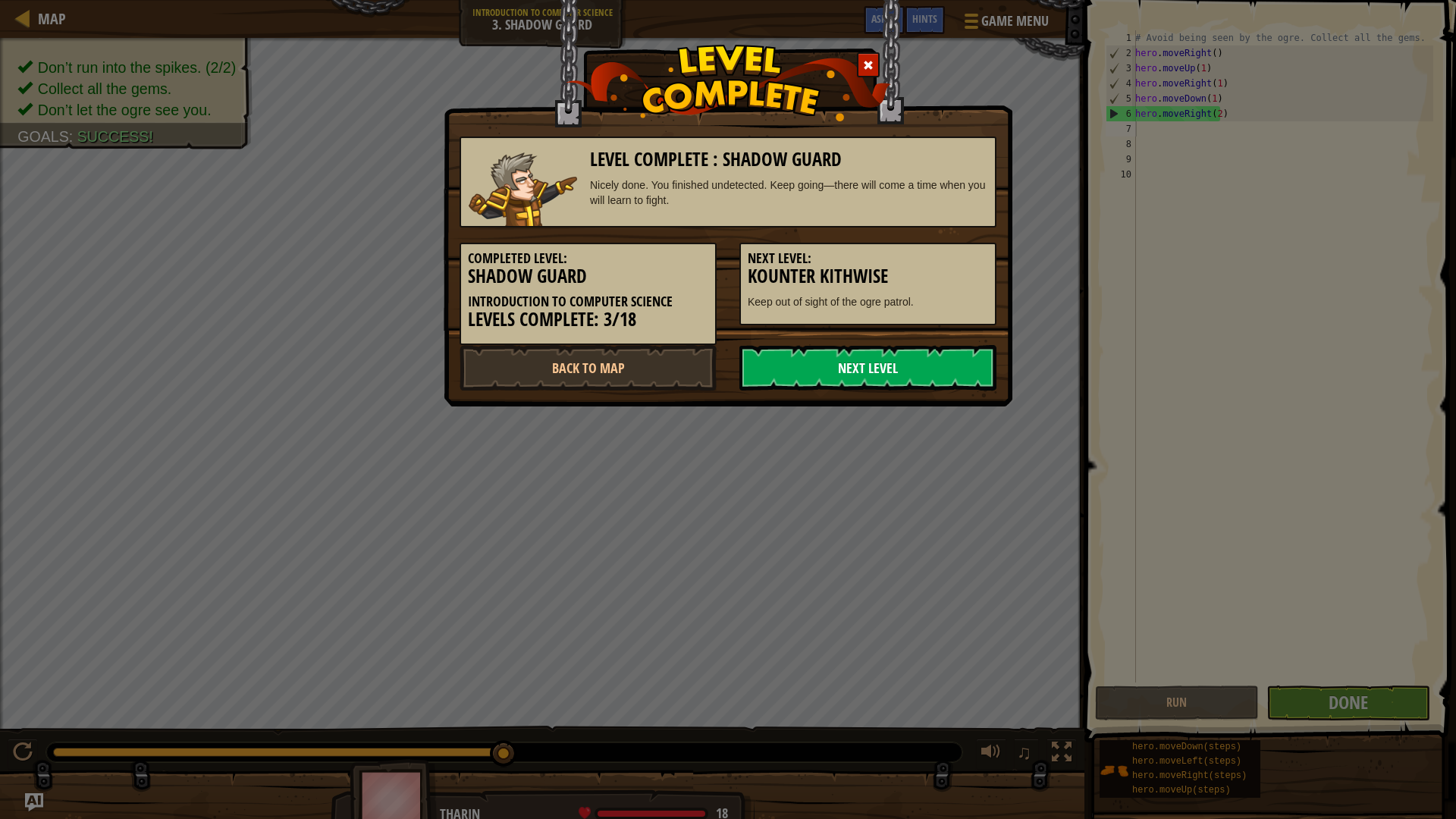
click at [926, 368] on link "Next Level" at bounding box center [867, 367] width 257 height 46
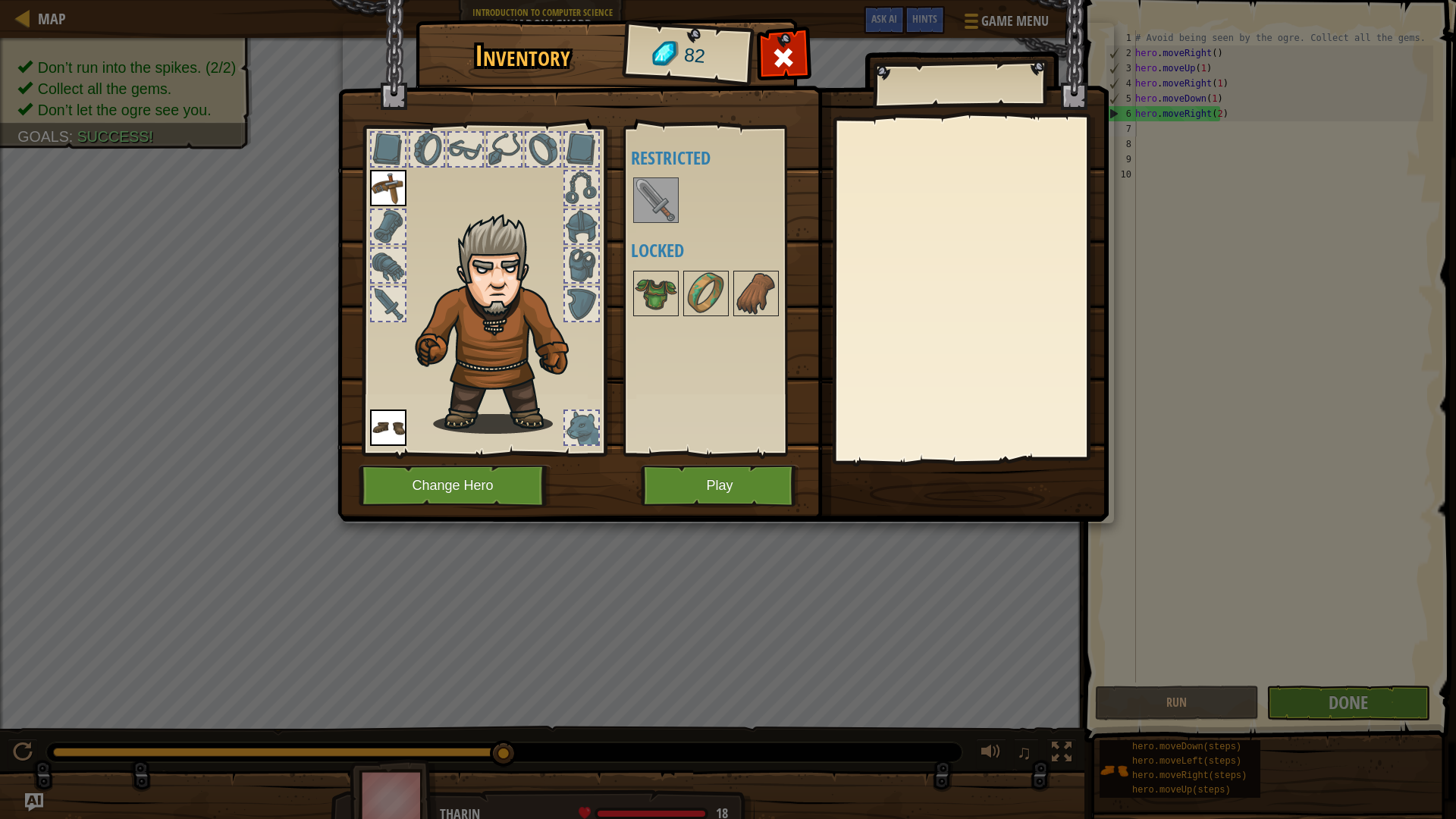
click at [650, 188] on img at bounding box center [656, 199] width 42 height 42
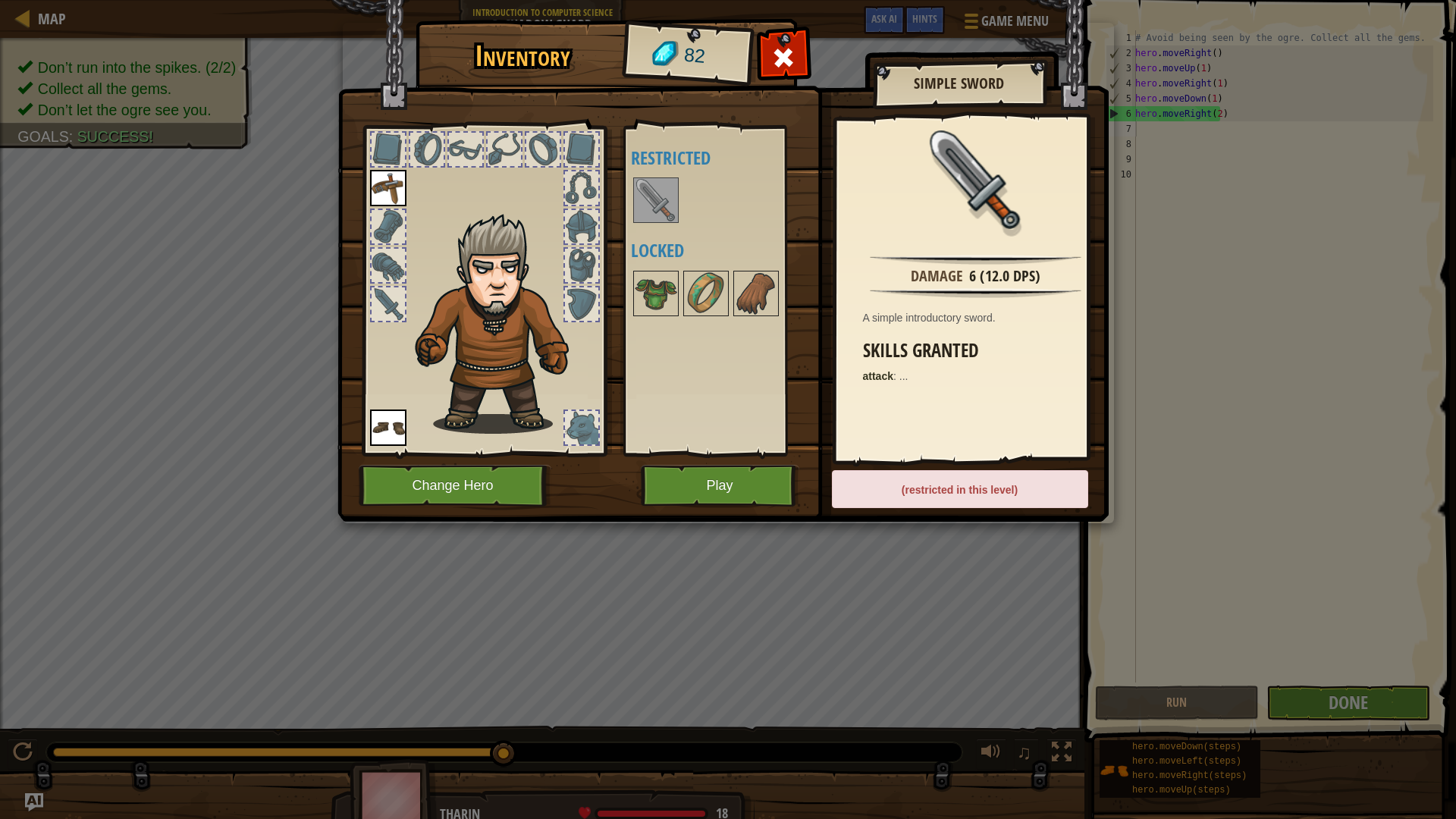
click at [650, 188] on img at bounding box center [656, 199] width 42 height 42
click at [927, 508] on div "Equip Unequip Subscribe to Unlock! (restricted in this level)" at bounding box center [960, 496] width 256 height 53
click at [943, 494] on div "(restricted in this level)" at bounding box center [960, 488] width 256 height 38
click at [785, 478] on button "Play" at bounding box center [720, 486] width 159 height 42
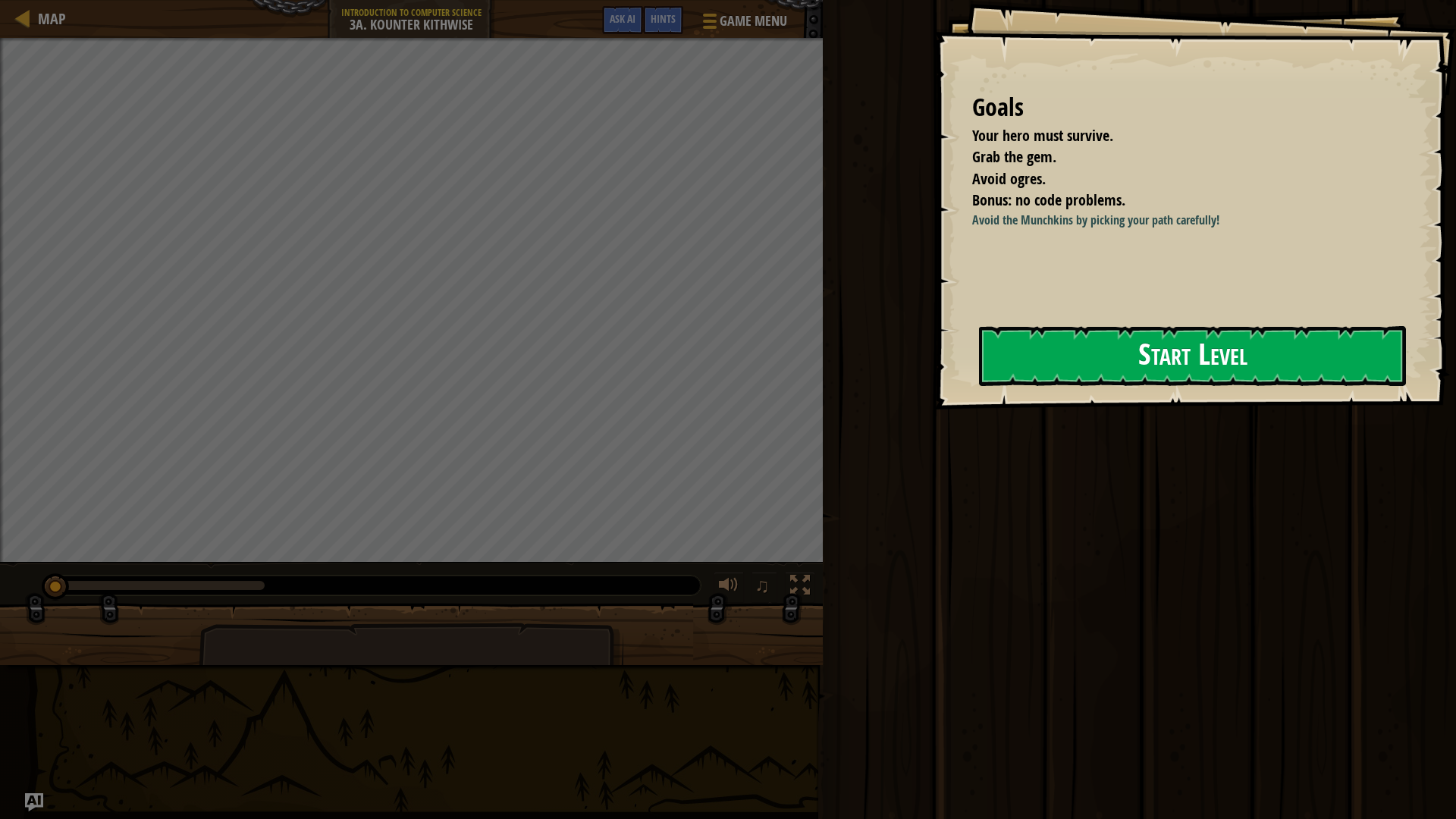
click at [1136, 336] on button "Start Level" at bounding box center [1193, 355] width 427 height 60
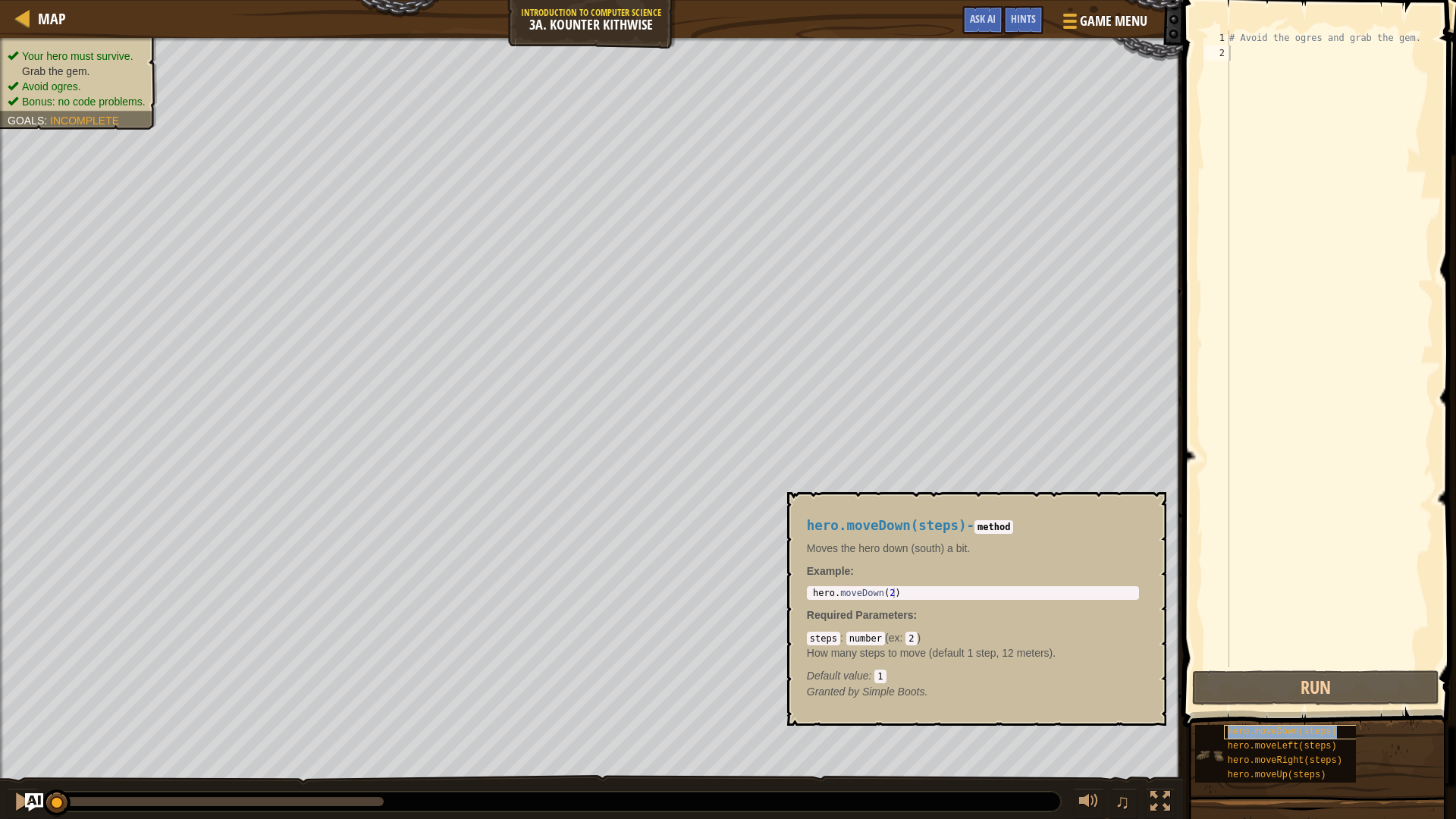
type textarea "hero.moveDown(steps)"
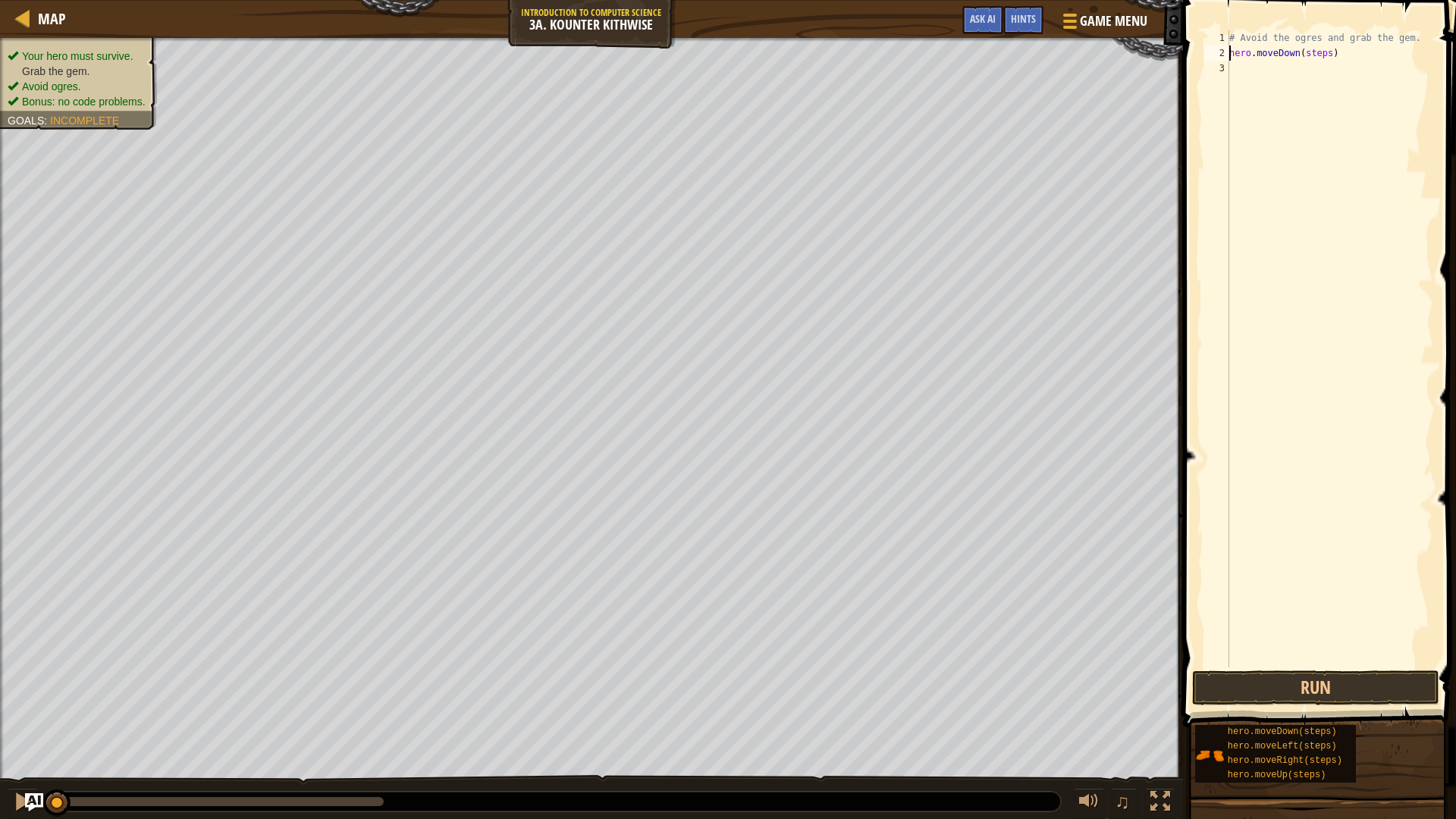
click at [1327, 52] on div "# Avoid the ogres and grab the gem. hero . moveDown ( steps )" at bounding box center [1329, 363] width 207 height 667
click at [1323, 64] on div "# Avoid the ogres and grab the gem. hero . moveDown ( steps )" at bounding box center [1329, 363] width 207 height 667
click at [1325, 57] on div "# Avoid the ogres and grab the gem. hero . moveDown ( steps )" at bounding box center [1329, 363] width 207 height 667
type textarea "hero.moveDown(2)"
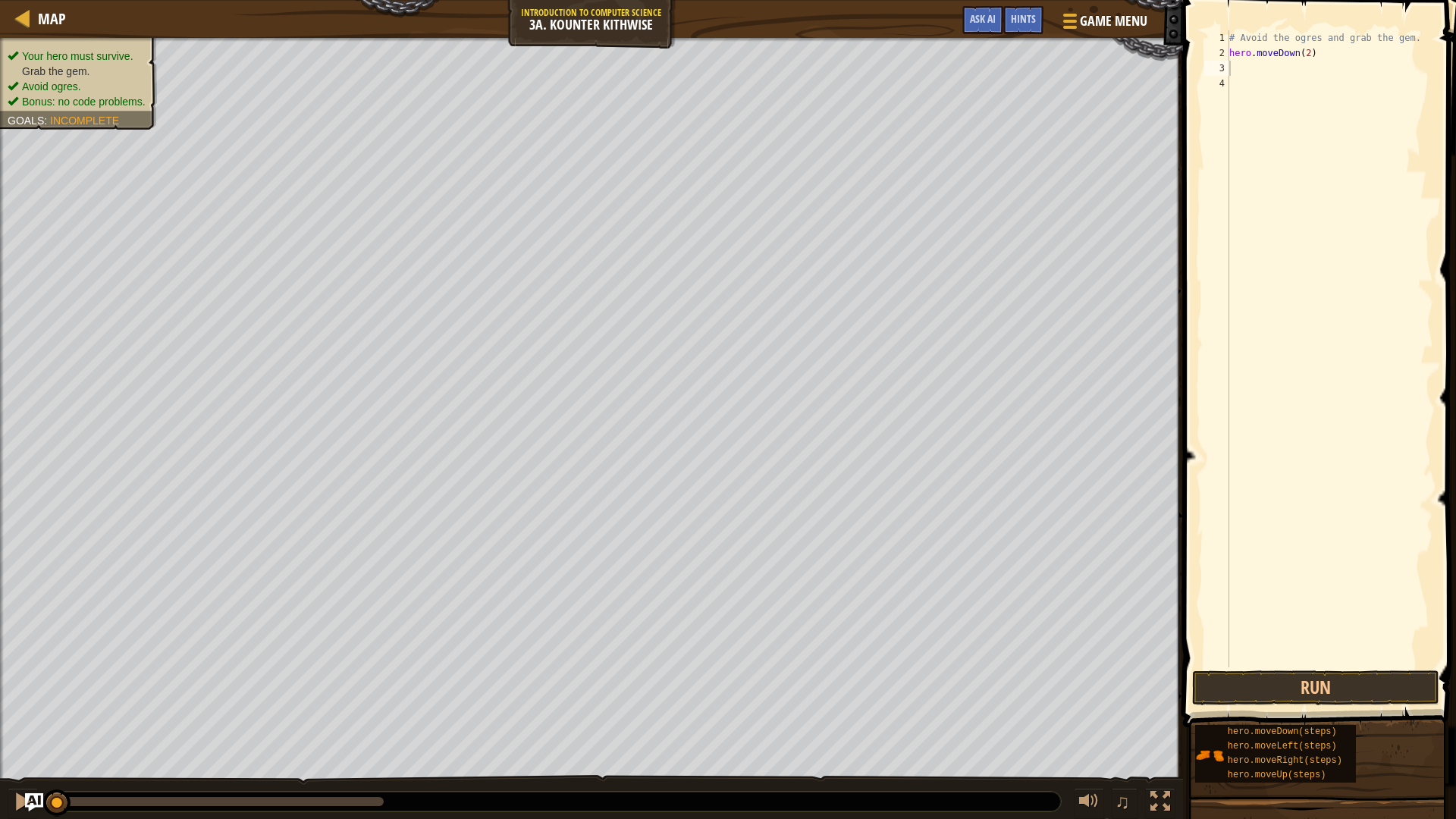
click at [1282, 668] on span at bounding box center [1321, 342] width 285 height 772
click at [1278, 696] on button "Run" at bounding box center [1316, 688] width 247 height 35
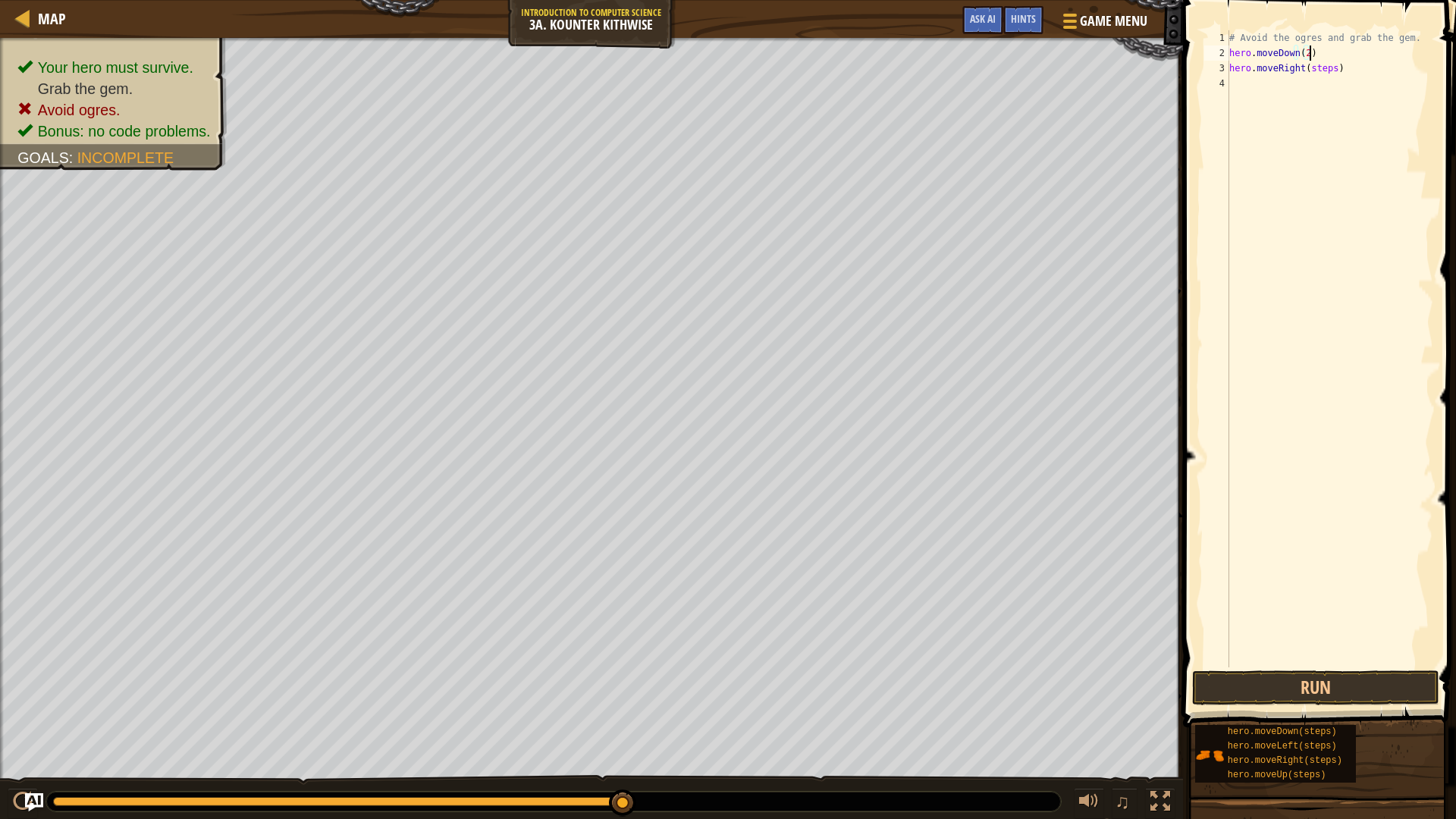
click at [1333, 60] on div "# Avoid the ogres and grab the gem. hero . moveDown ( 2 ) hero . moveRight ( st…" at bounding box center [1329, 363] width 207 height 667
click at [1325, 66] on div "# Avoid the ogres and grab the gem. hero . moveDown ( 2 ) hero . moveRight ( st…" at bounding box center [1329, 363] width 207 height 667
click at [1327, 69] on div "# Avoid the ogres and grab the gem. hero . moveDown ( 2 ) hero . moveRight ( st…" at bounding box center [1329, 363] width 207 height 667
type textarea "hero.moveRight(1)"
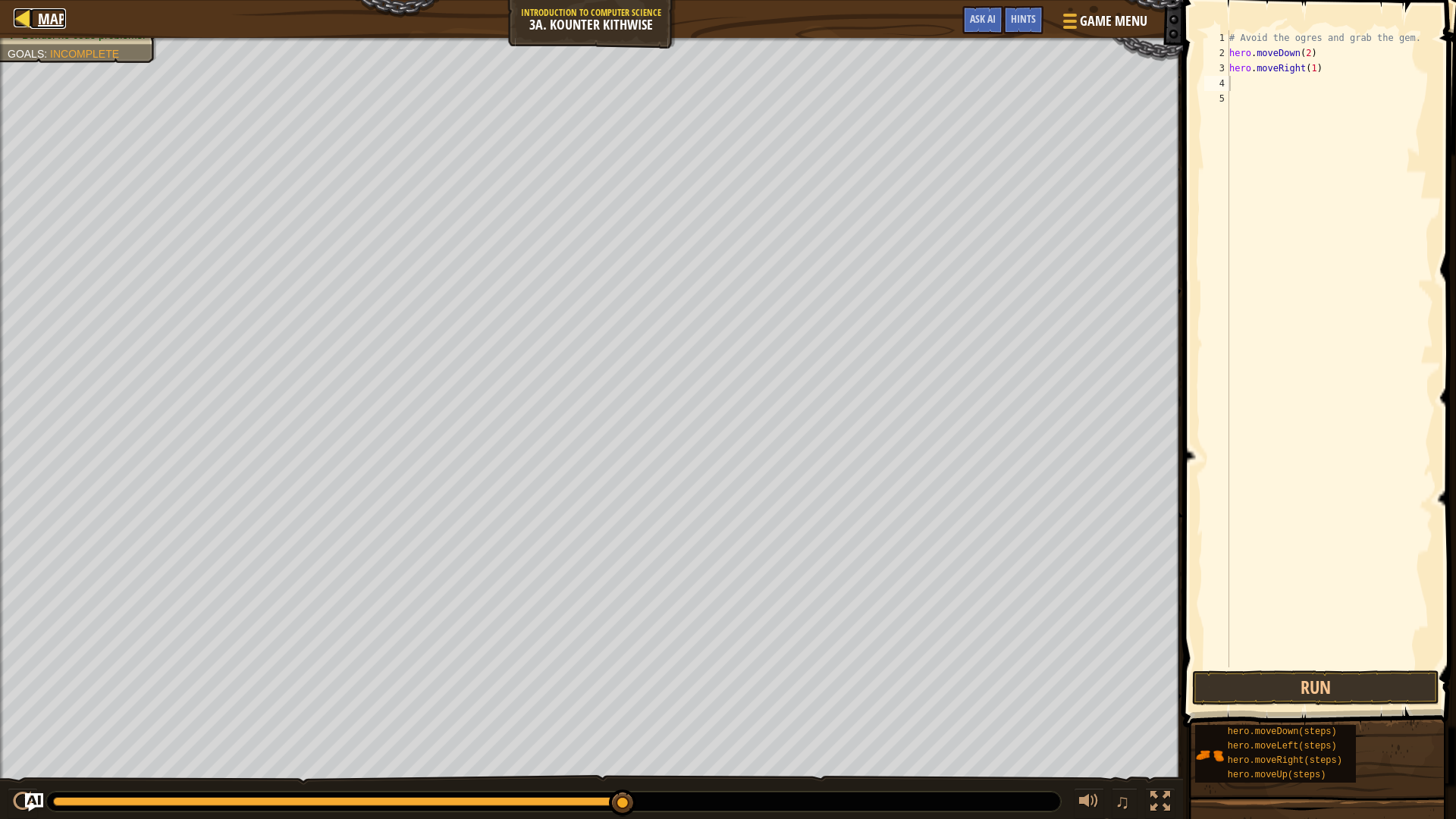
click at [55, 17] on span "Map" at bounding box center [51, 18] width 28 height 21
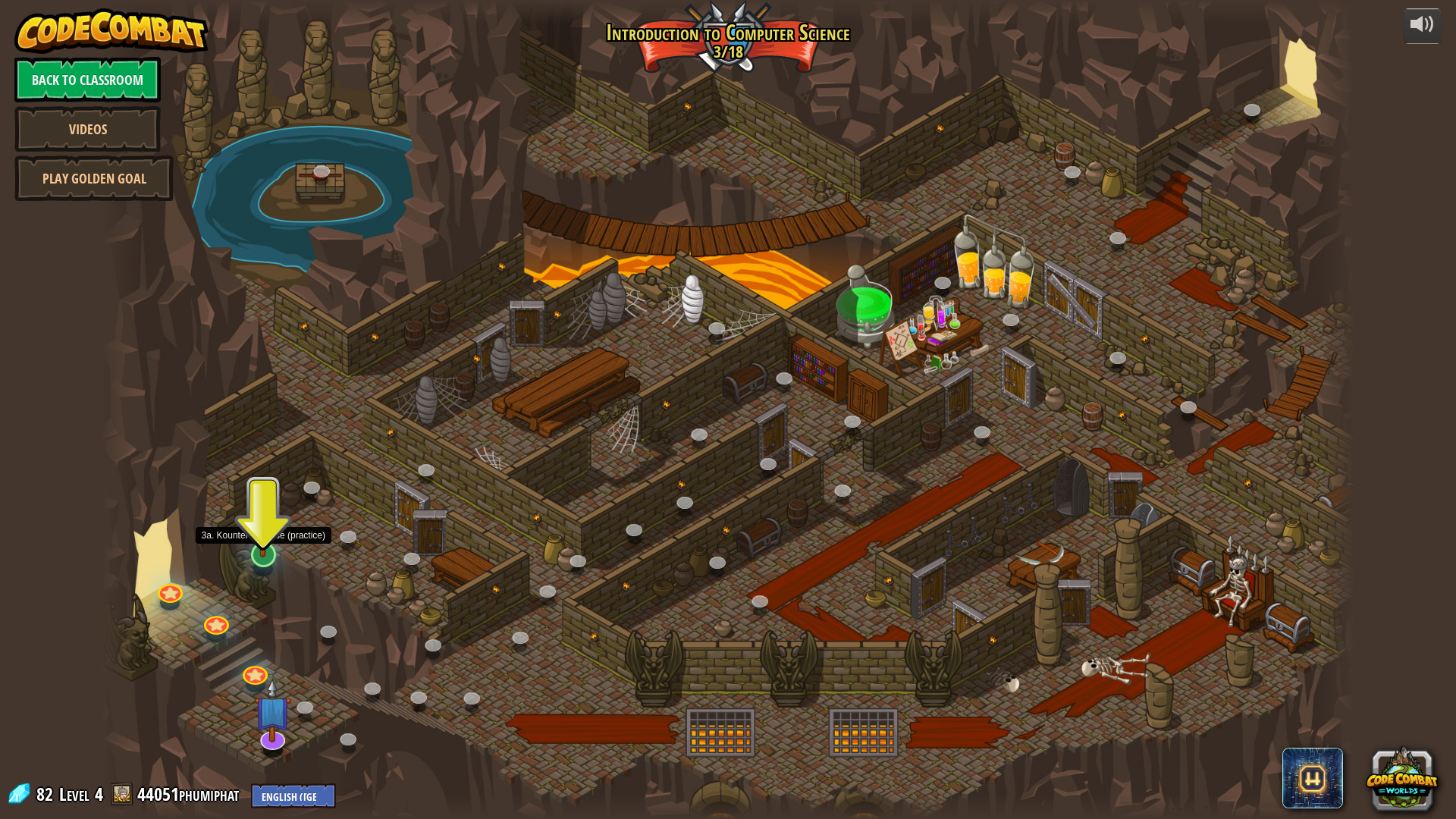
click at [264, 548] on img at bounding box center [263, 517] width 35 height 79
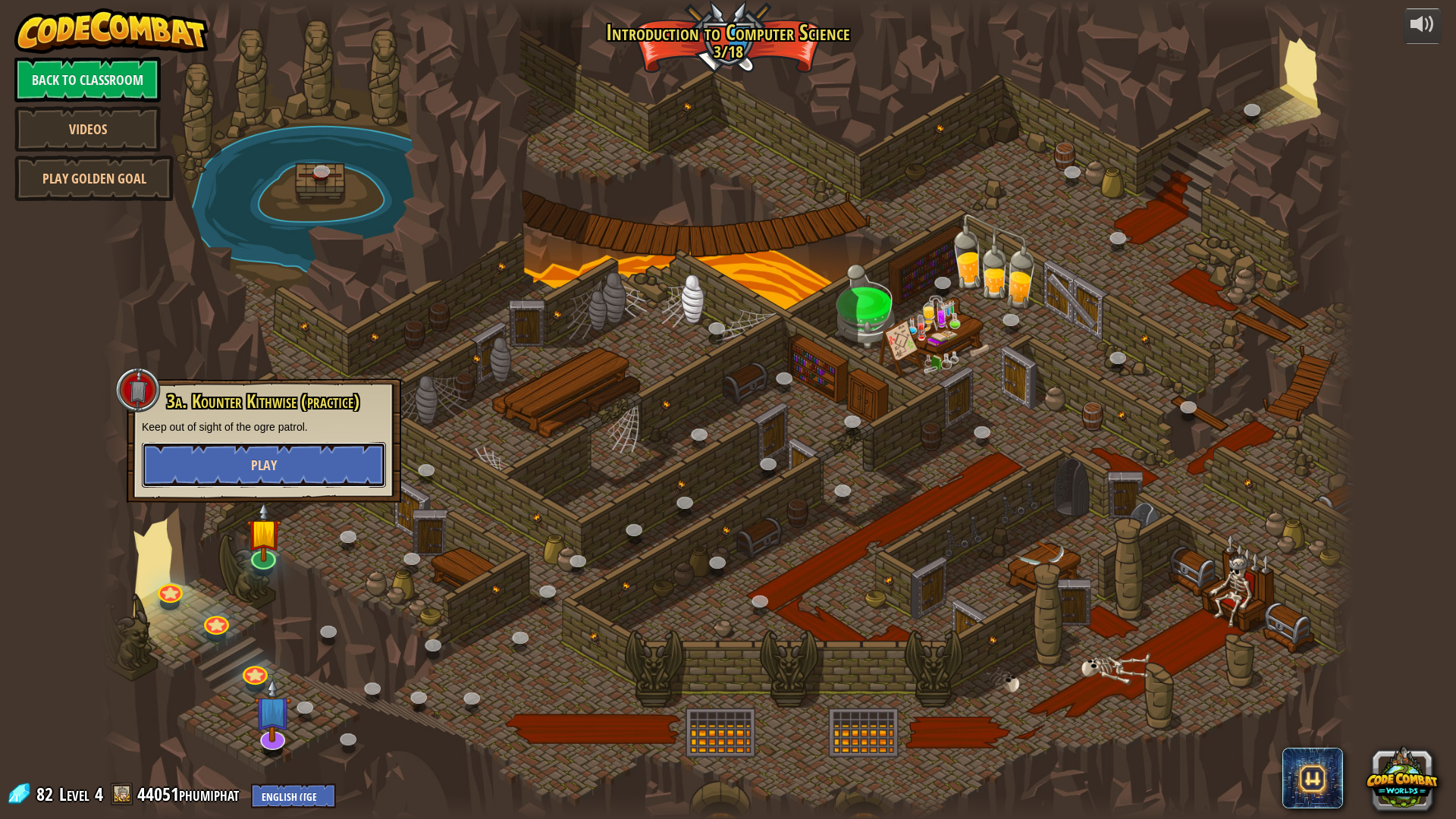
click at [270, 473] on span "Play" at bounding box center [263, 465] width 26 height 19
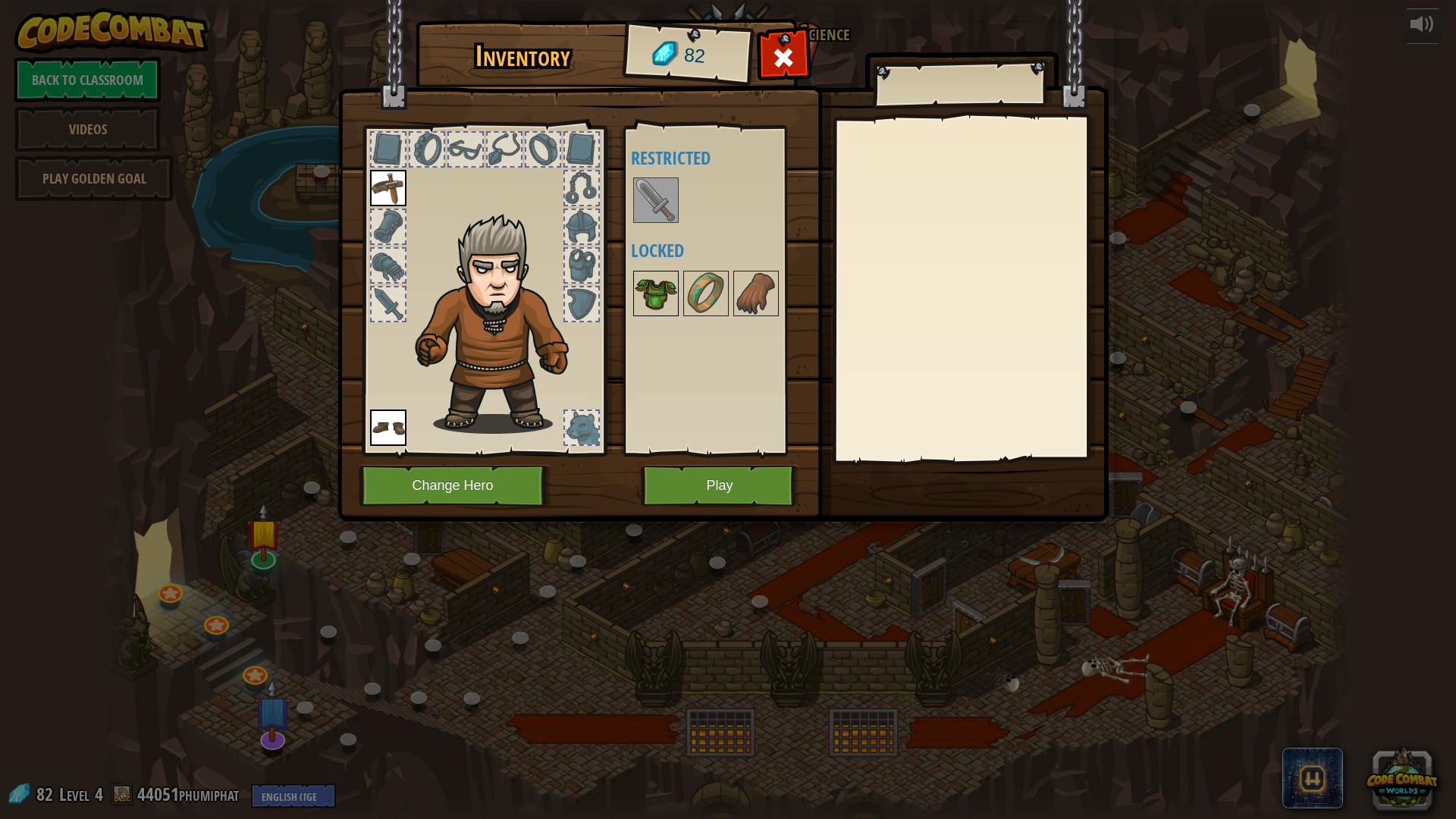
click at [642, 293] on img at bounding box center [656, 293] width 42 height 42
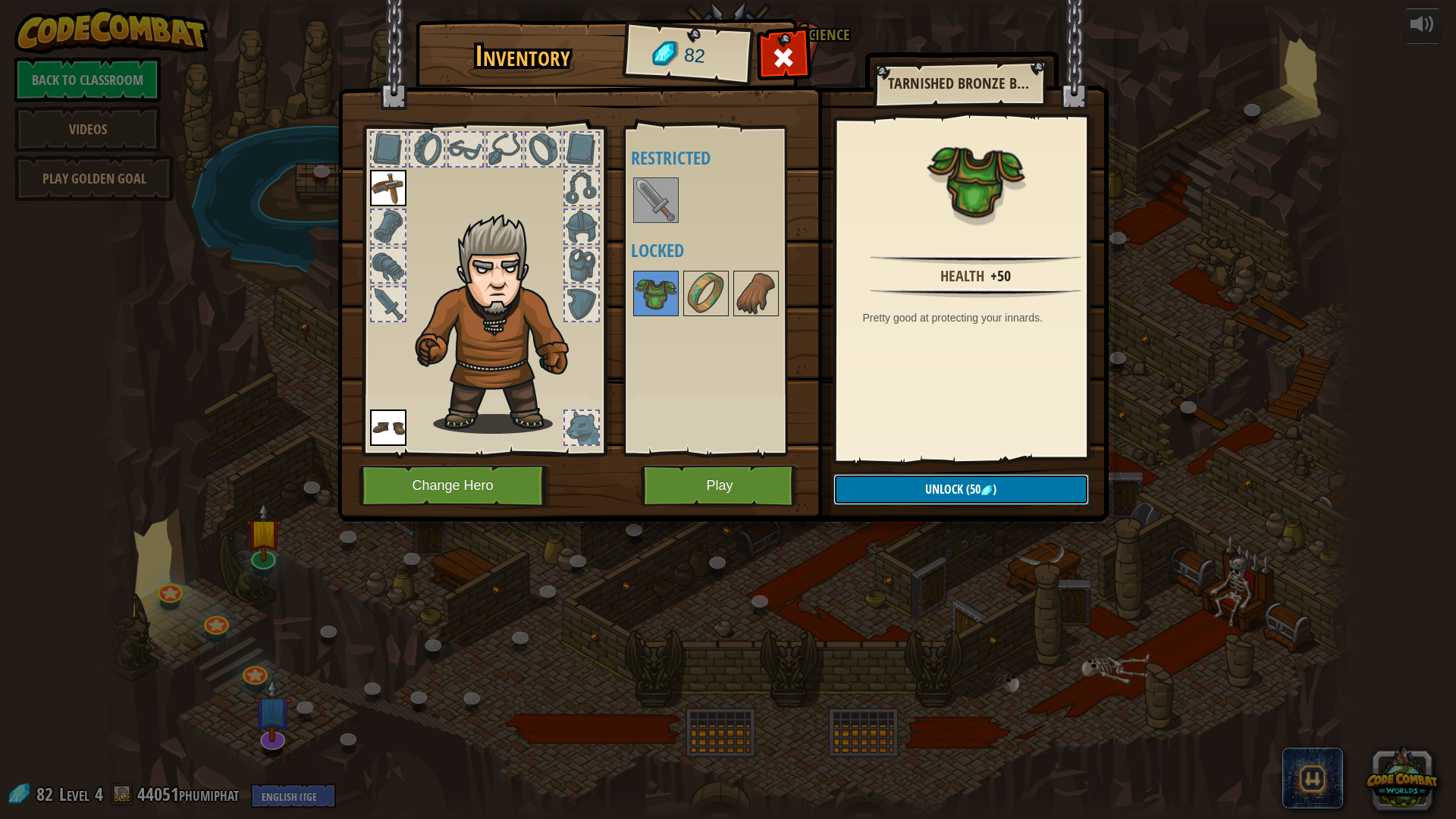
click at [935, 484] on span "Unlock" at bounding box center [943, 488] width 38 height 17
click at [944, 487] on button "Confirm" at bounding box center [961, 489] width 255 height 31
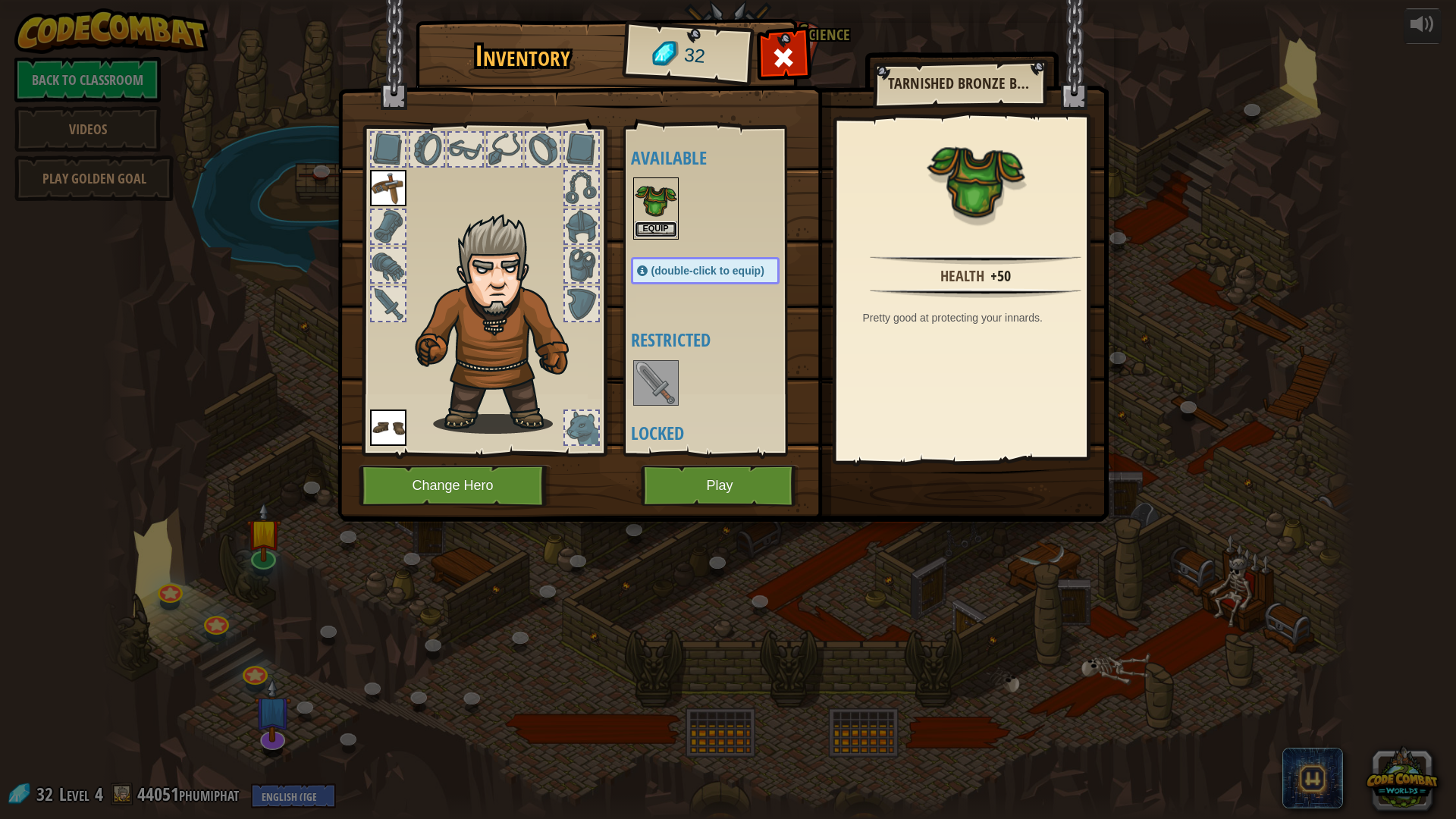
click at [670, 223] on button "Equip" at bounding box center [656, 230] width 42 height 16
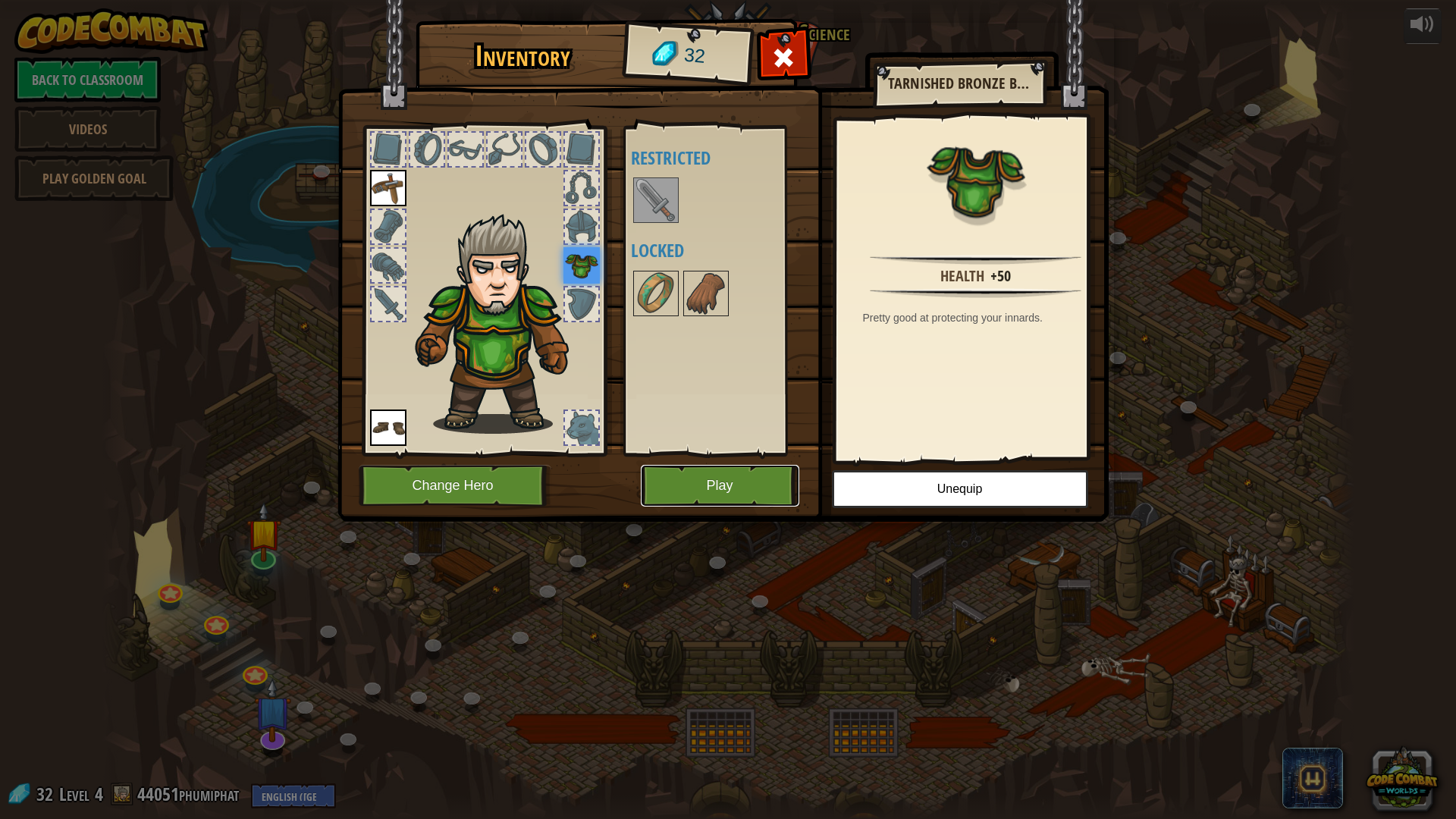
click at [685, 484] on button "Play" at bounding box center [720, 486] width 159 height 42
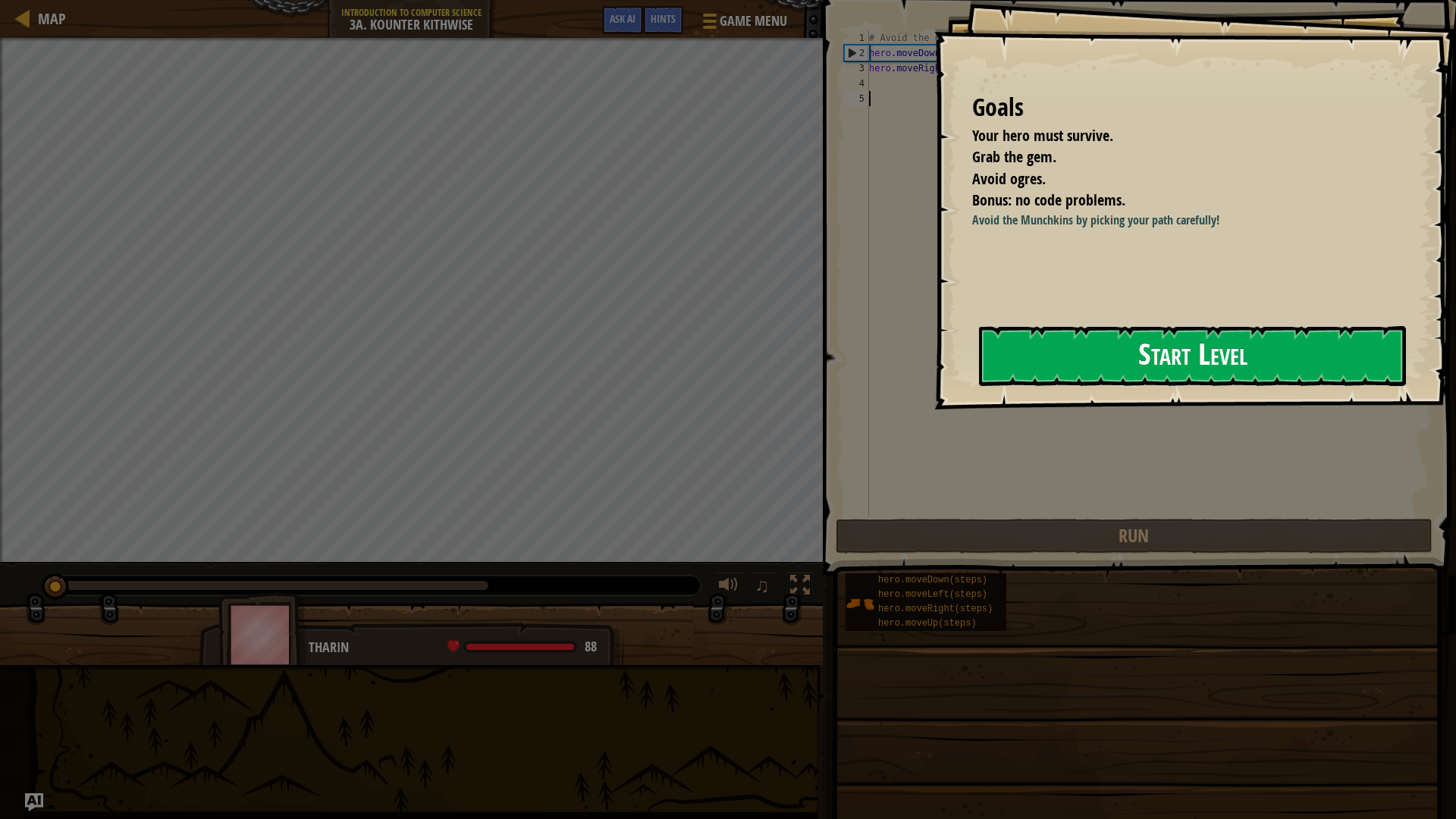
click at [1118, 375] on button "Start Level" at bounding box center [1193, 355] width 427 height 60
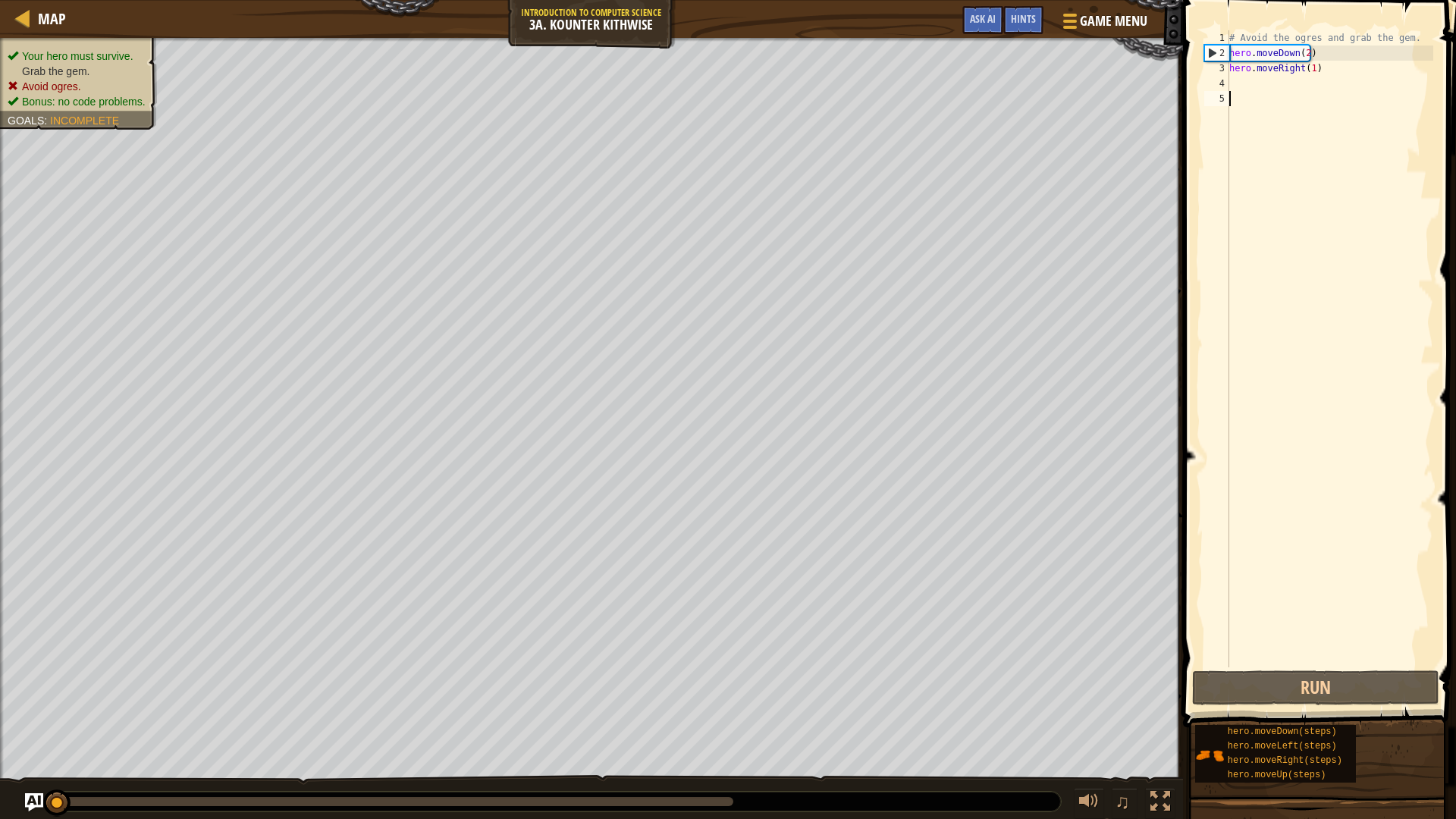
click at [1238, 520] on div "# Avoid the ogres and grab the gem. hero . moveDown ( 2 ) hero . moveRight ( 1 )" at bounding box center [1329, 363] width 207 height 667
click at [47, 10] on span "Map" at bounding box center [51, 18] width 28 height 21
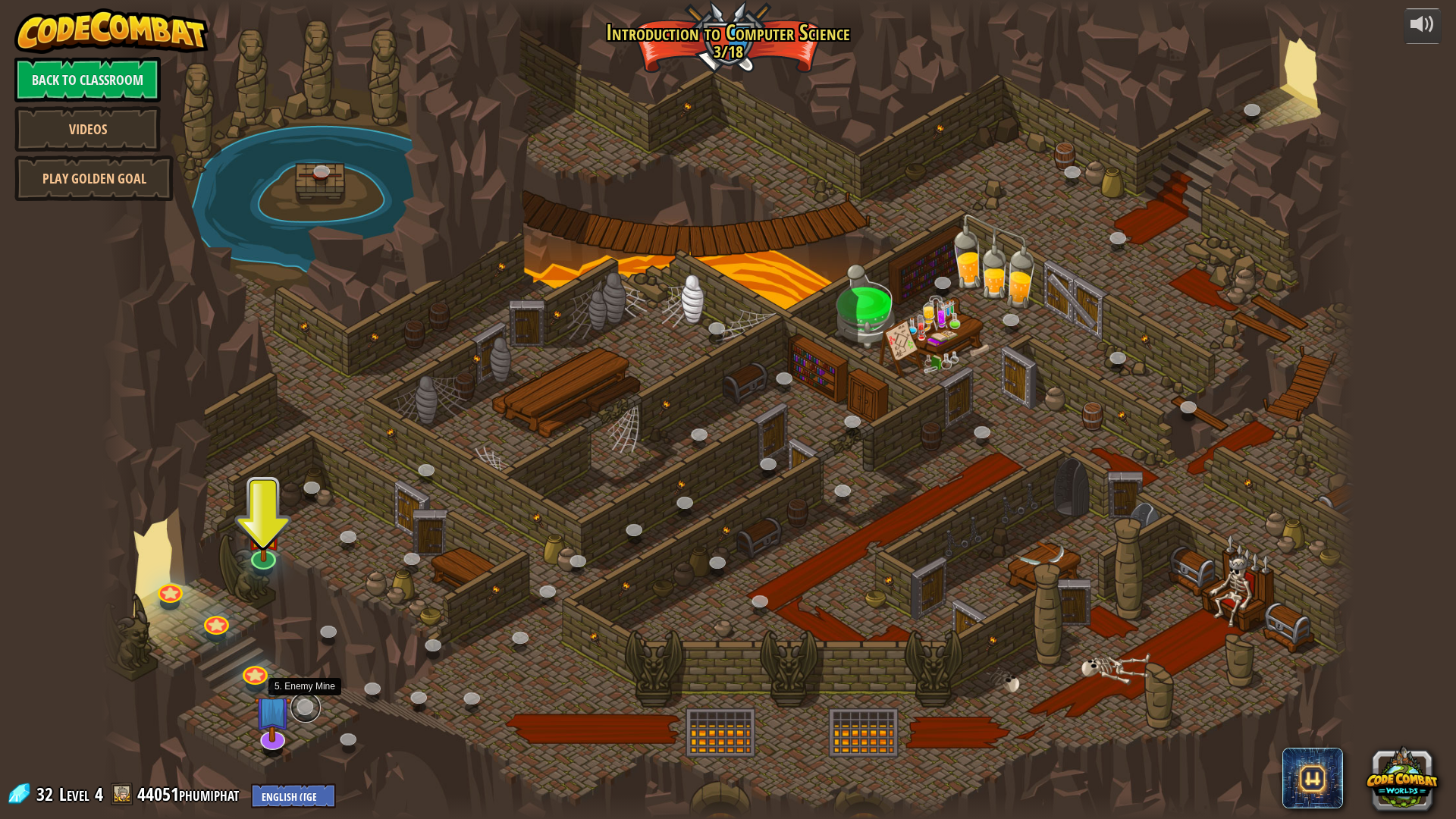
click at [311, 709] on link at bounding box center [306, 708] width 30 height 30
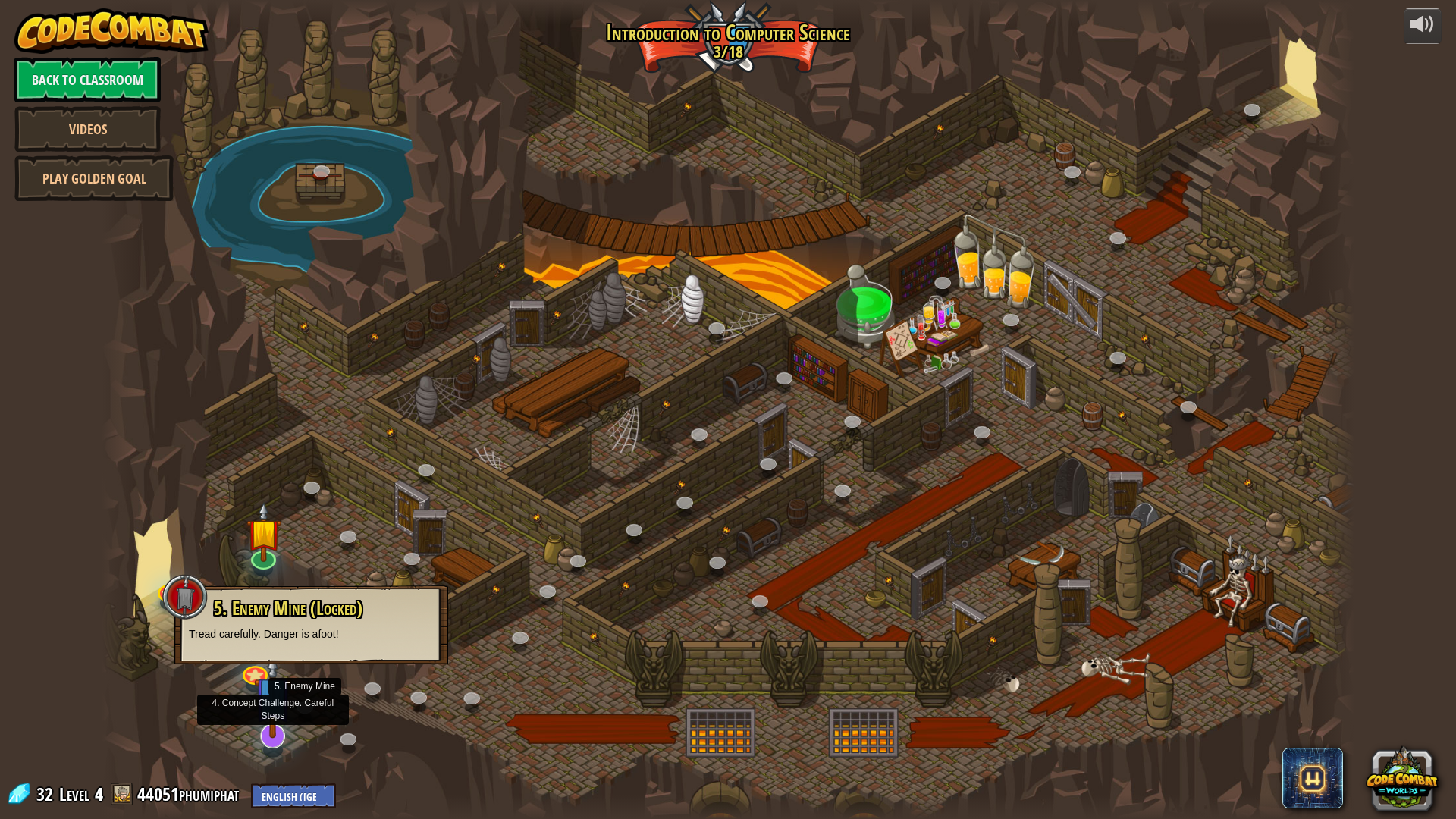
click at [276, 722] on img at bounding box center [272, 694] width 37 height 86
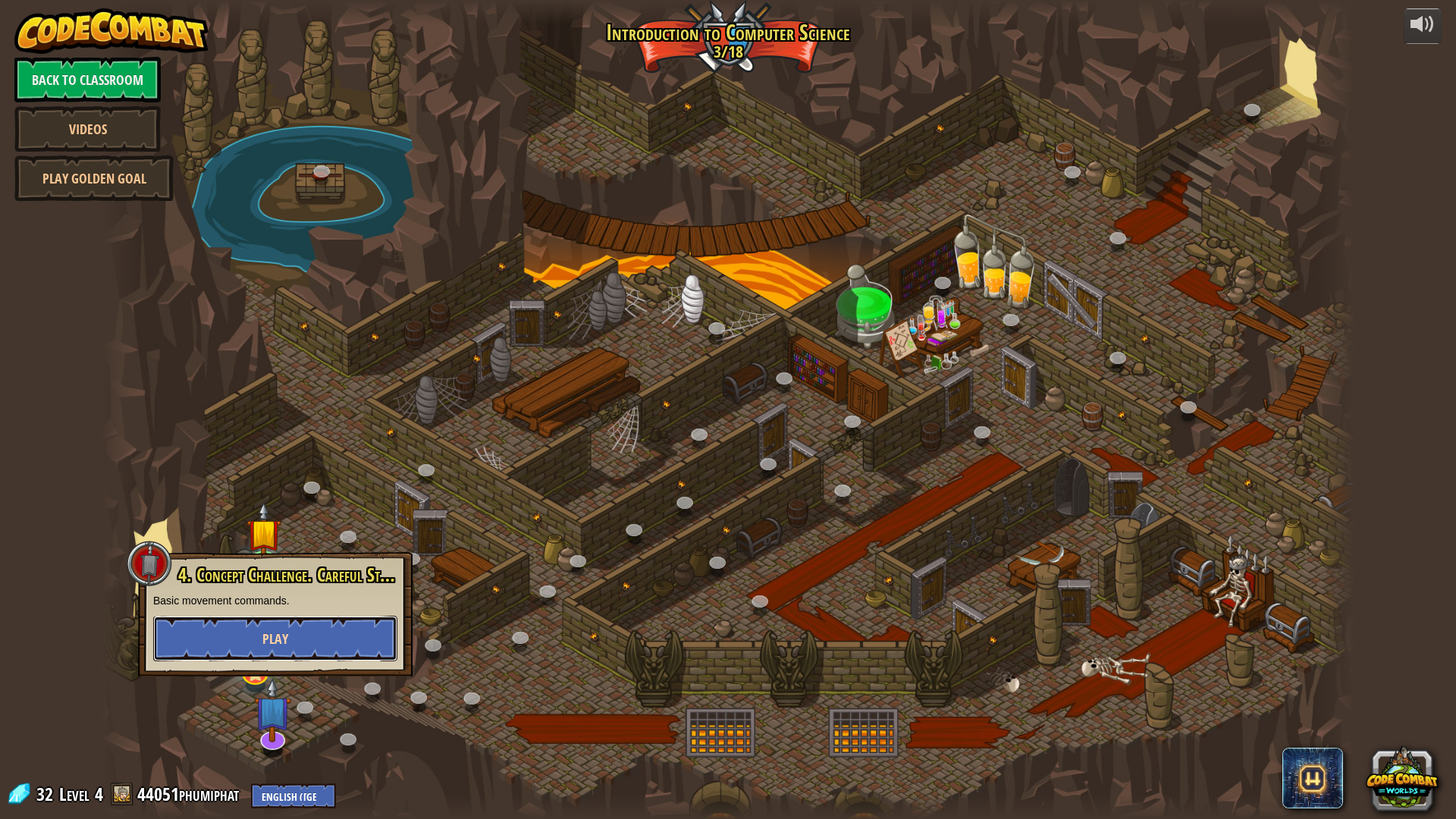
click at [262, 651] on button "Play" at bounding box center [275, 638] width 244 height 46
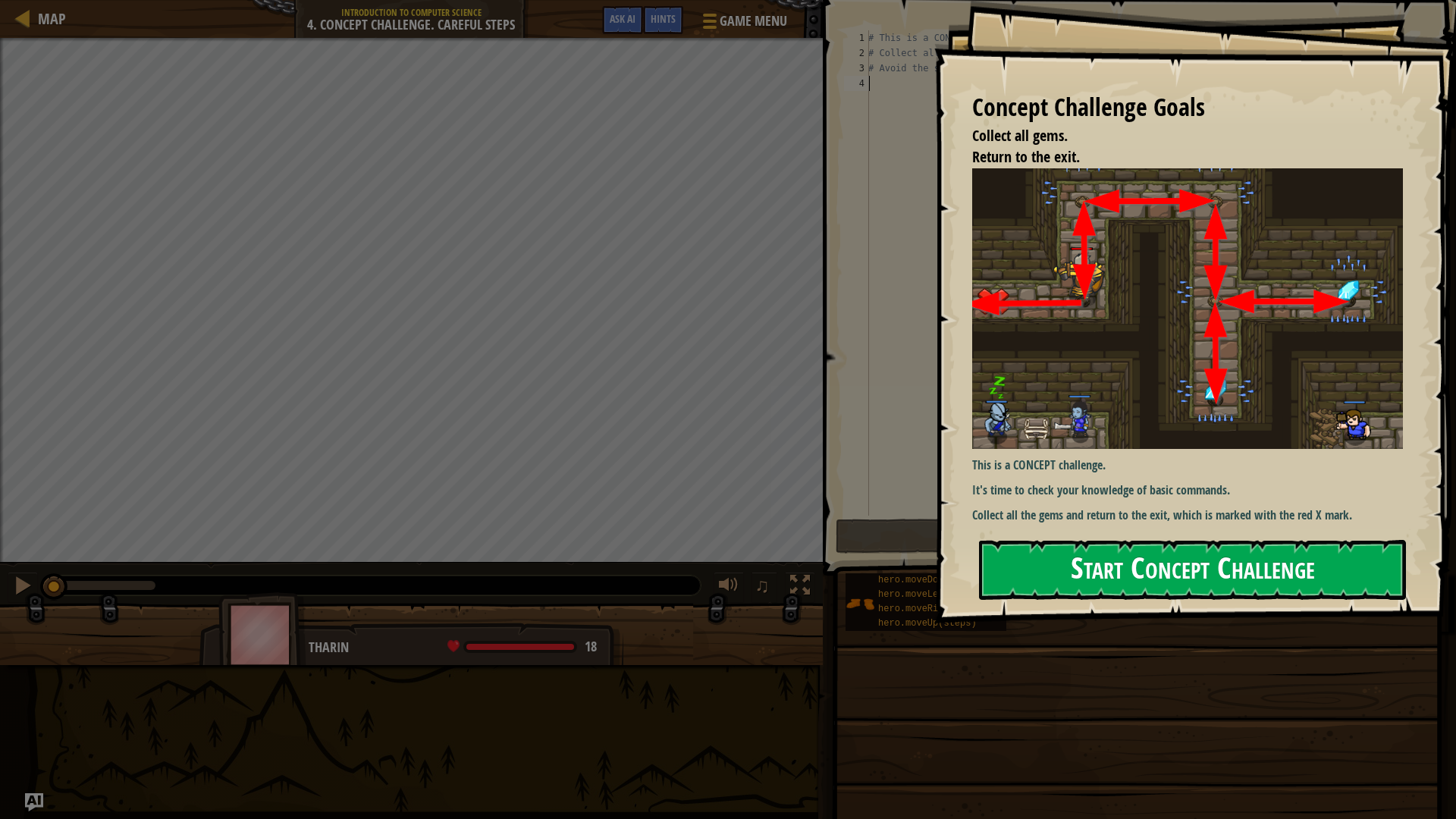
click at [1135, 580] on button "Start Concept Challenge" at bounding box center [1193, 569] width 427 height 60
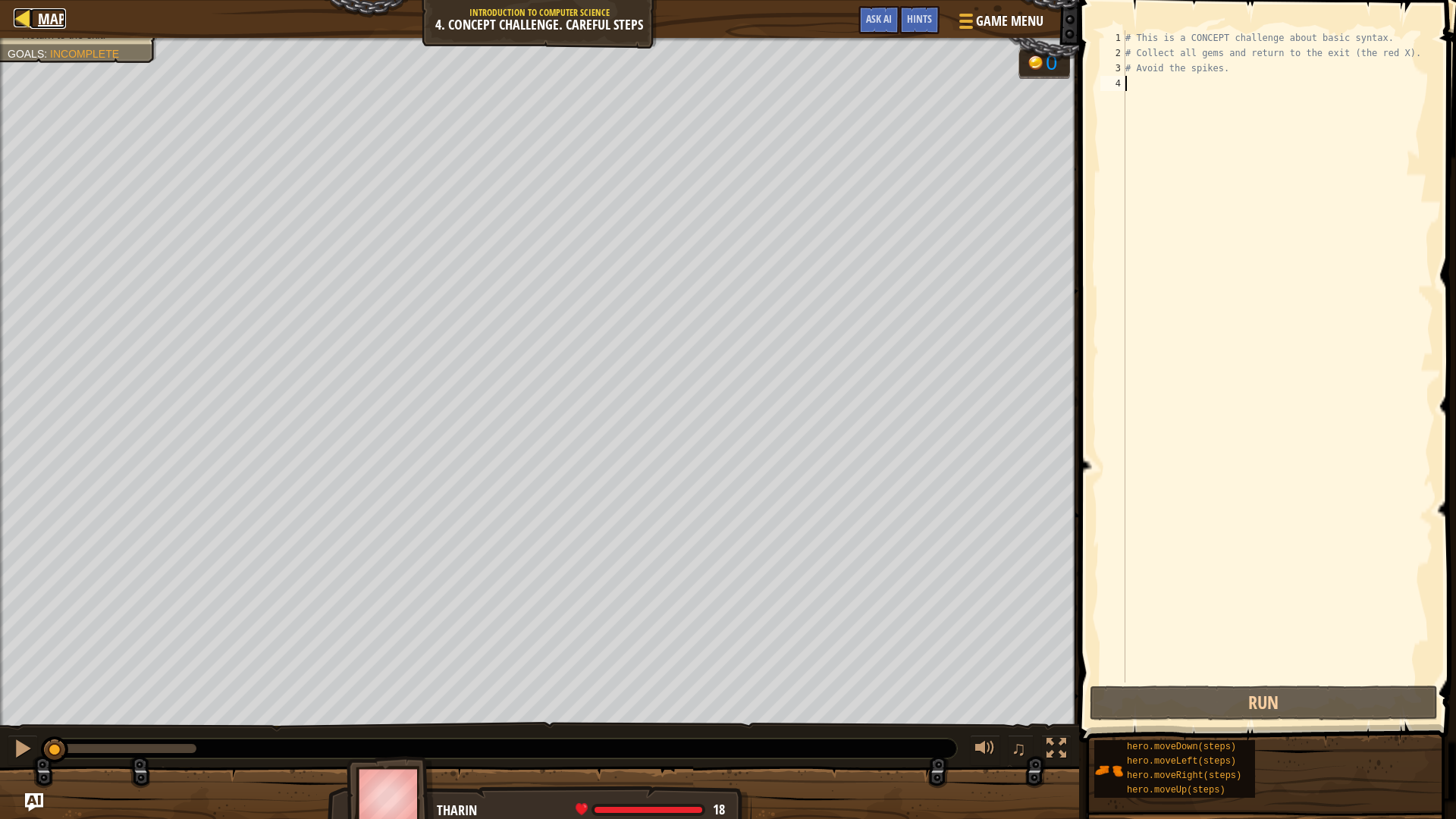
click at [32, 21] on div at bounding box center [23, 18] width 19 height 19
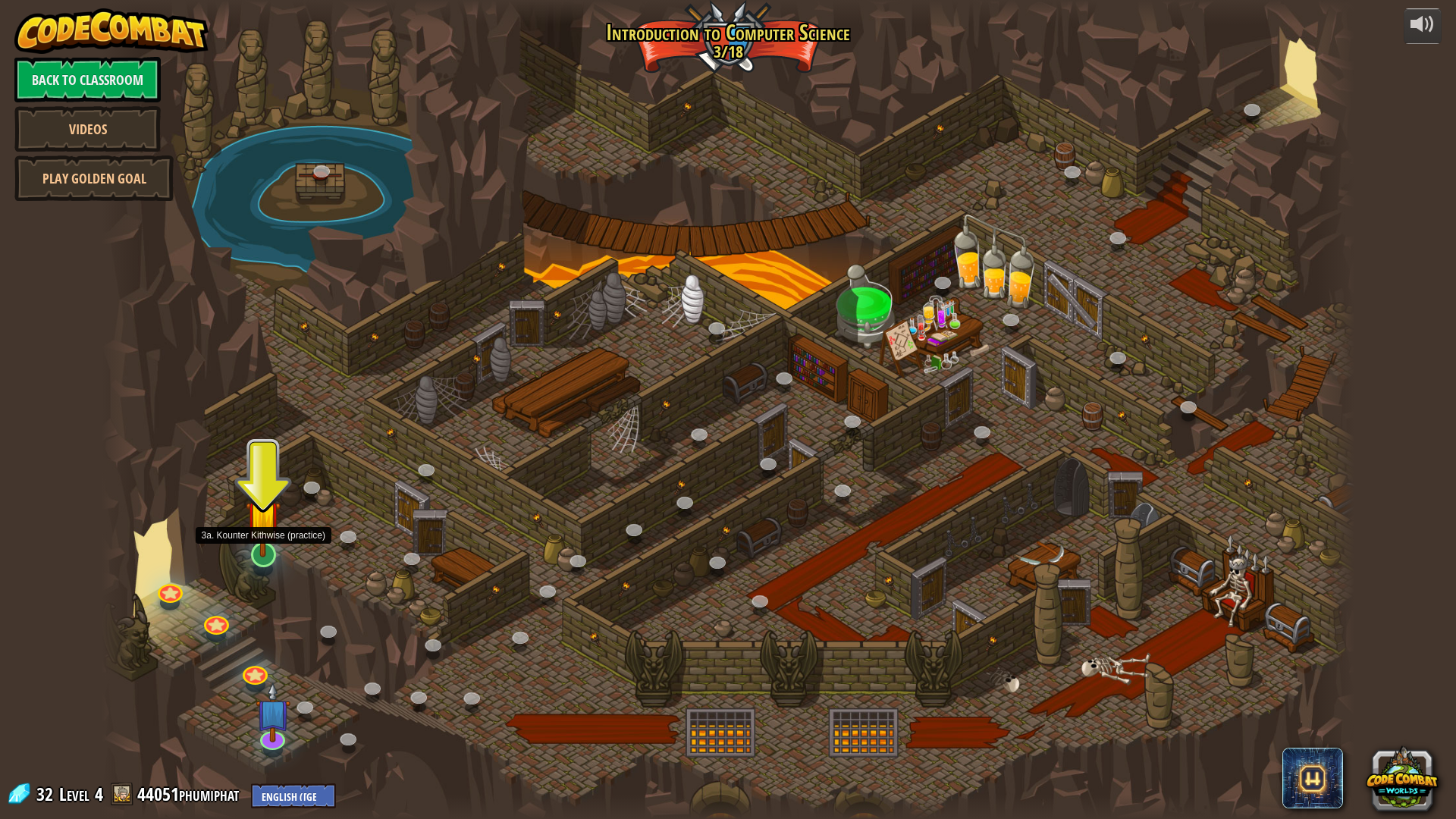
click at [255, 542] on img at bounding box center [263, 517] width 35 height 79
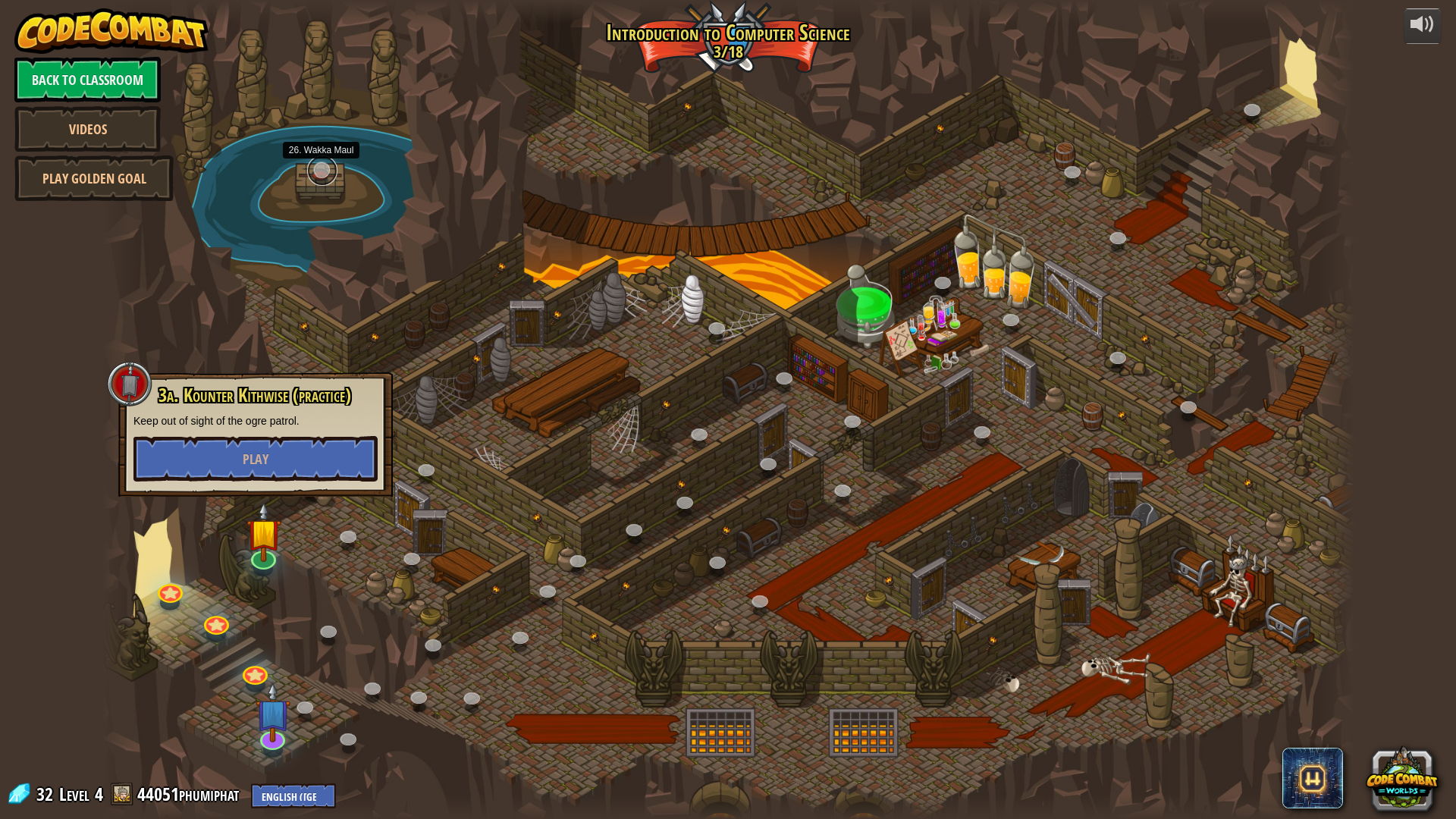
click at [324, 163] on link at bounding box center [323, 171] width 30 height 30
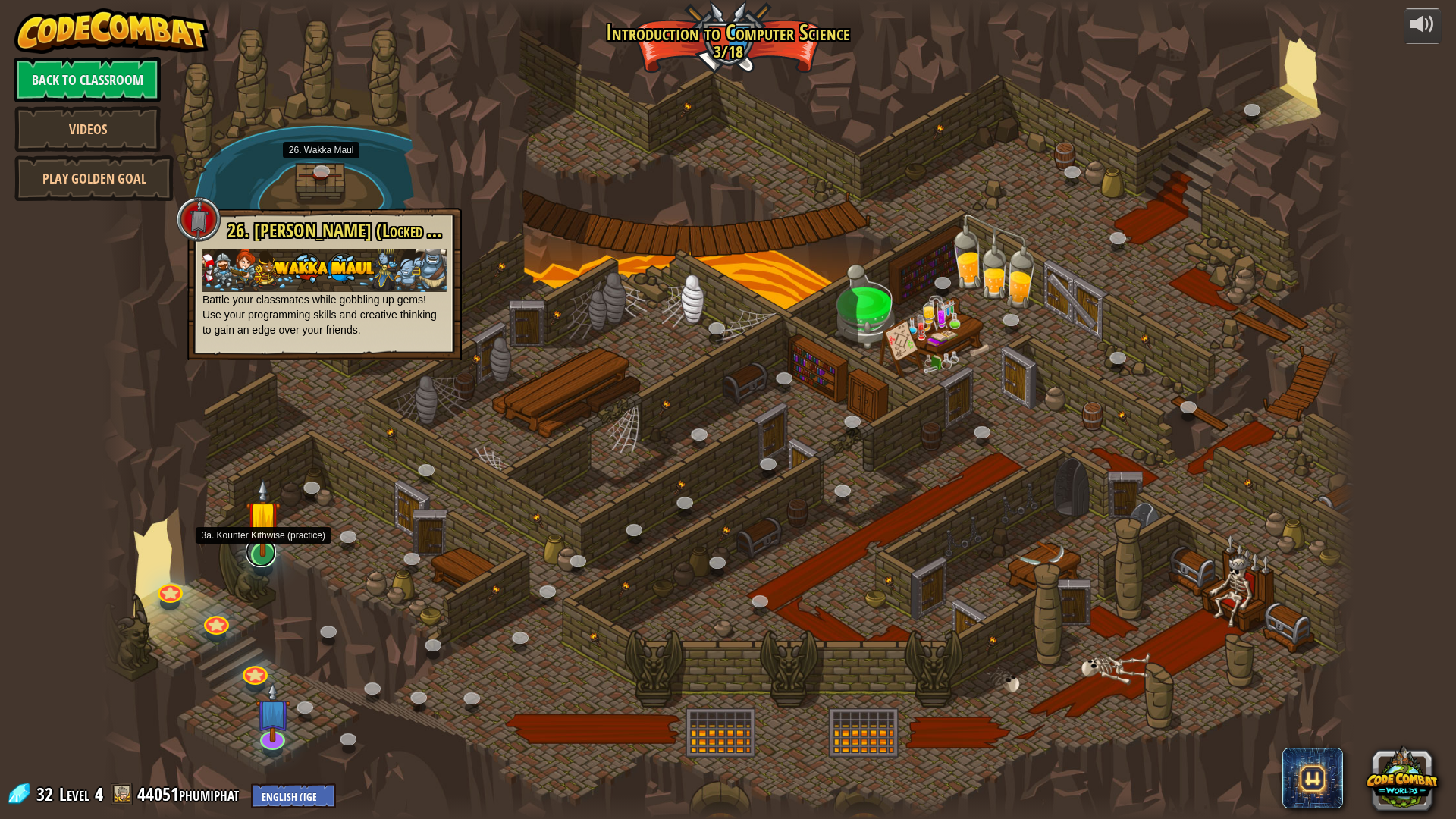
click at [261, 567] on link at bounding box center [261, 552] width 30 height 30
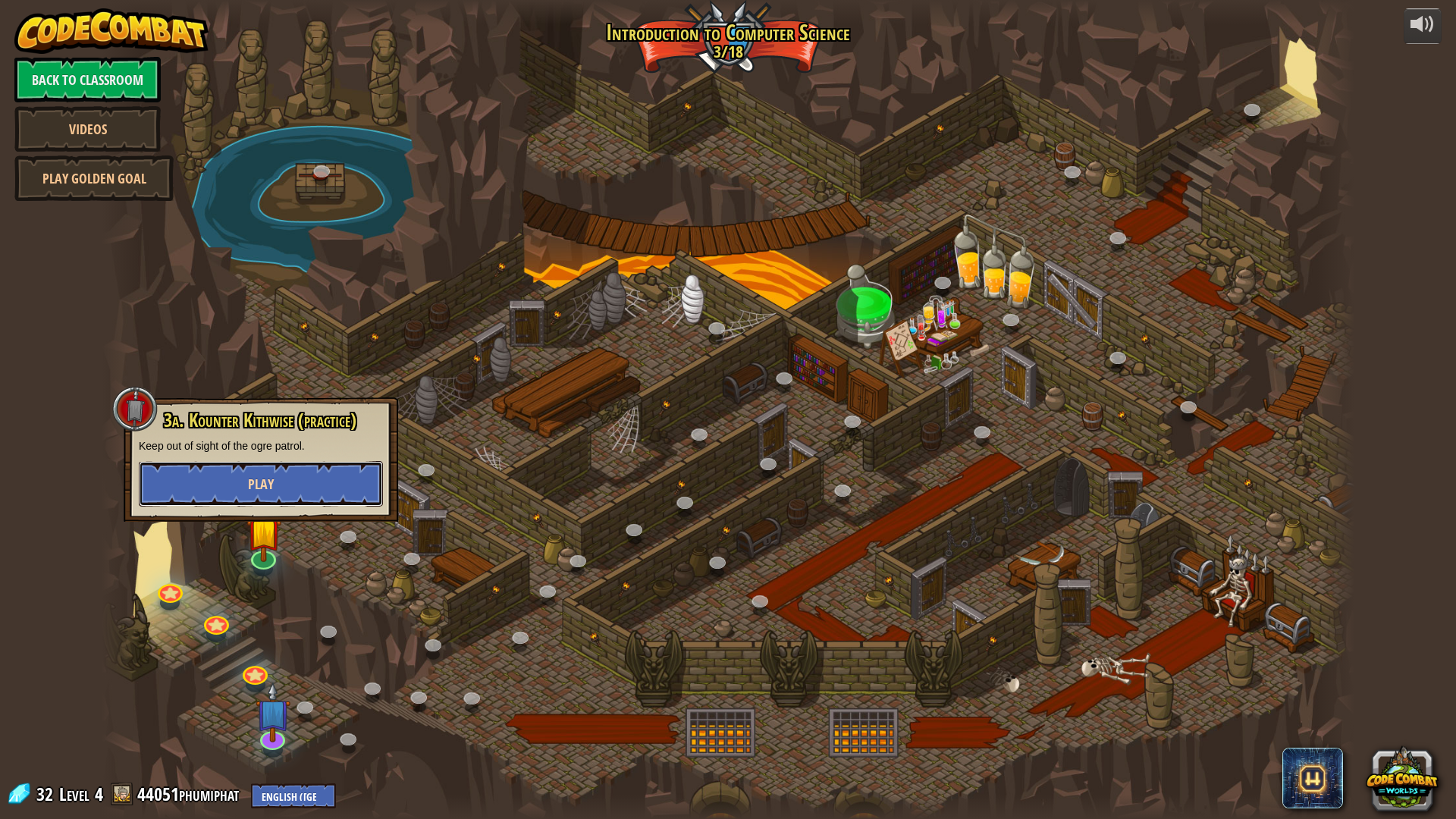
click at [259, 484] on span "Play" at bounding box center [261, 484] width 26 height 19
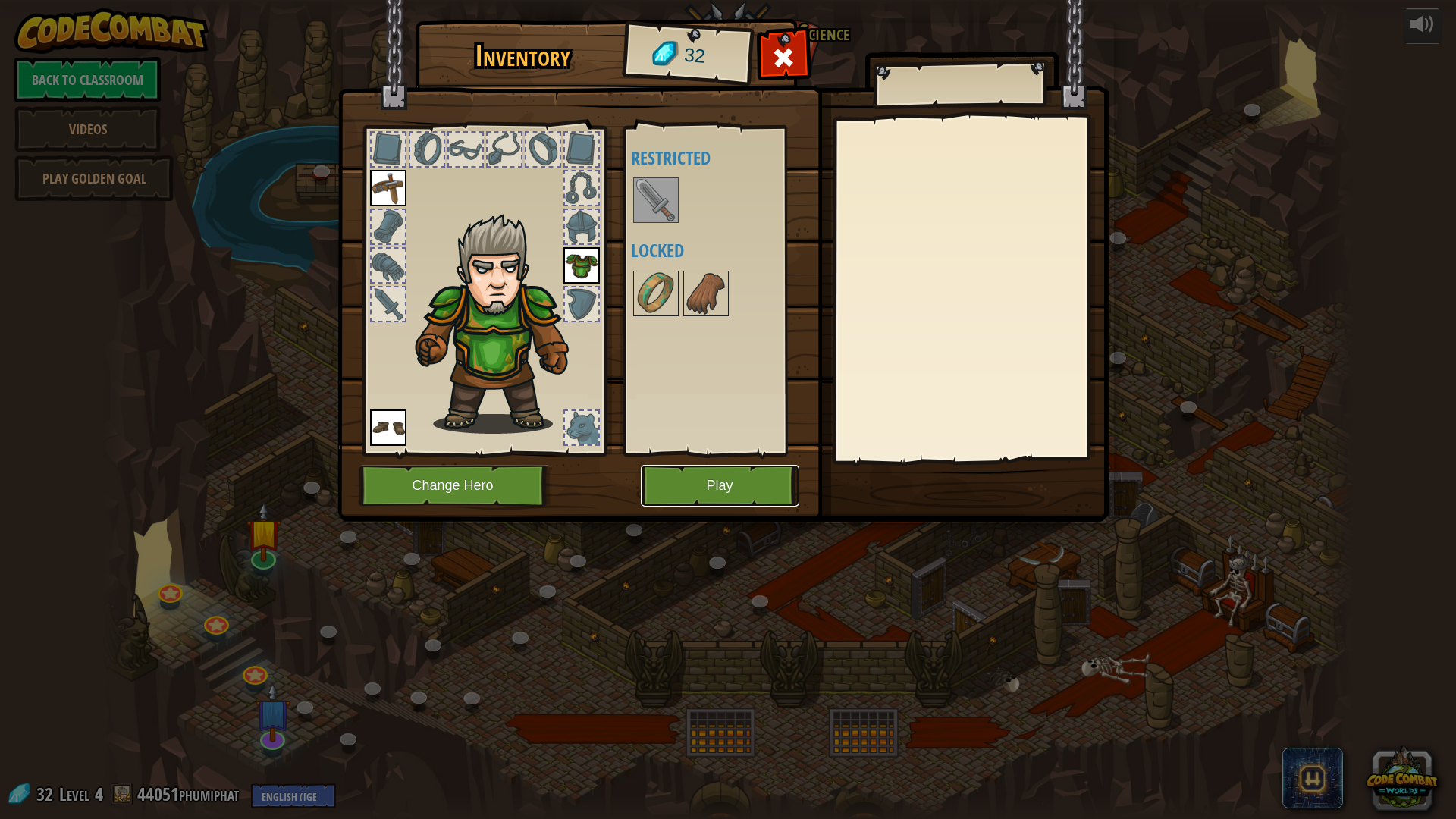
click at [719, 485] on button "Play" at bounding box center [720, 486] width 159 height 42
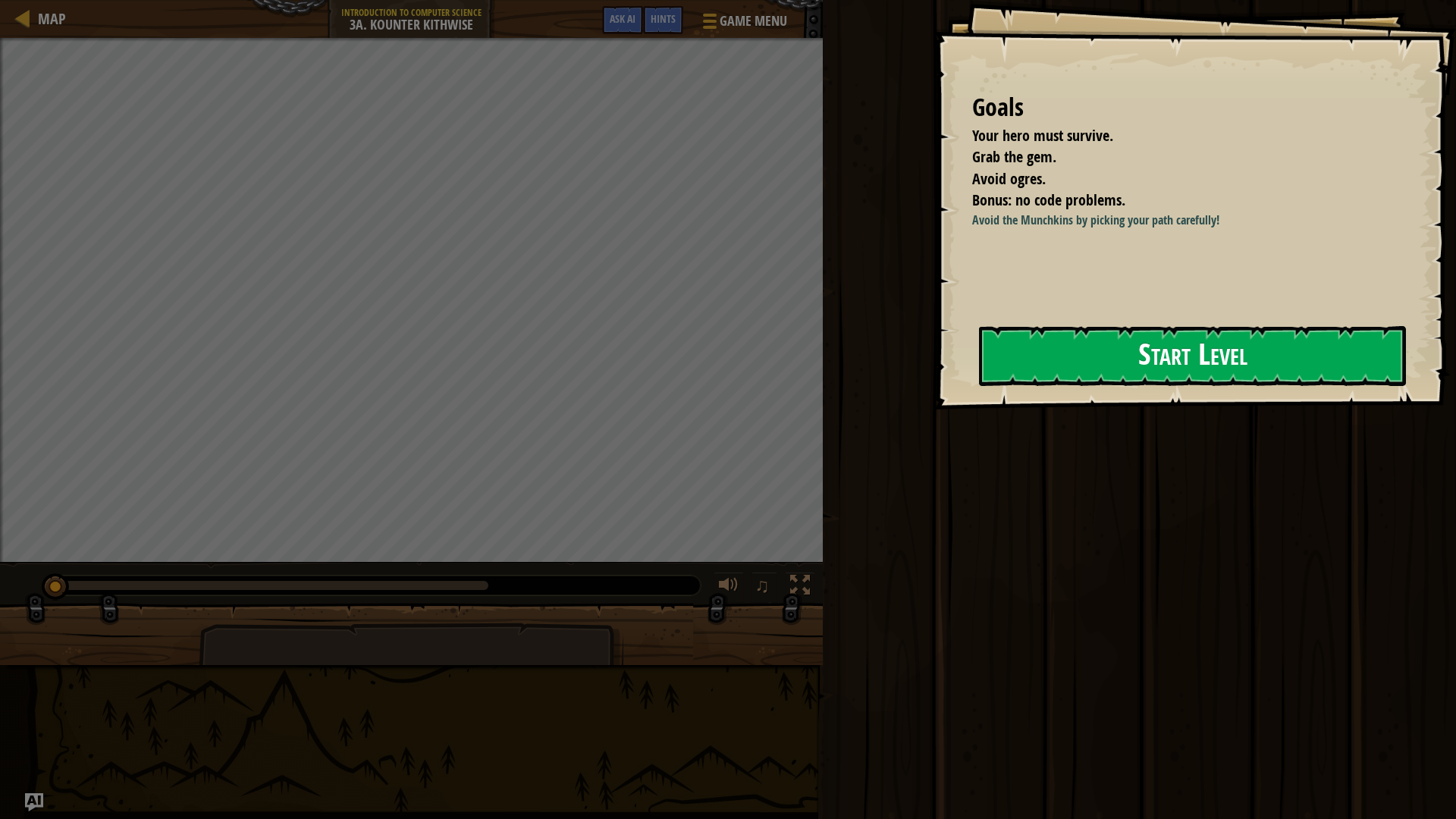
click at [1222, 336] on button "Start Level" at bounding box center [1193, 355] width 427 height 60
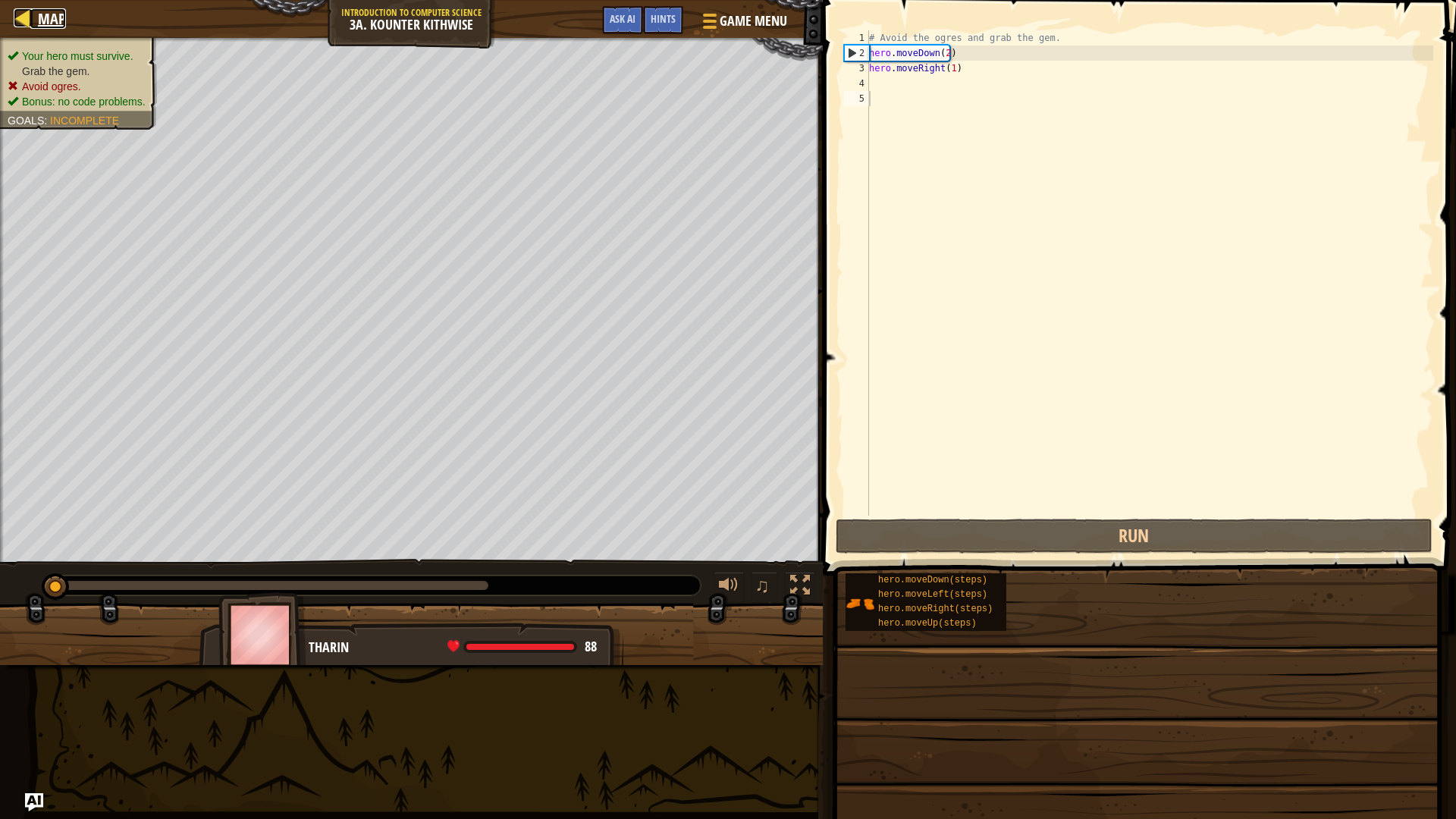
click at [22, 13] on div at bounding box center [23, 18] width 19 height 19
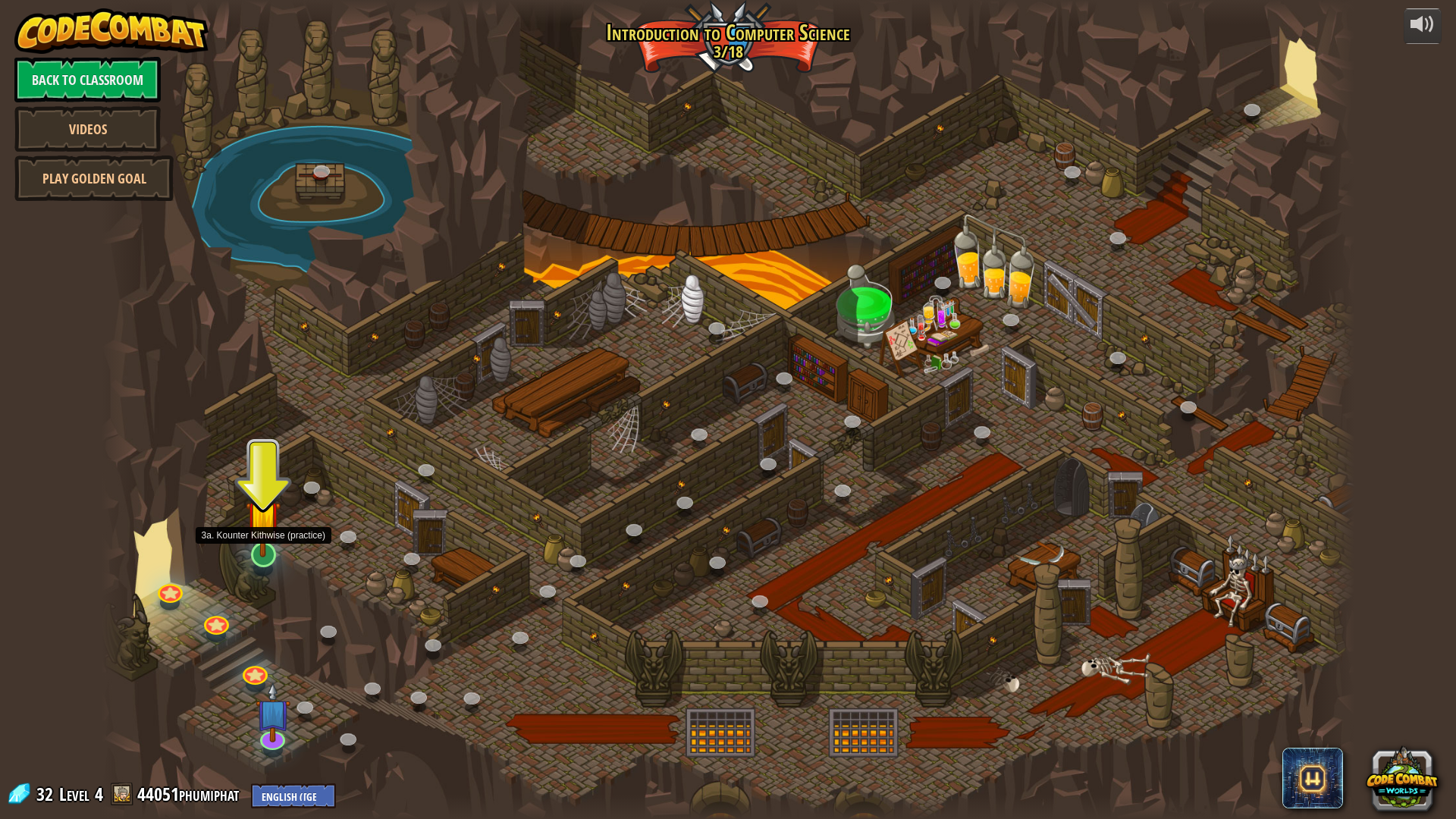
click at [265, 553] on img at bounding box center [263, 517] width 35 height 79
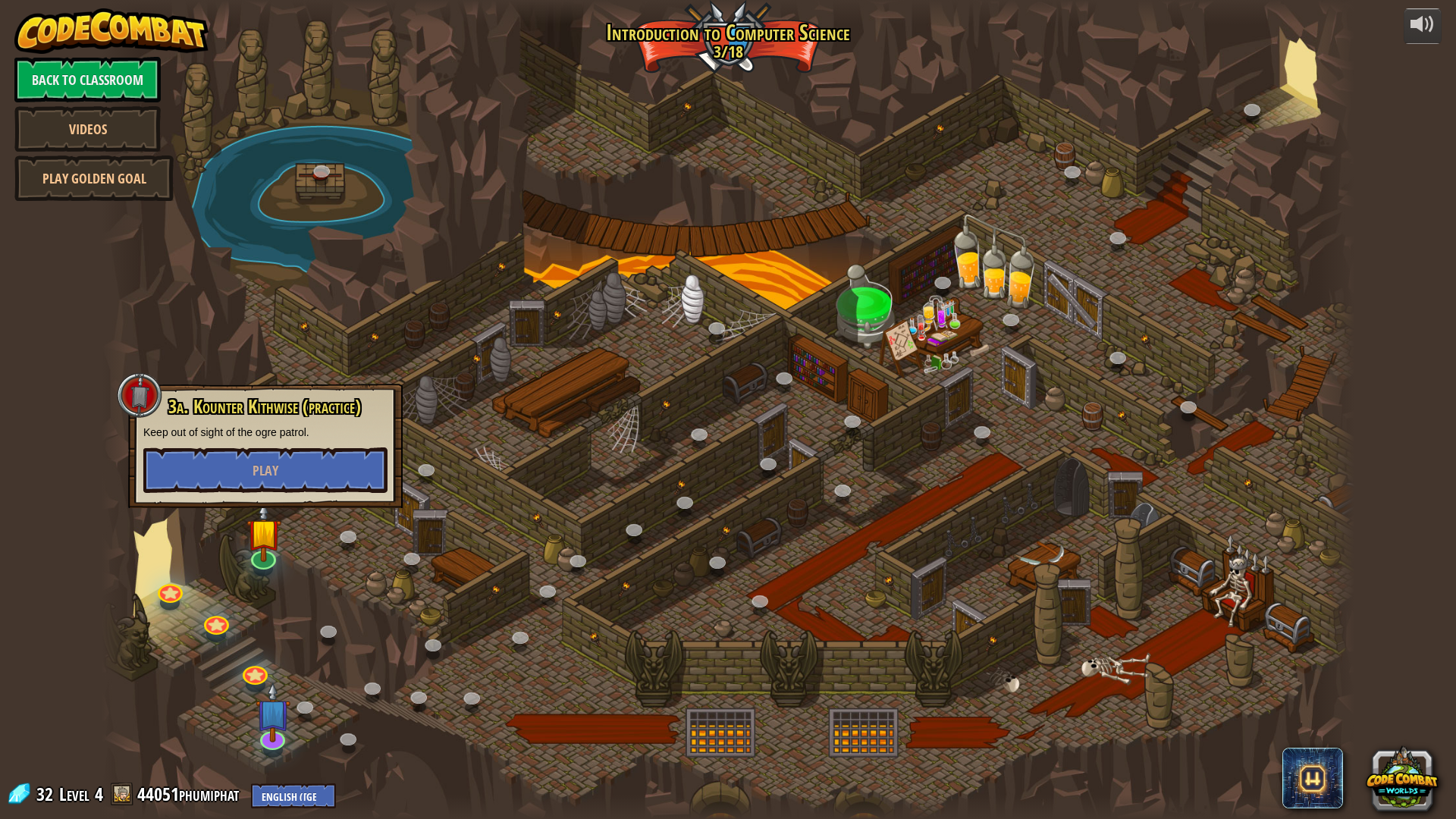
click at [292, 542] on div at bounding box center [728, 409] width 1253 height 819
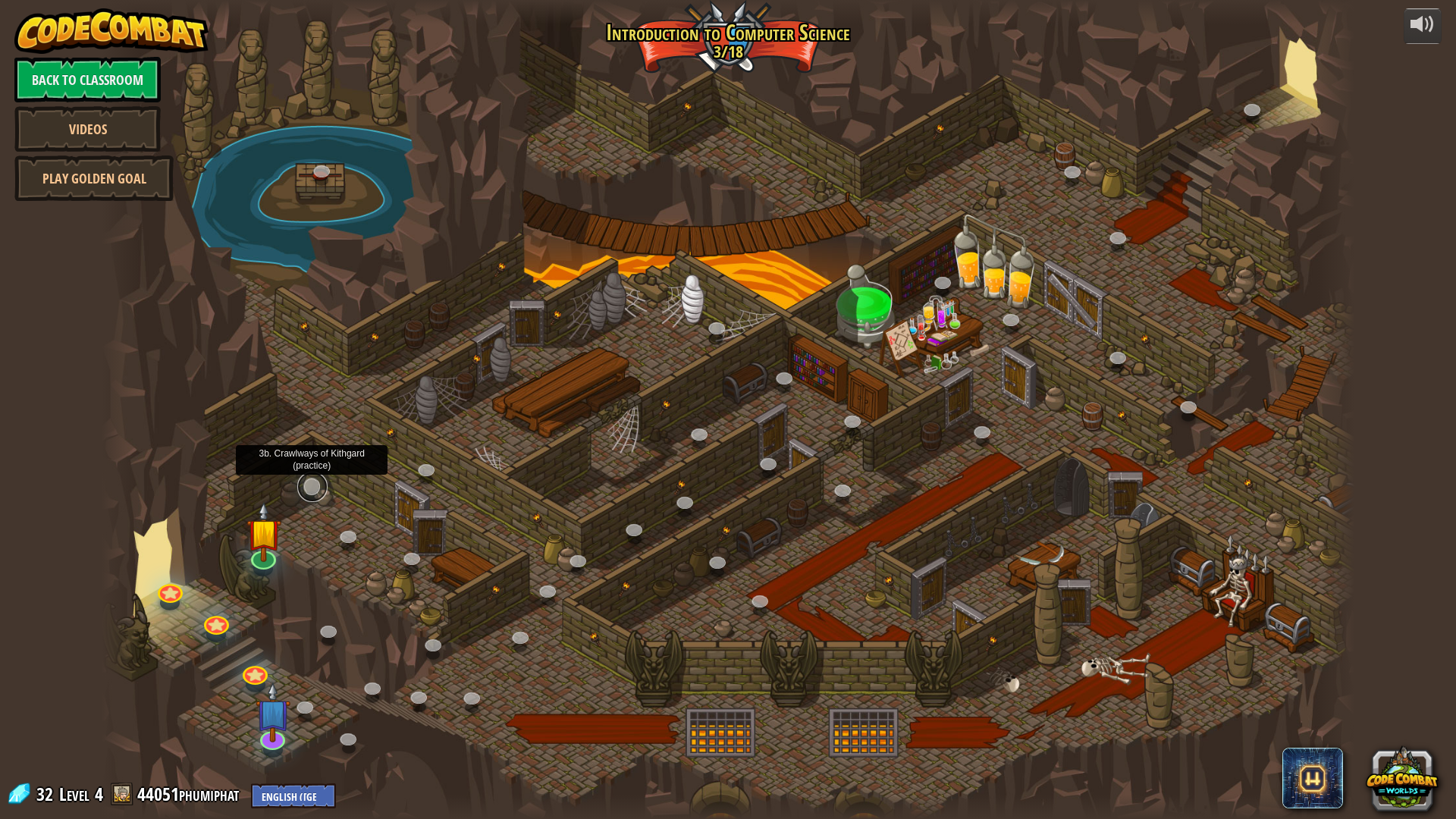
click at [306, 489] on link at bounding box center [312, 487] width 30 height 30
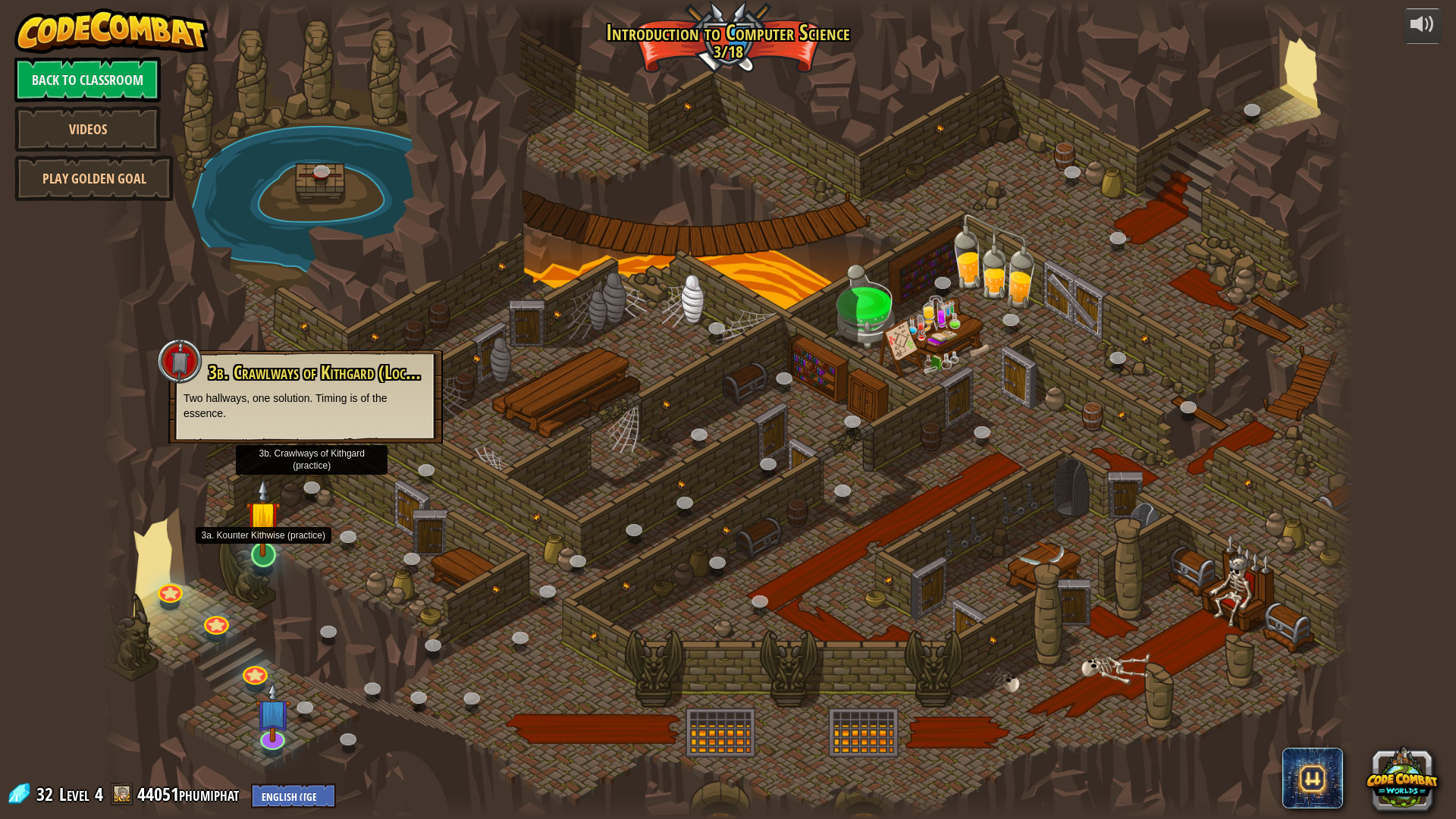
click at [257, 531] on img at bounding box center [263, 517] width 35 height 79
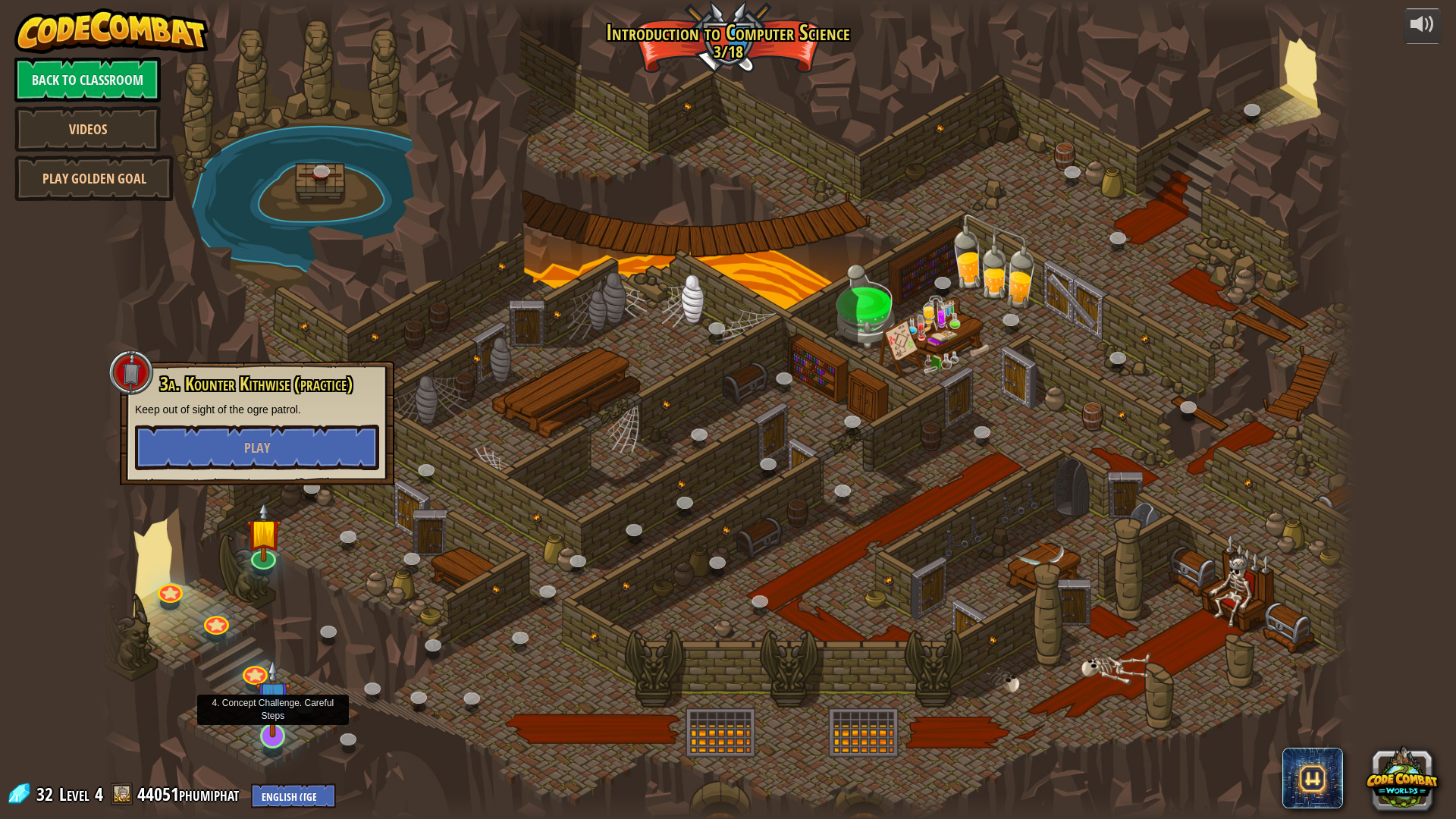
click at [268, 725] on img at bounding box center [273, 697] width 35 height 79
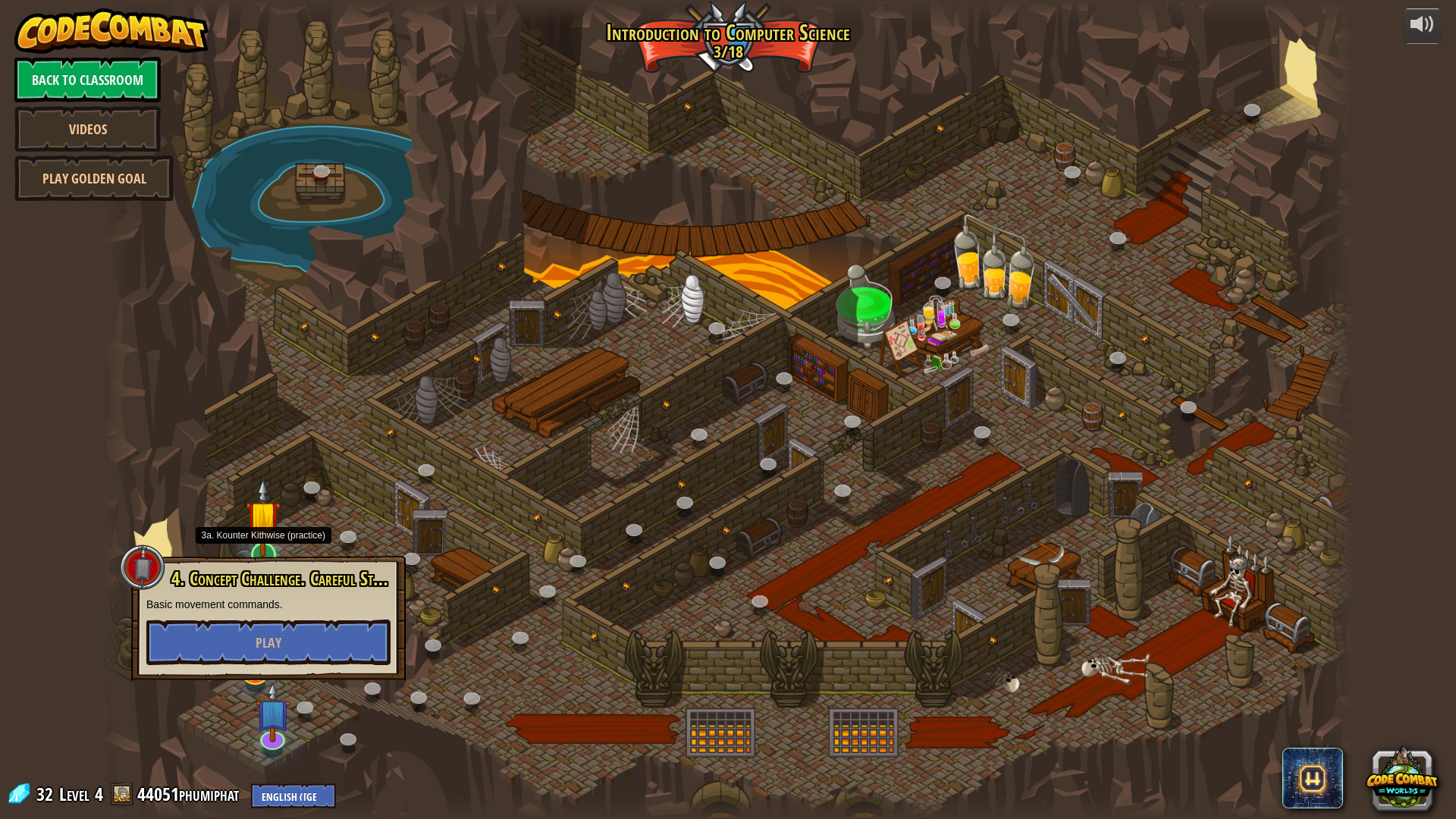
click at [267, 553] on img at bounding box center [263, 517] width 35 height 79
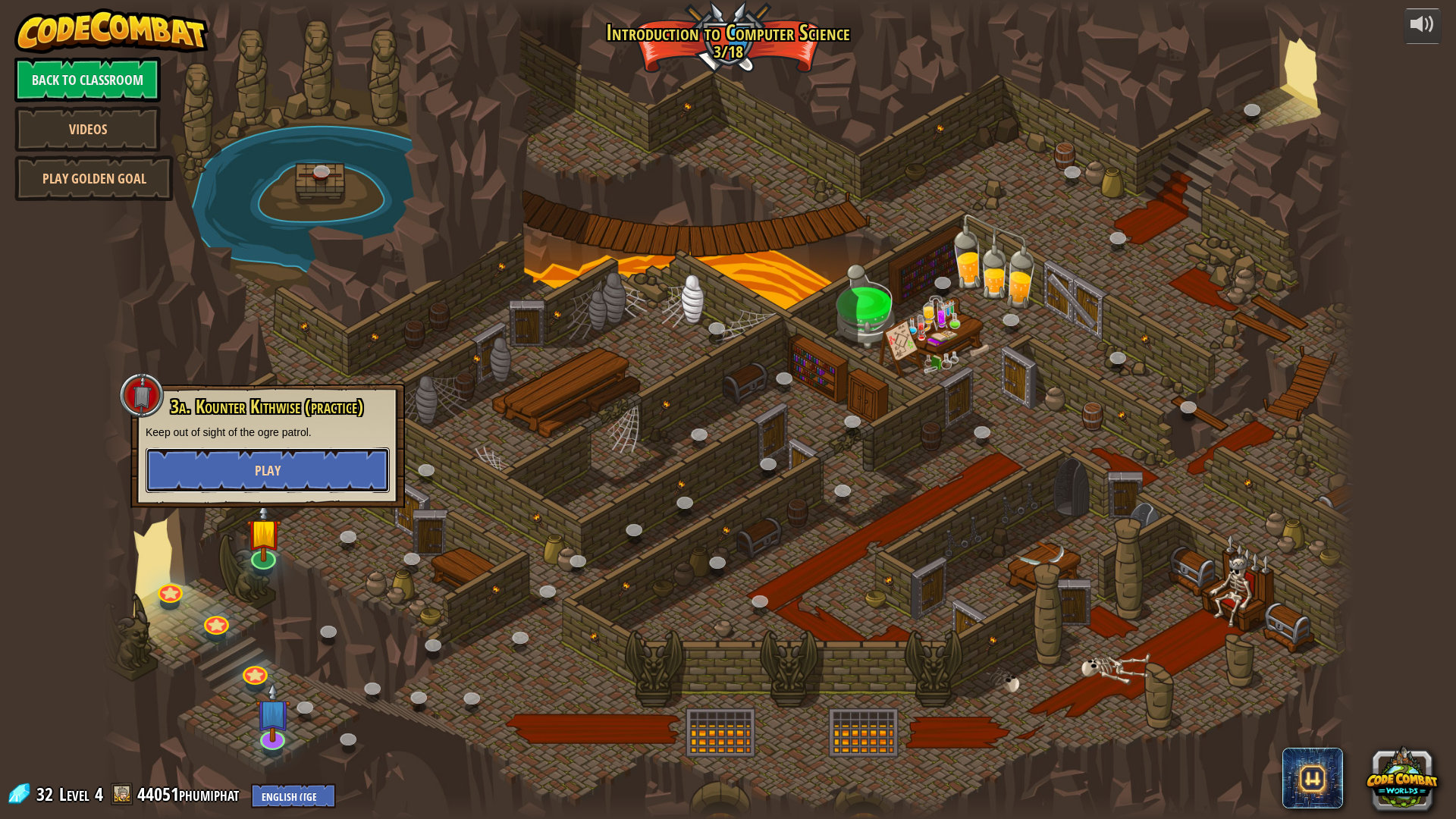
click at [285, 488] on button "Play" at bounding box center [267, 470] width 244 height 46
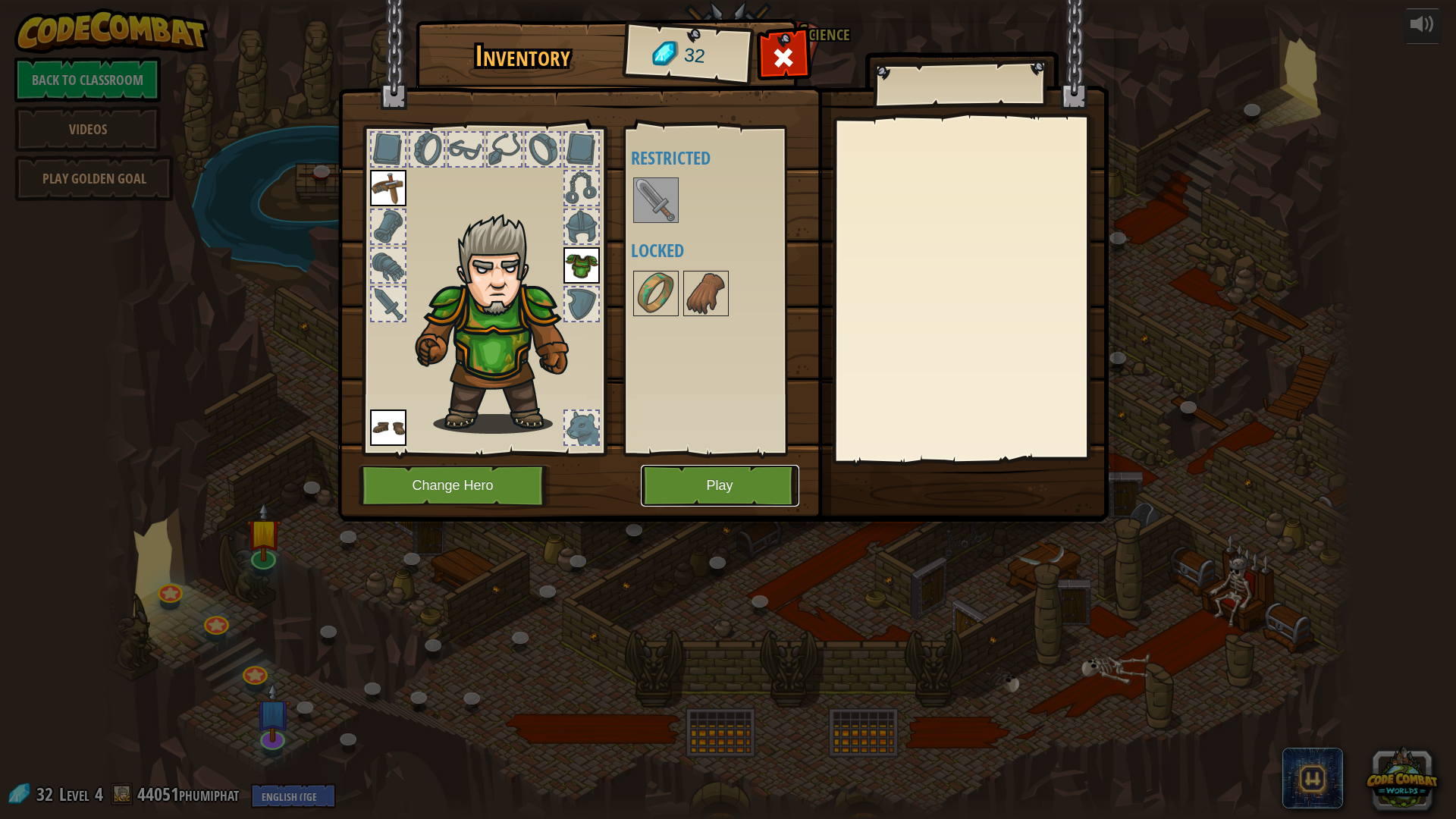
click at [677, 492] on button "Play" at bounding box center [720, 486] width 159 height 42
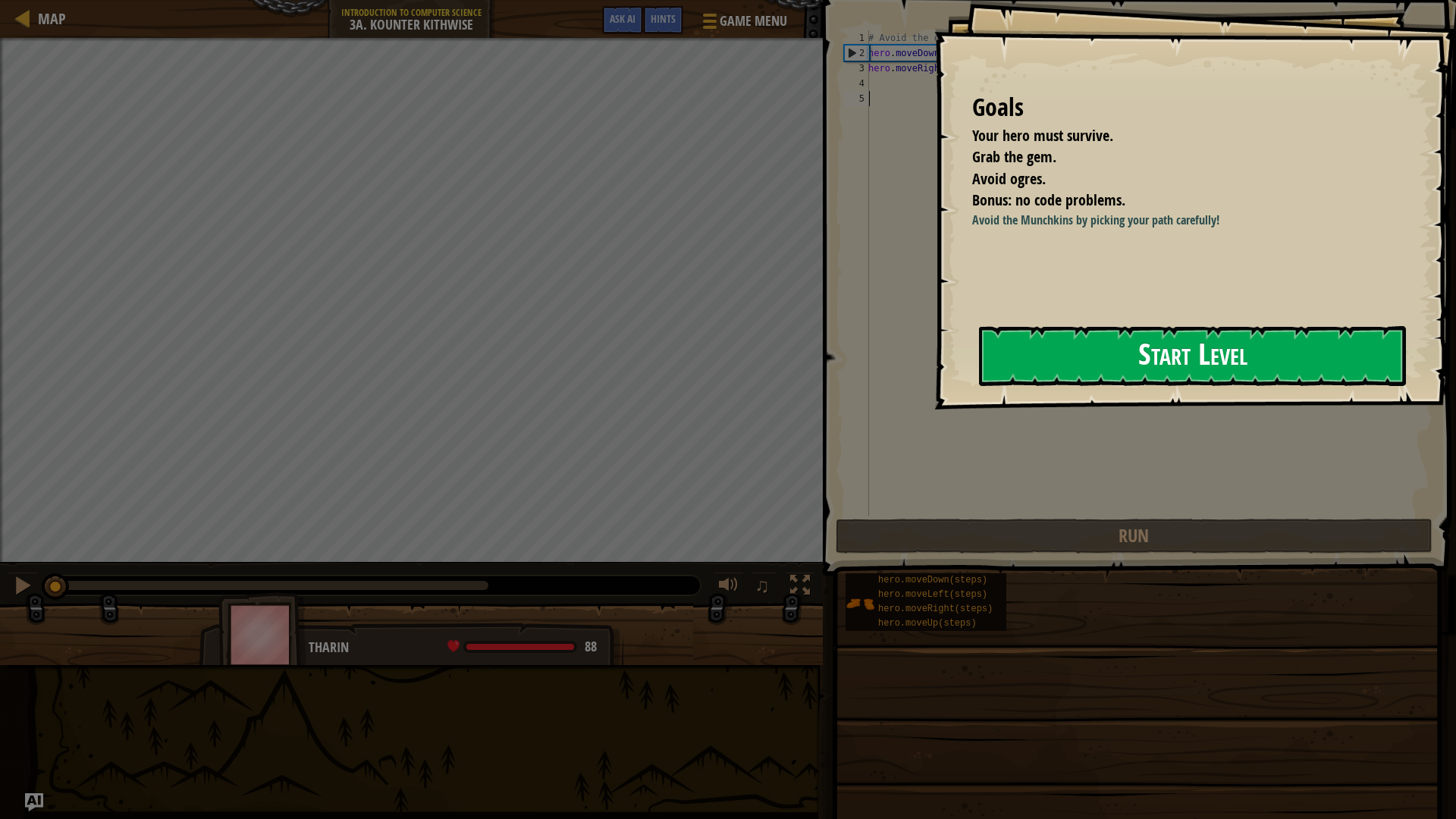
click at [1272, 352] on button "Start Level" at bounding box center [1193, 355] width 427 height 60
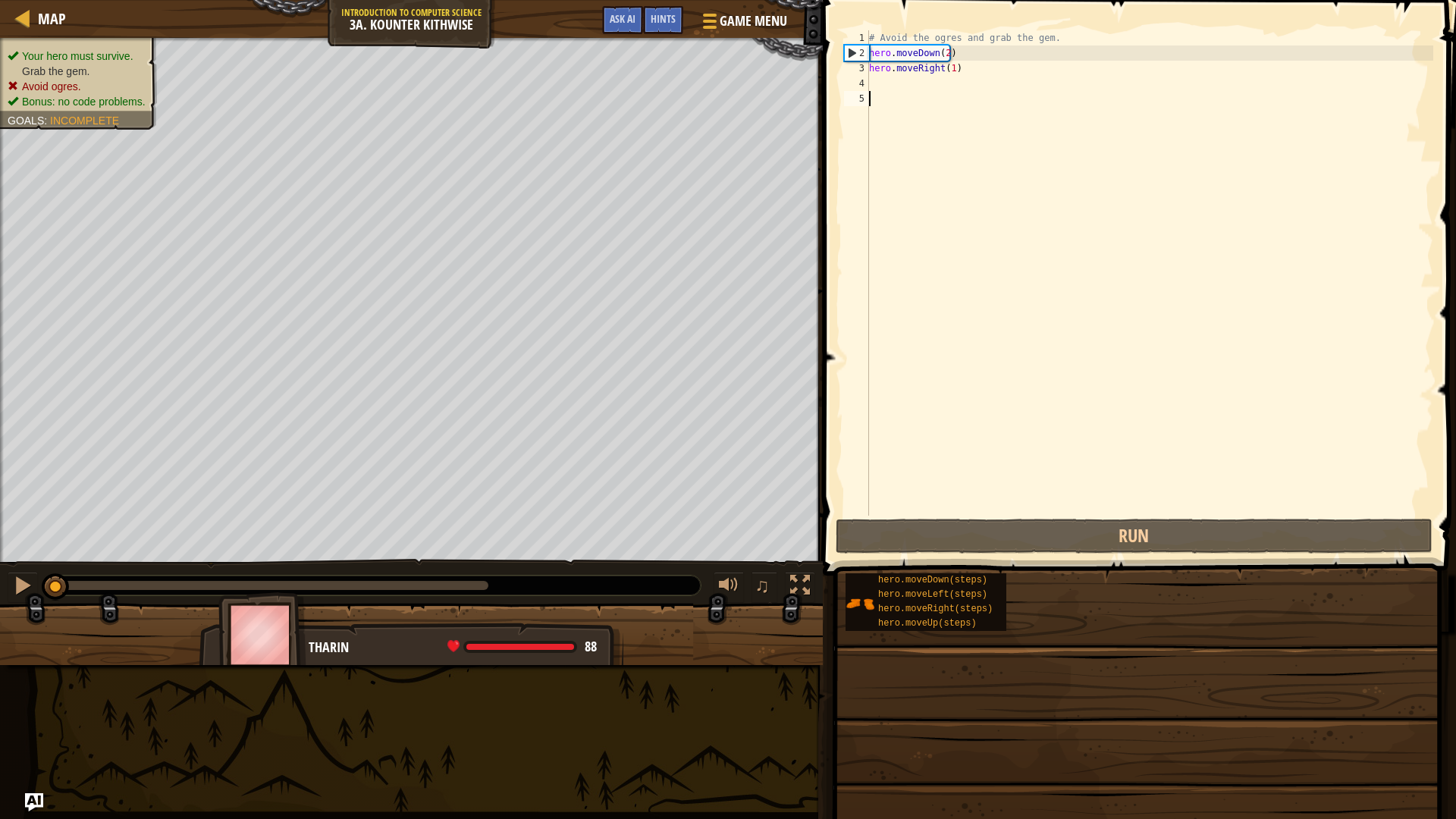
click at [1164, 514] on div "# Avoid the ogres and grab the gem. hero . moveDown ( 2 ) hero . moveRight ( 1 )" at bounding box center [1150, 288] width 567 height 516
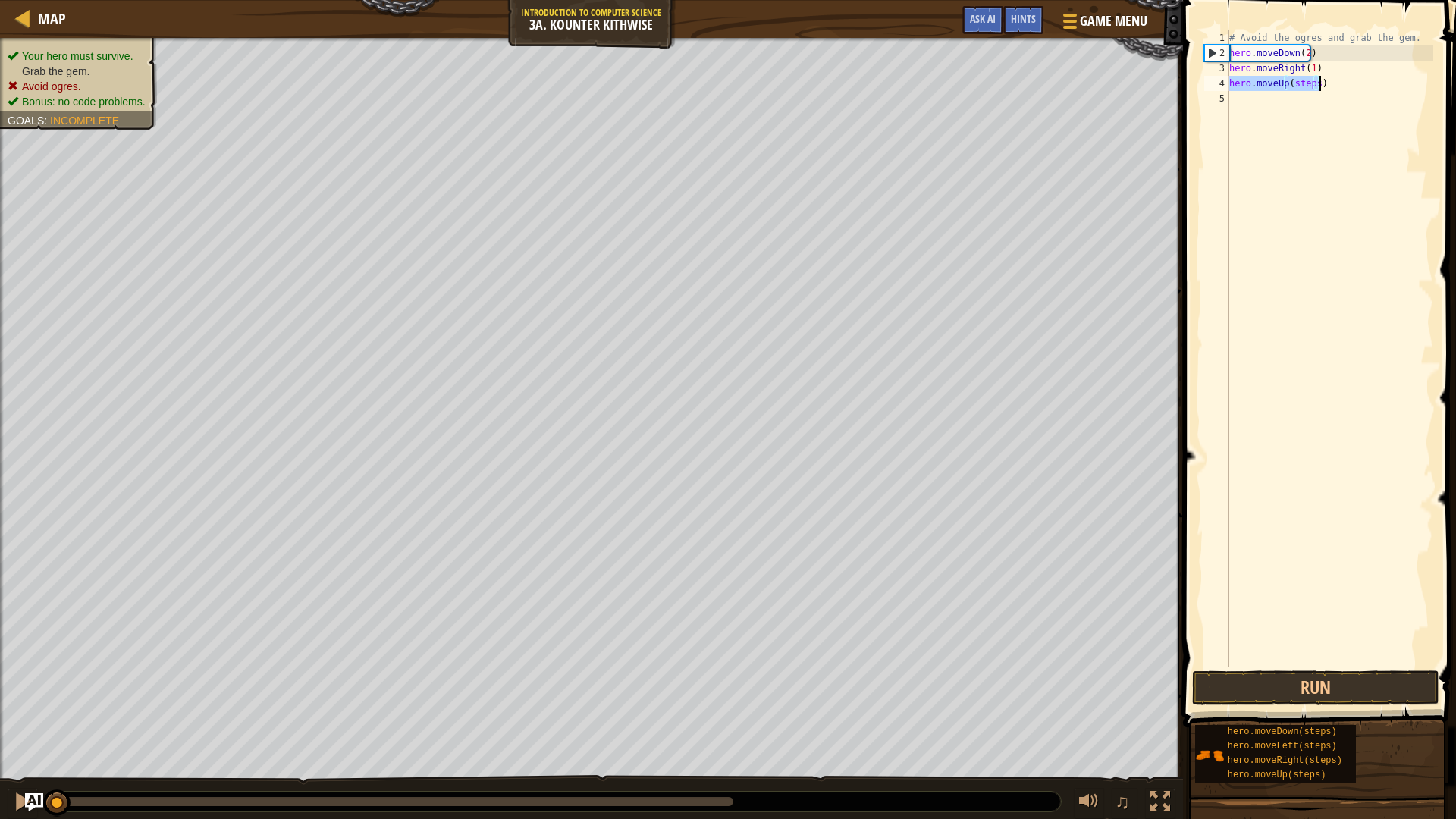
click at [1314, 79] on div "# Avoid the ogres and grab the gem. hero . moveDown ( 2 ) hero . moveRight ( 1 …" at bounding box center [1329, 349] width 207 height 637
type textarea "hero.moveUp(1)"
click at [1325, 100] on div "# Avoid the ogres and grab the gem. hero . moveDown ( 2 ) hero . moveRight ( 1 …" at bounding box center [1329, 349] width 207 height 637
click at [1329, 100] on div "# Avoid the ogres and grab the gem. hero . moveDown ( 2 ) hero . moveRight ( 1 …" at bounding box center [1329, 363] width 207 height 667
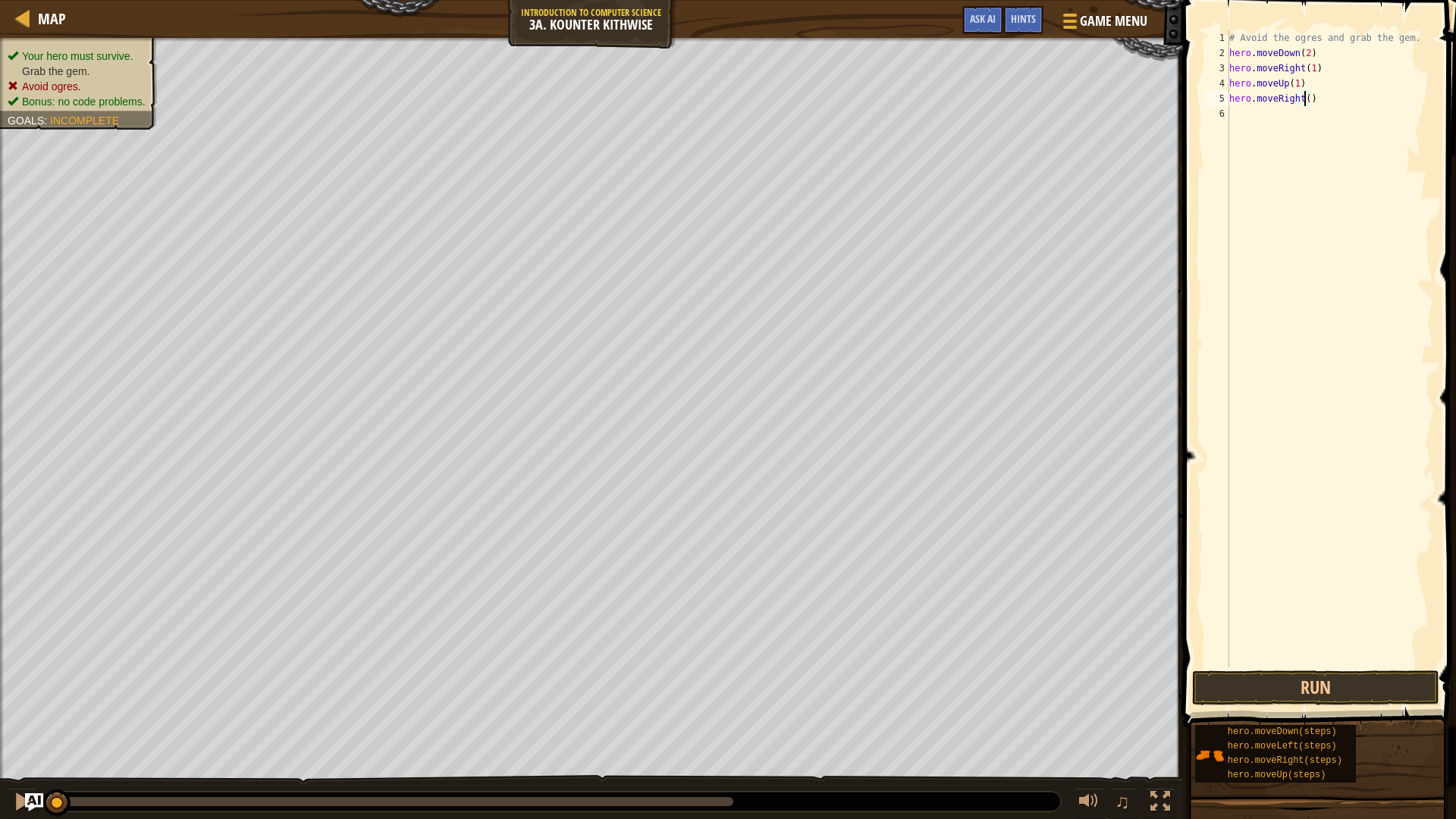
type textarea "hero.moveRight(1)"
click at [1276, 690] on button "Run" at bounding box center [1316, 688] width 247 height 35
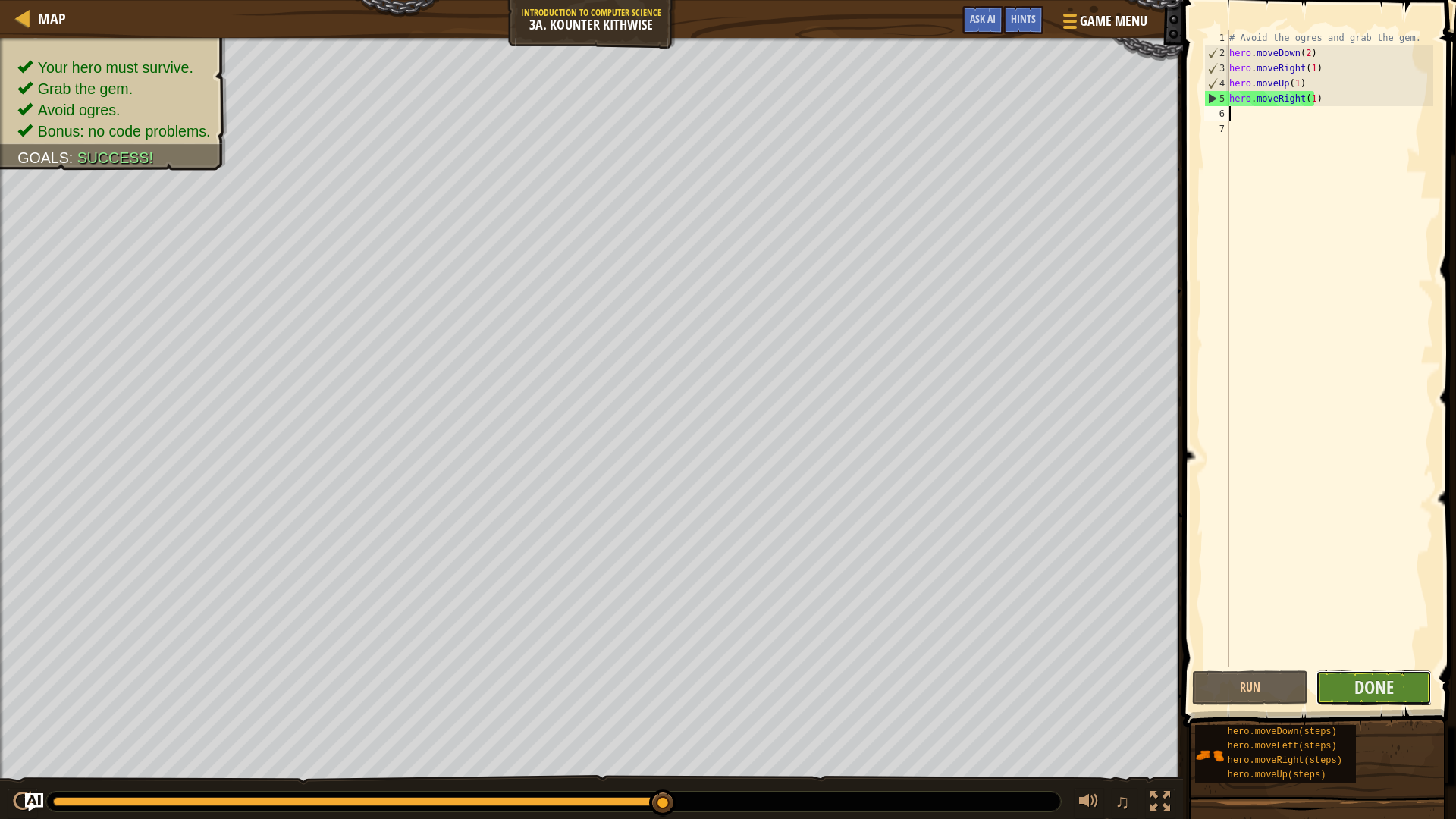
click at [1333, 685] on button "Done" at bounding box center [1374, 688] width 116 height 35
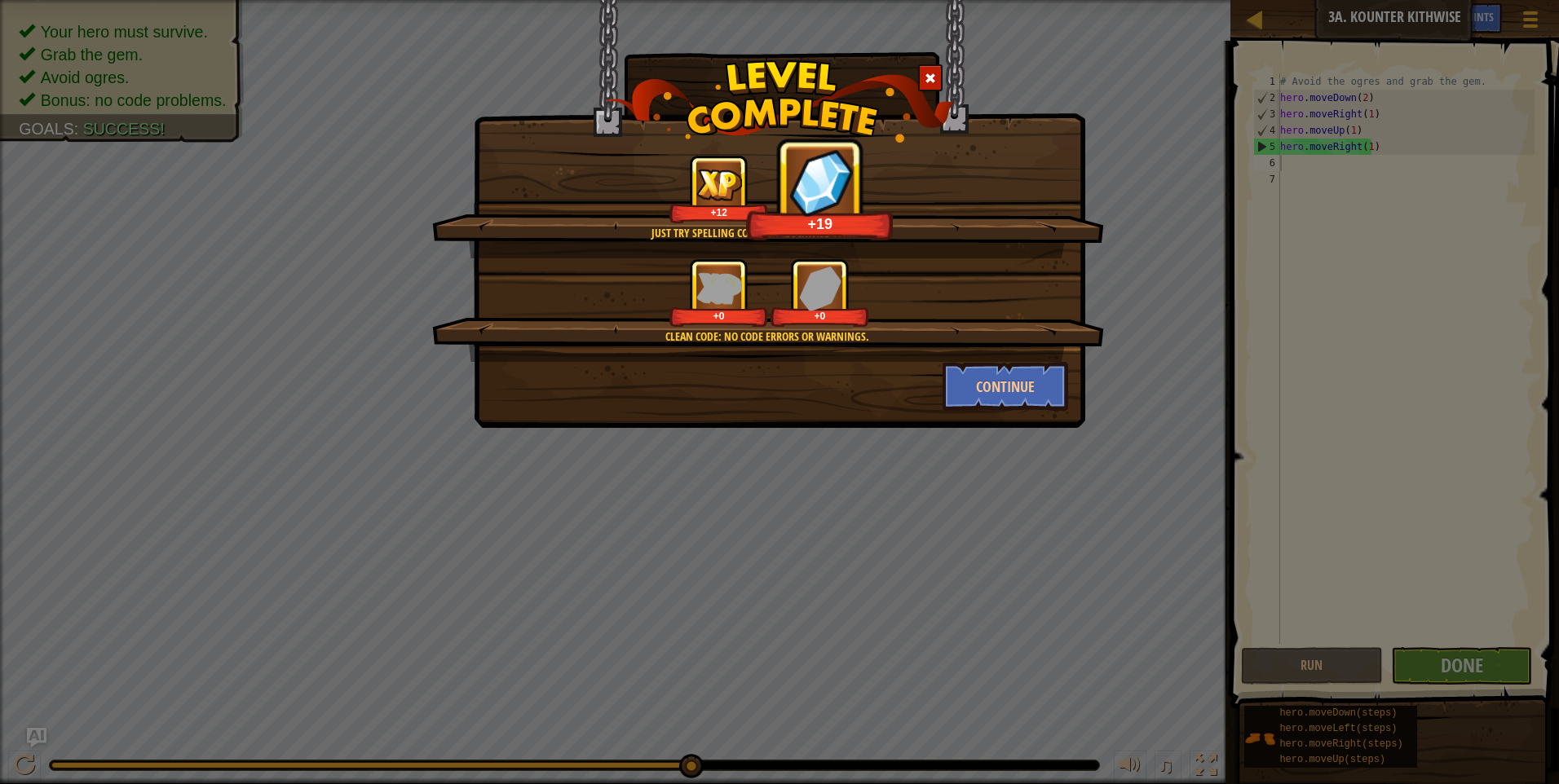
click at [1204, 761] on div "Just try spelling counter clockwise correctly. +12 +19 Clean code: no code erro…" at bounding box center [779, 392] width 1559 height 784
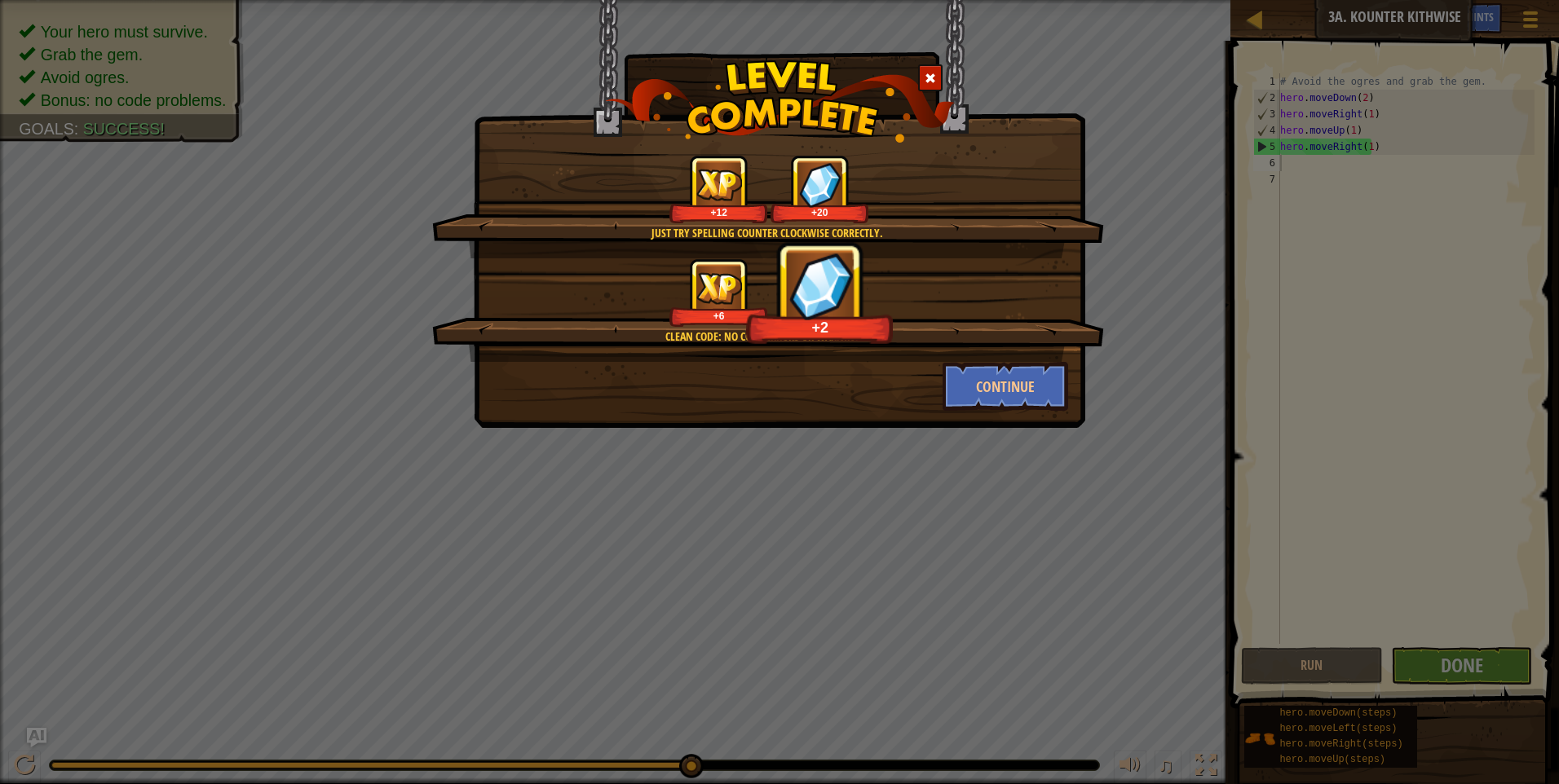
click at [966, 441] on div "Just try spelling counter clockwise correctly. +12 +20 Clean code: no code erro…" at bounding box center [779, 392] width 1559 height 784
click at [980, 418] on div "Just try spelling counter clockwise correctly. +12 +20 Clean code: no code erro…" at bounding box center [779, 213] width 611 height 428
click at [994, 392] on button "Continue" at bounding box center [1005, 386] width 127 height 49
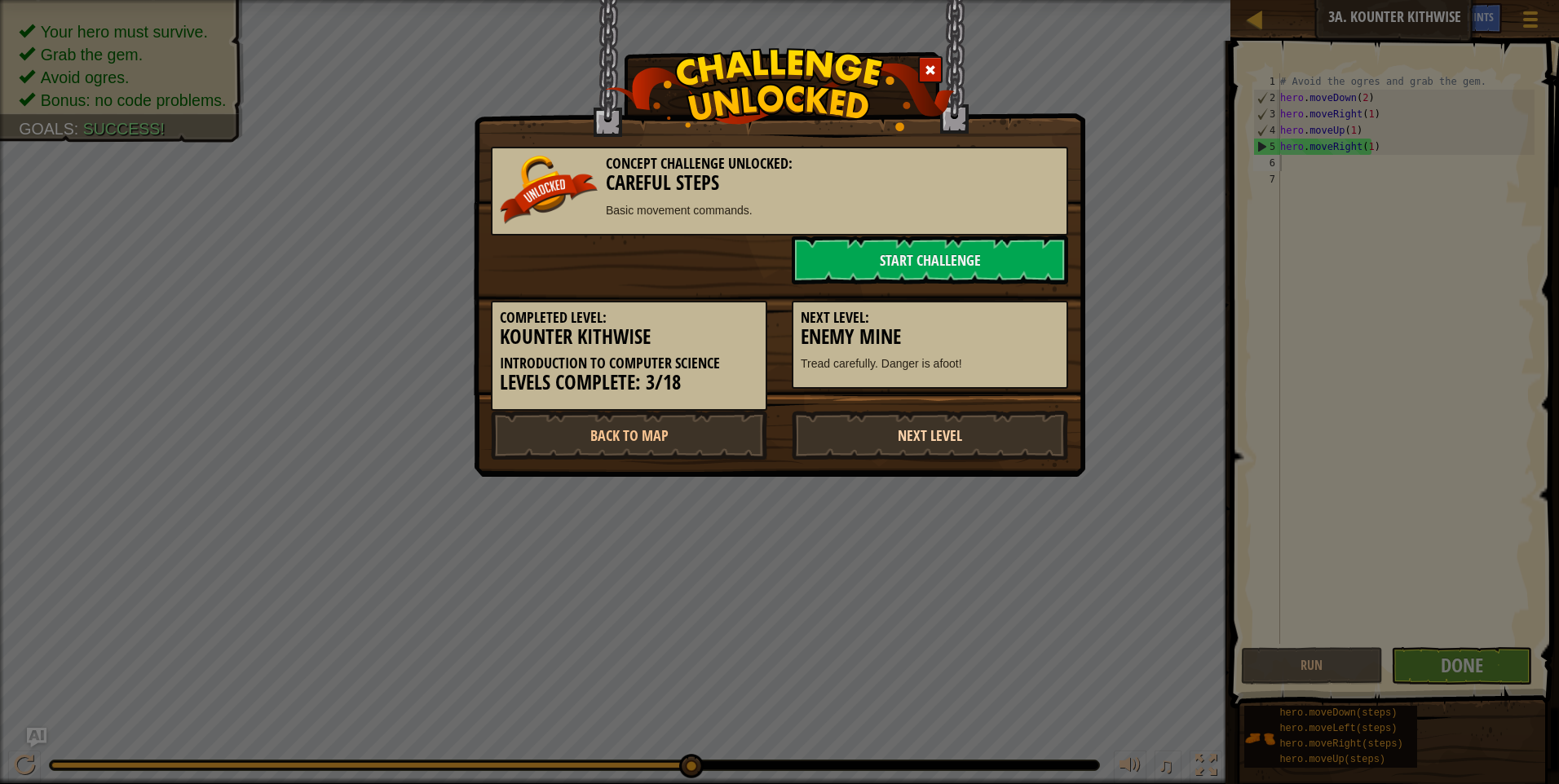
click at [961, 434] on link "Next Level" at bounding box center [930, 435] width 276 height 49
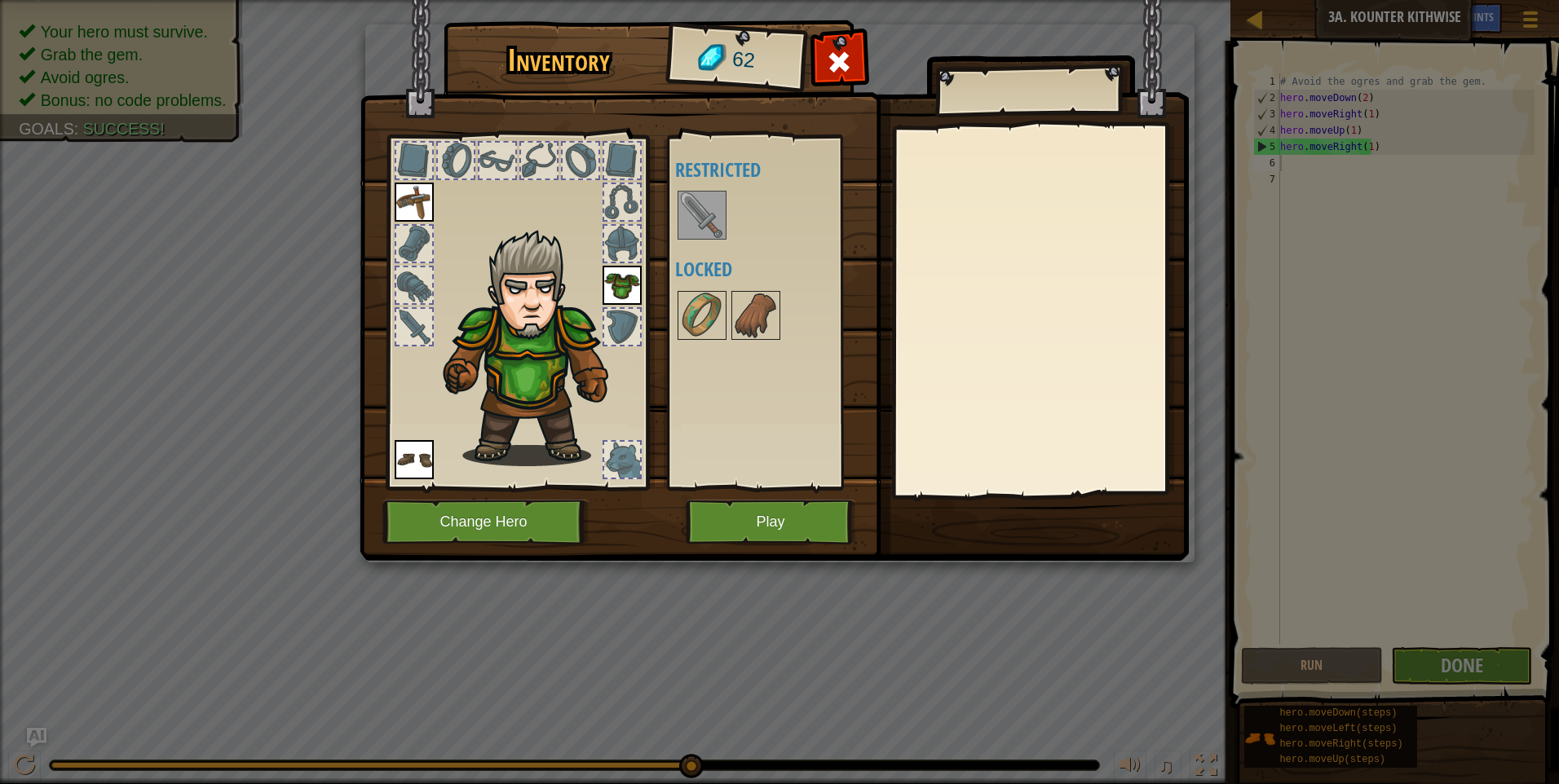
click at [694, 207] on img at bounding box center [702, 214] width 46 height 46
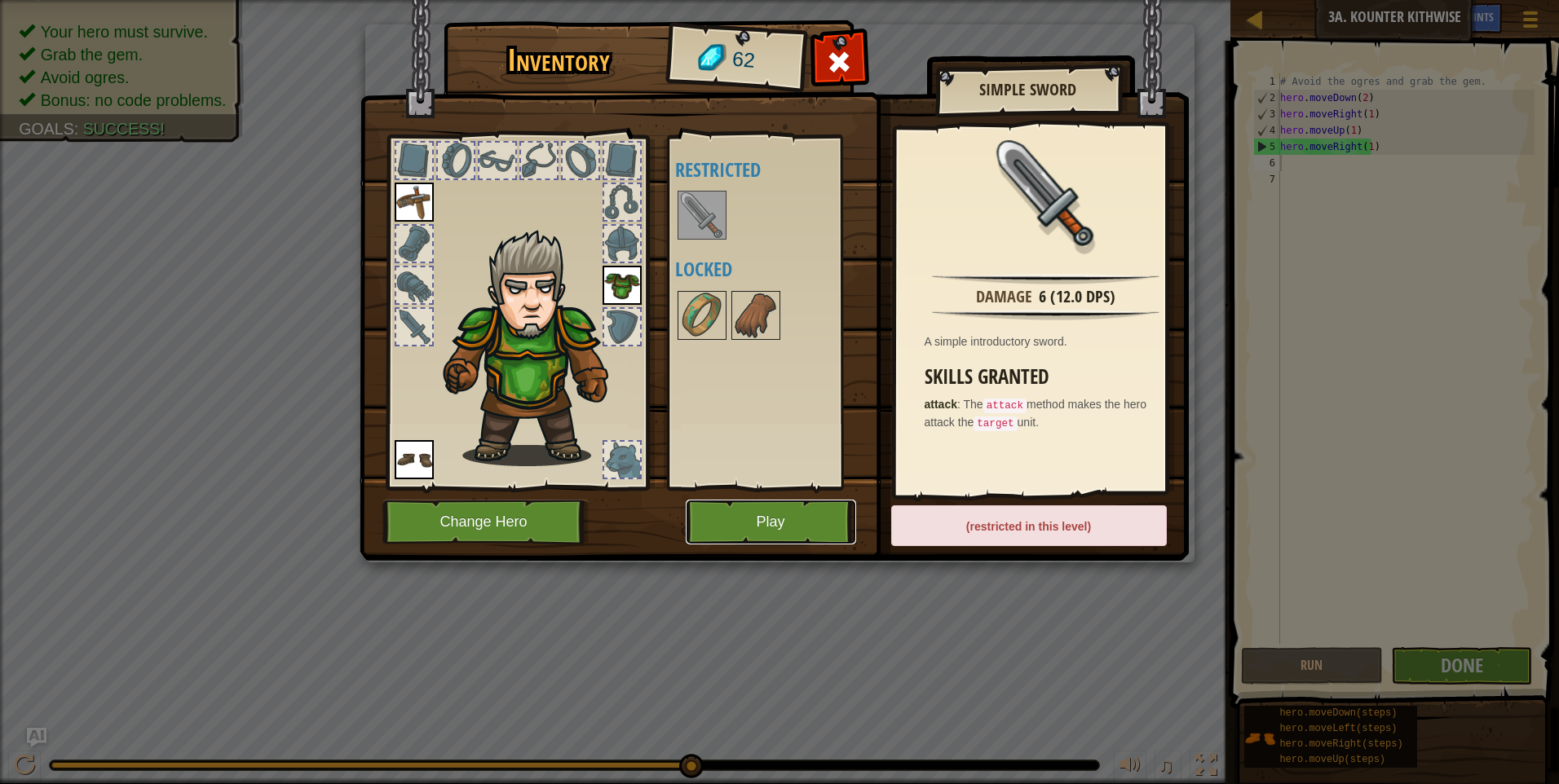
click at [815, 508] on button "Play" at bounding box center [770, 522] width 170 height 45
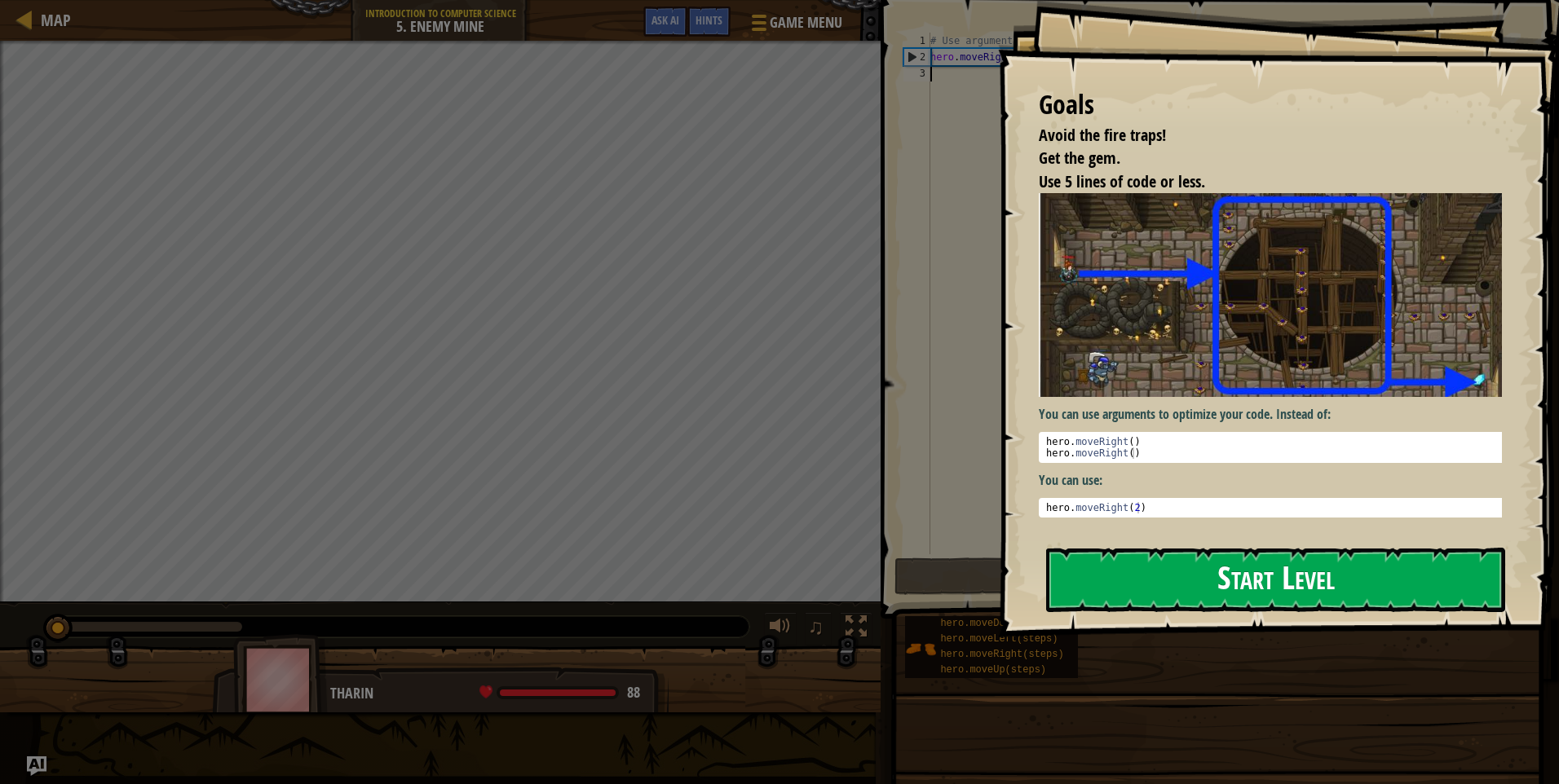
click at [1186, 592] on button "Start Level" at bounding box center [1275, 579] width 459 height 65
